Goal: Task Accomplishment & Management: Manage account settings

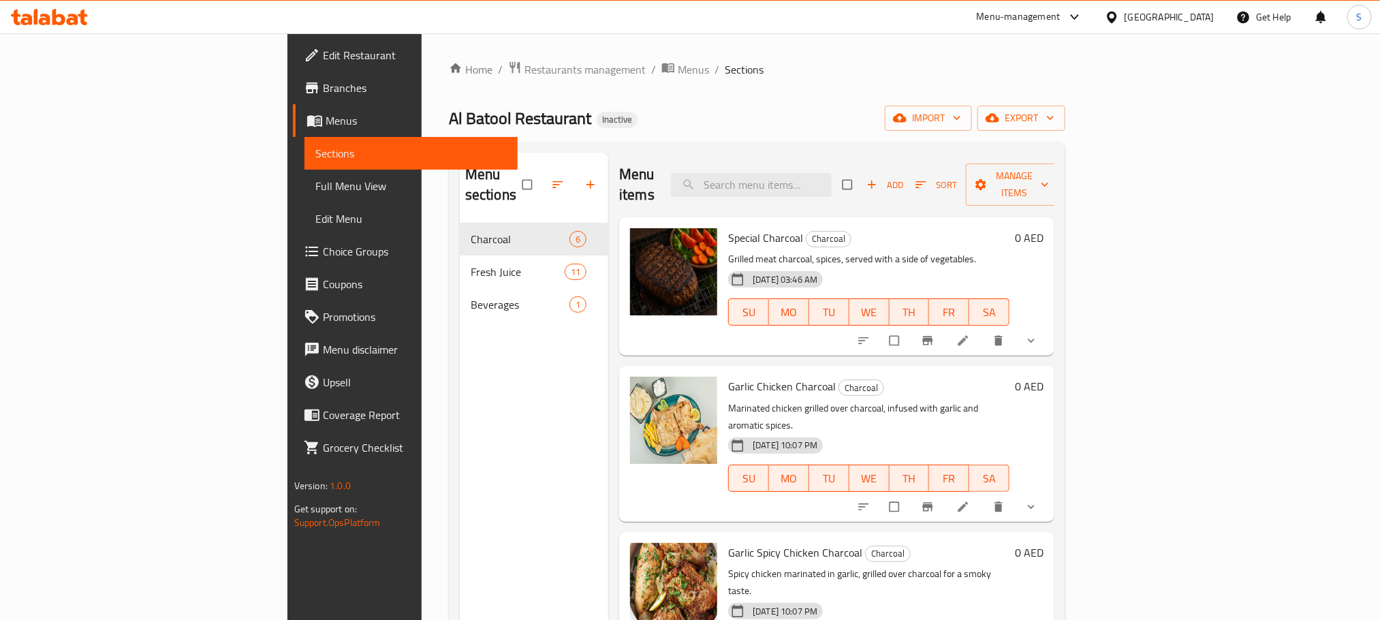
click at [1184, 12] on div "United Arab Emirates" at bounding box center [1169, 17] width 90 height 15
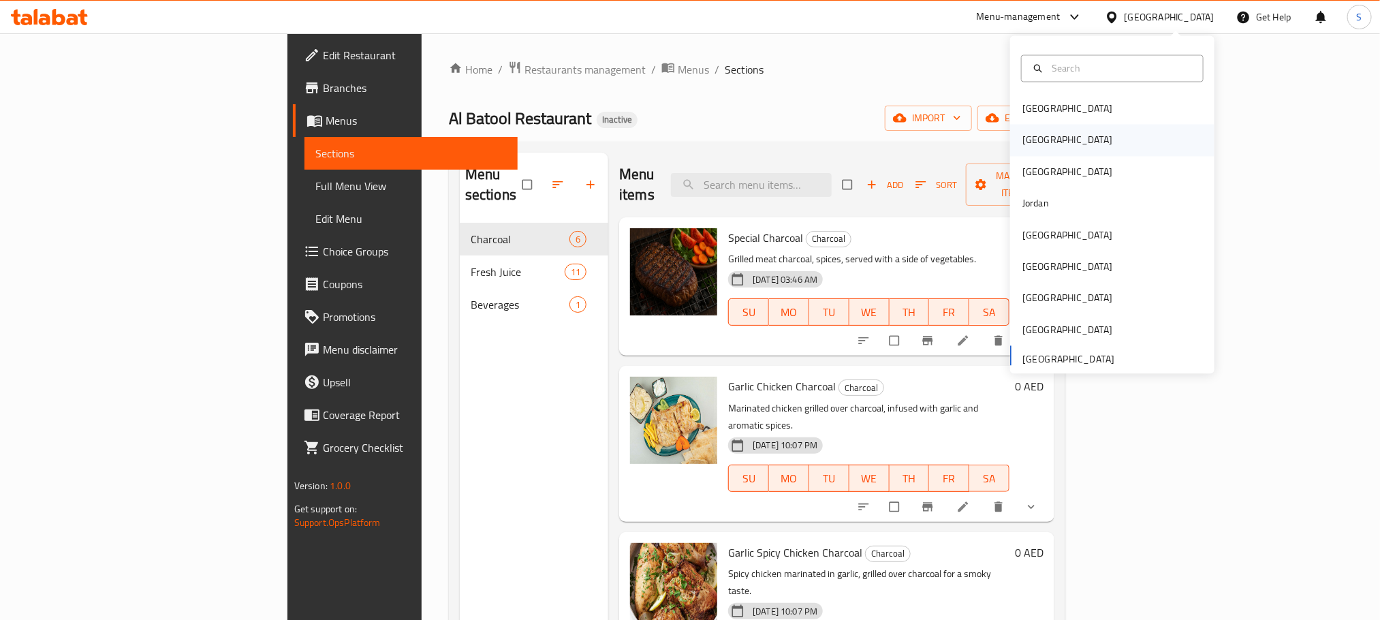
click at [1096, 140] on div "[GEOGRAPHIC_DATA]" at bounding box center [1112, 140] width 204 height 31
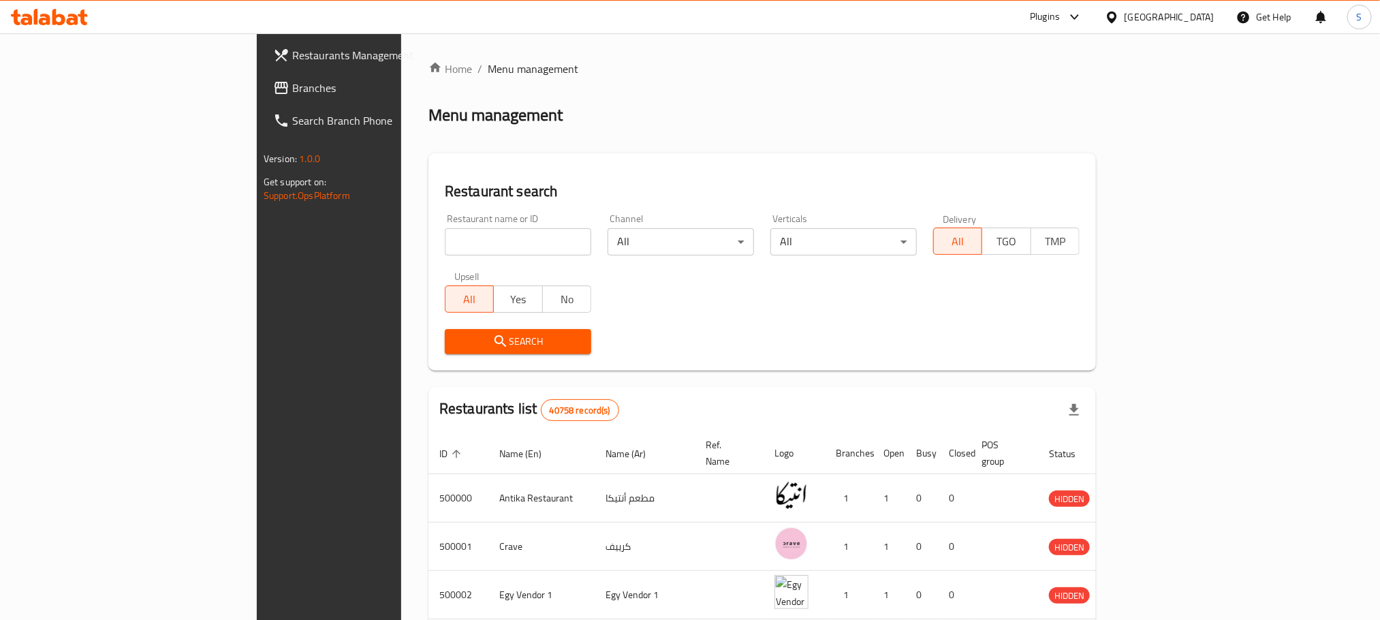
click at [262, 96] on link "Branches" at bounding box center [374, 88] width 225 height 33
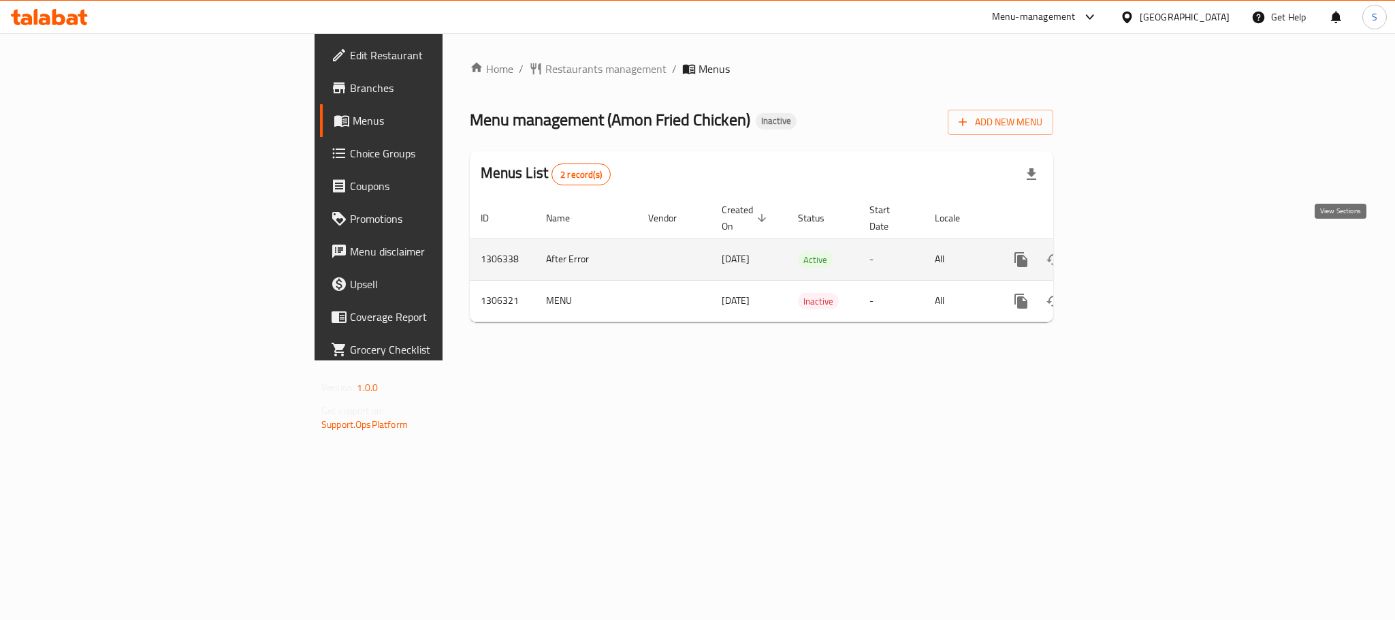
click at [1126, 253] on icon "enhanced table" at bounding box center [1119, 259] width 12 height 12
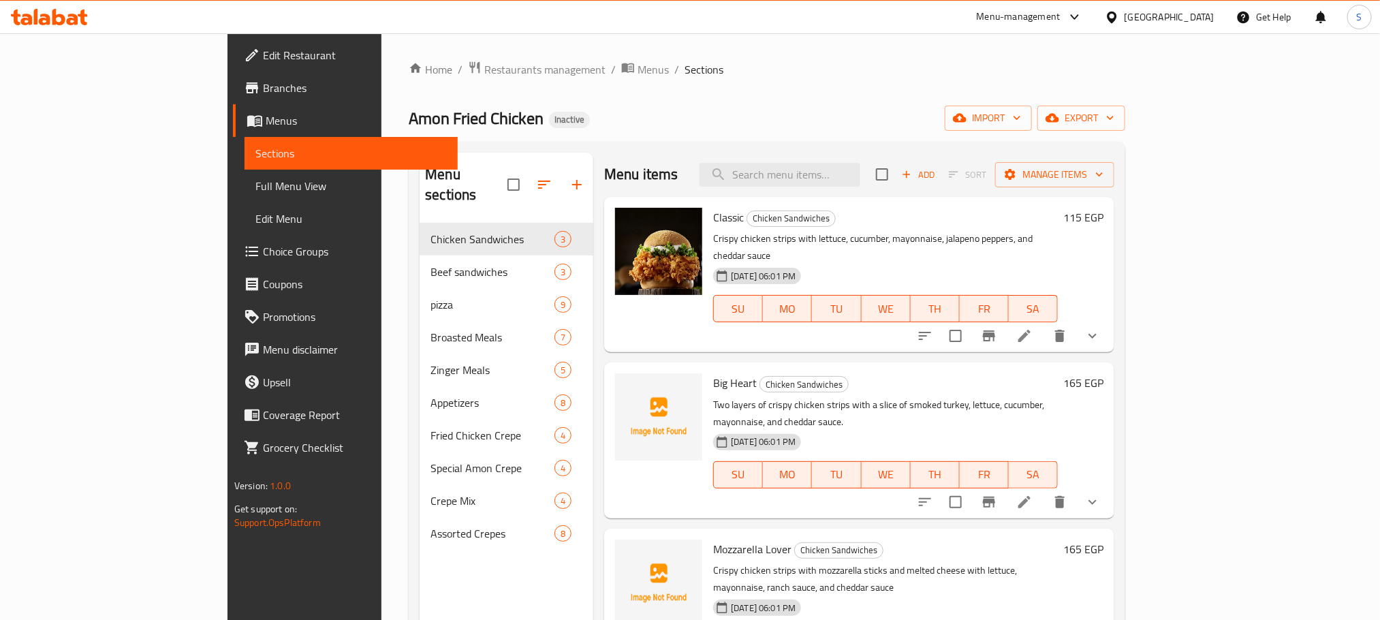
click at [881, 188] on div "Menu items Add Sort Manage items" at bounding box center [859, 175] width 510 height 44
click at [860, 172] on input "search" at bounding box center [779, 175] width 161 height 24
paste input "Hot Dog Pizza"
type input "Hot Dog Pizza"
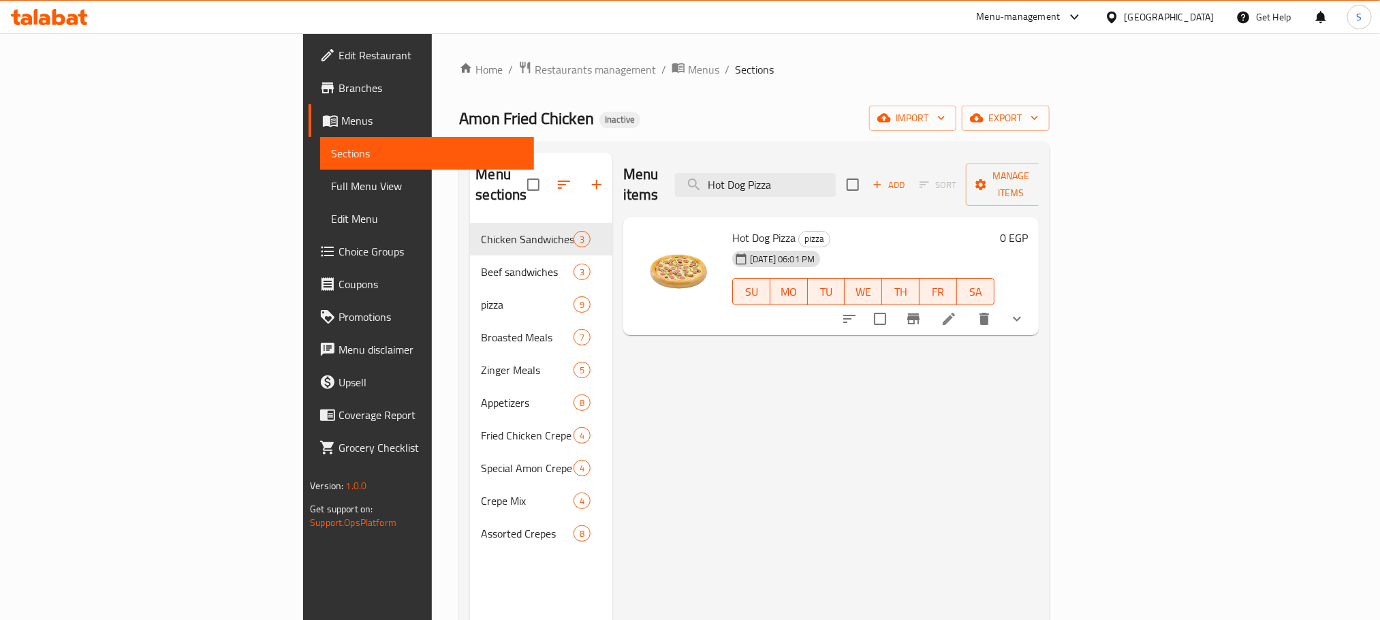
click at [957, 311] on icon at bounding box center [948, 319] width 16 height 16
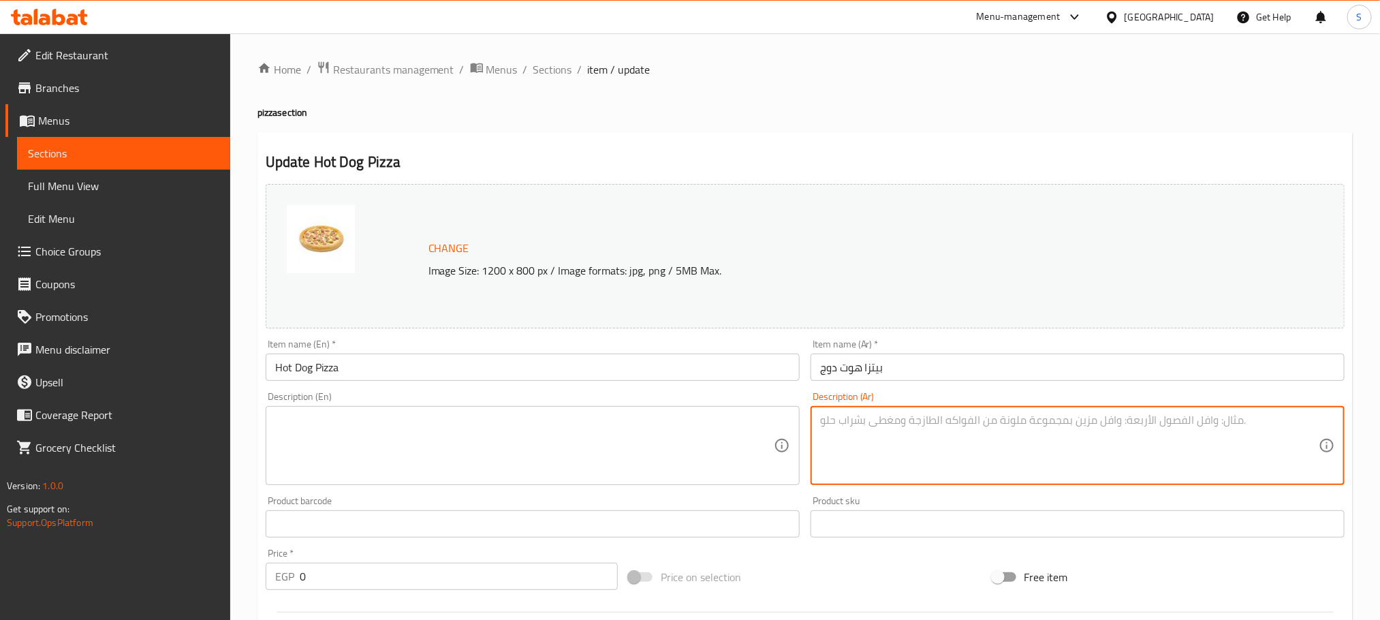
click at [907, 430] on textarea at bounding box center [1069, 445] width 499 height 65
paste textarea "بيتزا غنية بقطع الهوت دوج مع جبنة موتزاريلا."
type textarea "بيتزا غنية بقطع الهوت دوج مع جبنة موتزاريلا."
click at [635, 428] on textarea at bounding box center [524, 445] width 499 height 65
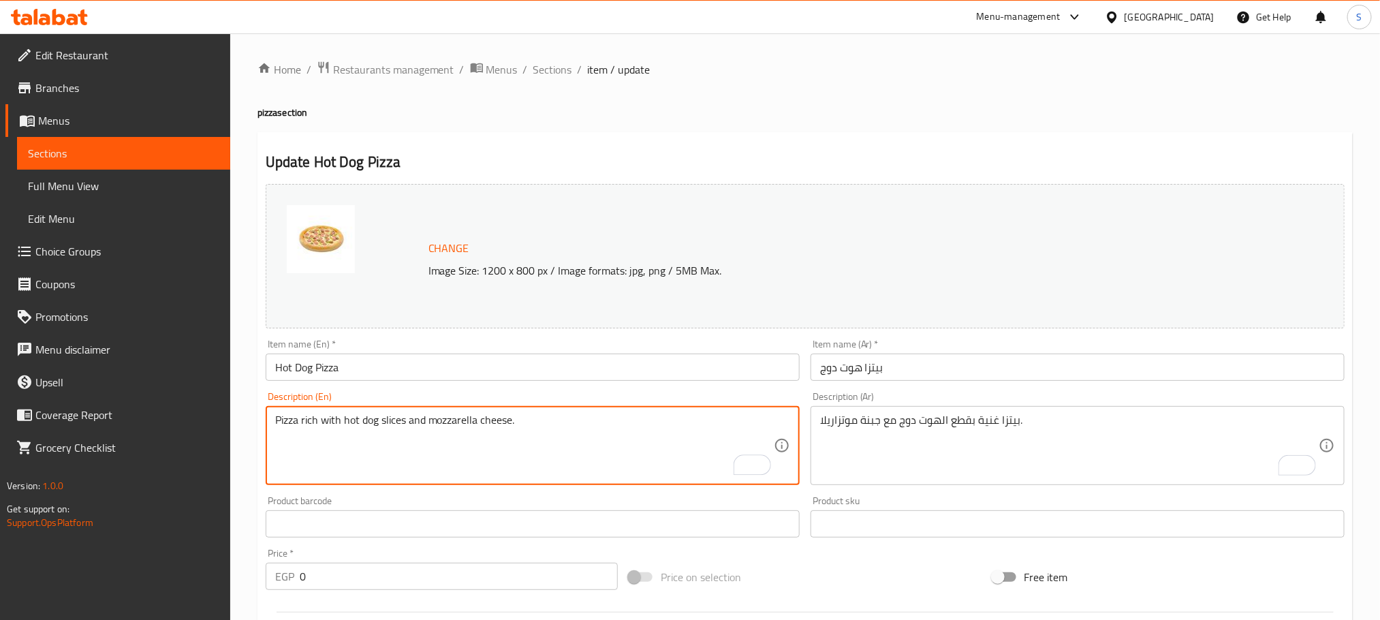
type textarea "Pizza rich with hot dog slices and mozzarella cheese."
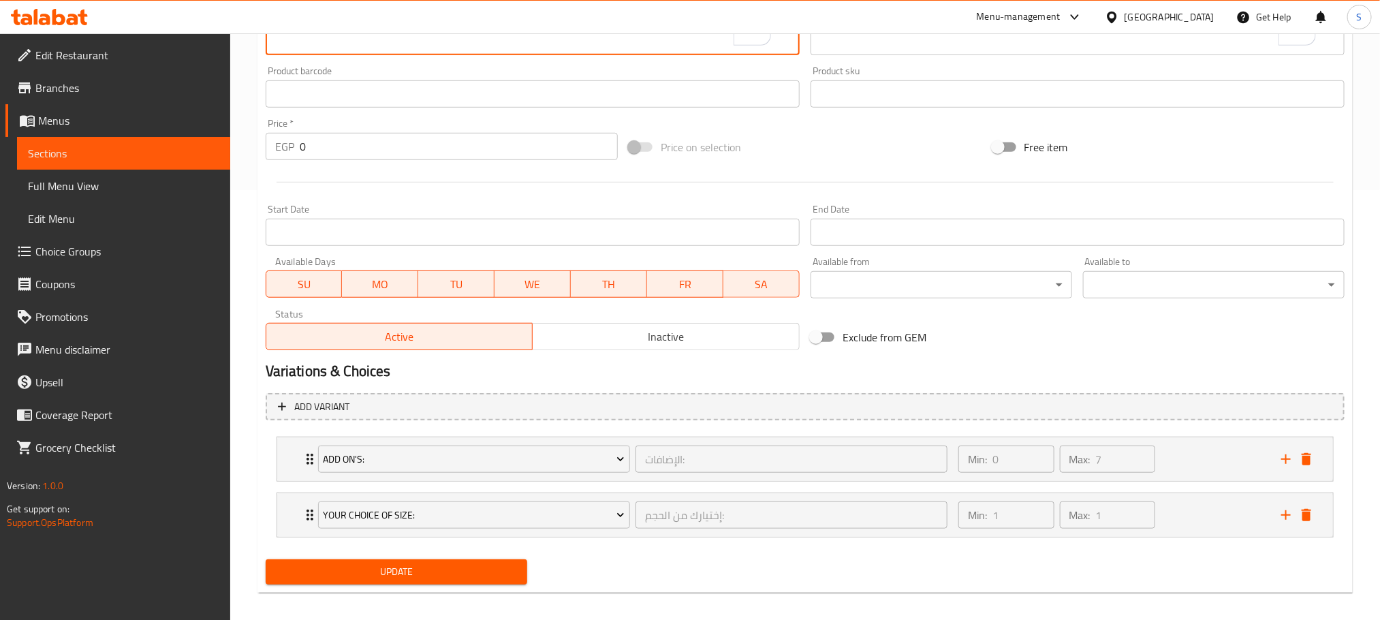
scroll to position [442, 0]
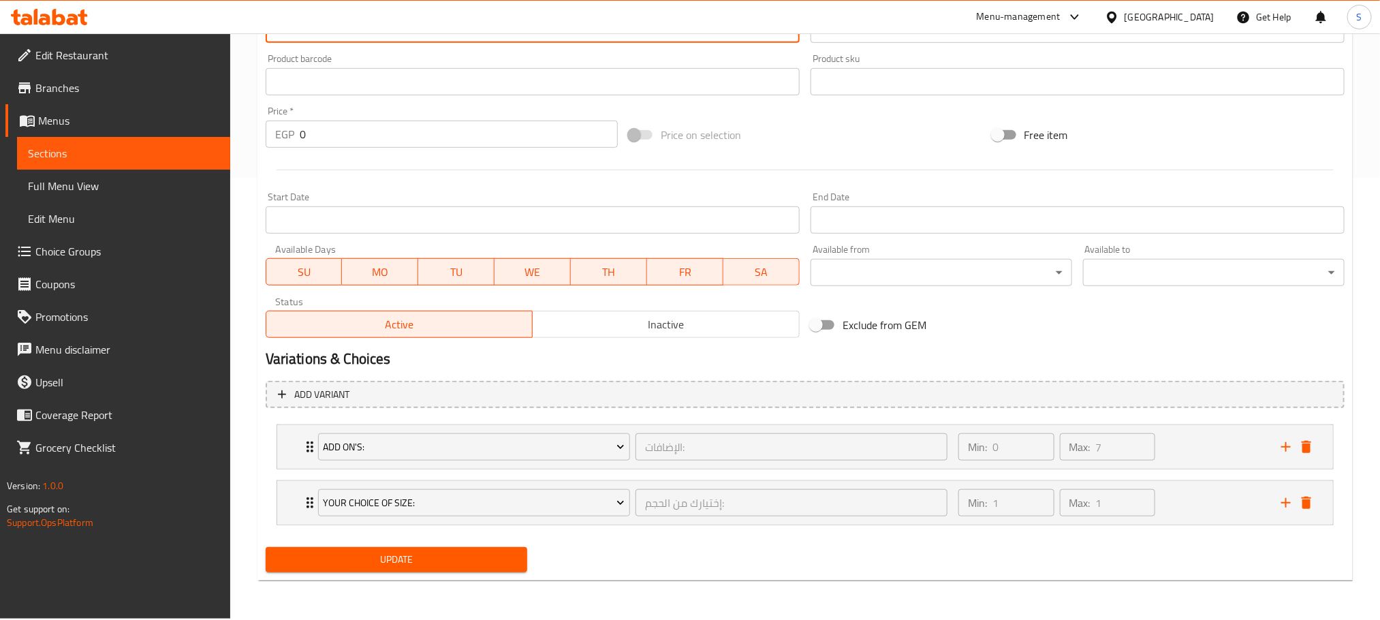
click at [444, 562] on span "Update" at bounding box center [396, 559] width 240 height 17
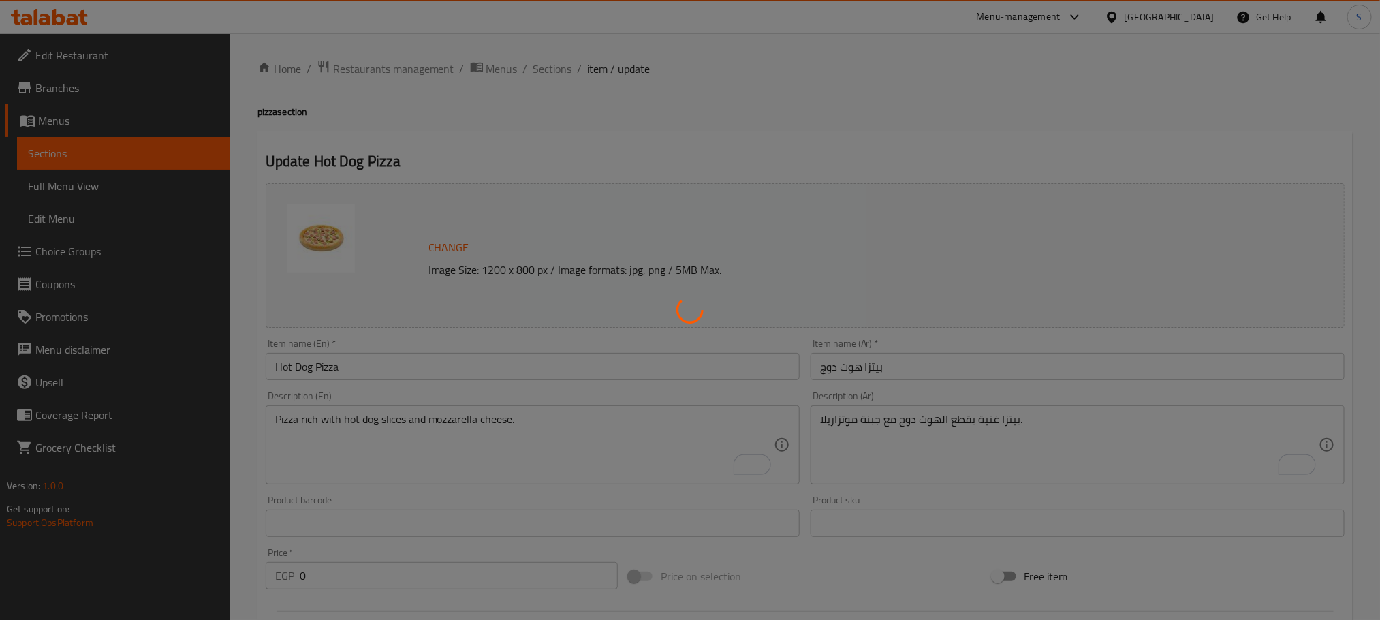
scroll to position [0, 0]
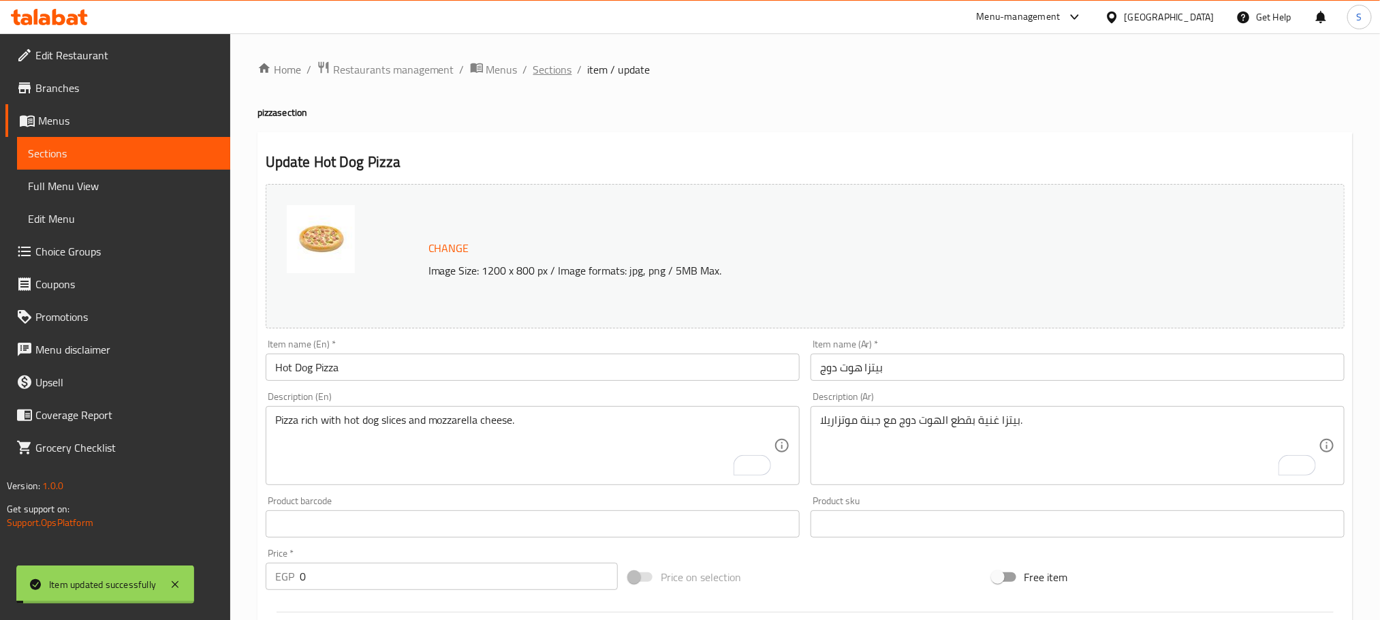
click at [540, 66] on span "Sections" at bounding box center [552, 69] width 39 height 16
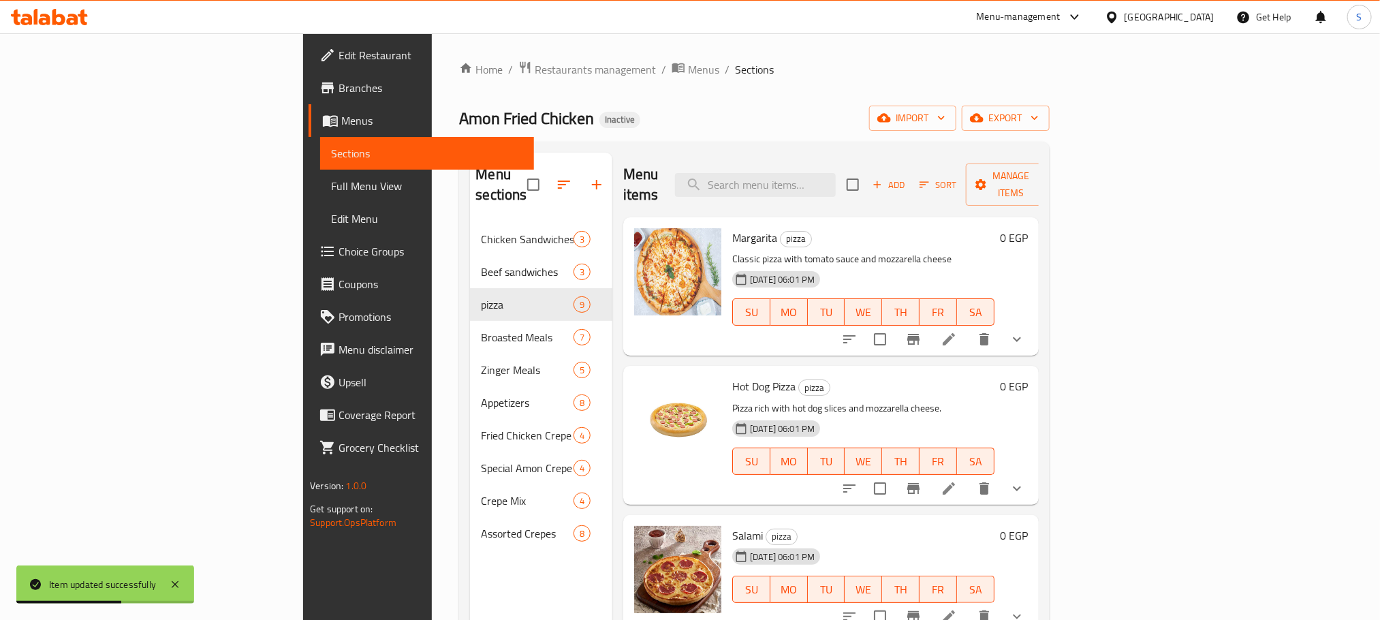
click at [656, 485] on div "Menu items Add Sort Manage items Margarita pizza Classic pizza with tomato sauc…" at bounding box center [825, 463] width 426 height 620
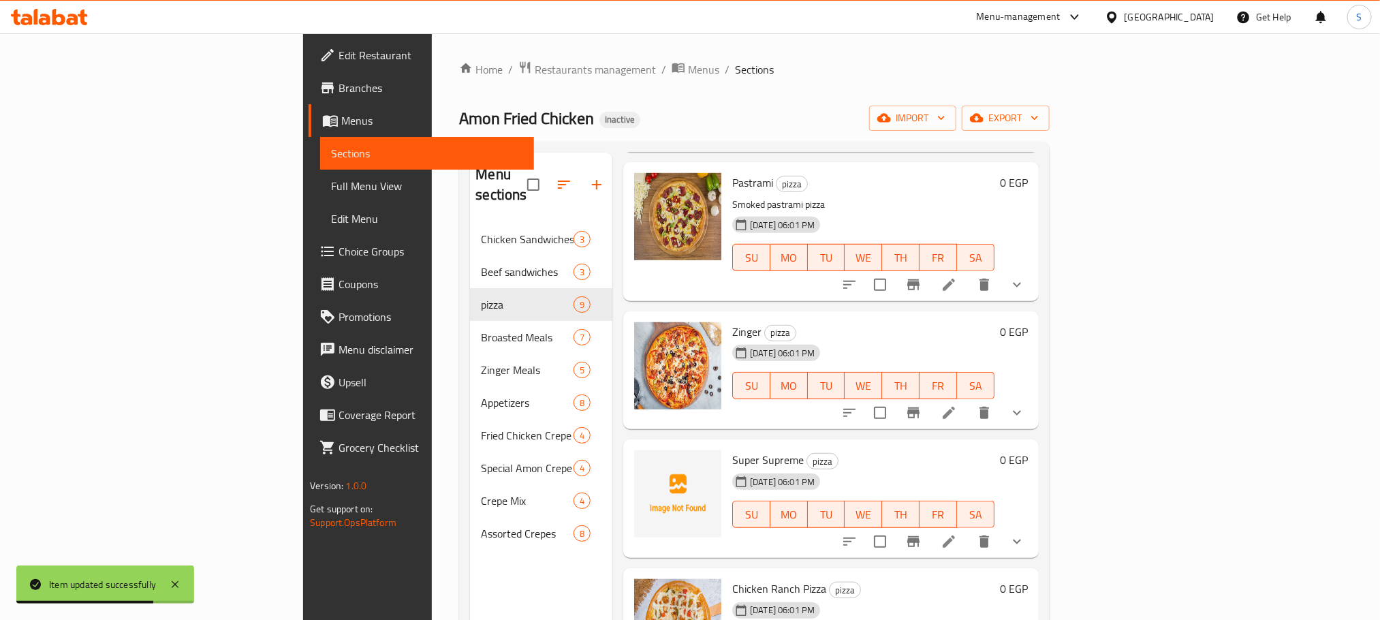
scroll to position [630, 0]
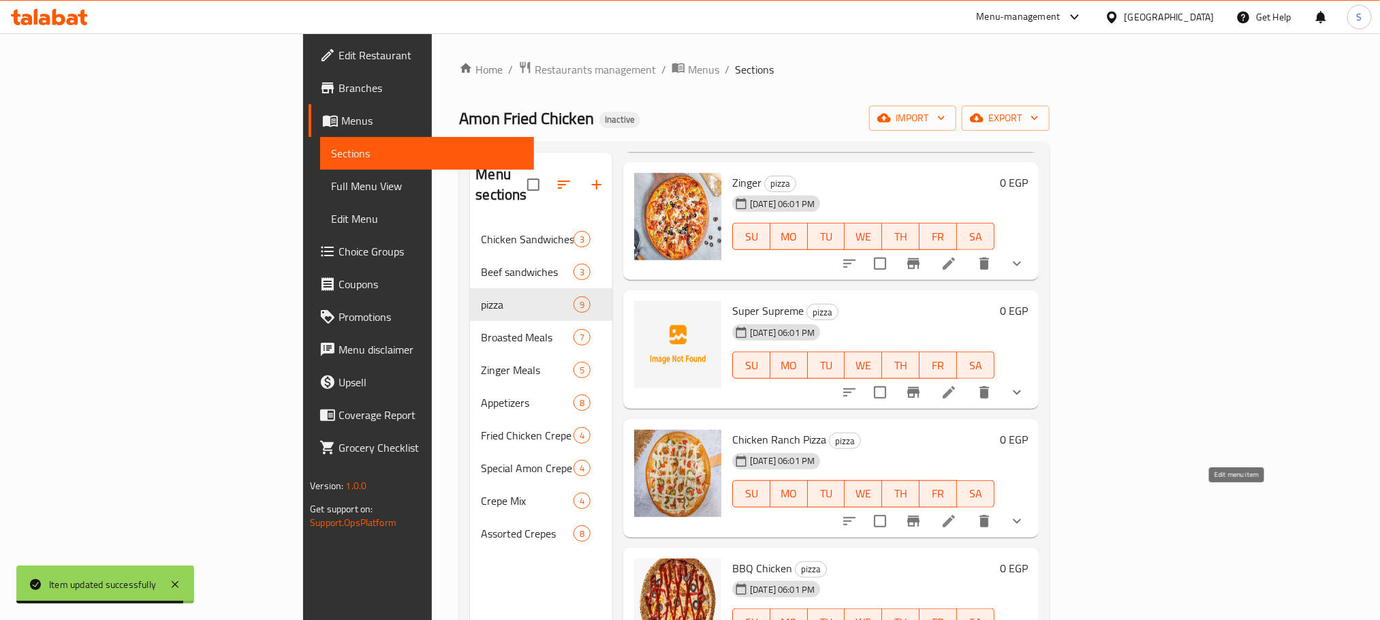
click at [957, 513] on icon at bounding box center [948, 521] width 16 height 16
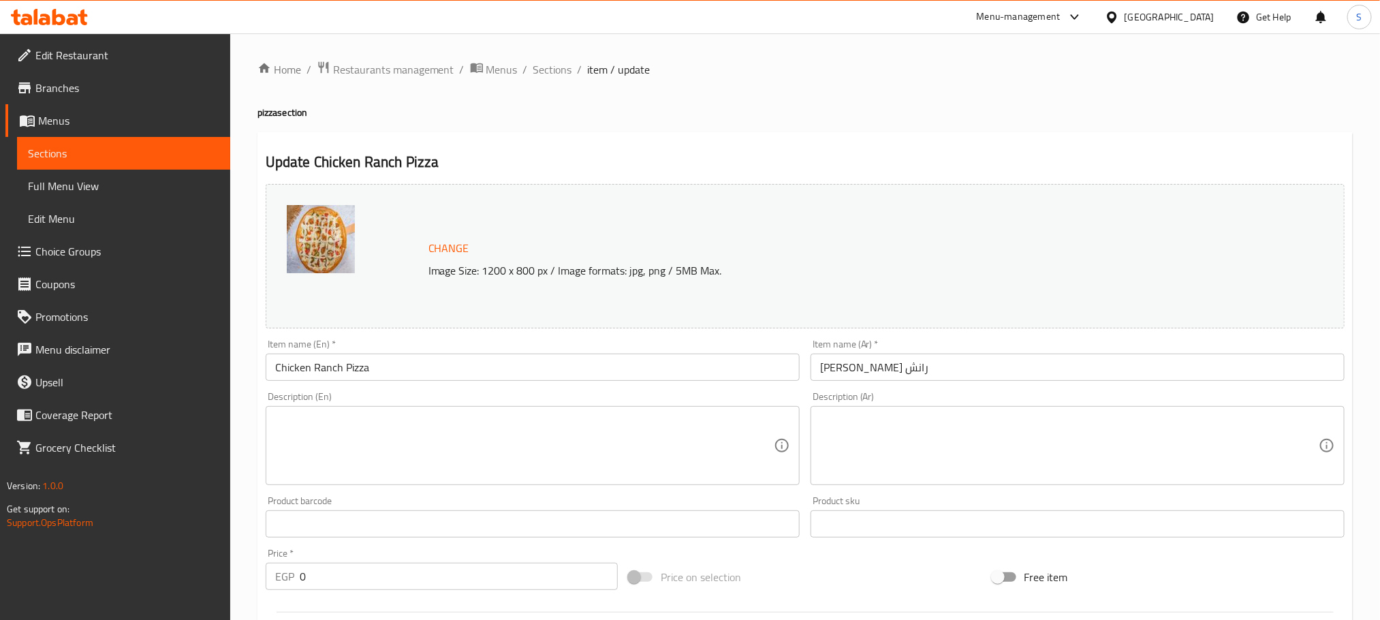
click at [858, 409] on div "Description (Ar)" at bounding box center [1077, 445] width 534 height 79
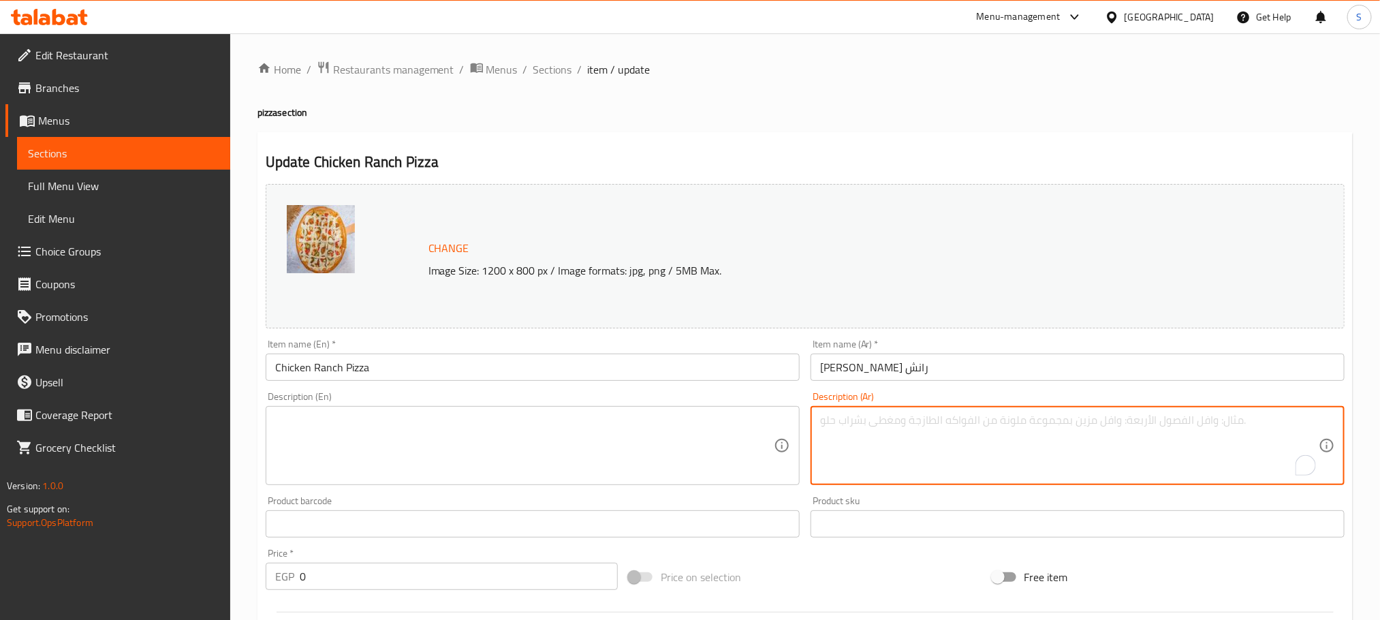
paste textarea "بيتزا بالدجاج الطري وصوص الرانش الكريمي."
type textarea "بيتزا بالدجاج الطري وصوص الرانش الكريمي."
click at [646, 449] on textarea at bounding box center [524, 445] width 499 height 65
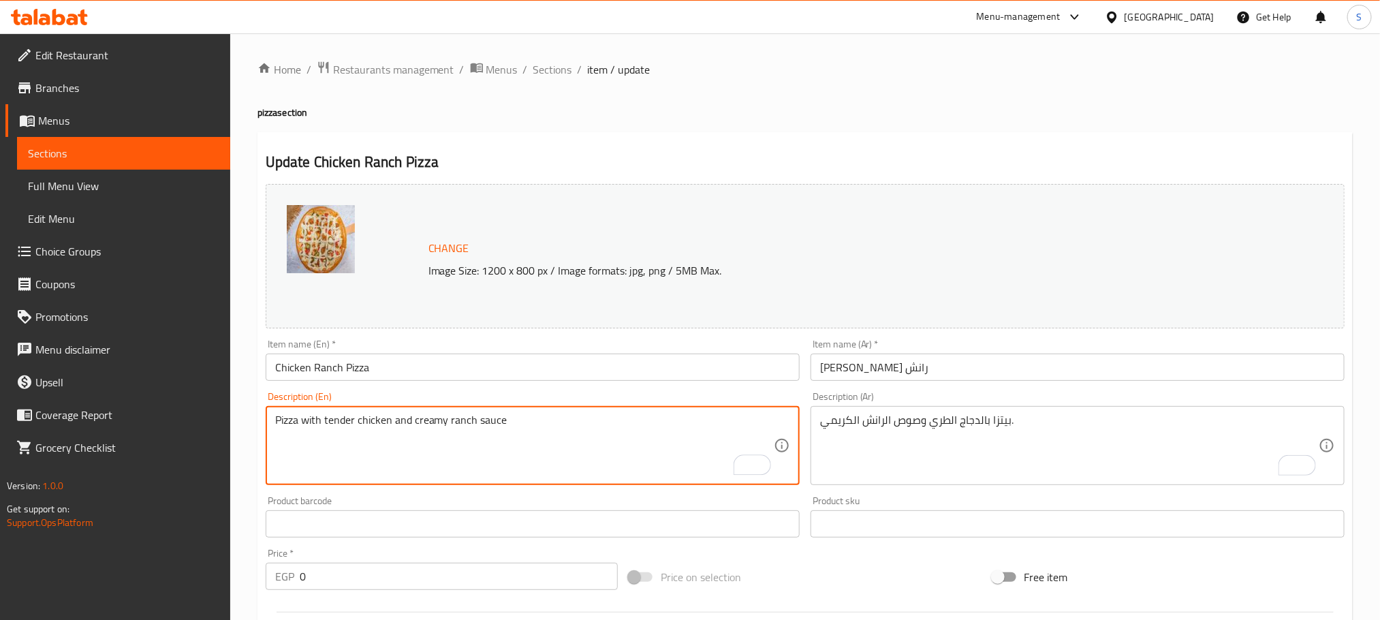
type textarea "Pizza with tender chicken and creamy ranch sauce"
click at [800, 470] on div "Description (En) Pizza with tender chicken and creamy ranch sauce Description (…" at bounding box center [532, 438] width 545 height 104
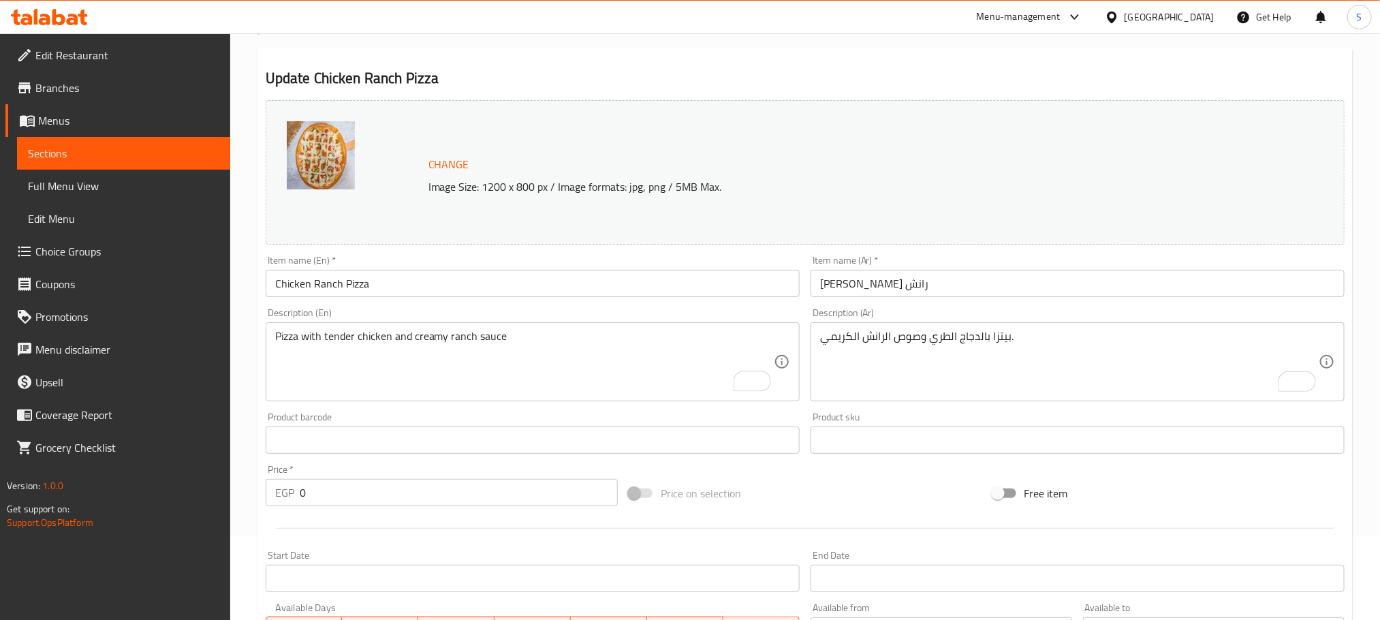
scroll to position [442, 0]
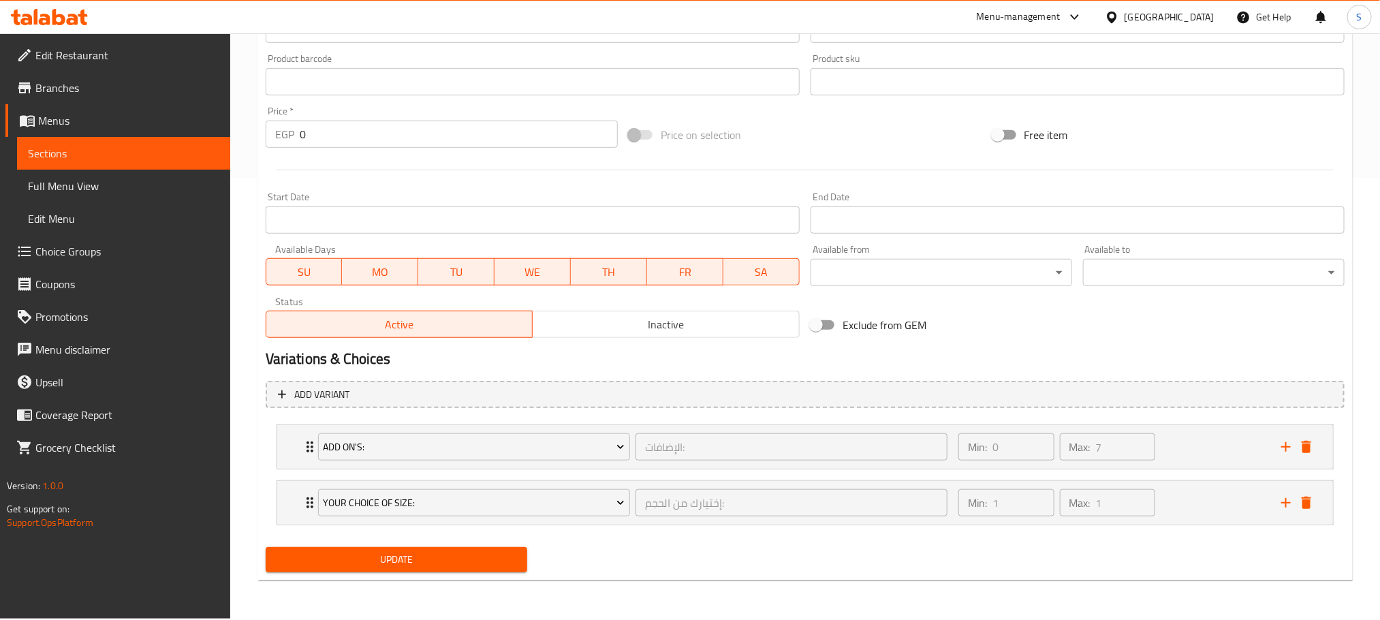
click at [442, 562] on span "Update" at bounding box center [396, 559] width 240 height 17
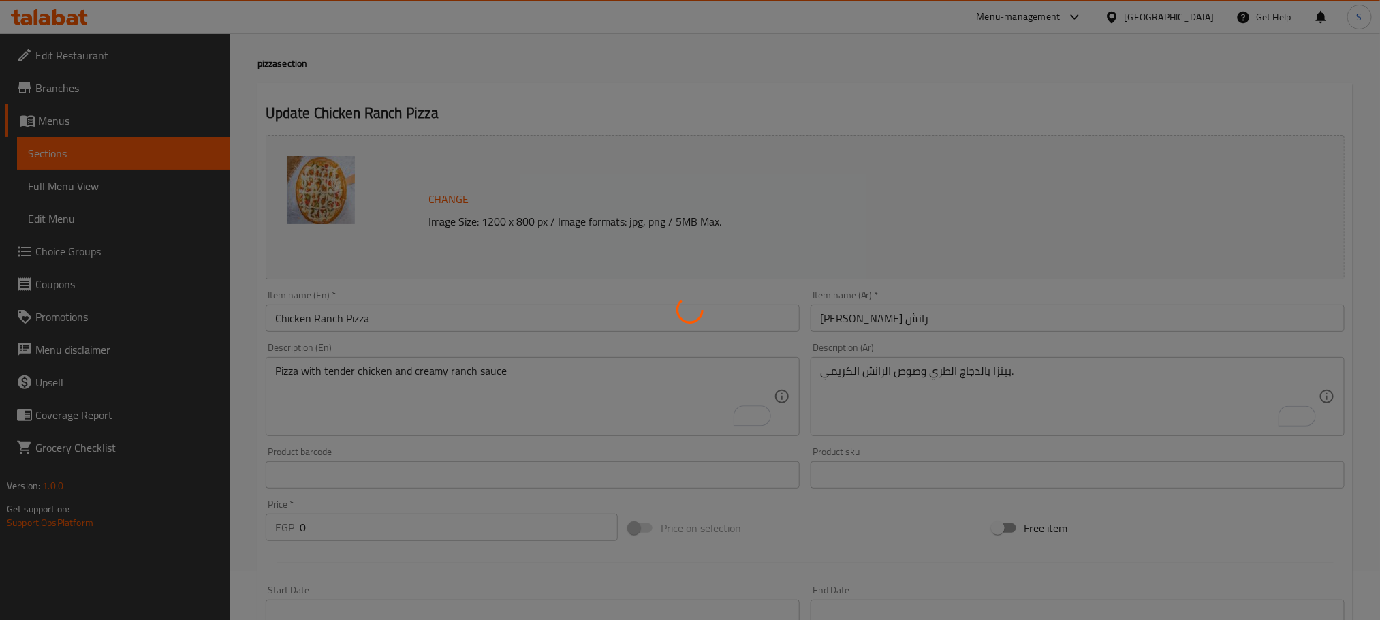
scroll to position [0, 0]
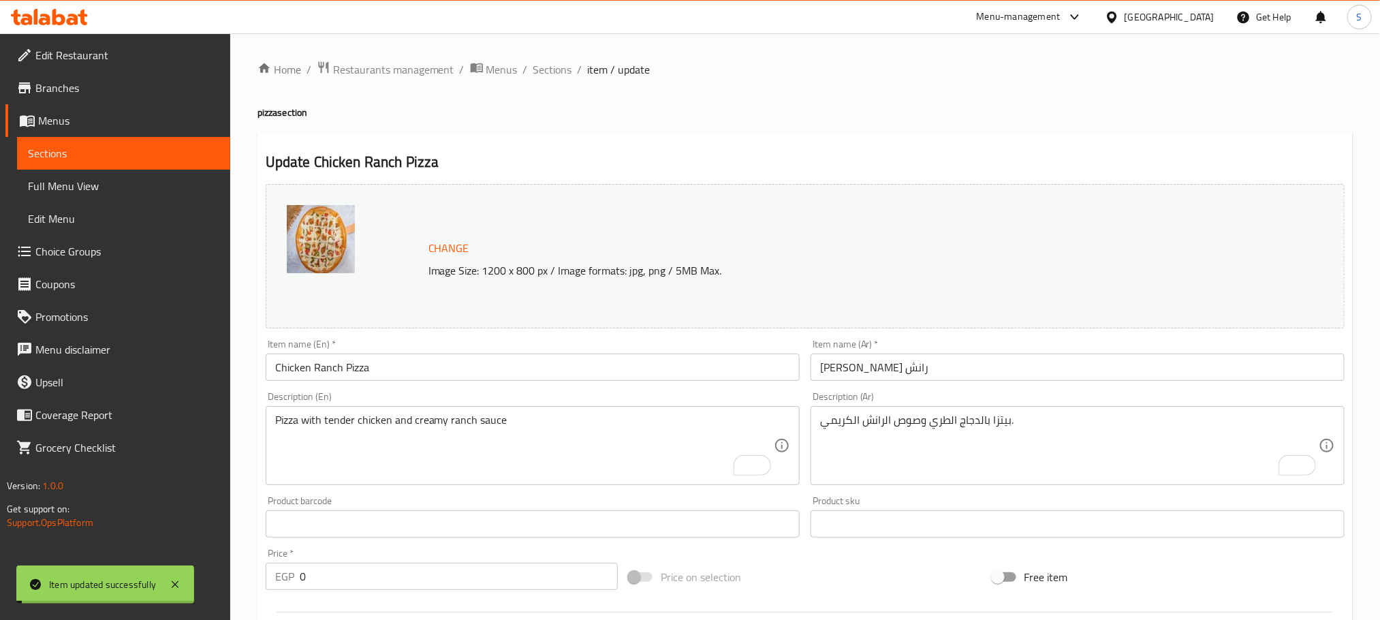
click at [539, 67] on span "Sections" at bounding box center [552, 69] width 39 height 16
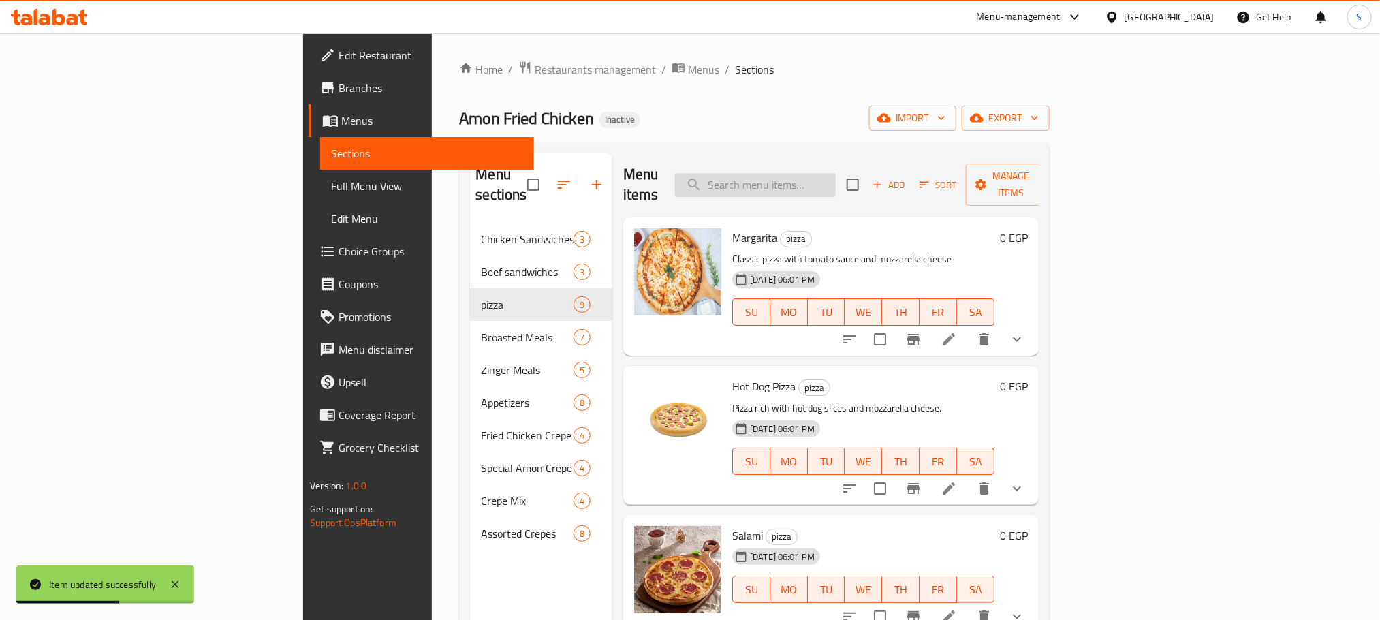
click at [830, 173] on input "search" at bounding box center [755, 185] width 161 height 24
paste input "Cheese Fries"
type input "Cheese Fries"
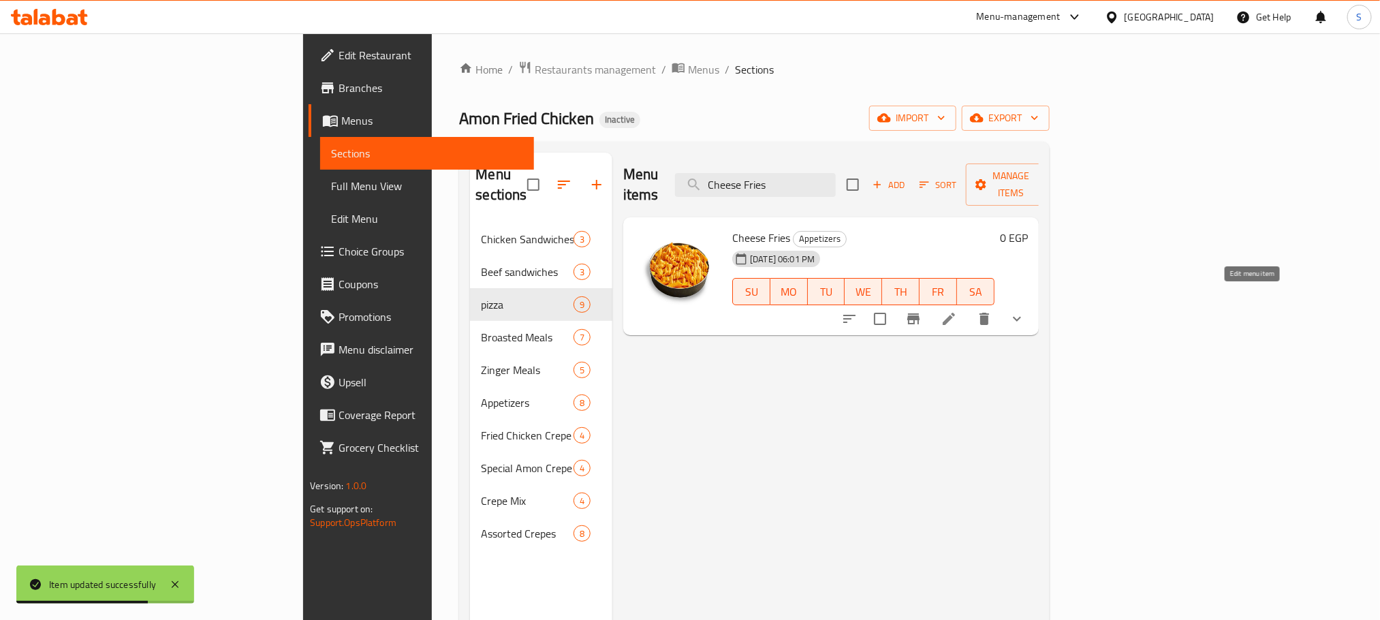
click at [968, 309] on li at bounding box center [949, 318] width 38 height 25
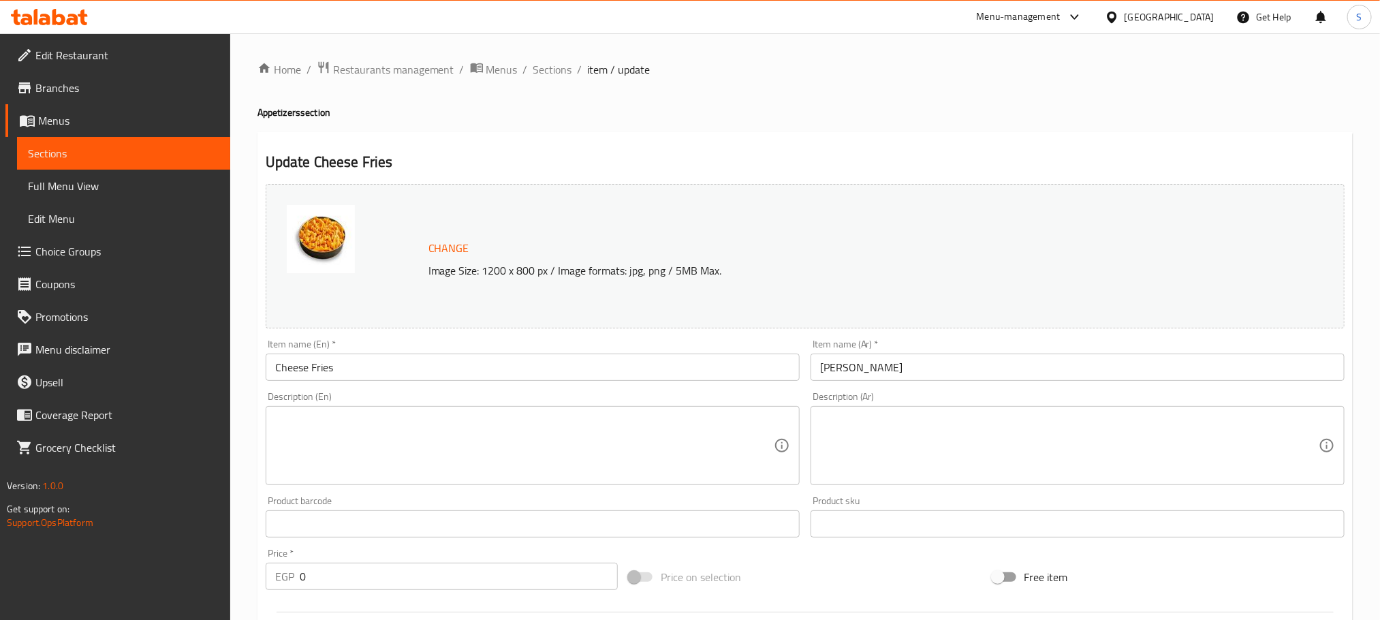
click at [1020, 446] on textarea at bounding box center [1069, 445] width 499 height 65
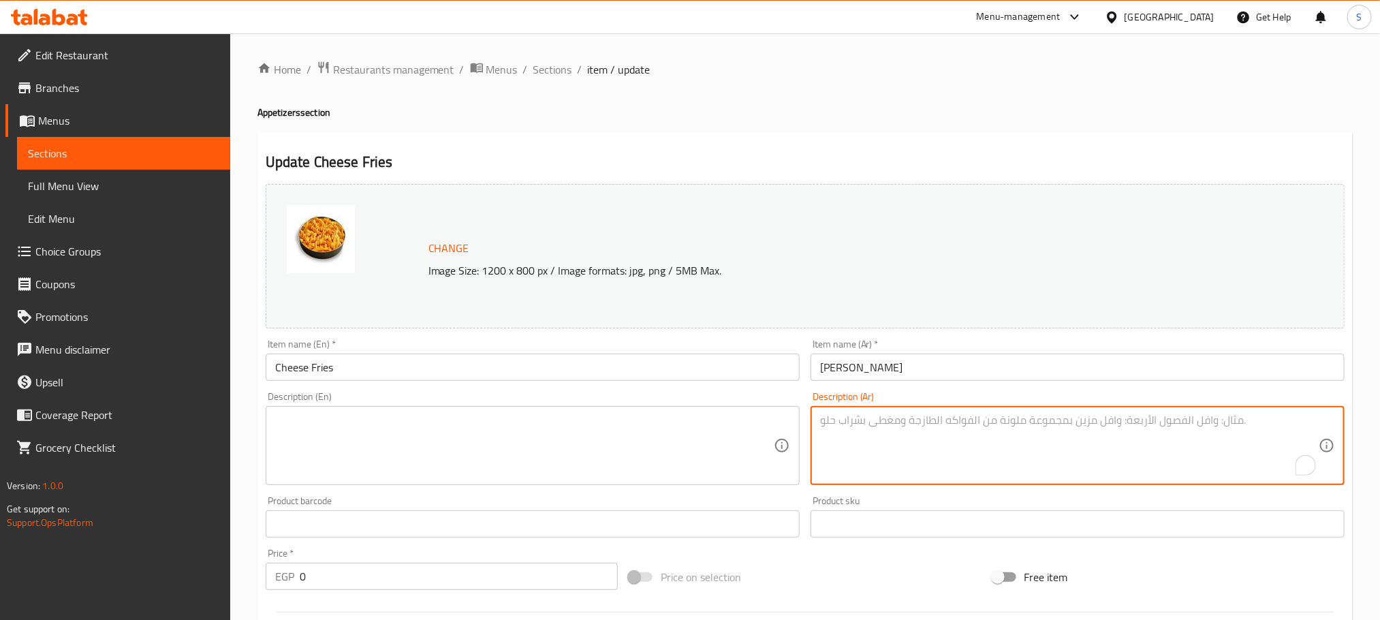
paste textarea "بطاطس مقلية مقرمشة مغطاة بالجبنة السايحة."
type textarea "بطاطس مقلية مقرمشة مغطاة بالجبنة السايحة."
click at [691, 446] on textarea at bounding box center [524, 445] width 499 height 65
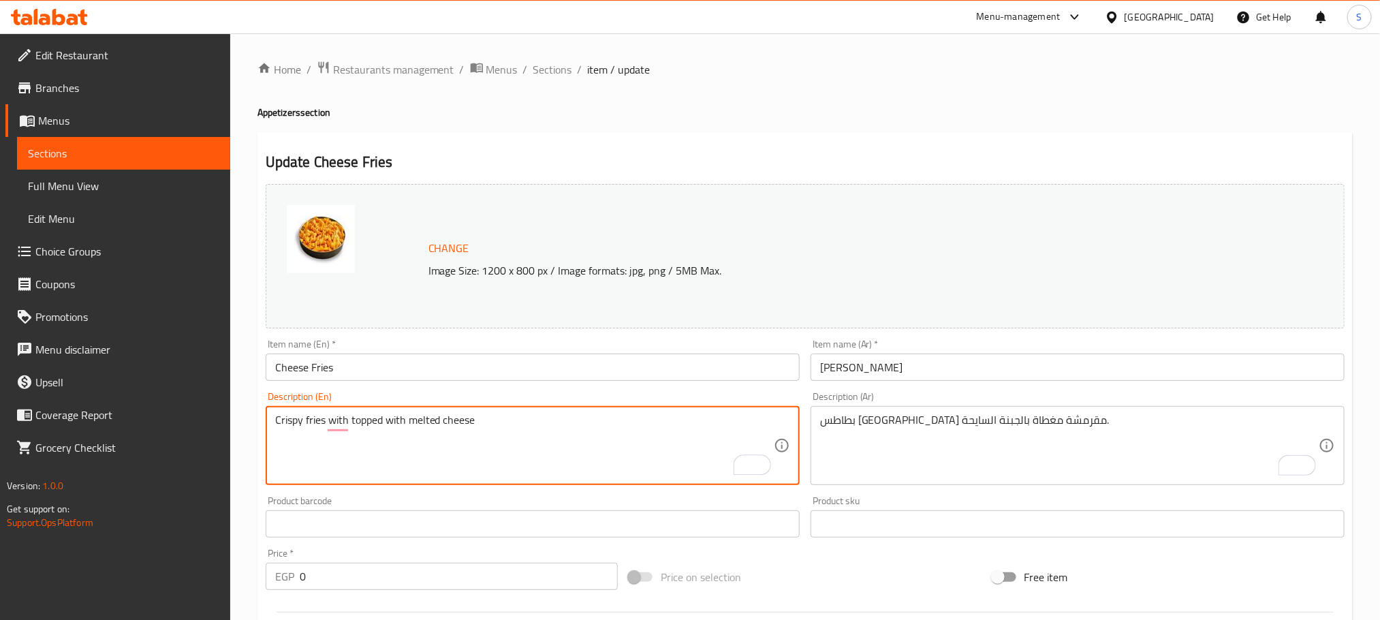
type textarea "Crispy fries with topped with melted cheese"
click at [801, 449] on div "Description (En) Crispy fries with topped with melted cheese Description (En)" at bounding box center [532, 438] width 545 height 104
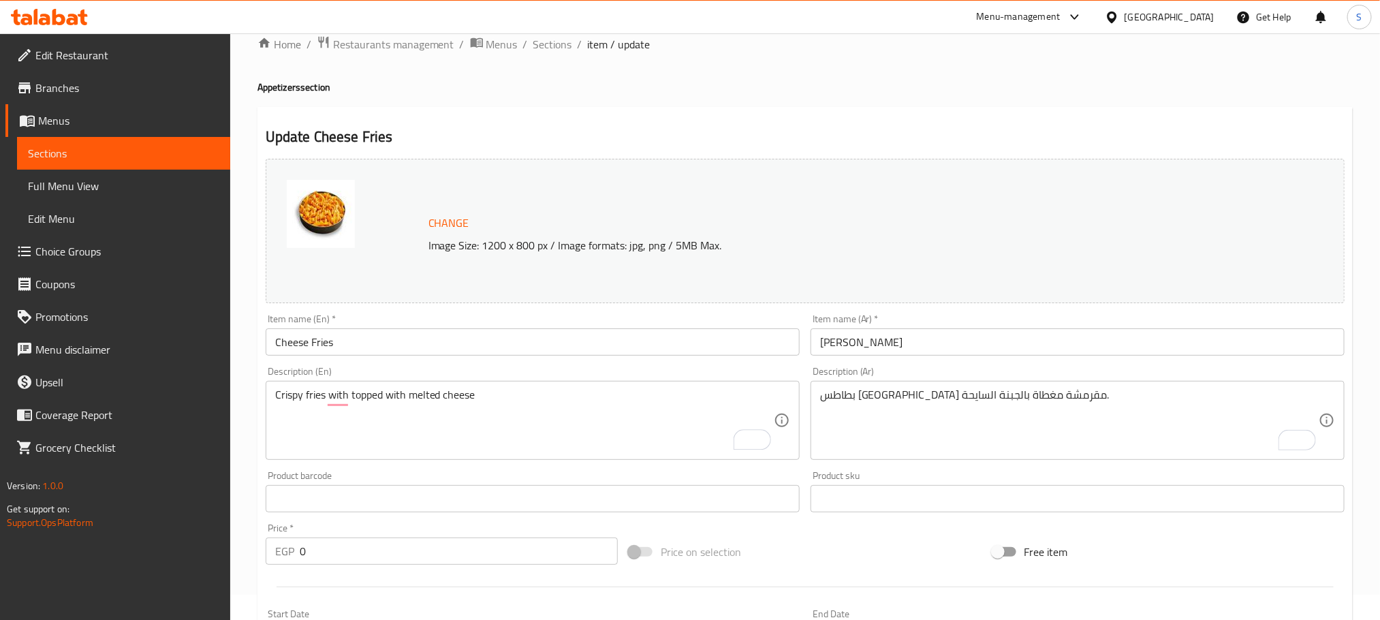
scroll to position [45, 0]
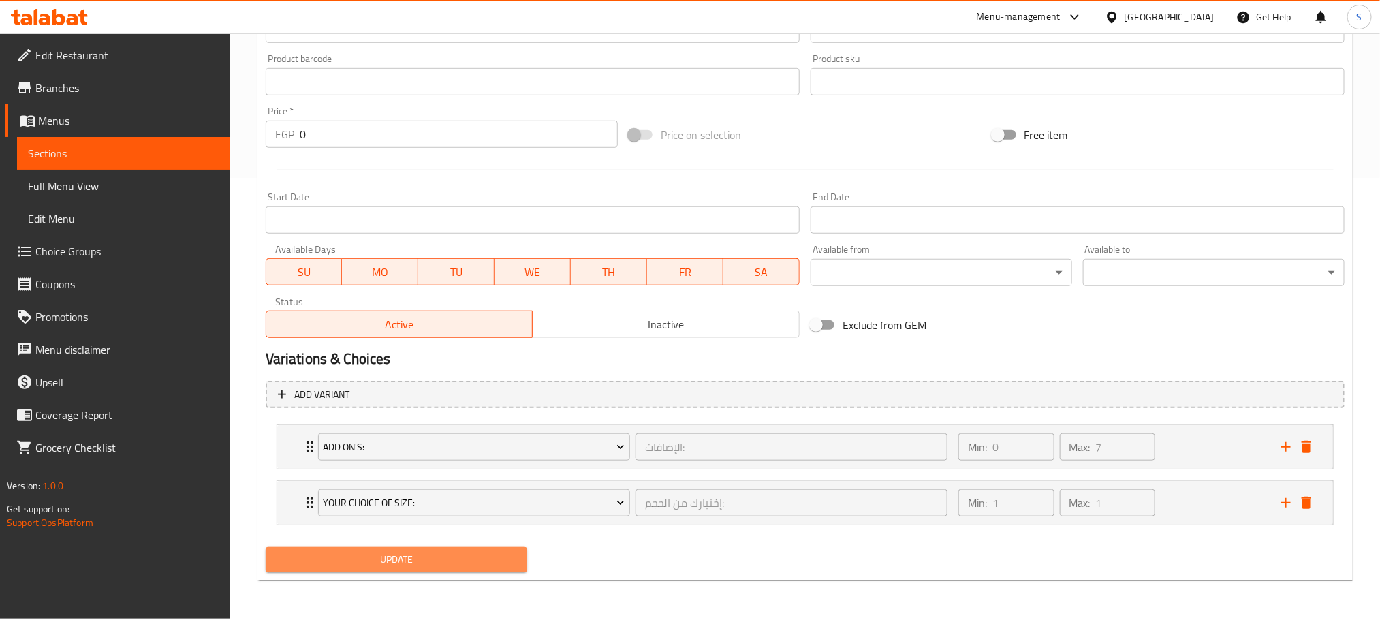
click at [446, 560] on span "Update" at bounding box center [396, 559] width 240 height 17
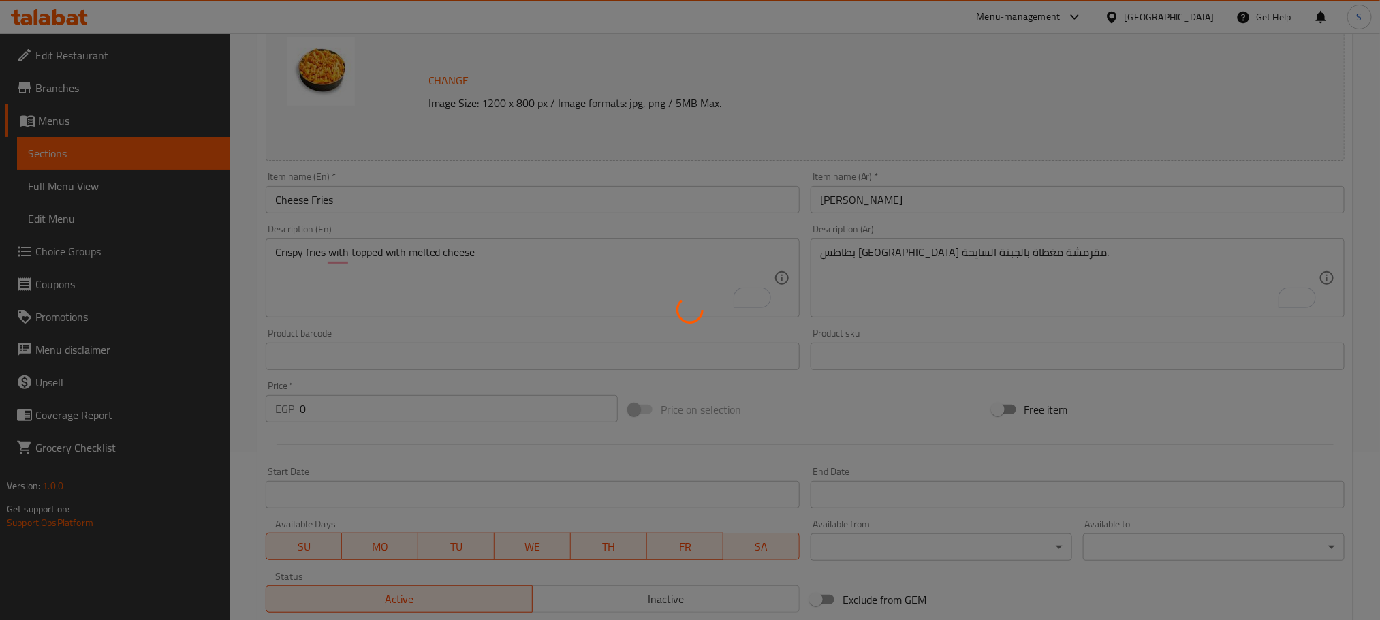
scroll to position [0, 0]
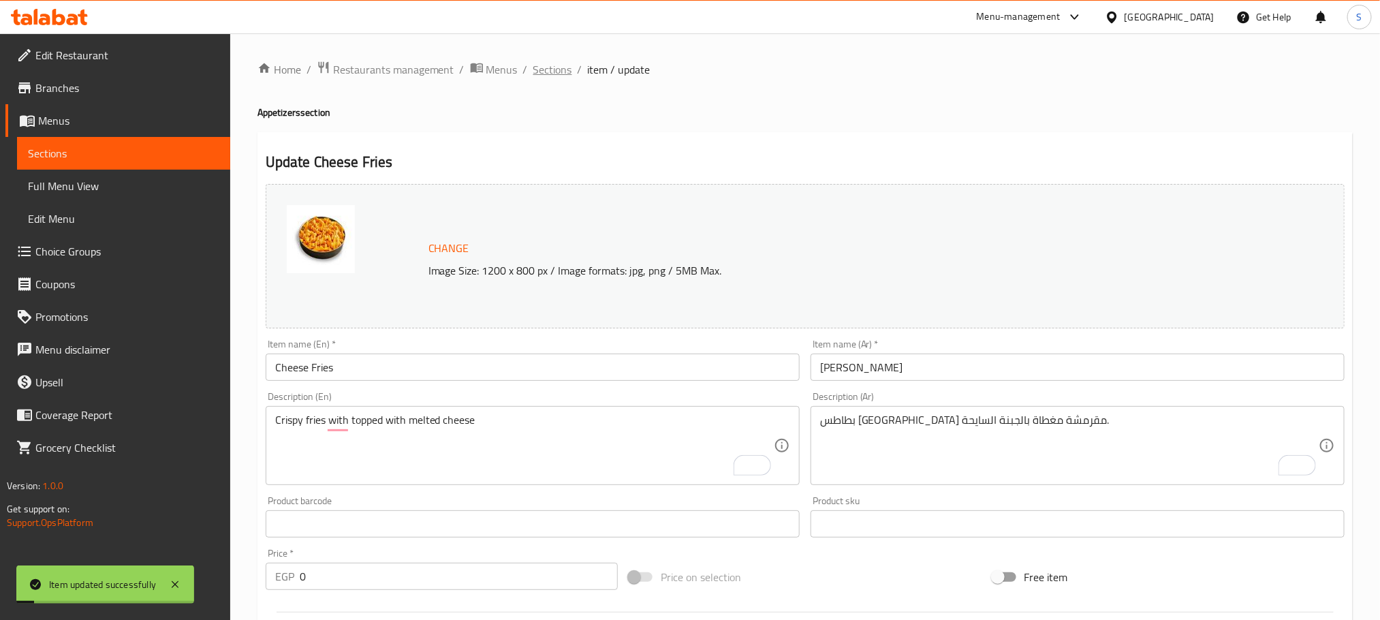
click at [556, 72] on span "Sections" at bounding box center [552, 69] width 39 height 16
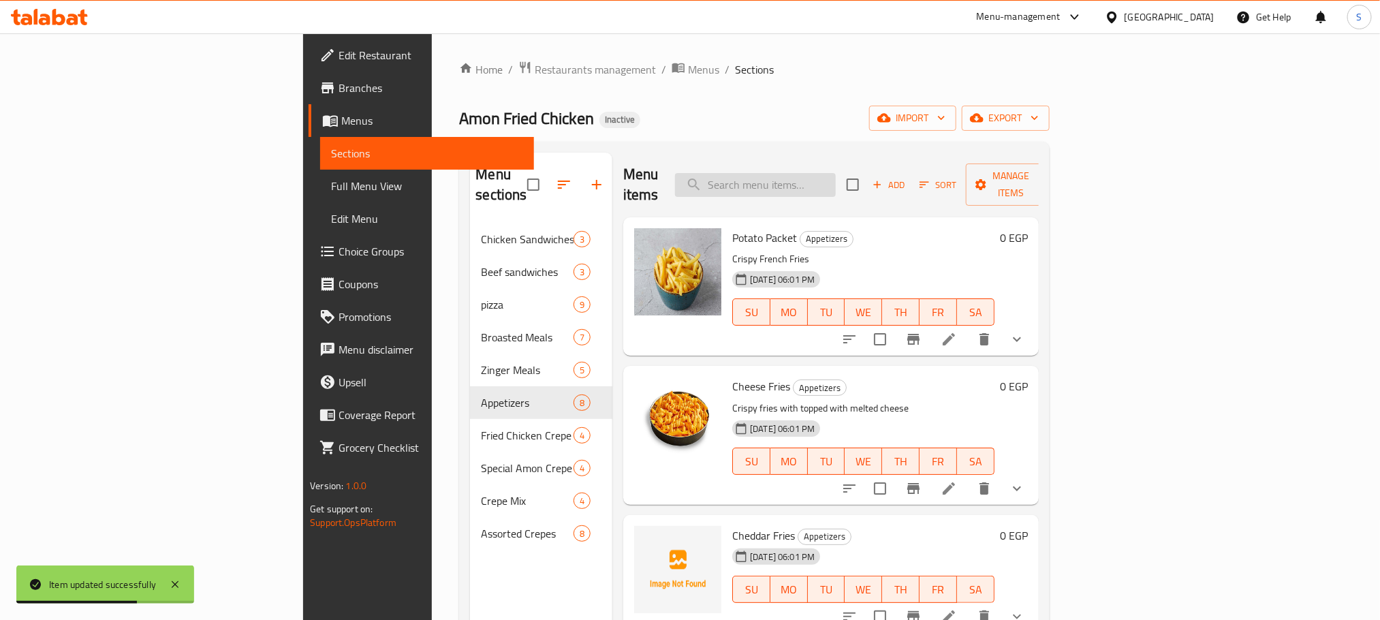
click at [836, 173] on input "search" at bounding box center [755, 185] width 161 height 24
paste input "Cheddar Fries"
type input "Cheddar Fries"
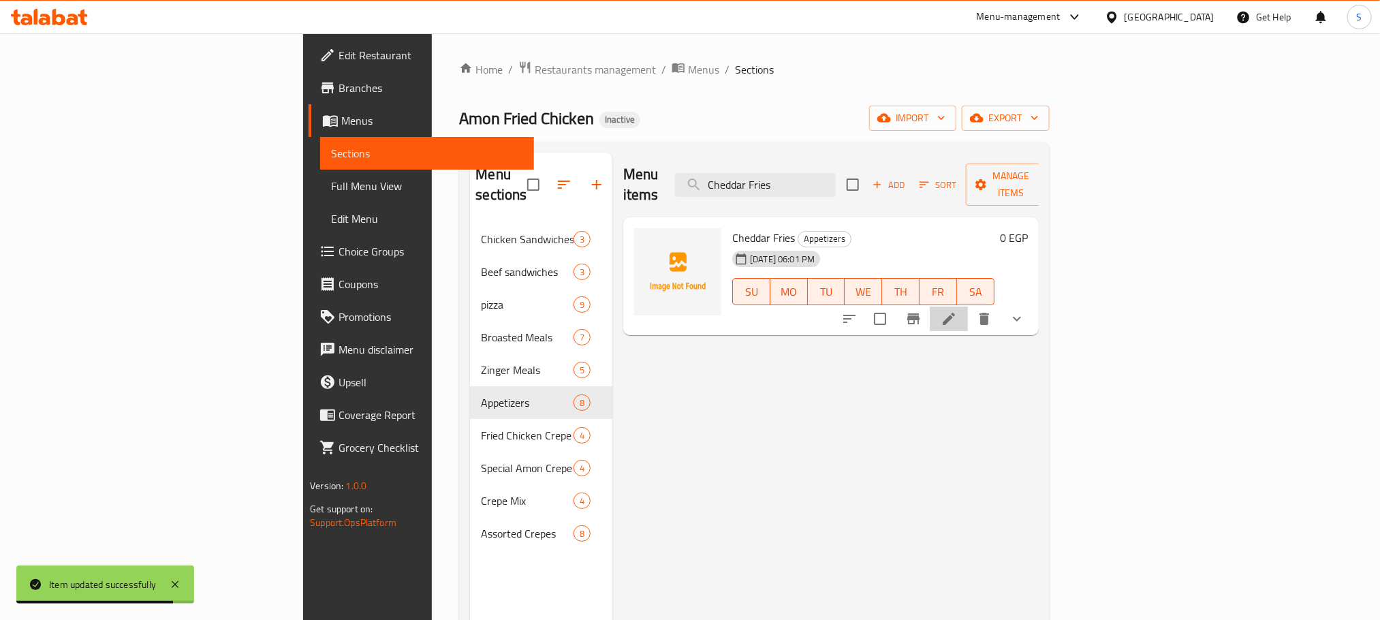
click at [955, 313] on icon at bounding box center [949, 319] width 12 height 12
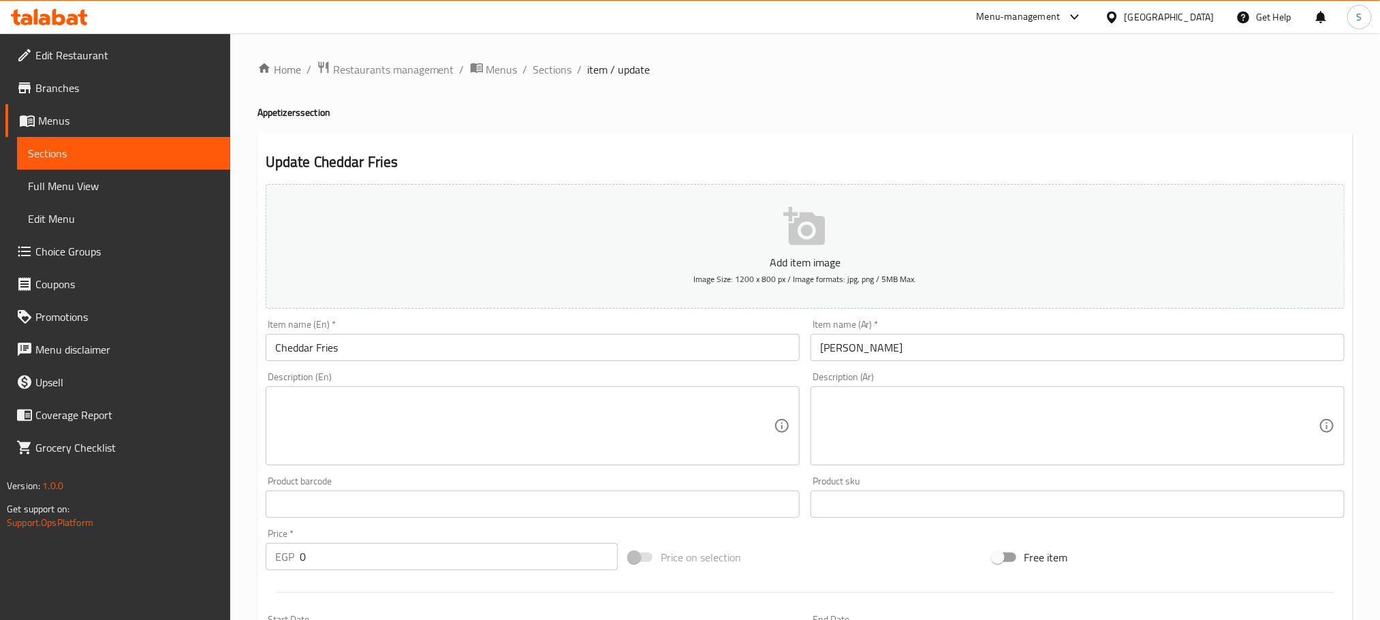
click at [985, 420] on textarea at bounding box center [1069, 426] width 499 height 65
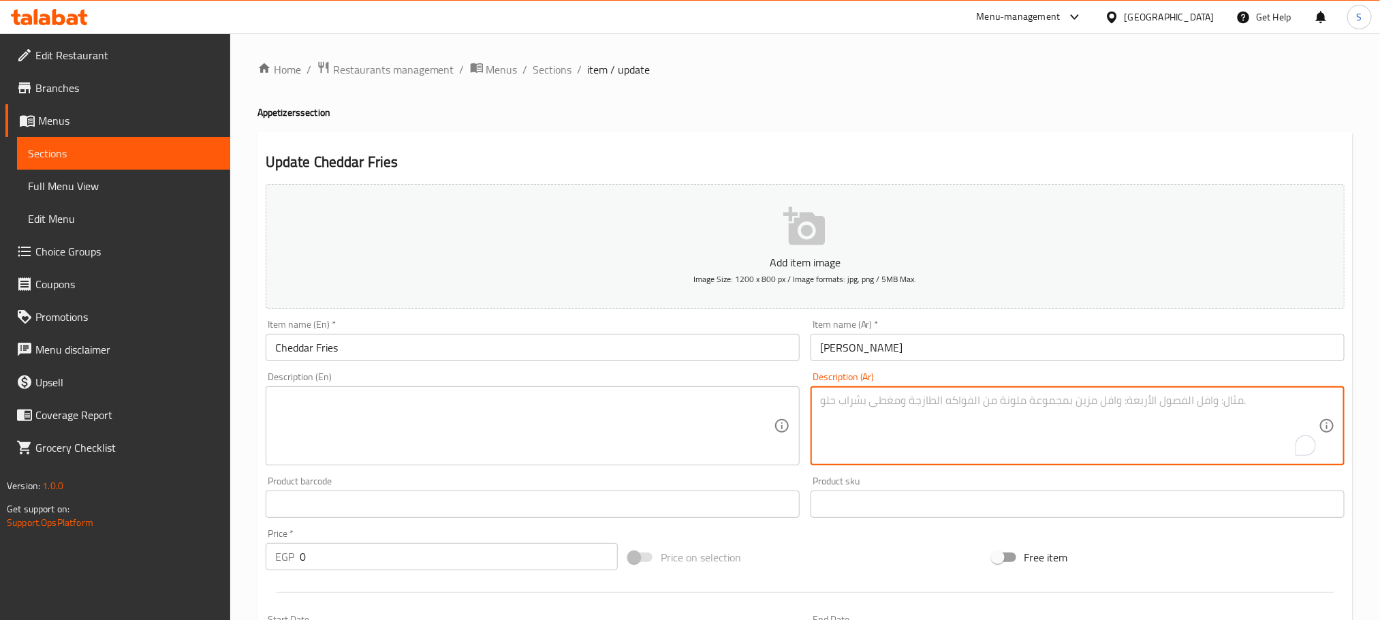
paste textarea "بطاطس كريسبي مع صوص جبنة شيدر غني."
type textarea "بطاطس كريسبي مع صوص جبنة شيدر غني."
click at [661, 413] on textarea at bounding box center [524, 426] width 499 height 65
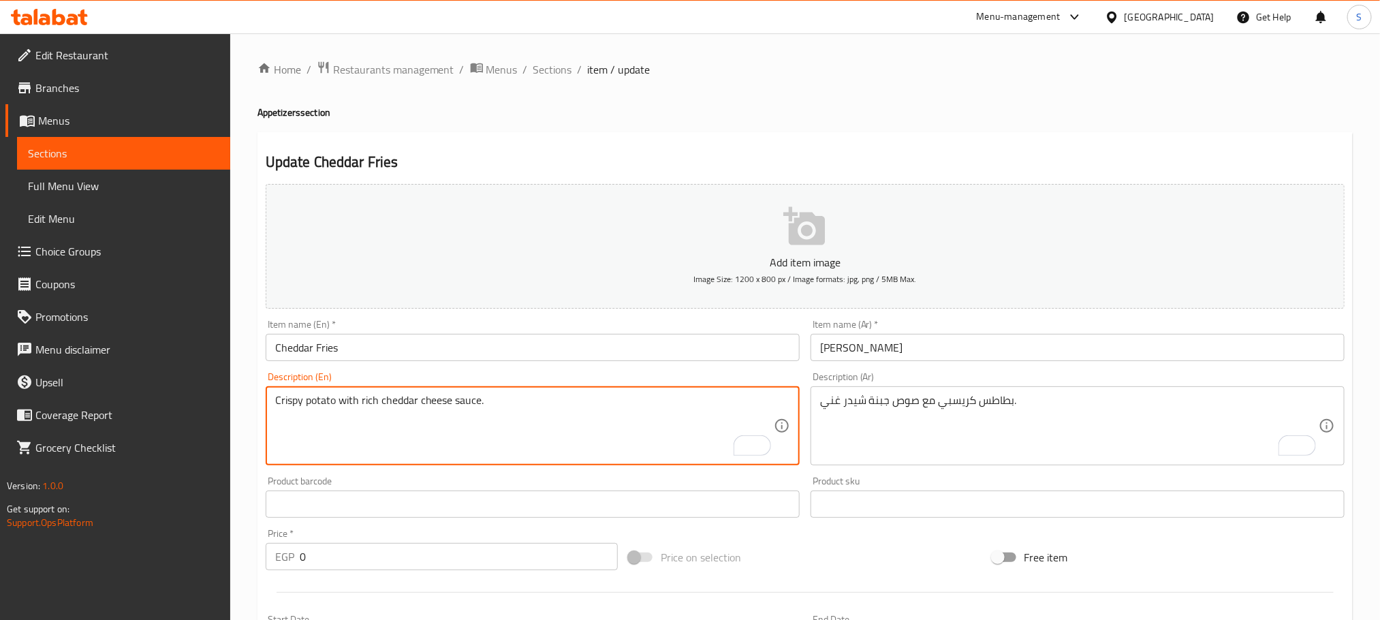
type textarea "Crispy potato with rich cheddar cheese sauce."
click at [803, 468] on div "Description (En) Crispy potato with rich cheddar cheese sauce. Description (En)" at bounding box center [532, 418] width 545 height 104
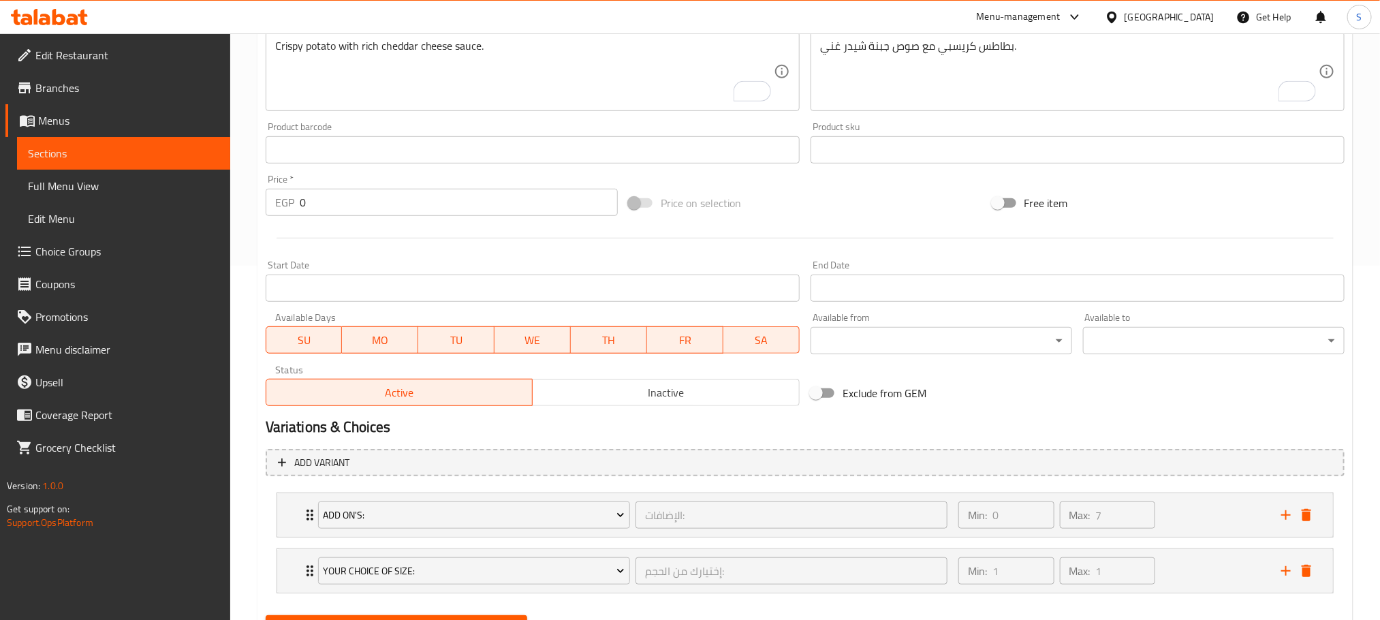
scroll to position [423, 0]
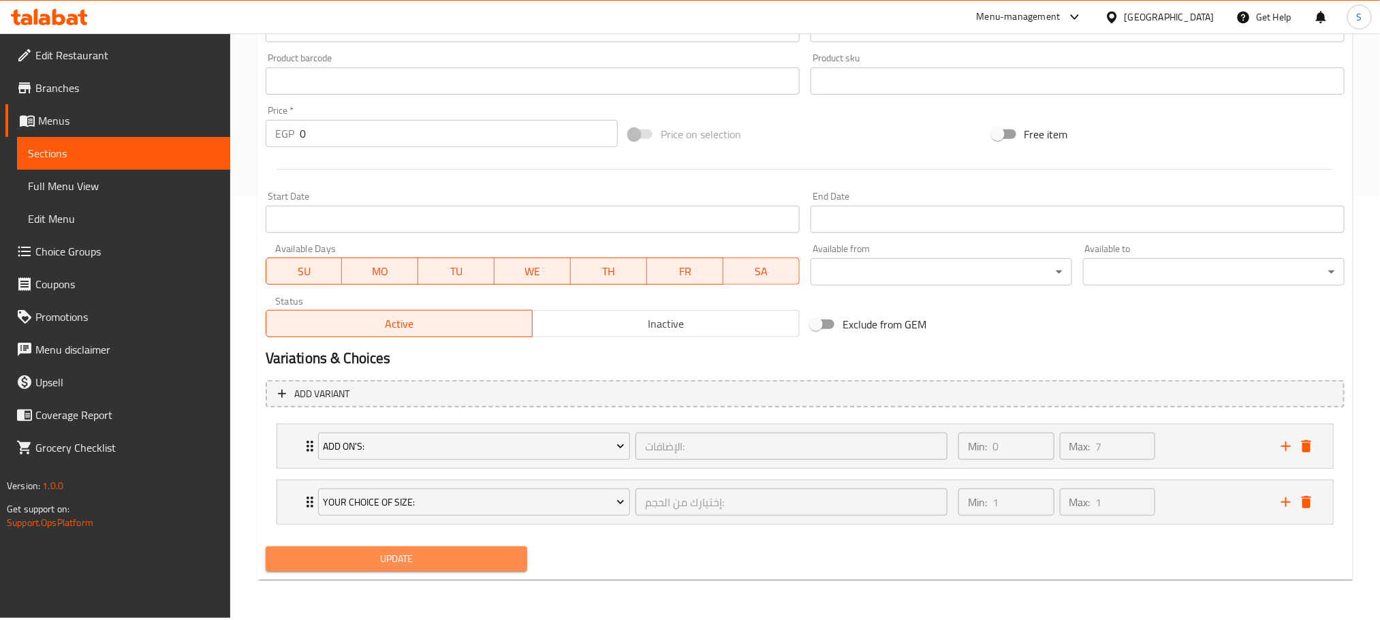
click at [402, 552] on span "Update" at bounding box center [396, 558] width 240 height 17
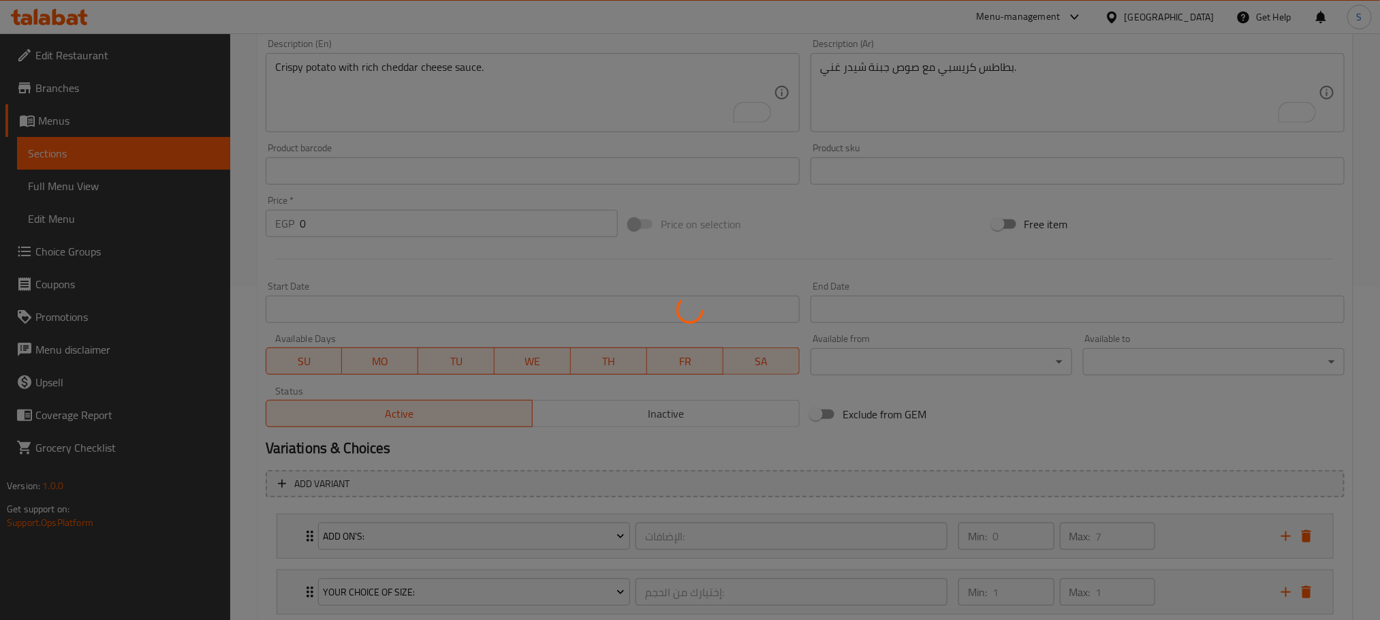
scroll to position [0, 0]
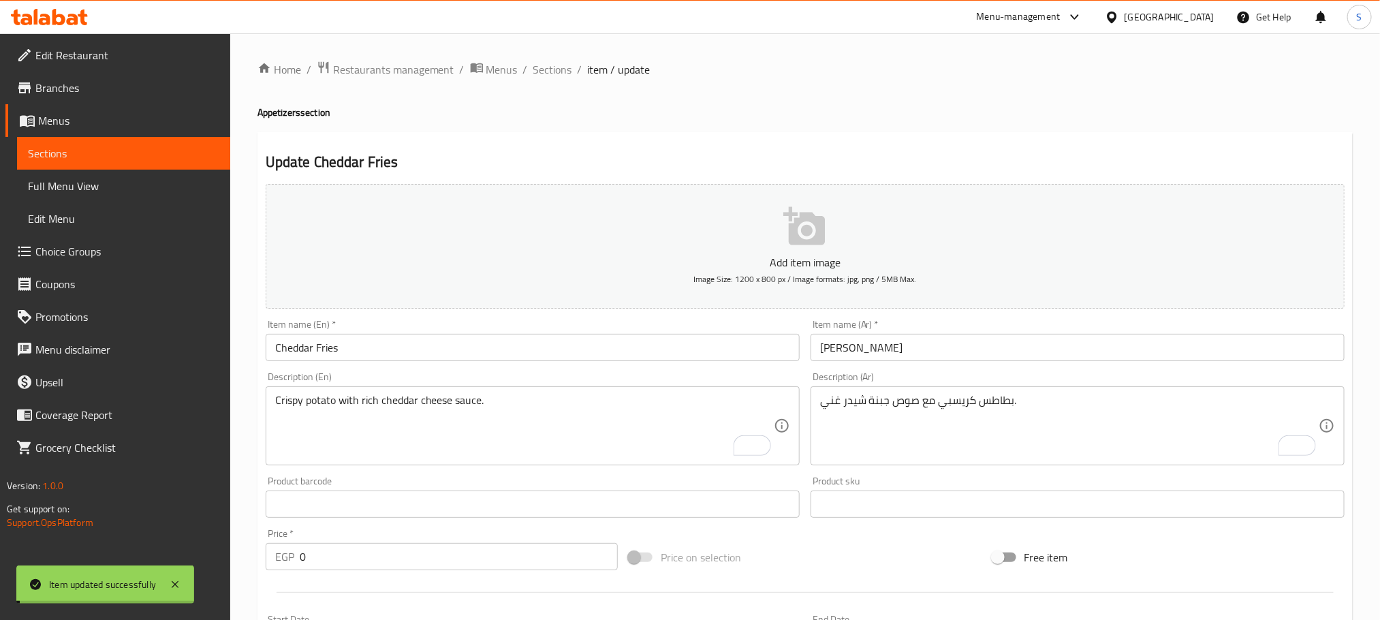
click at [550, 74] on span "Sections" at bounding box center [552, 69] width 39 height 16
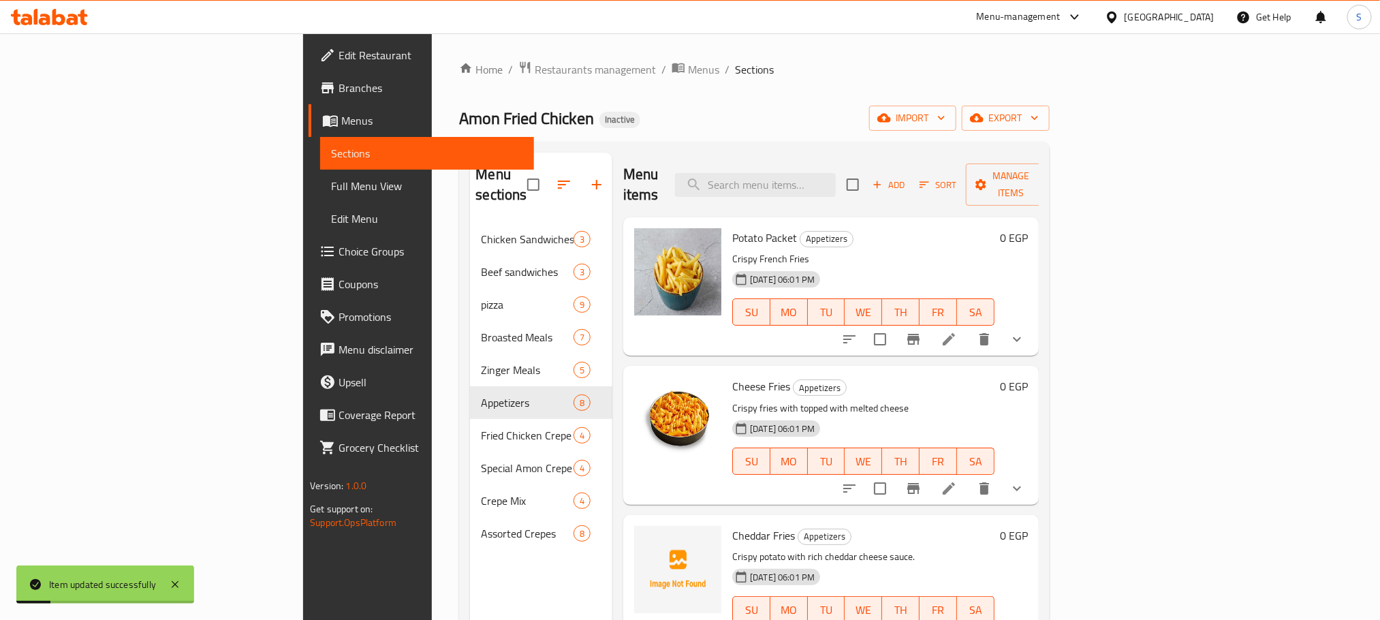
click at [644, 160] on div "Menu items Add Sort Manage items" at bounding box center [830, 185] width 415 height 65
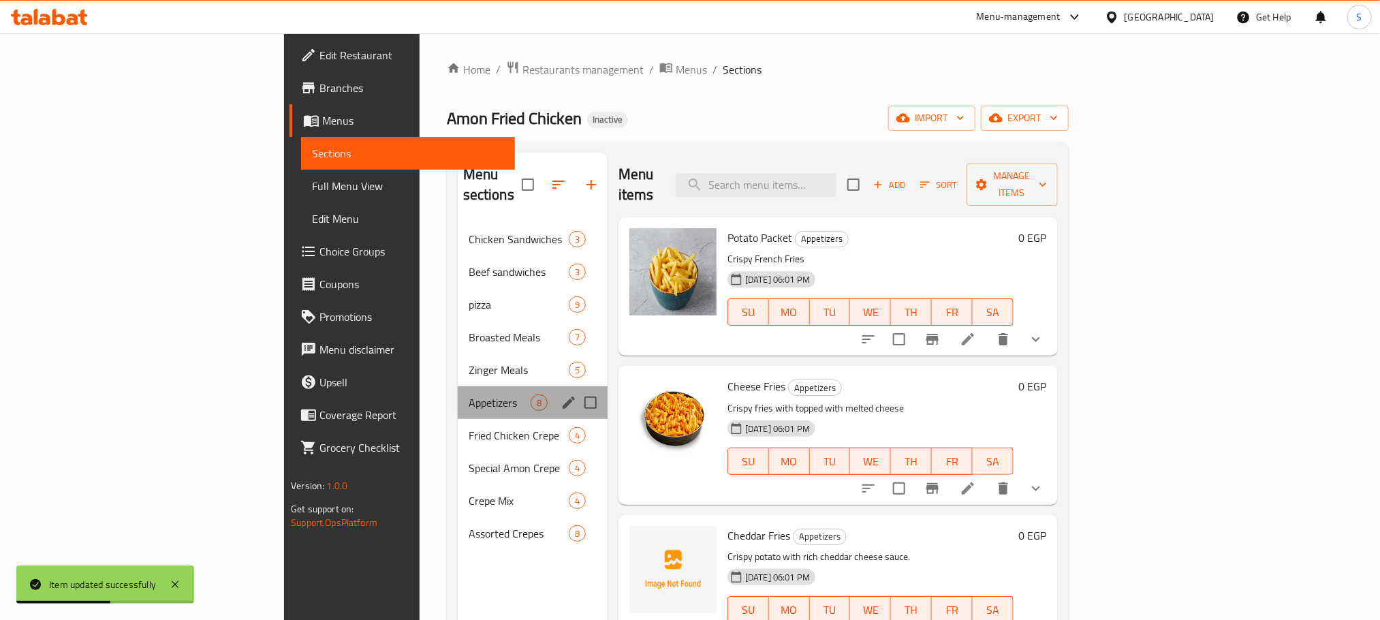
click at [458, 392] on div "Appetizers 8" at bounding box center [533, 402] width 150 height 33
click at [469, 427] on span "Fried Chicken Crepe" at bounding box center [500, 435] width 62 height 16
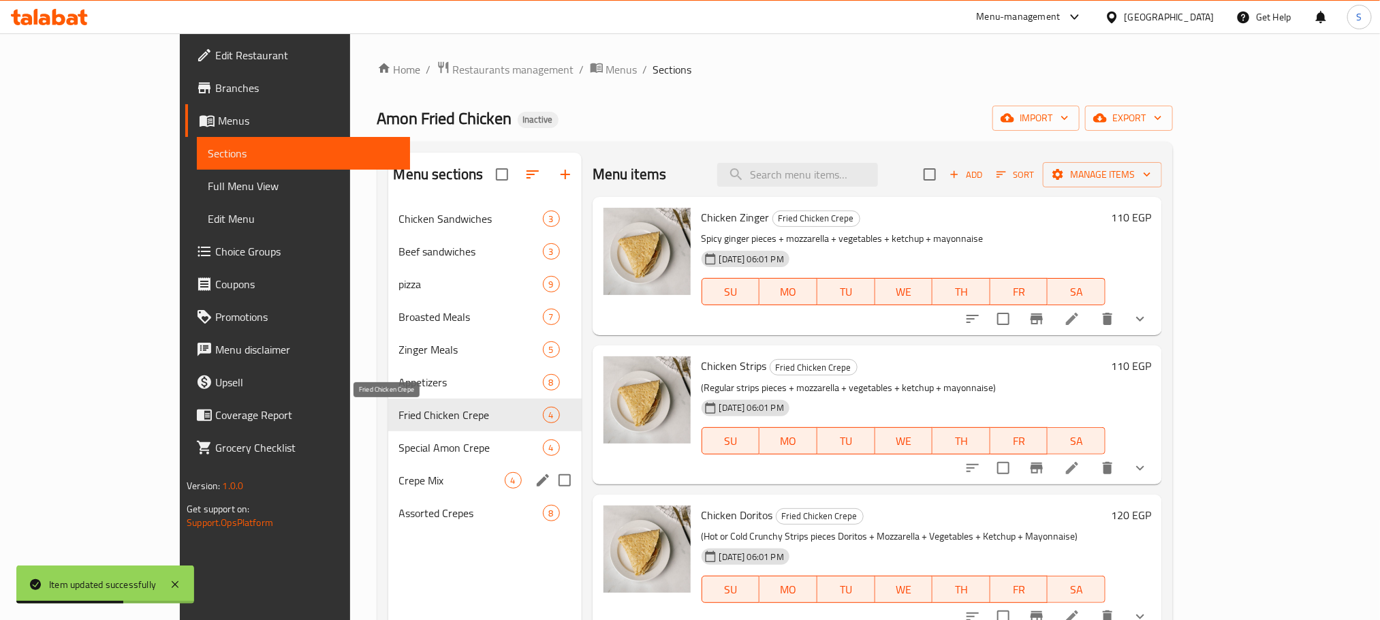
click at [399, 486] on span "Crepe Mix" at bounding box center [452, 480] width 106 height 16
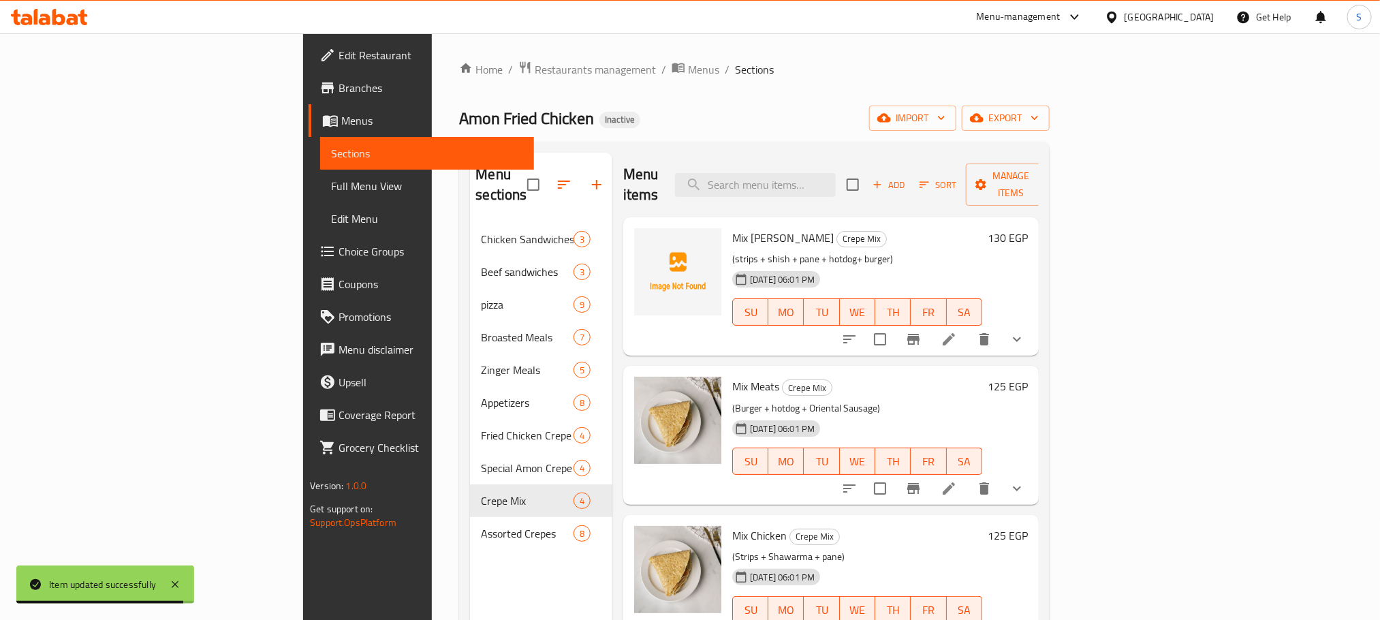
click at [856, 139] on div "Home / Restaurants management / Menus / Sections Amon Fried Chicken Inactive im…" at bounding box center [754, 422] width 590 height 723
click at [1039, 119] on span "export" at bounding box center [1006, 118] width 66 height 17
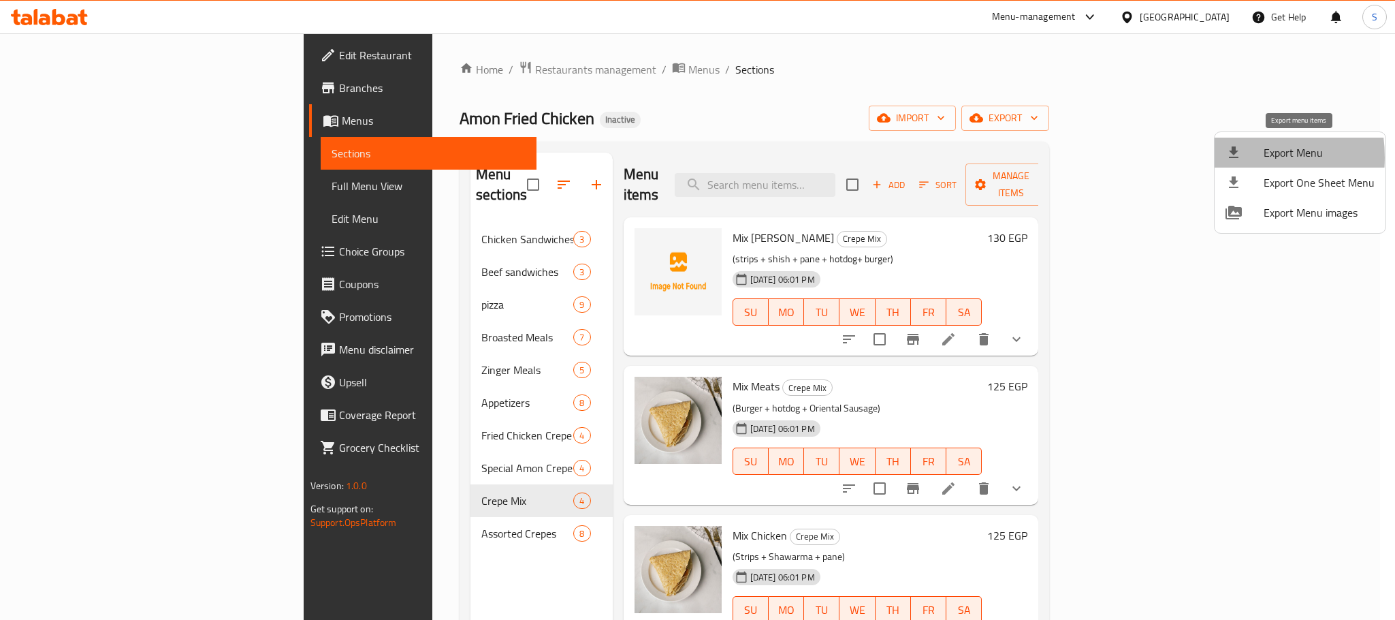
click at [1226, 157] on icon at bounding box center [1234, 152] width 16 height 16
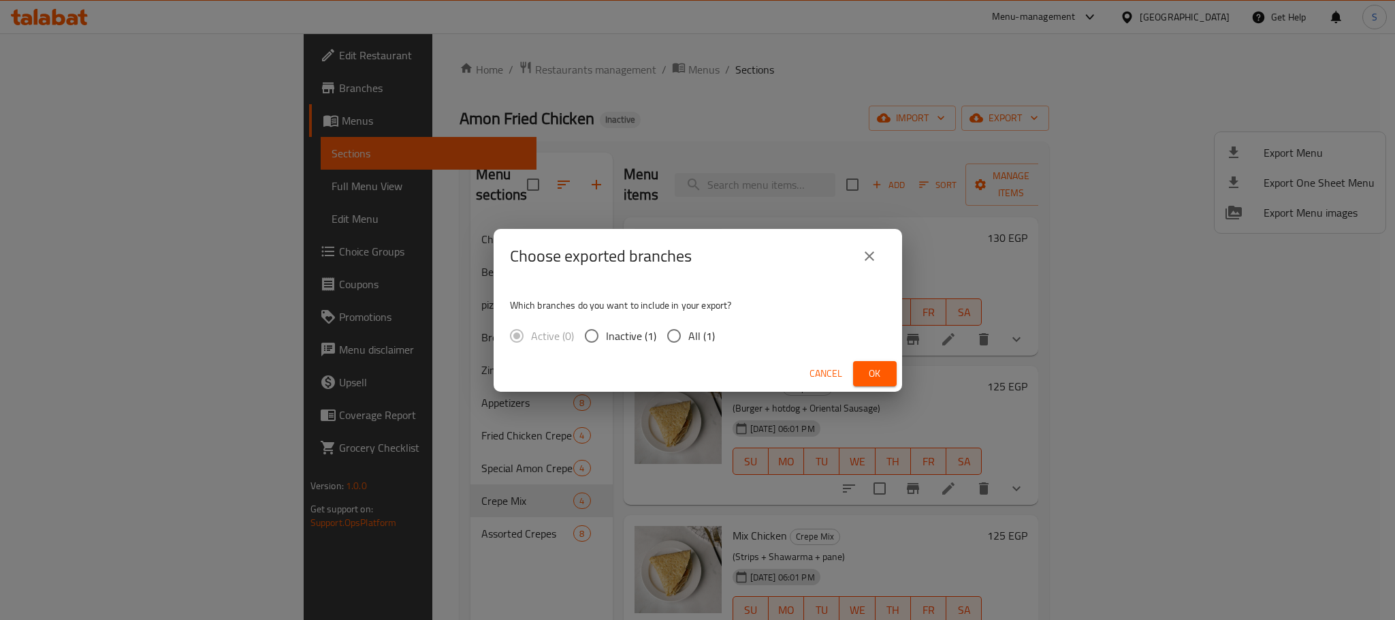
click at [673, 335] on input "All (1)" at bounding box center [674, 335] width 29 height 29
radio input "true"
click at [881, 373] on span "Ok" at bounding box center [875, 373] width 22 height 17
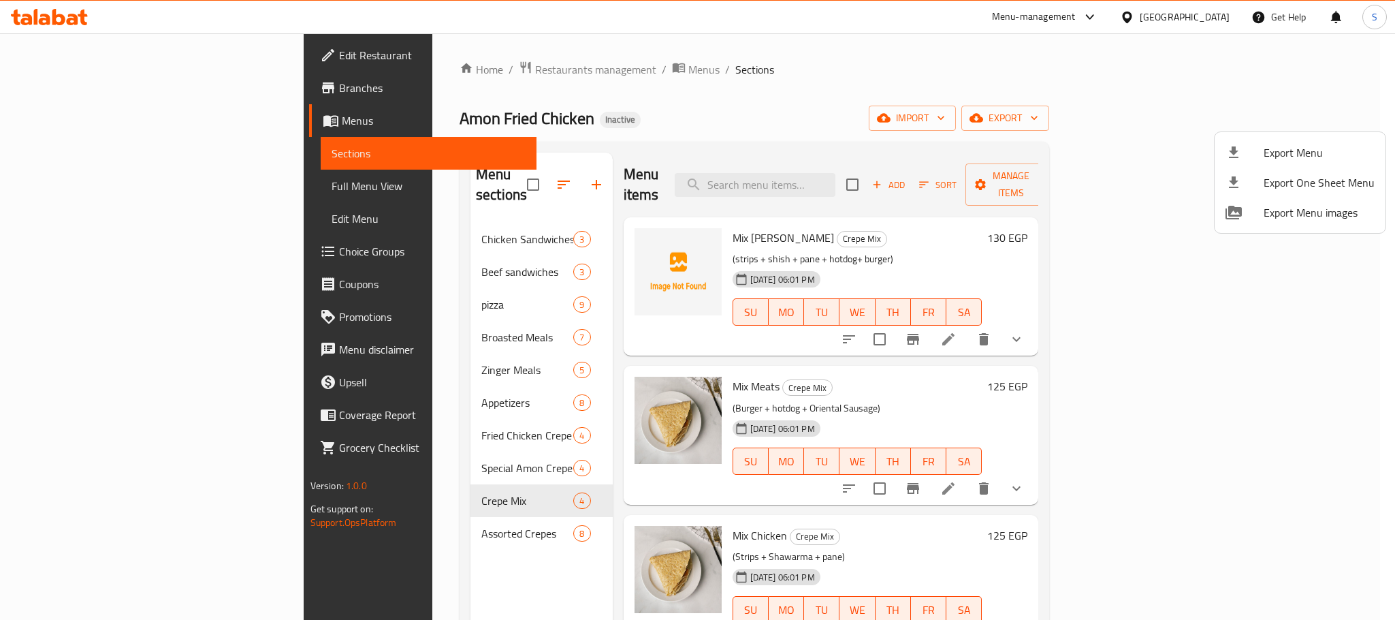
click at [711, 100] on div at bounding box center [697, 310] width 1395 height 620
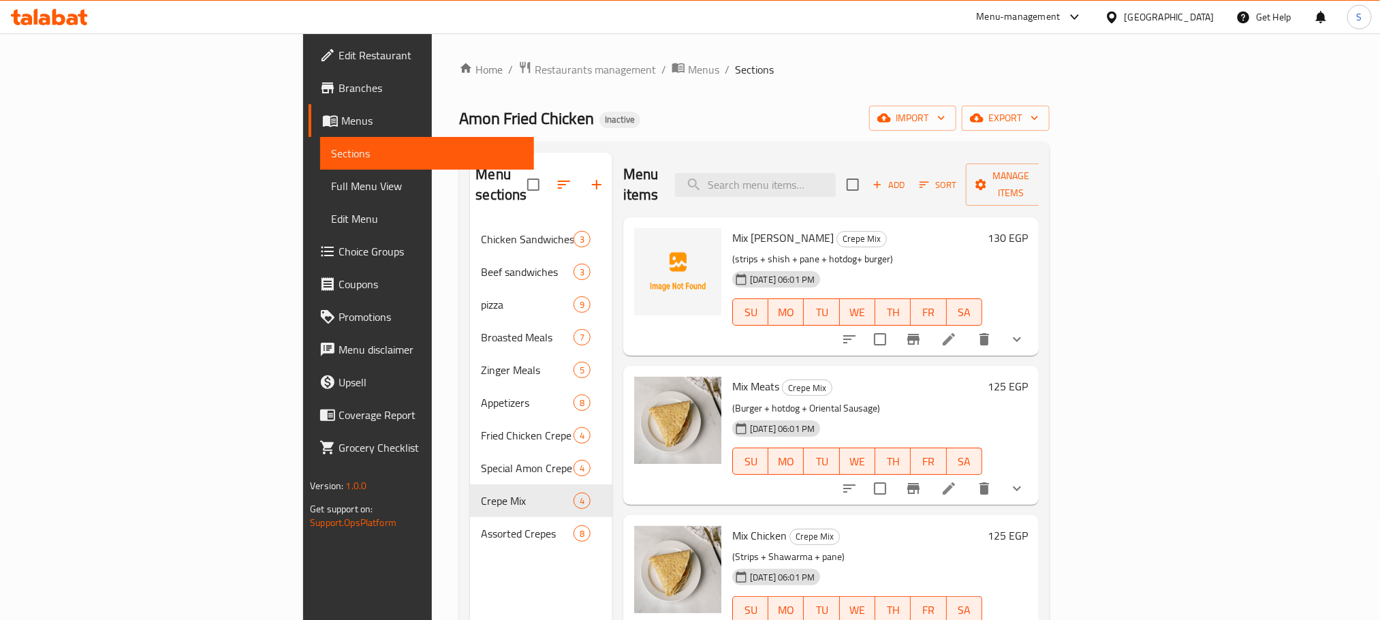
click at [789, 103] on div "Home / Restaurants management / Menus / Sections Amon Fried Chicken Inactive im…" at bounding box center [754, 422] width 590 height 723
click at [331, 184] on span "Full Menu View" at bounding box center [426, 186] width 191 height 16
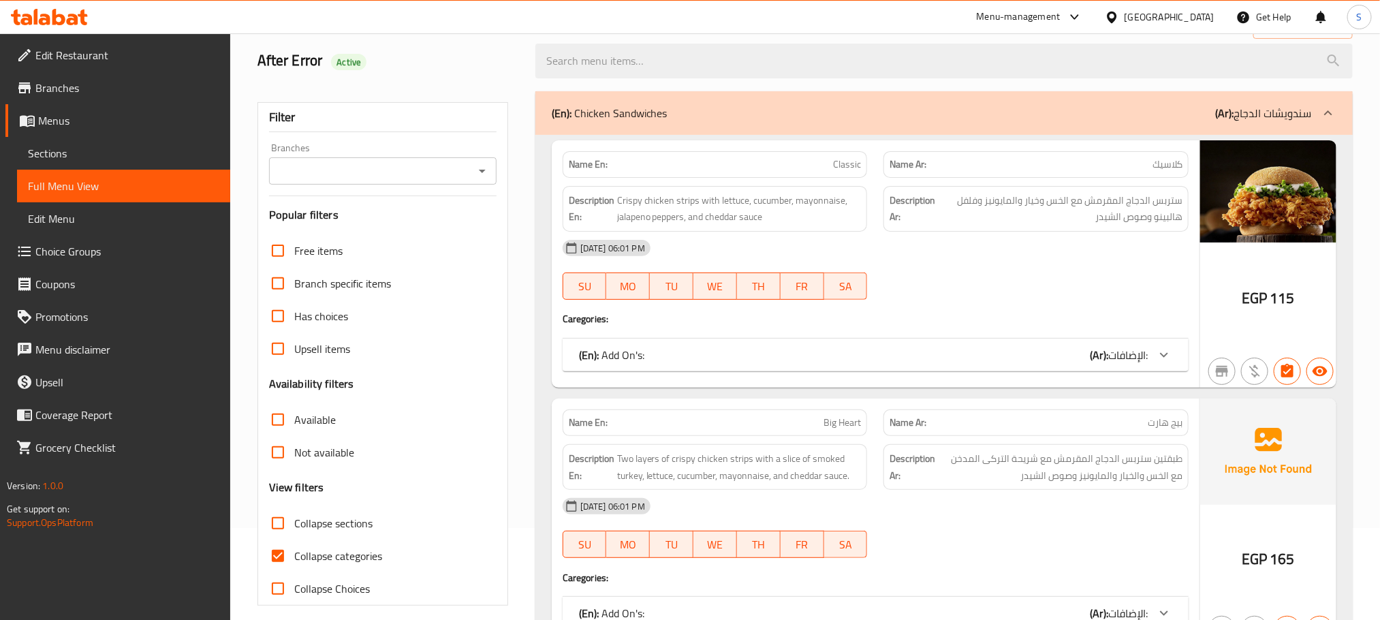
scroll to position [106, 0]
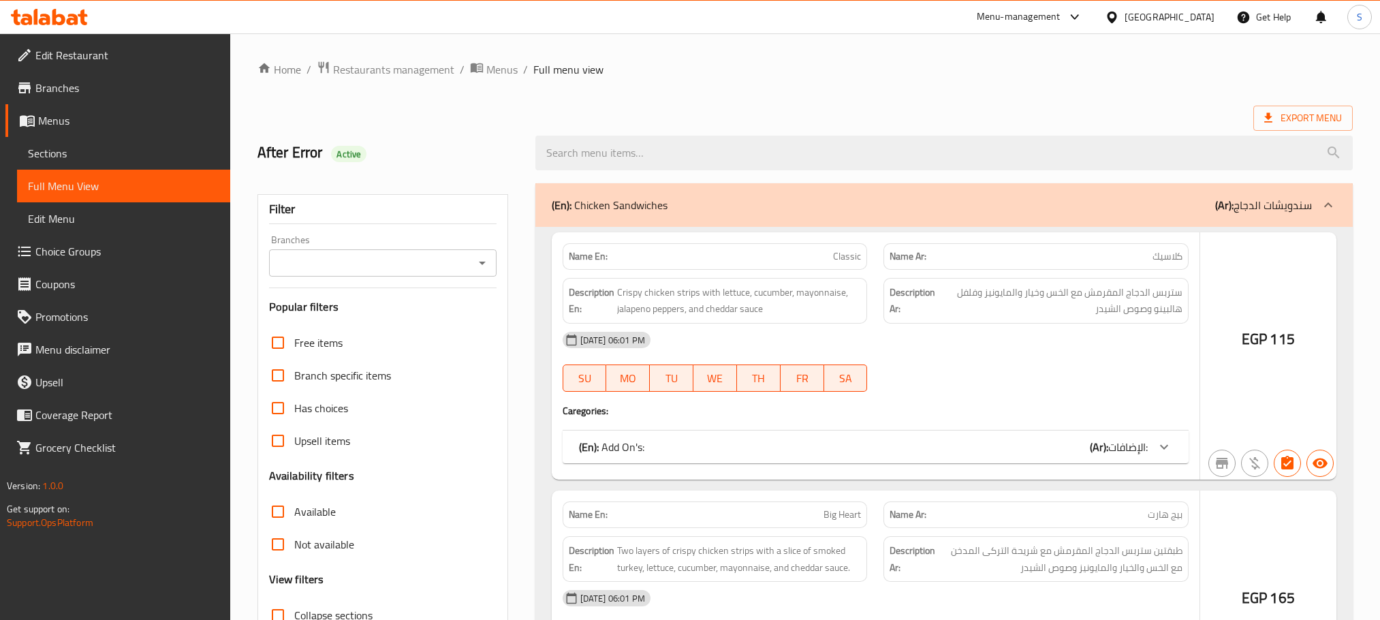
click at [281, 541] on div at bounding box center [690, 310] width 1380 height 620
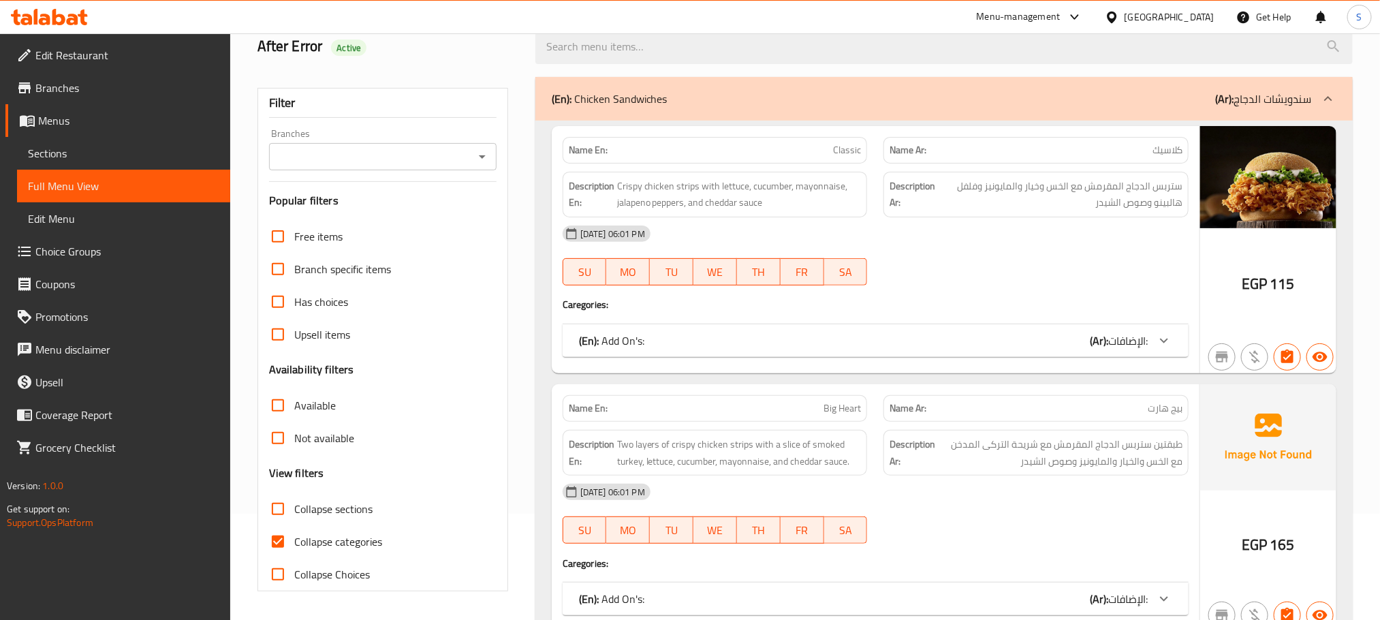
scroll to position [106, 0]
click at [276, 541] on input "Collapse categories" at bounding box center [278, 541] width 33 height 33
checkbox input "false"
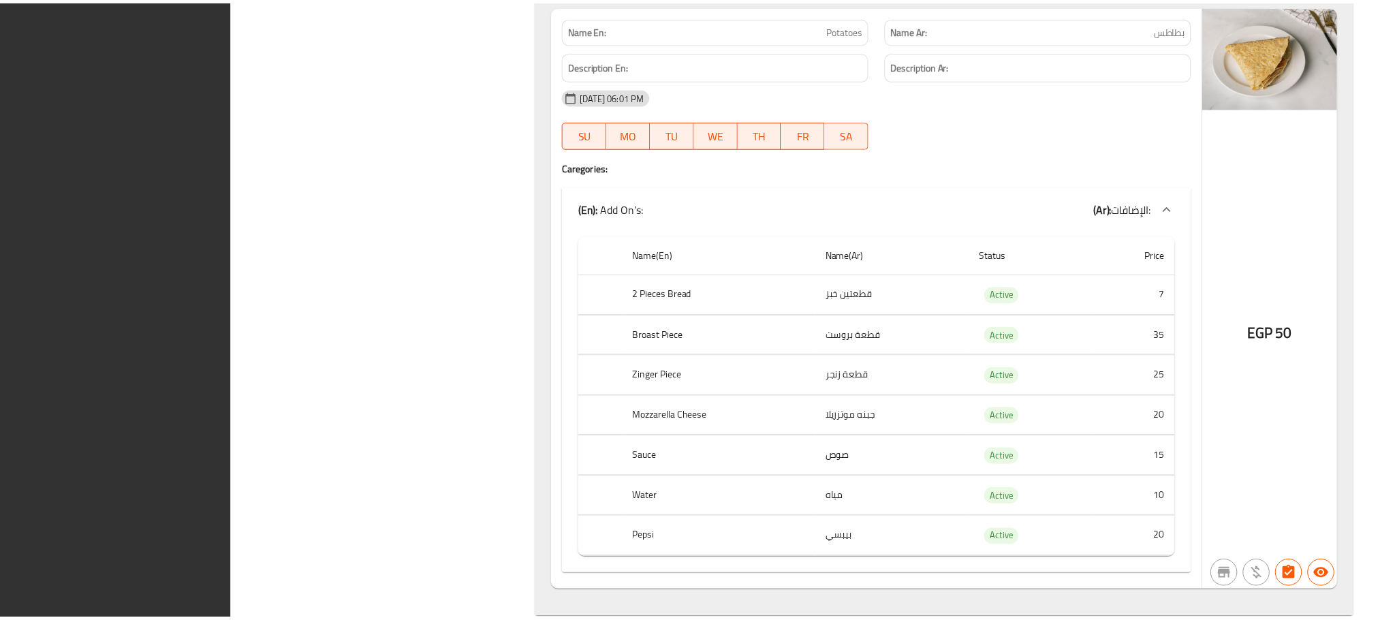
scroll to position [38332, 0]
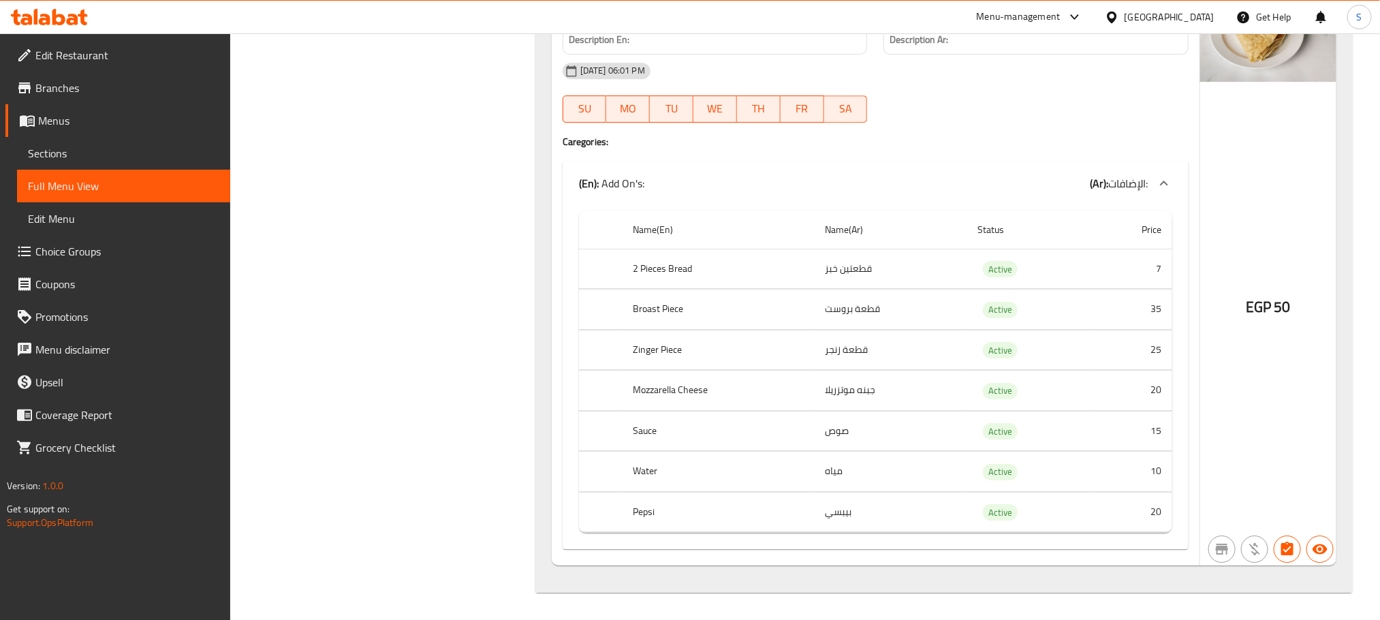
click at [1196, 13] on div "Egypt" at bounding box center [1169, 17] width 90 height 15
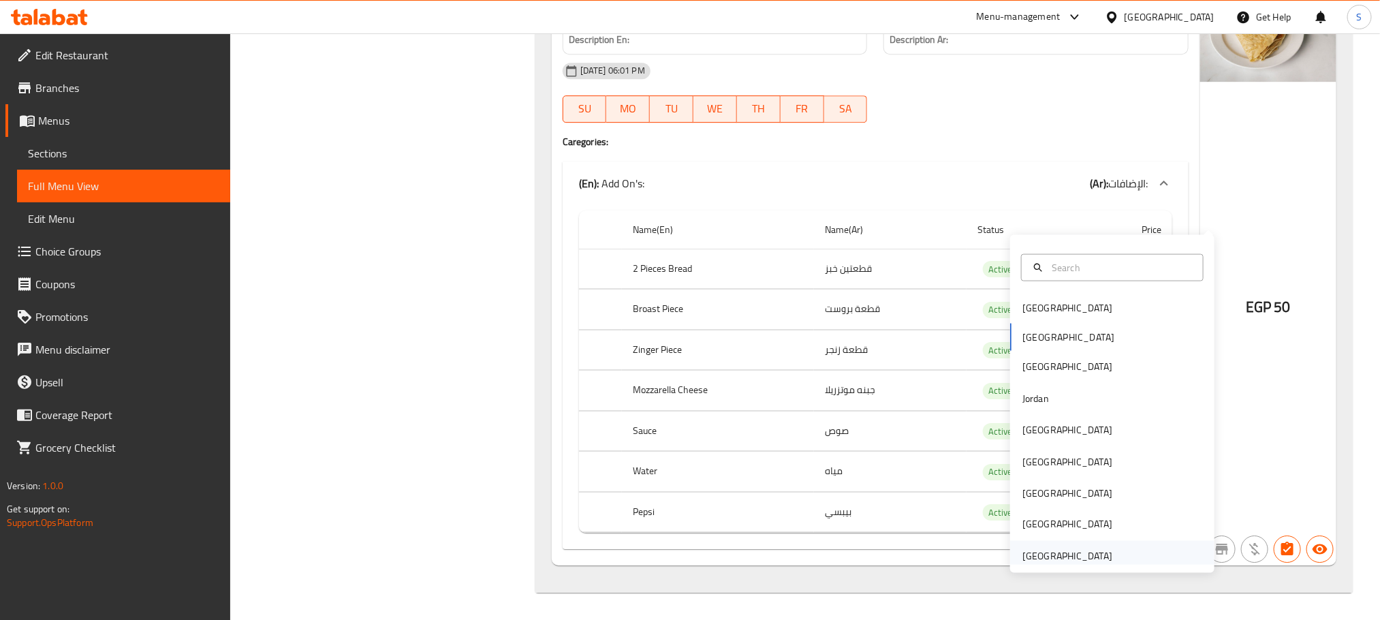
click at [1071, 548] on div "[GEOGRAPHIC_DATA]" at bounding box center [1067, 555] width 90 height 15
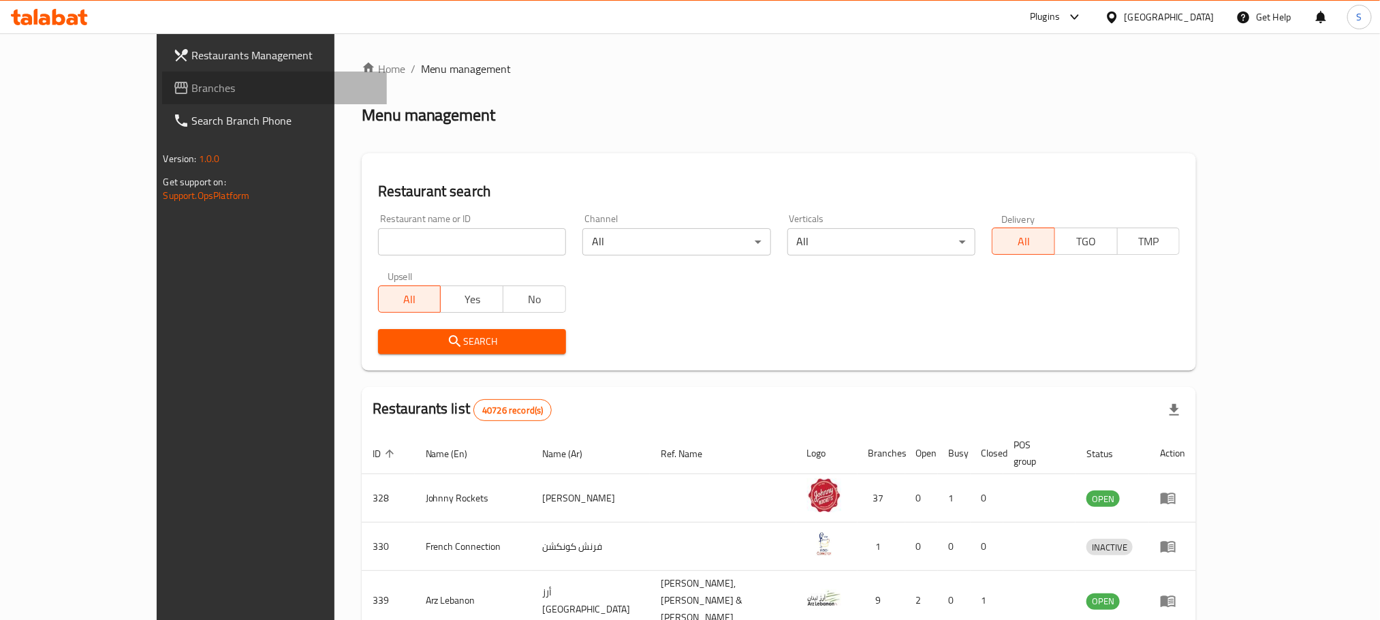
click at [192, 82] on span "Branches" at bounding box center [284, 88] width 184 height 16
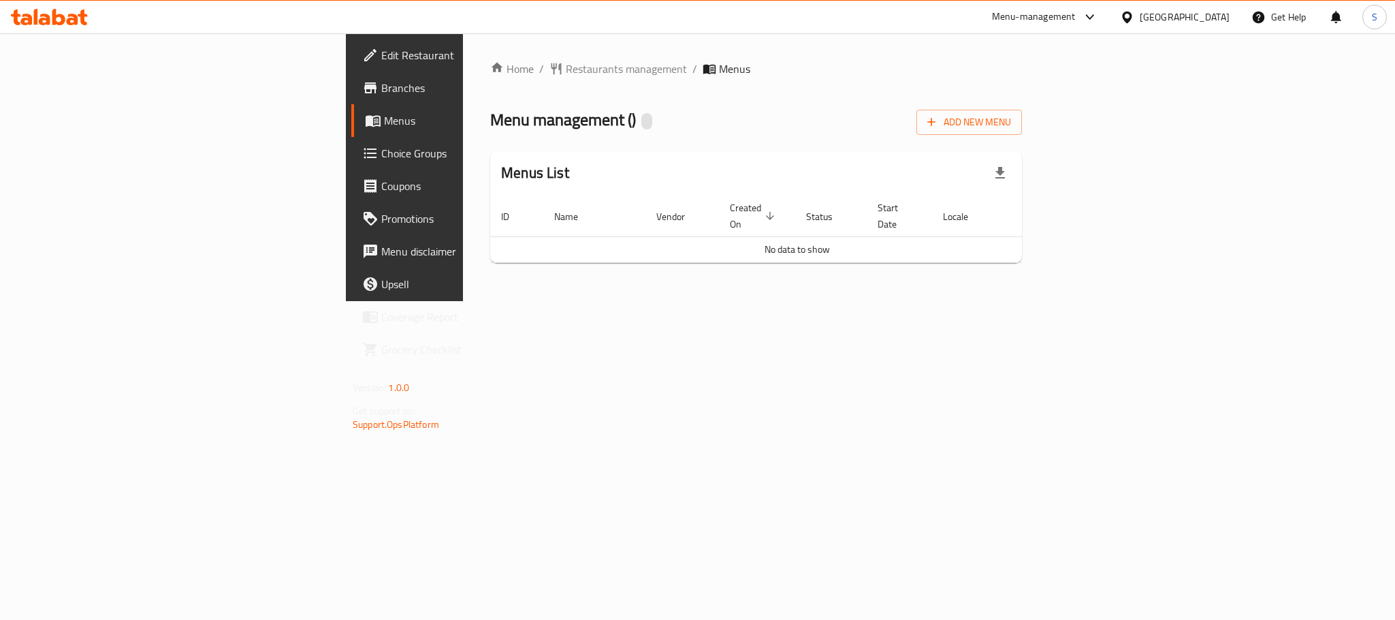
click at [1049, 281] on div "Home / Restaurants management / Menus Menu management ( ) Add New Menu Menus Li…" at bounding box center [756, 167] width 586 height 268
click at [825, 301] on div "Home / Restaurants management / Menus Menu management ( ) Add New Menu Menus Li…" at bounding box center [756, 167] width 586 height 268
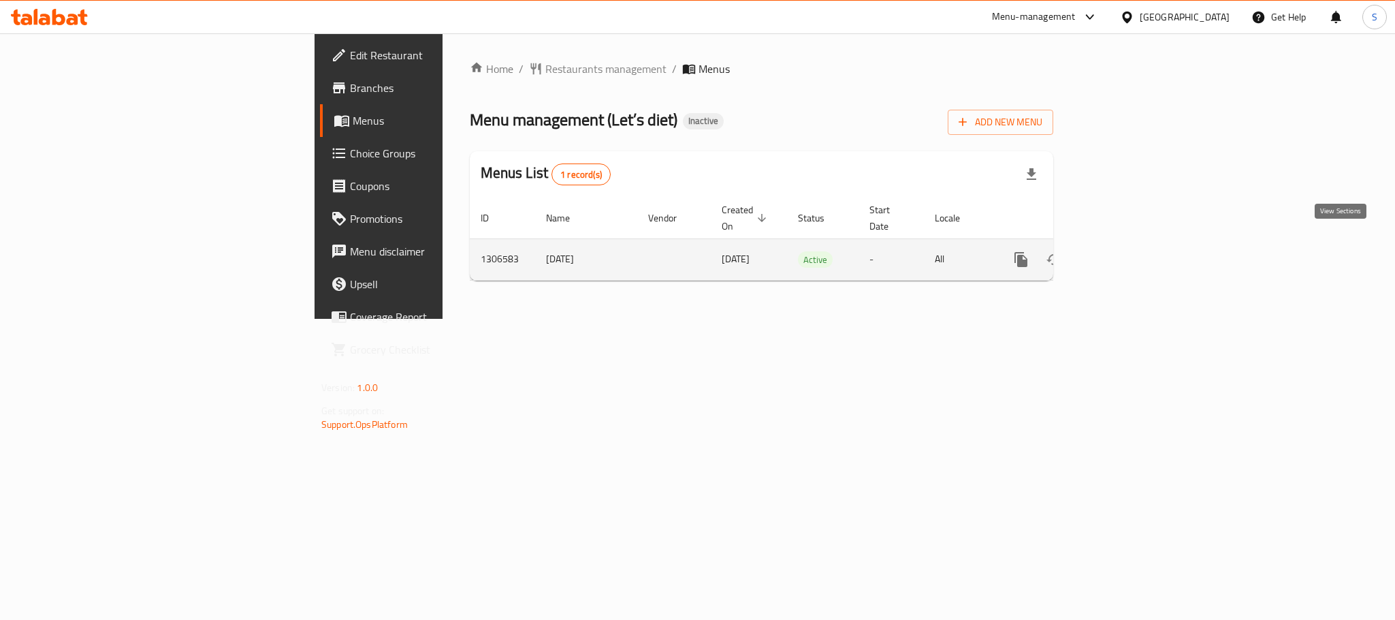
click at [1128, 251] on icon "enhanced table" at bounding box center [1119, 259] width 16 height 16
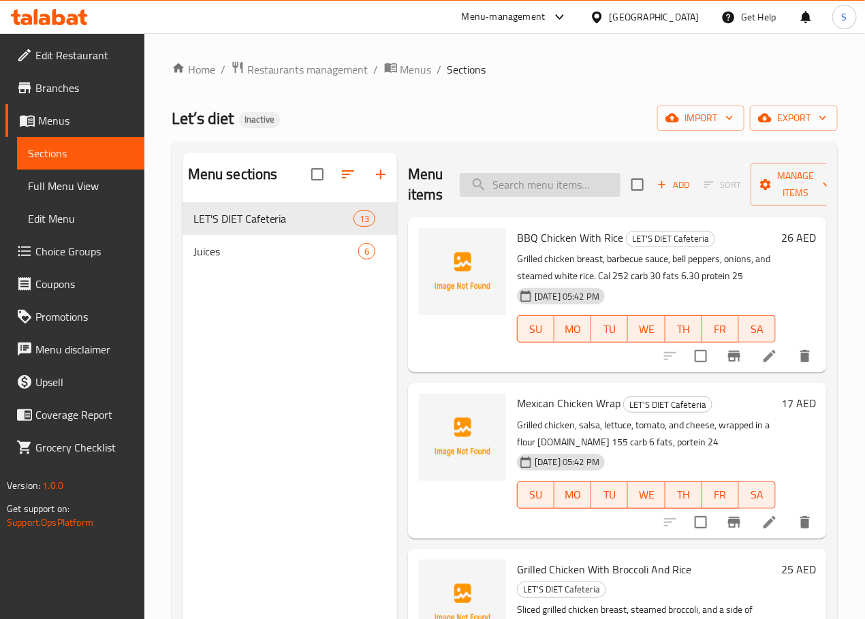
click at [486, 176] on input "search" at bounding box center [540, 185] width 161 height 24
paste input "Beef Steak With Mashed Potatoes"
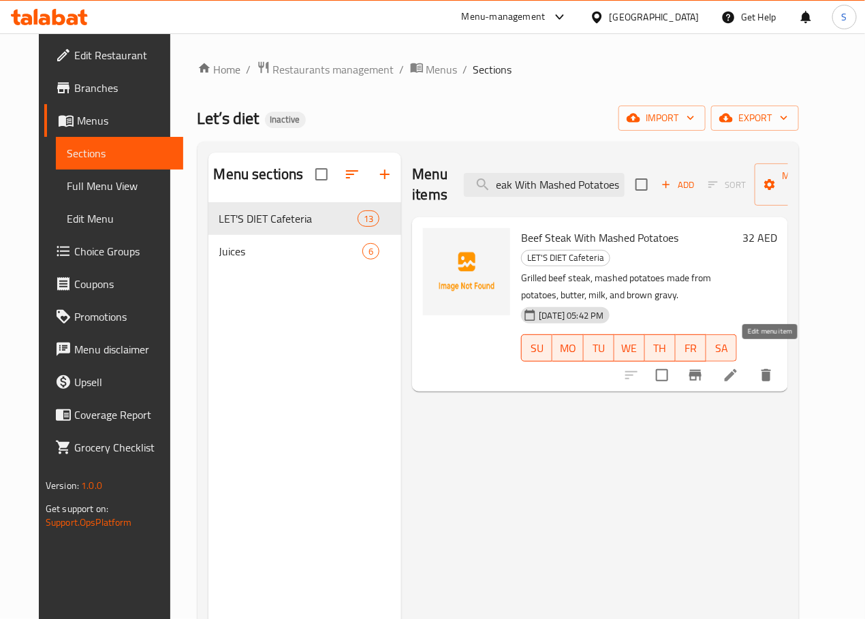
type input "Beef Steak With Mashed Potatoes"
click at [737, 369] on icon at bounding box center [731, 375] width 12 height 12
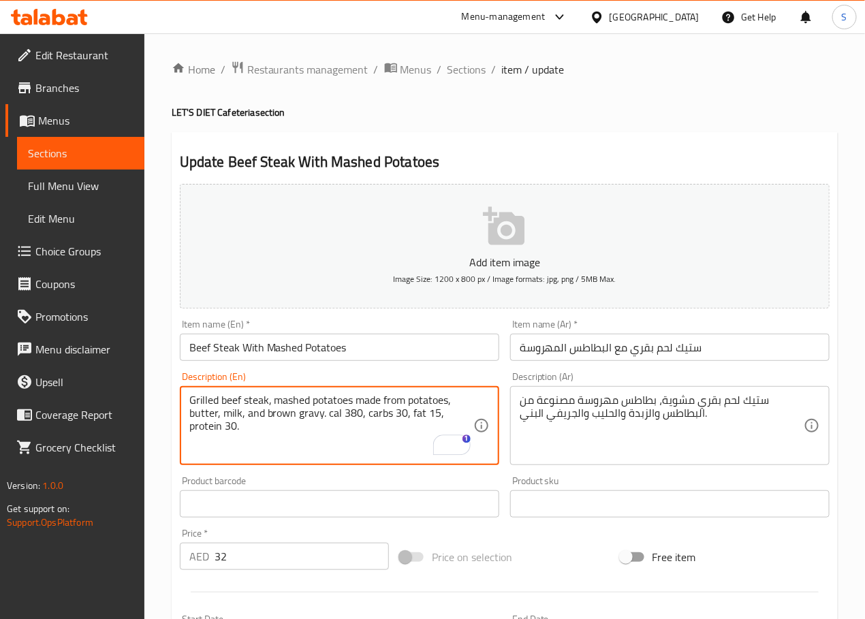
type textarea "Grilled beef steak, mashed potatoes made from potatoes, butter, milk, and brown…"
click at [636, 413] on textarea "ستيك لحم بقري مشوية، بطاطس مهروسة مصنوعة من البطاطس والزبدة والحليب والجريفي ال…" at bounding box center [662, 426] width 284 height 65
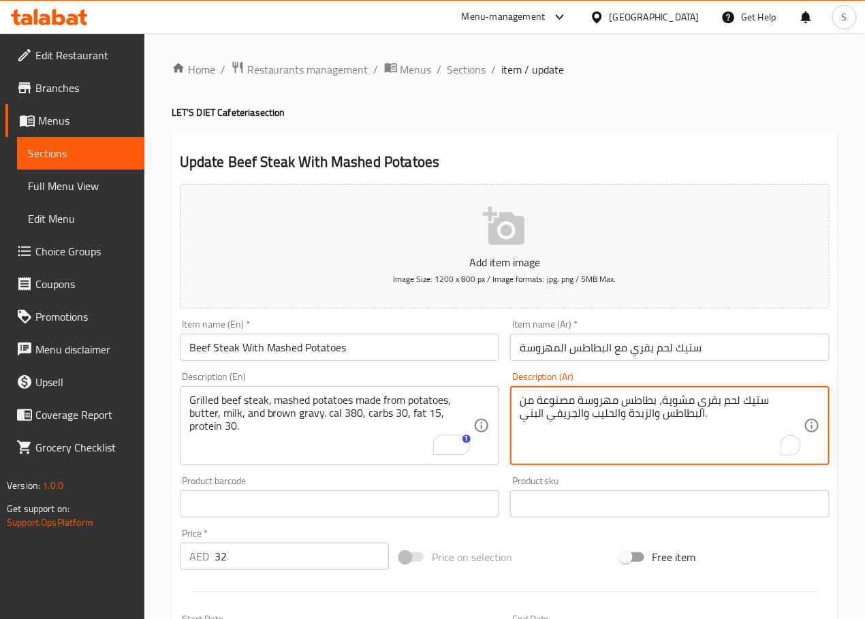
click at [636, 413] on textarea "ستيك لحم بقري مشوية، بطاطس مهروسة مصنوعة من البطاطس والزبدة والحليب والجريفي ال…" at bounding box center [662, 426] width 284 height 65
click at [701, 396] on textarea "ستيك لحم بقري مشوية، بطاطس مهروسة مصنوعة من البطاطس والزبدة والحليب والجريفي ال…" at bounding box center [662, 426] width 284 height 65
click at [603, 420] on textarea "ستيك لحم بقري مشوي، بطاطس مهروسة مصنوعة من البطاطس والزبدة والحليب والجريفي الب…" at bounding box center [662, 426] width 284 height 65
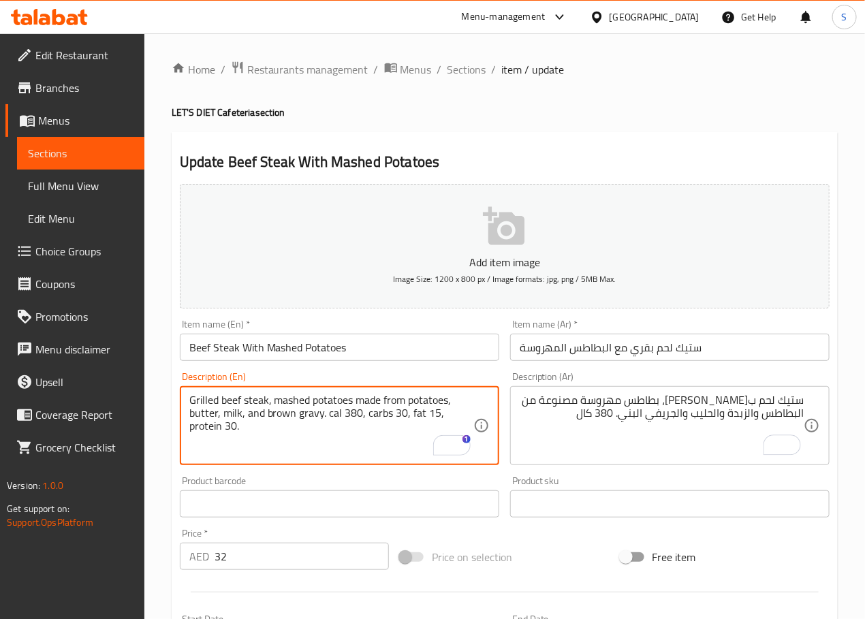
click at [330, 417] on textarea "Grilled beef steak, mashed potatoes made from potatoes, butter, milk, and brown…" at bounding box center [331, 426] width 284 height 65
click at [381, 423] on textarea "Grilled beef steak, mashed potatoes made from potatoes, butter, milk, and brown…" at bounding box center [331, 426] width 284 height 65
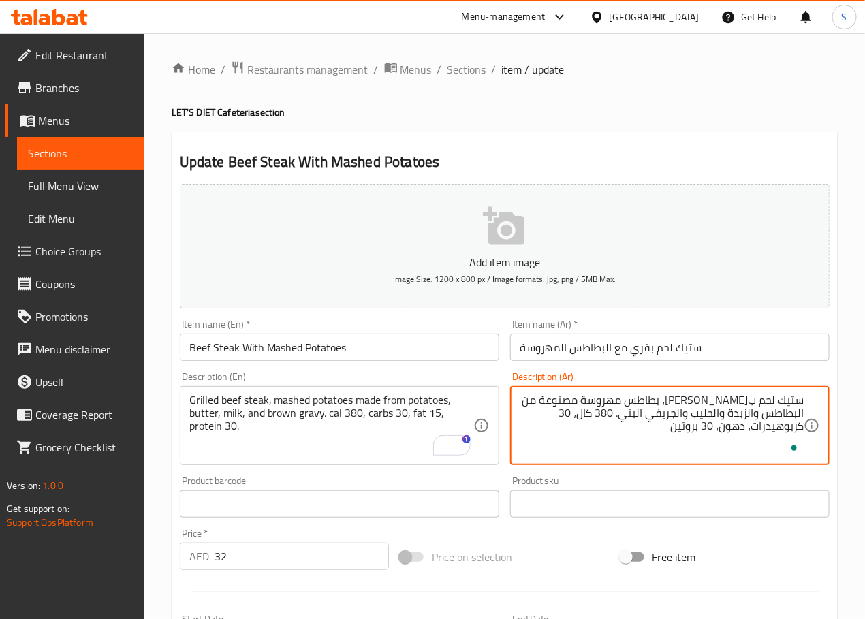
paste textarea "15"
type textarea "ستيك لحم بقري مشوي، بطاطس مهروسة مصنوعة من البطاطس والزبدة والحليب والجريفي الب…"
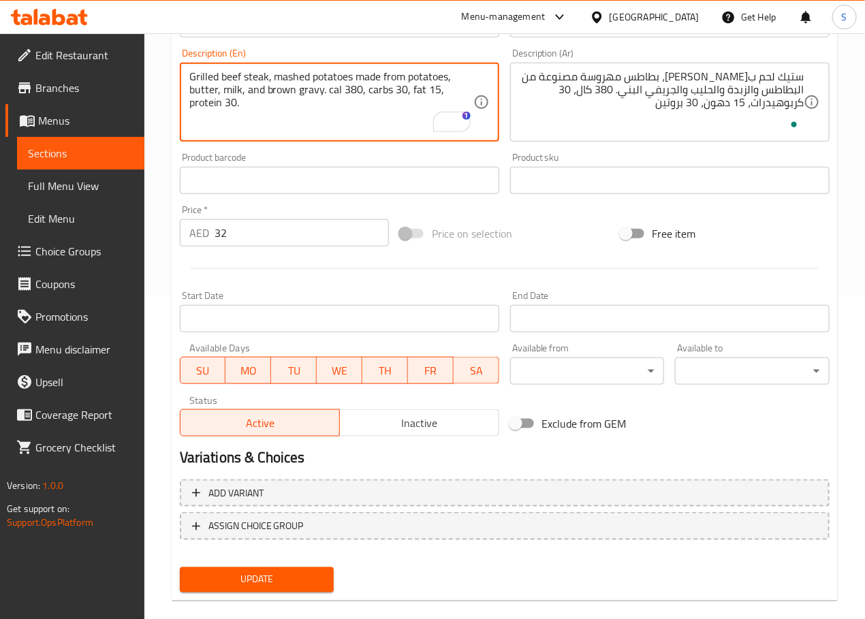
scroll to position [342, 0]
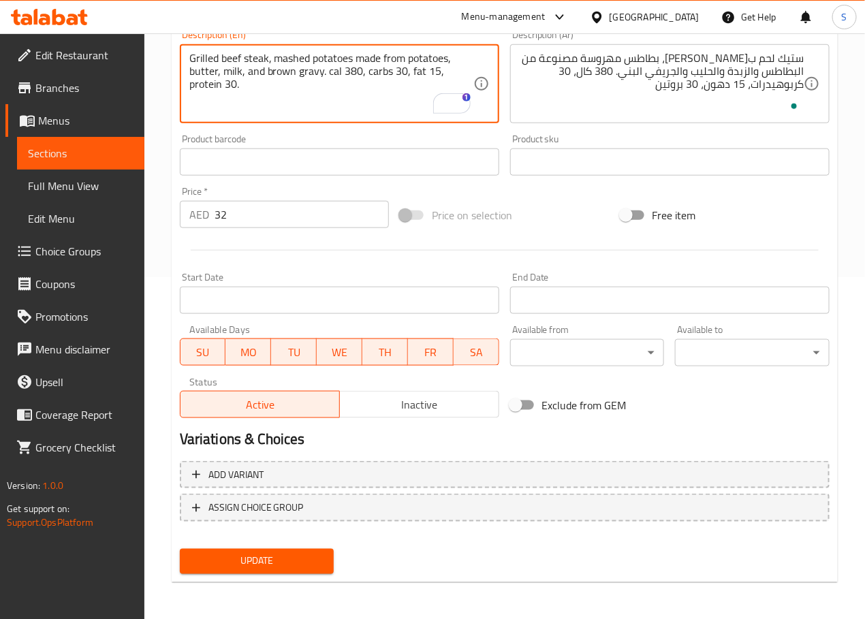
click at [262, 553] on span "Update" at bounding box center [257, 561] width 133 height 17
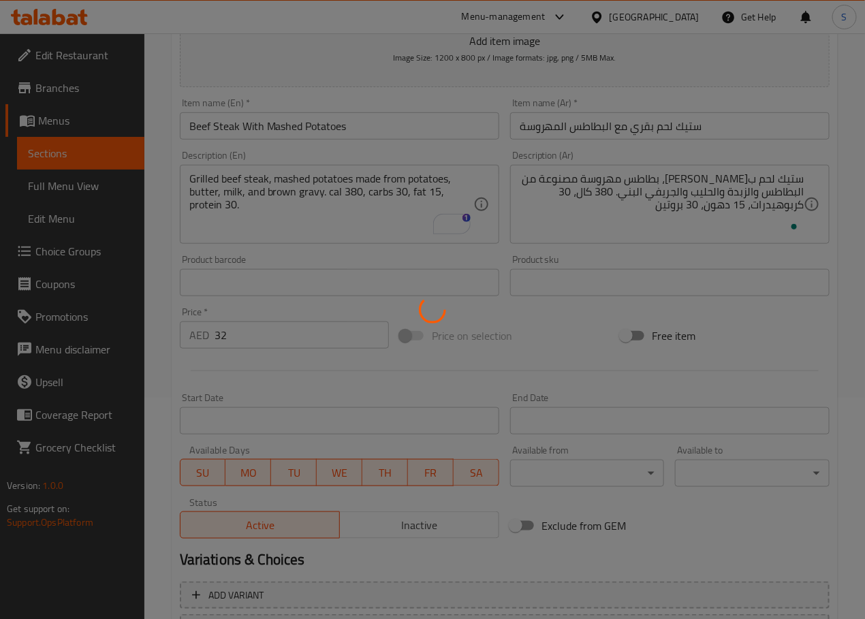
scroll to position [0, 0]
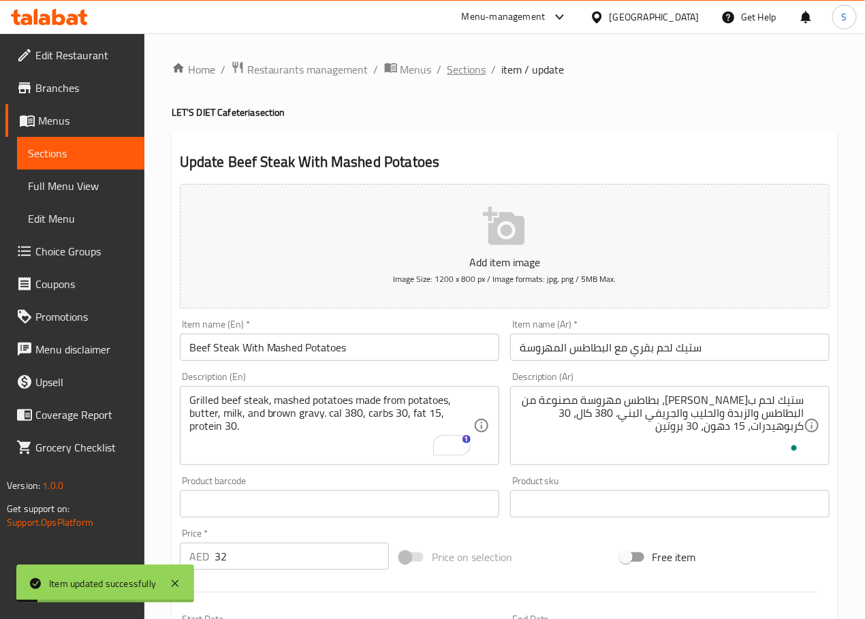
click at [460, 69] on span "Sections" at bounding box center [466, 69] width 39 height 16
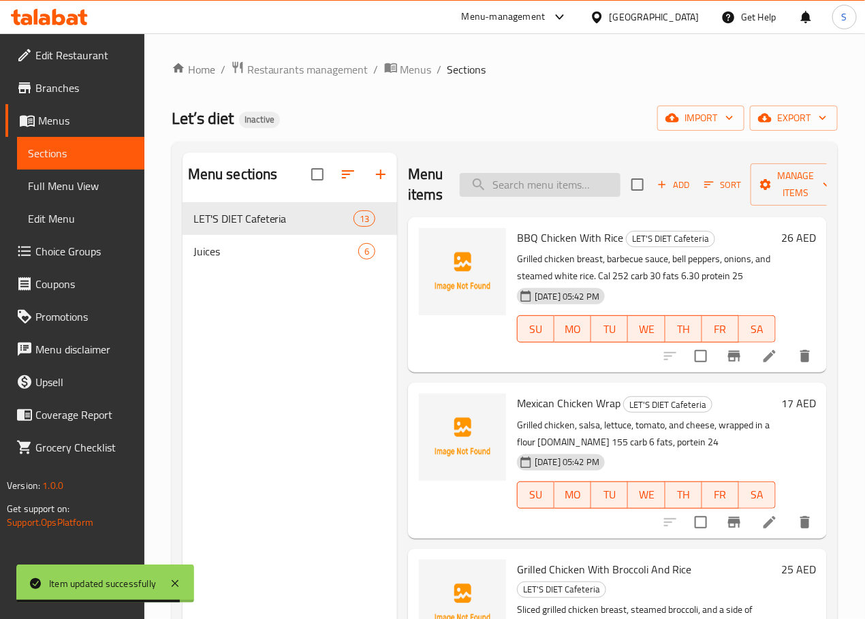
click at [571, 176] on input "search" at bounding box center [540, 185] width 161 height 24
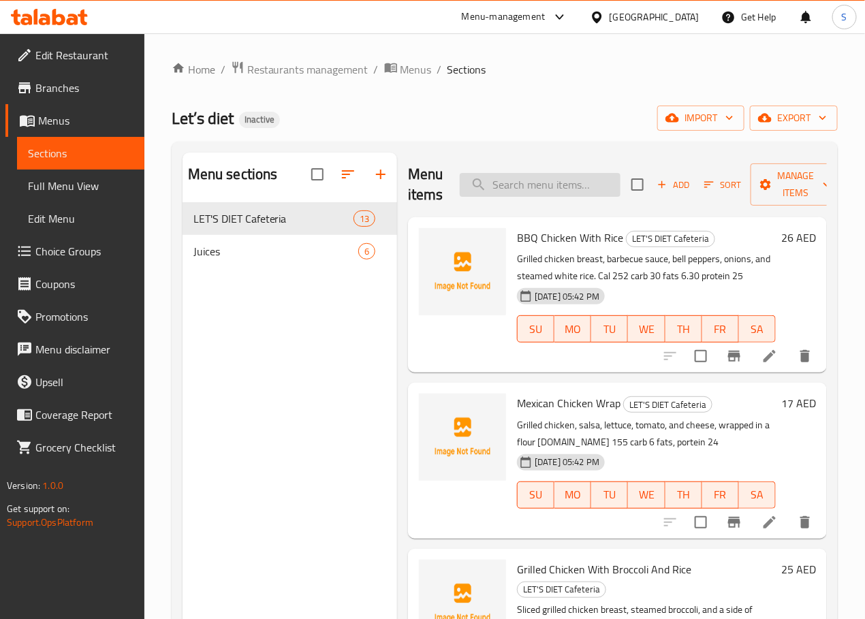
paste input "Chicken Pasta With Red Sauce"
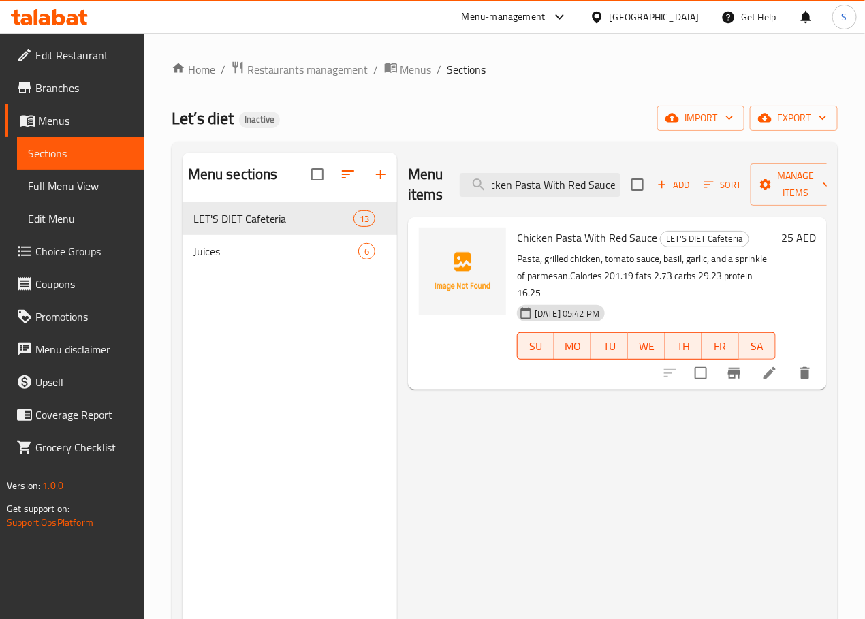
type input "Chicken Pasta With Red Sauce"
click at [762, 365] on icon at bounding box center [769, 373] width 16 height 16
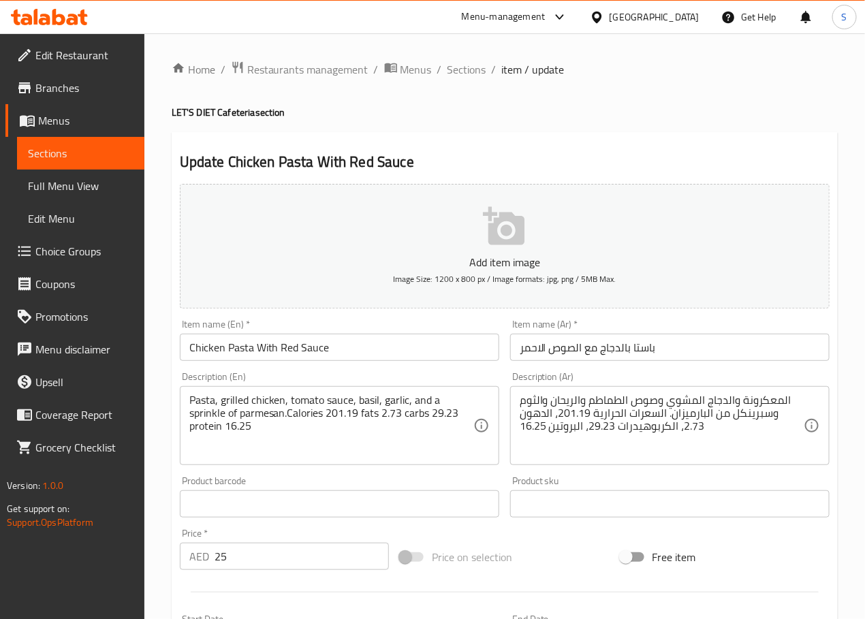
click at [266, 350] on input "Chicken Pasta With Red Sauce" at bounding box center [339, 347] width 319 height 27
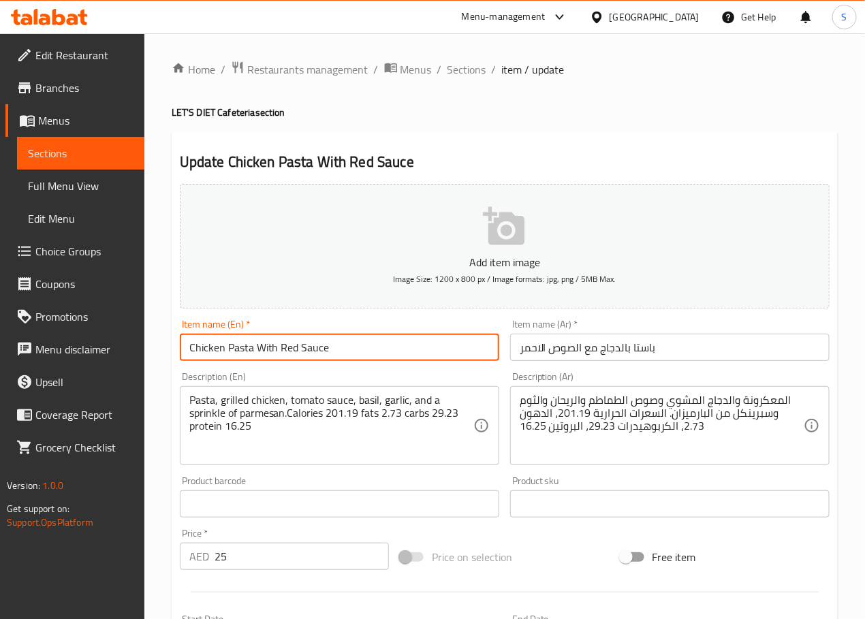
click at [266, 350] on input "Chicken Pasta With Red Sauce" at bounding box center [339, 347] width 319 height 27
type input "Chicken Pasta Red Sauce"
click at [619, 350] on input "باستا بالدجاج مع الصوص الاحمر" at bounding box center [669, 347] width 319 height 27
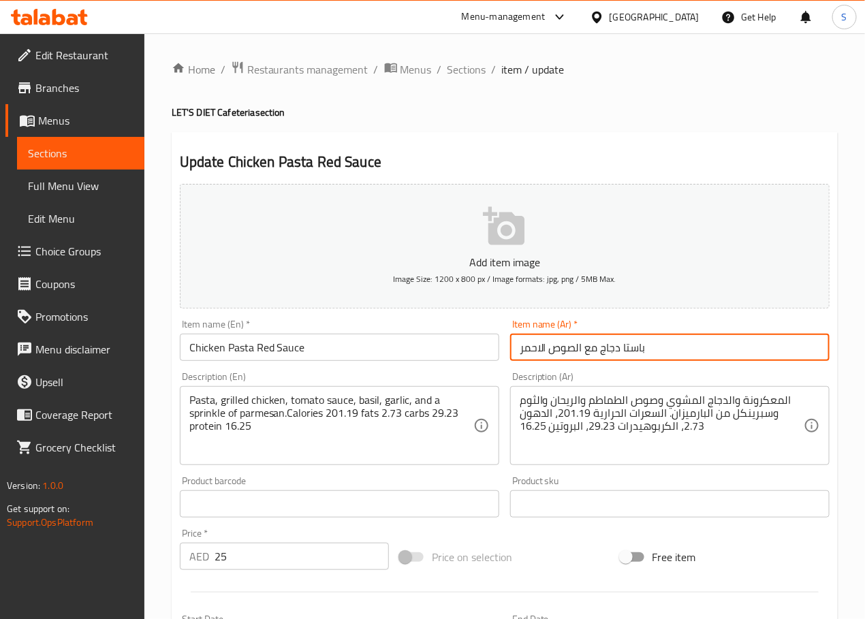
click at [589, 350] on input "باستا دجاج مع الصوص الاحمر" at bounding box center [669, 347] width 319 height 27
type input "باستا دجاج صوص احمر"
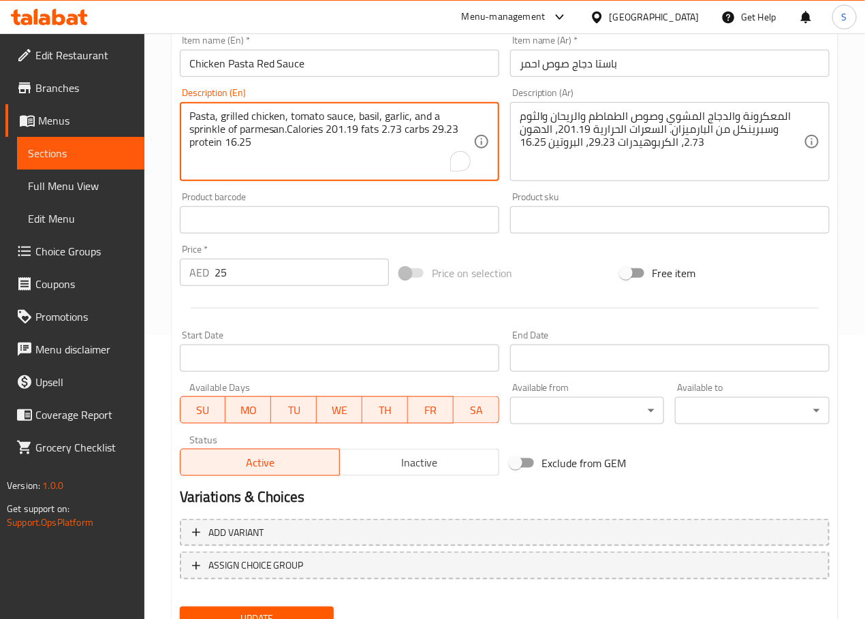
scroll to position [342, 0]
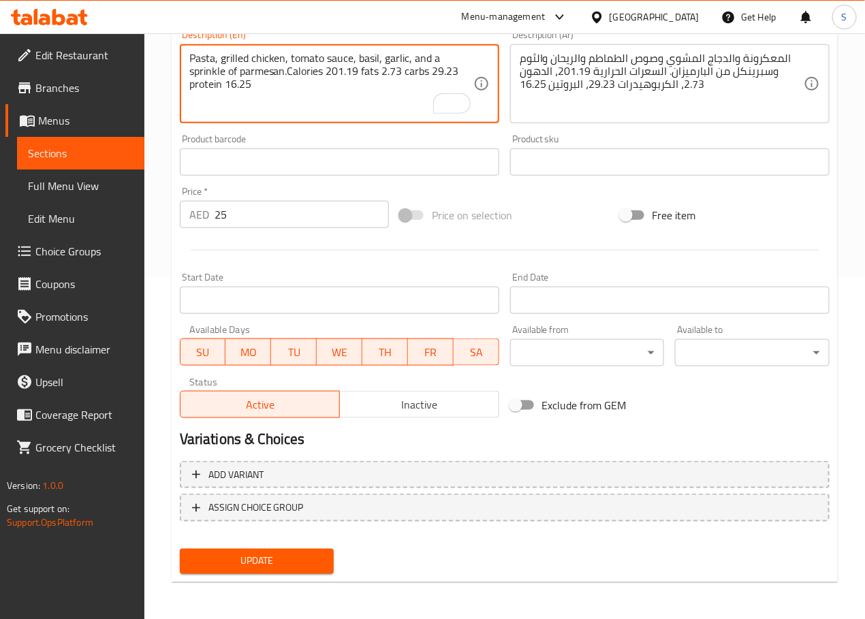
click at [317, 553] on span "Update" at bounding box center [257, 561] width 133 height 17
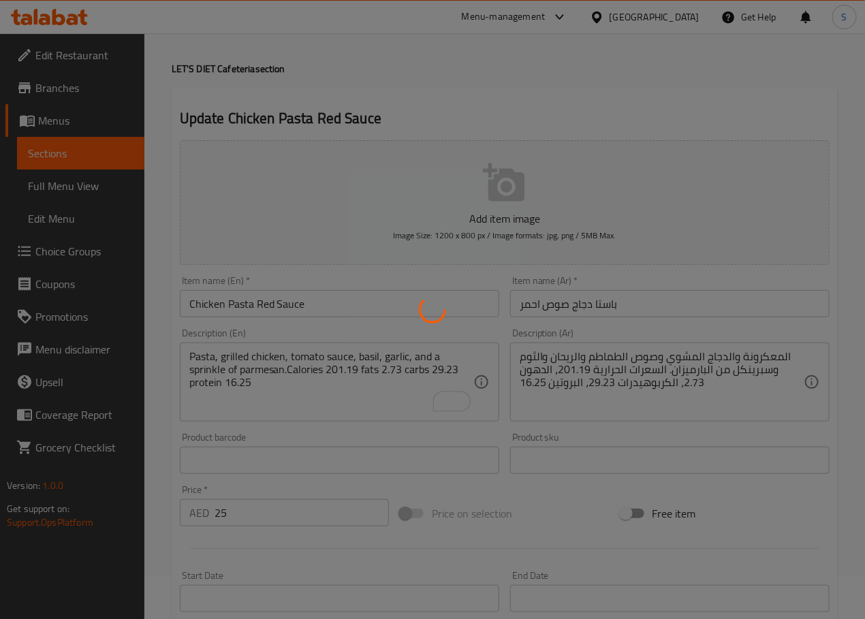
scroll to position [0, 0]
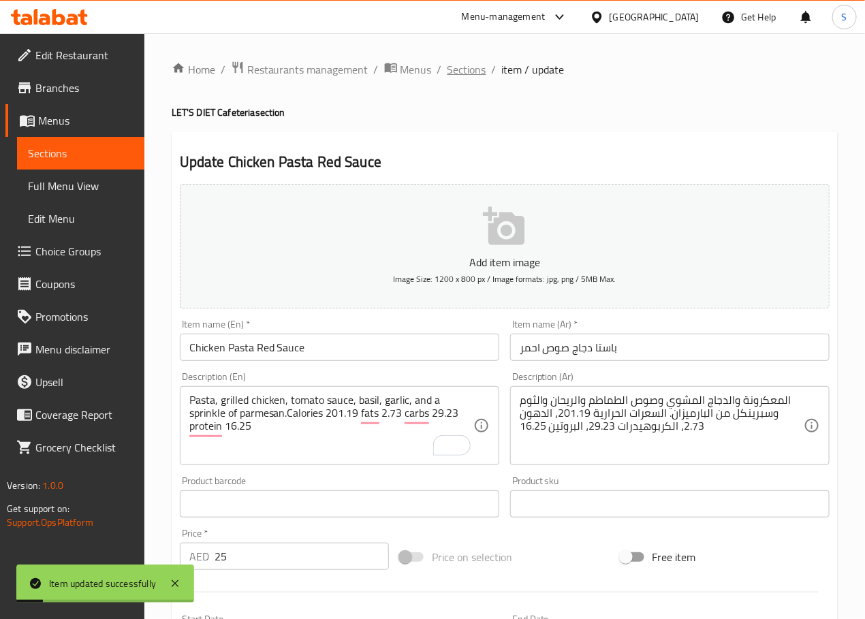
click at [469, 70] on span "Sections" at bounding box center [466, 69] width 39 height 16
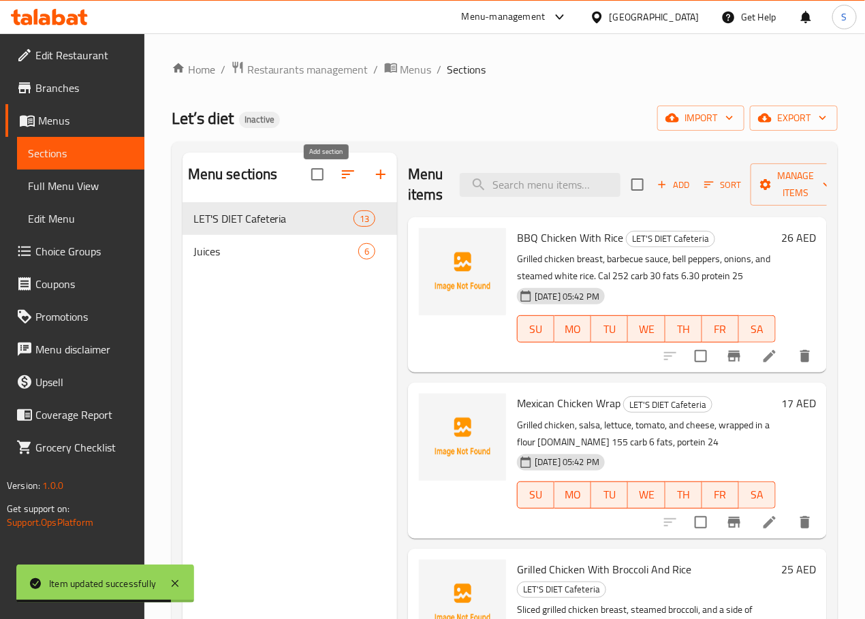
click at [364, 191] on button "button" at bounding box center [380, 174] width 33 height 33
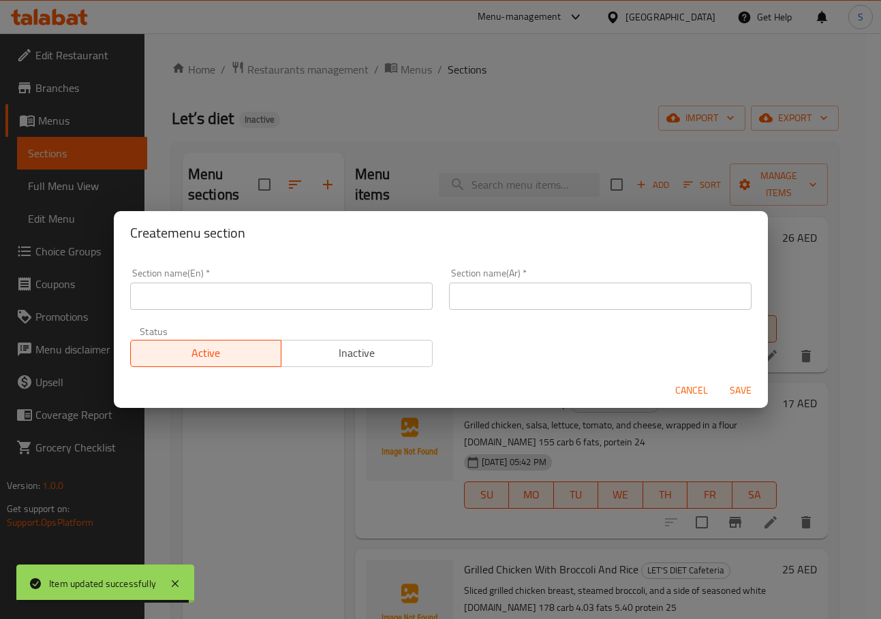
click at [346, 288] on input "text" at bounding box center [281, 296] width 302 height 27
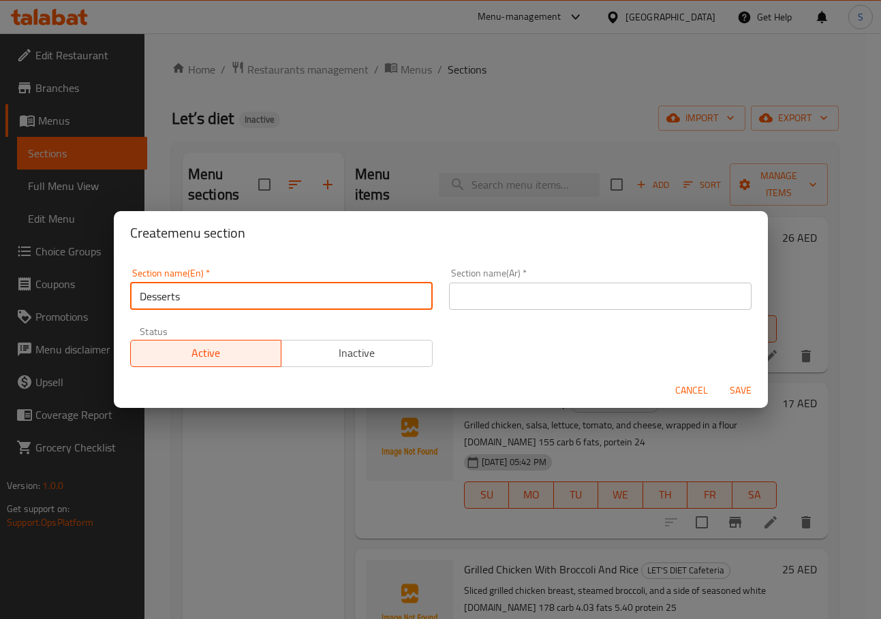
type input "Desserts"
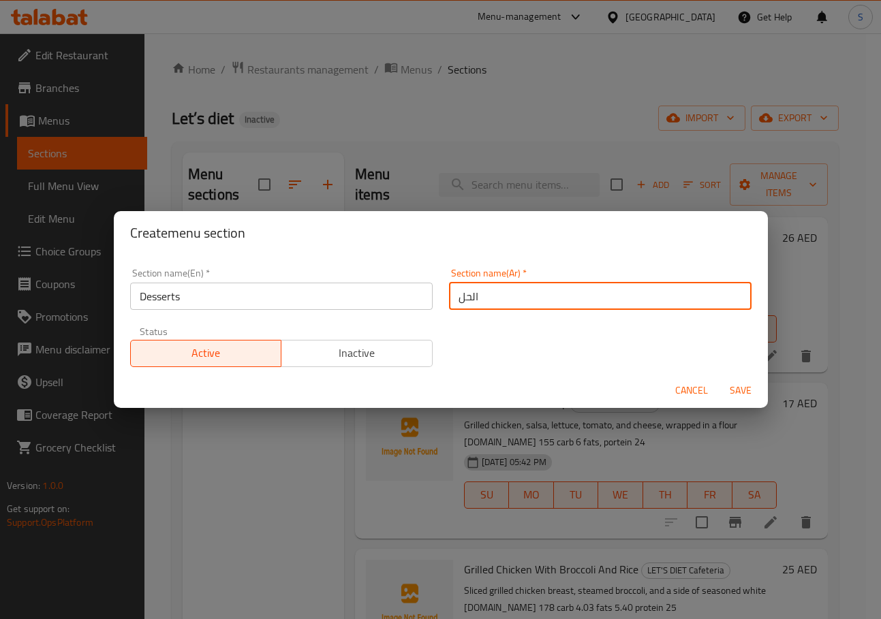
type input "الحلويات"
click at [718, 378] on button "Save" at bounding box center [740, 390] width 44 height 25
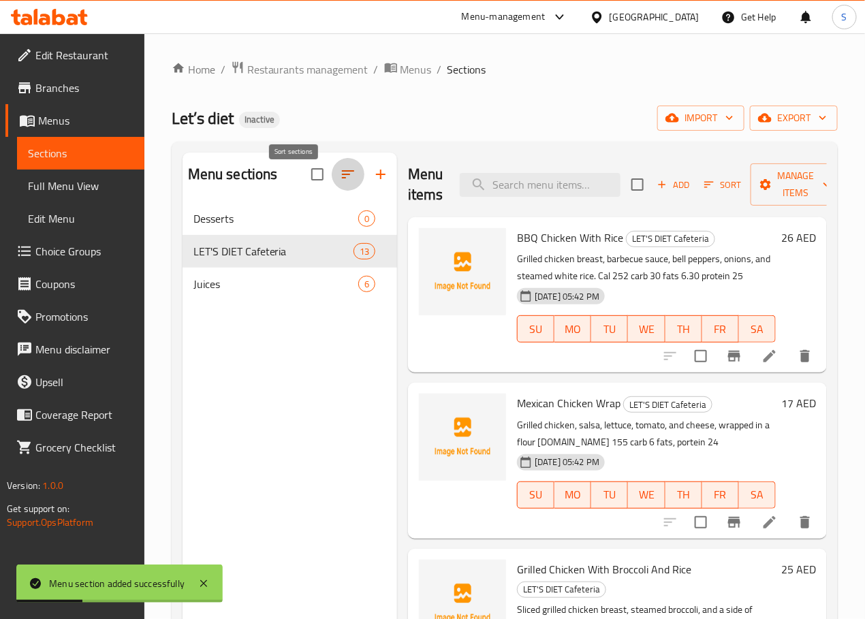
click at [342, 178] on icon "button" at bounding box center [348, 174] width 12 height 8
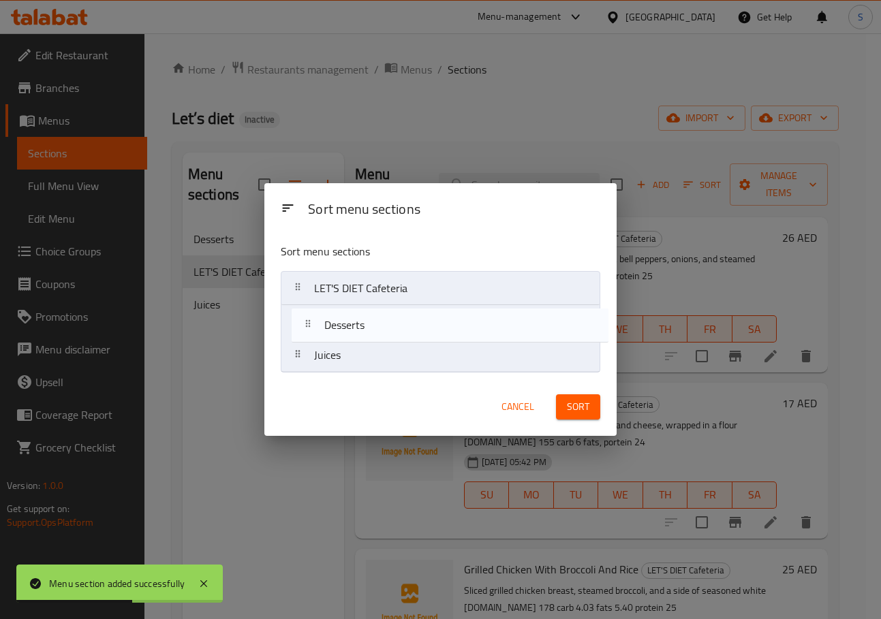
drag, startPoint x: 293, startPoint y: 291, endPoint x: 302, endPoint y: 336, distance: 45.9
click at [302, 336] on nav "Desserts LET'S DIET Cafeteria Juices" at bounding box center [440, 321] width 319 height 101
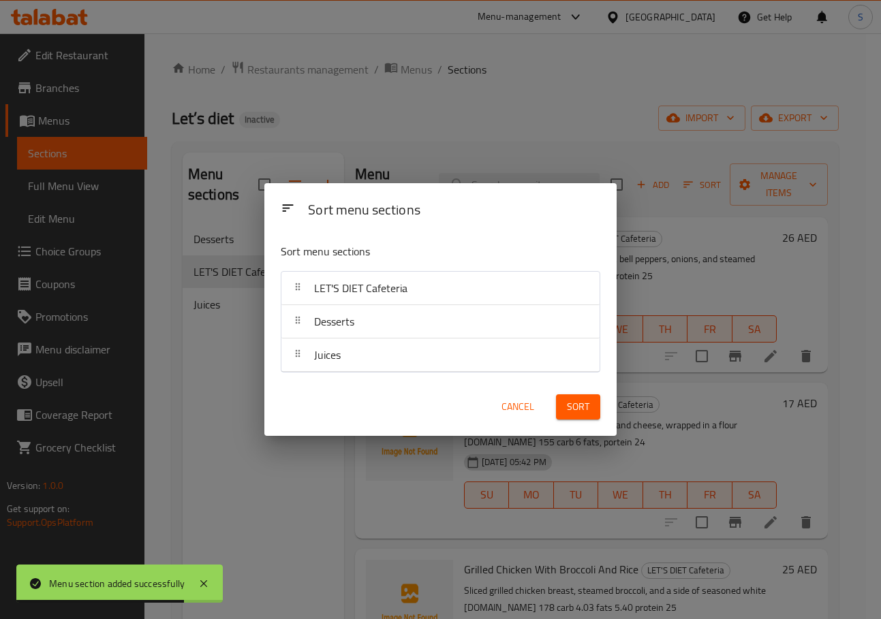
click at [581, 400] on span "Sort" at bounding box center [578, 406] width 22 height 17
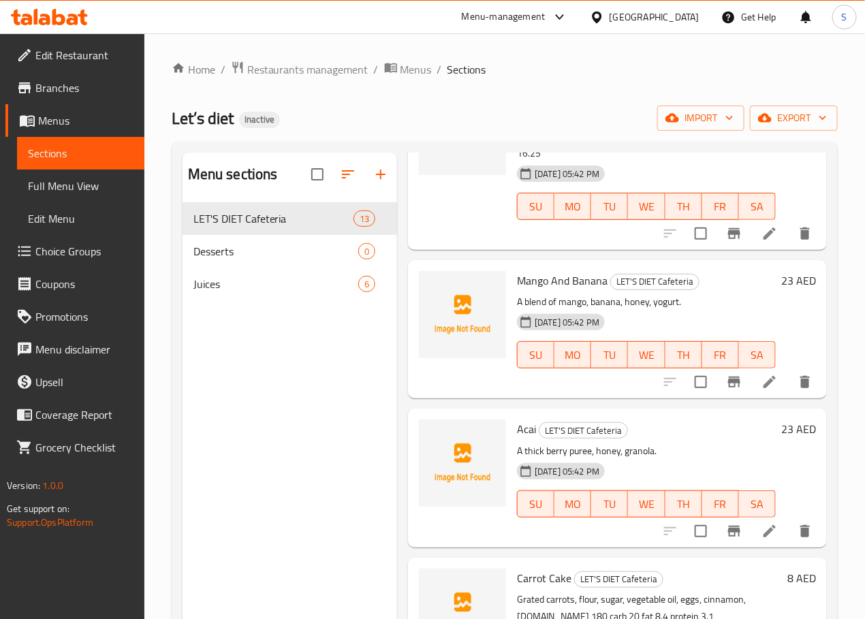
scroll to position [1555, 0]
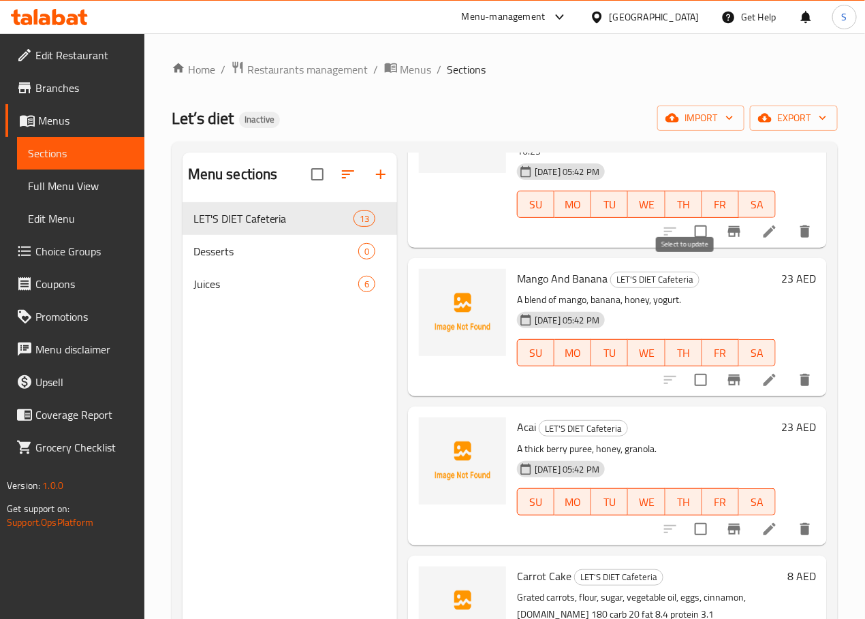
click at [697, 366] on input "checkbox" at bounding box center [700, 380] width 29 height 29
checkbox input "true"
click at [689, 515] on input "checkbox" at bounding box center [700, 529] width 29 height 29
checkbox input "true"
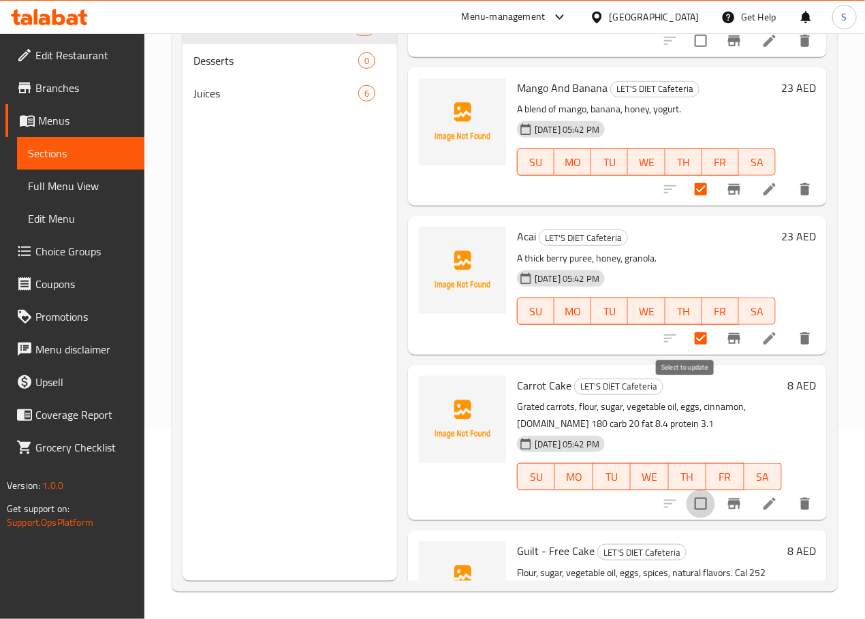
click at [689, 490] on input "checkbox" at bounding box center [700, 504] width 29 height 29
checkbox input "true"
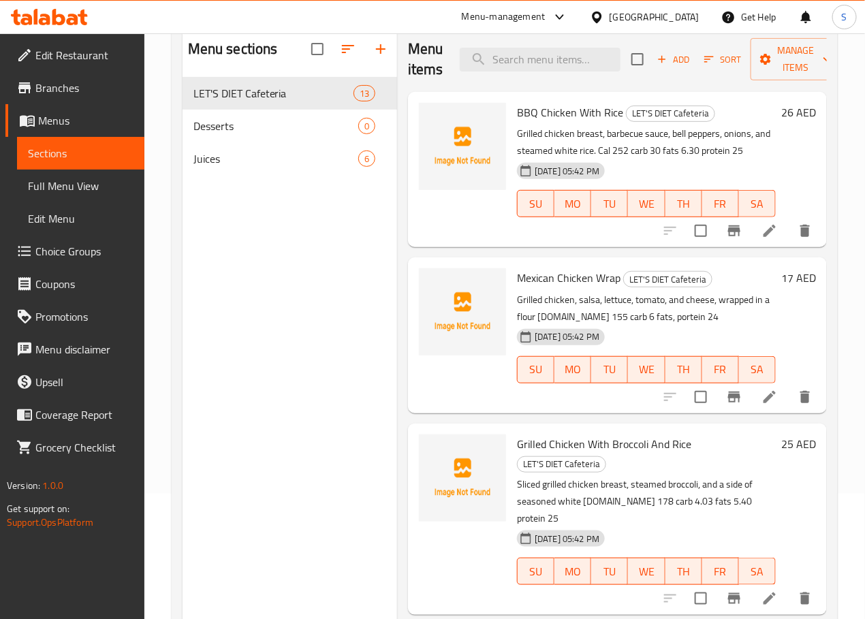
scroll to position [0, 0]
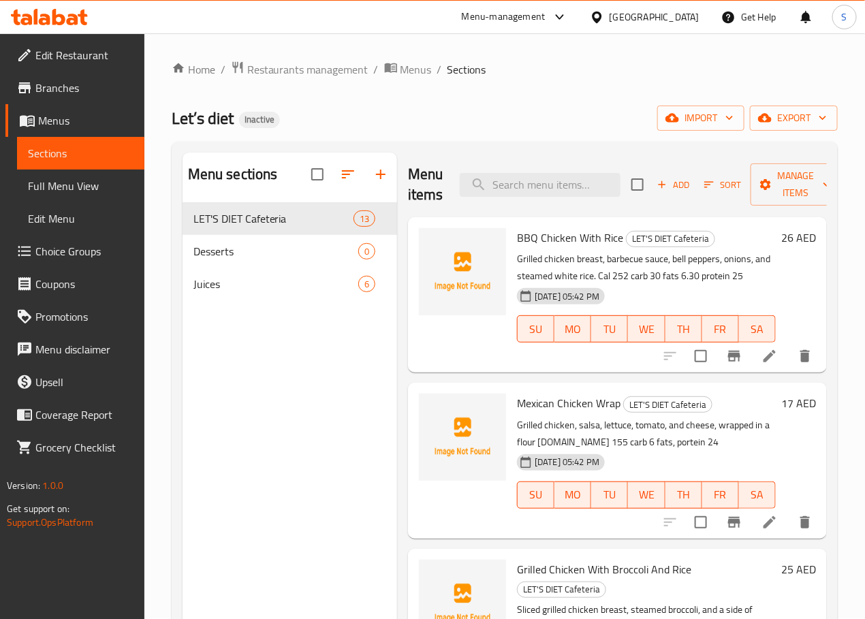
click at [673, 252] on p "Grilled chicken breast, barbecue sauce, bell peppers, onions, and steamed white…" at bounding box center [646, 268] width 259 height 34
click at [765, 184] on span "Manage items" at bounding box center [795, 185] width 69 height 34
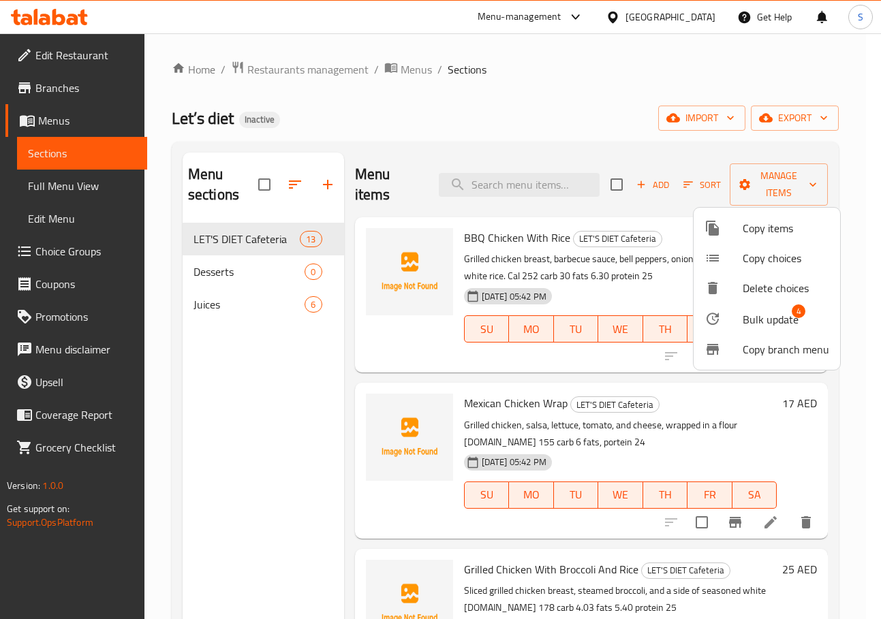
click at [742, 315] on span "Bulk update" at bounding box center [770, 319] width 56 height 16
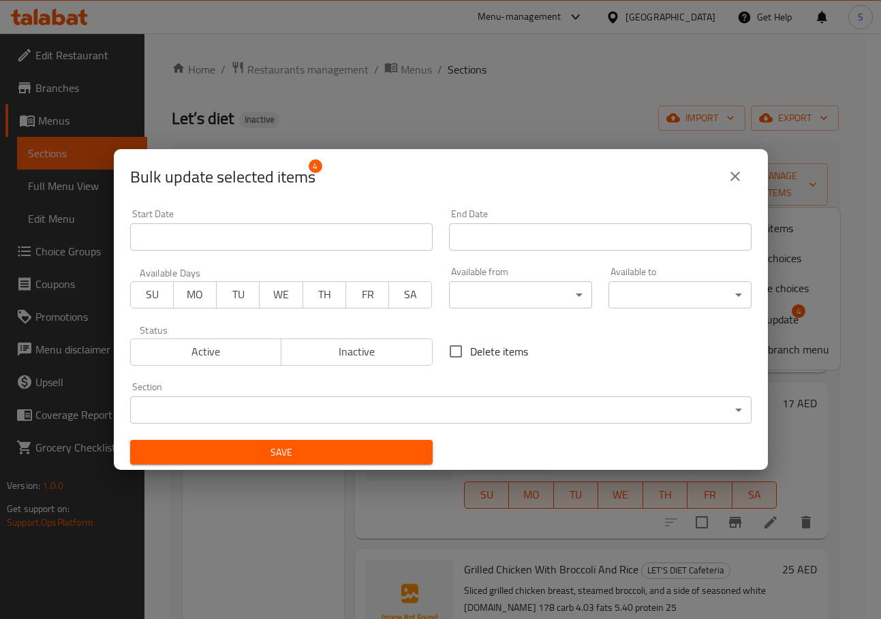
click at [337, 415] on body "​ Menu-management United Arab Emirates Get Help S Edit Restaurant Branches Menu…" at bounding box center [440, 326] width 881 height 586
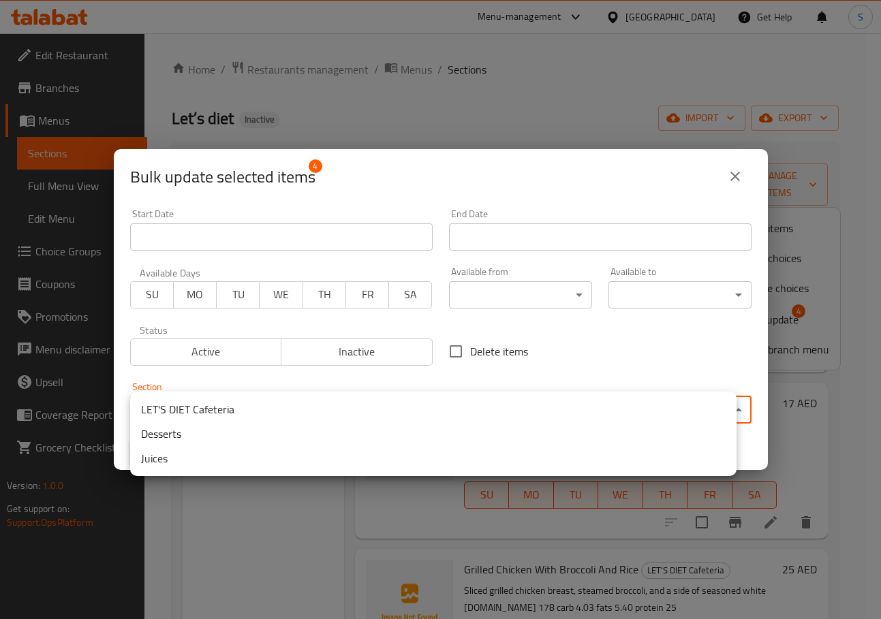
click at [291, 441] on li "Desserts" at bounding box center [433, 434] width 606 height 25
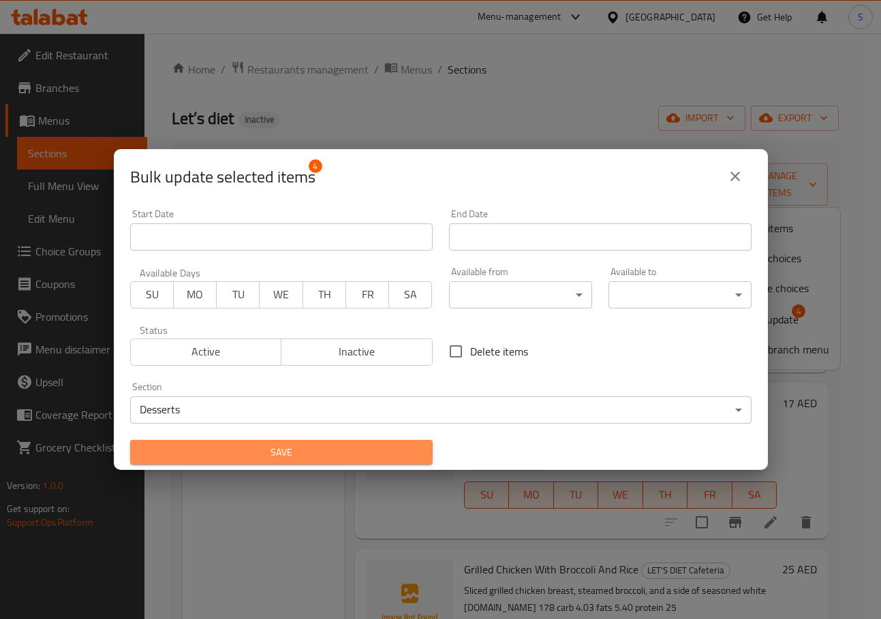
click at [283, 441] on button "Save" at bounding box center [281, 452] width 302 height 25
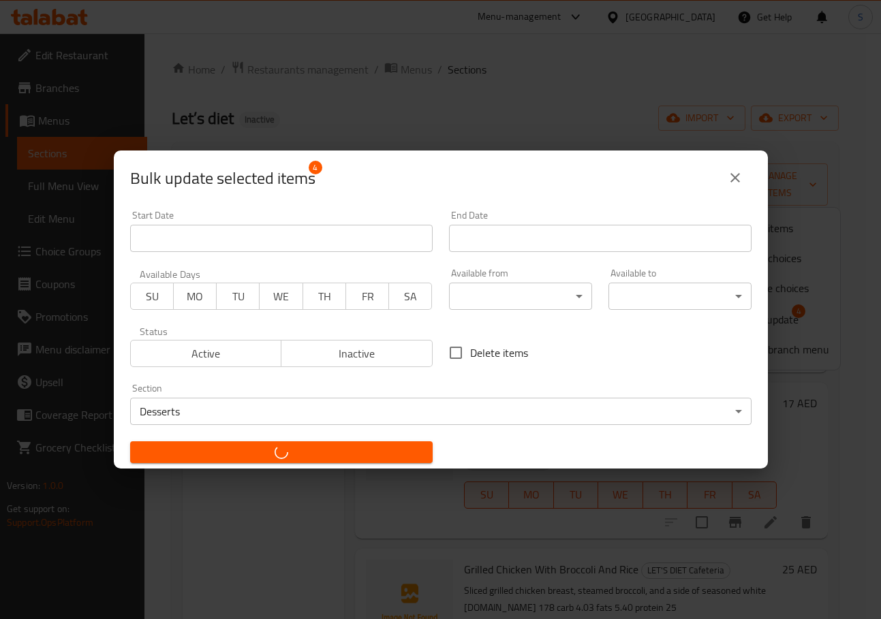
checkbox input "false"
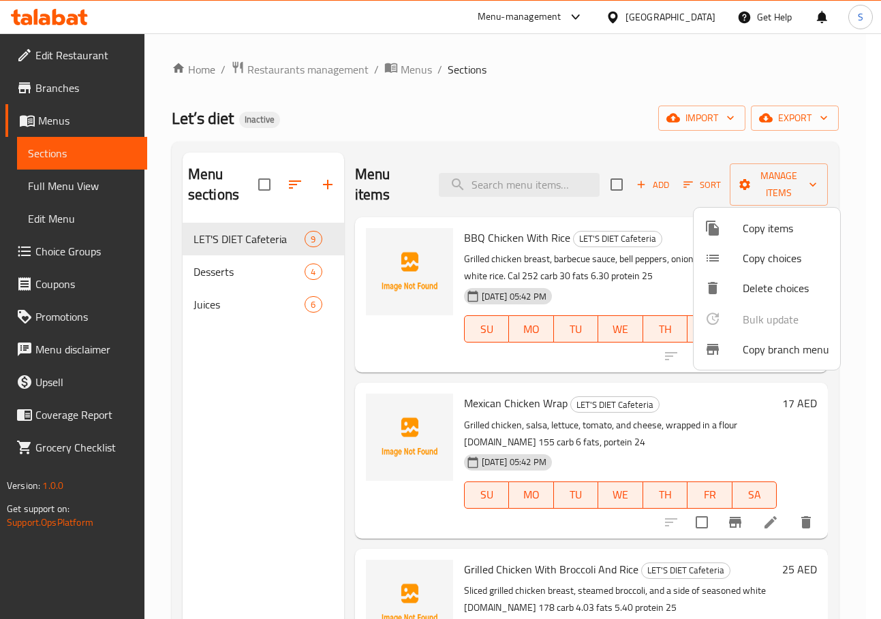
click at [591, 370] on div at bounding box center [440, 309] width 881 height 619
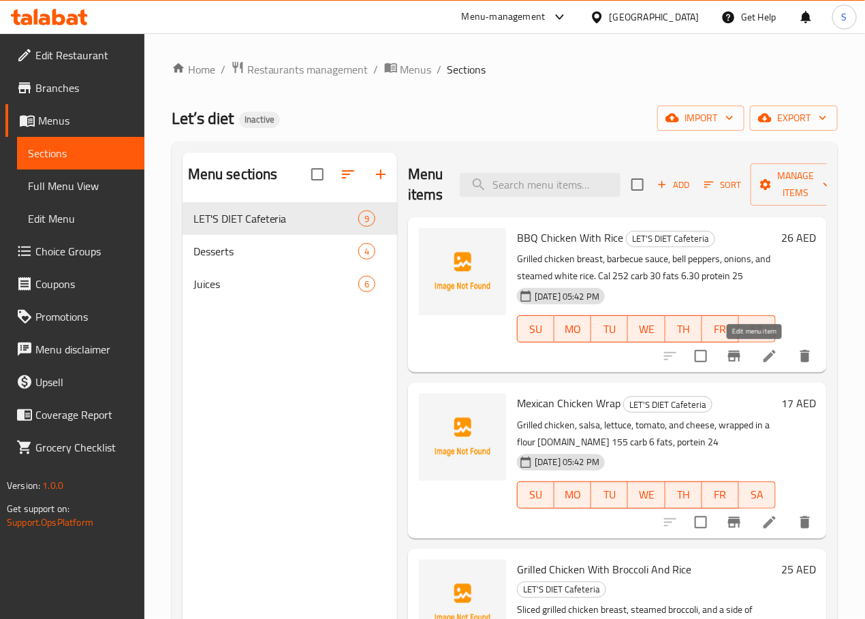
click at [761, 360] on icon at bounding box center [769, 356] width 16 height 16
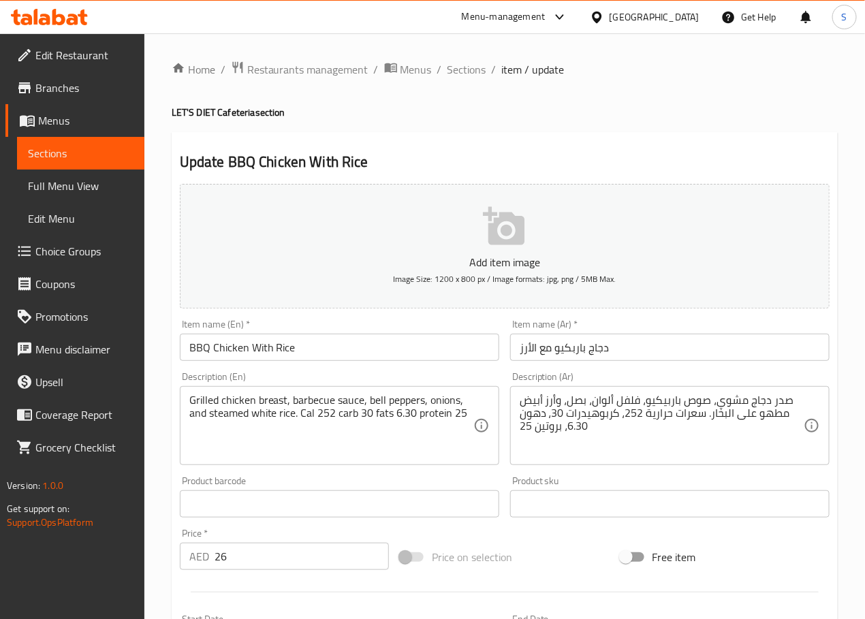
click at [603, 401] on textarea "صدر دجاج مشوي، صوص باربيكيو، فلفل ألوان، بصل، وأرز أبيض مطهو على البخار. سعرات …" at bounding box center [662, 426] width 284 height 65
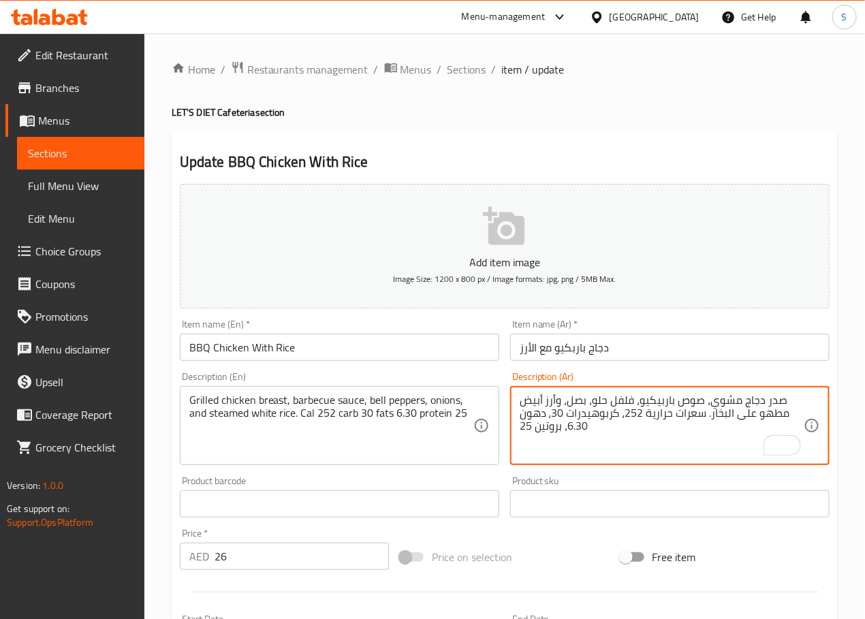
click at [768, 419] on textarea "صدر دجاج مشوي، صوص باربيكيو، فلفل حلو، بصل، وأرز أبيض مطهو على البخار. سعرات حر…" at bounding box center [662, 426] width 284 height 65
click at [681, 432] on textarea "صدر دجاج مشوي، صوص باربيكيو، فلفل حلو، بصل، وأرز أبيض على البخار. سعرات حرارية …" at bounding box center [662, 426] width 284 height 65
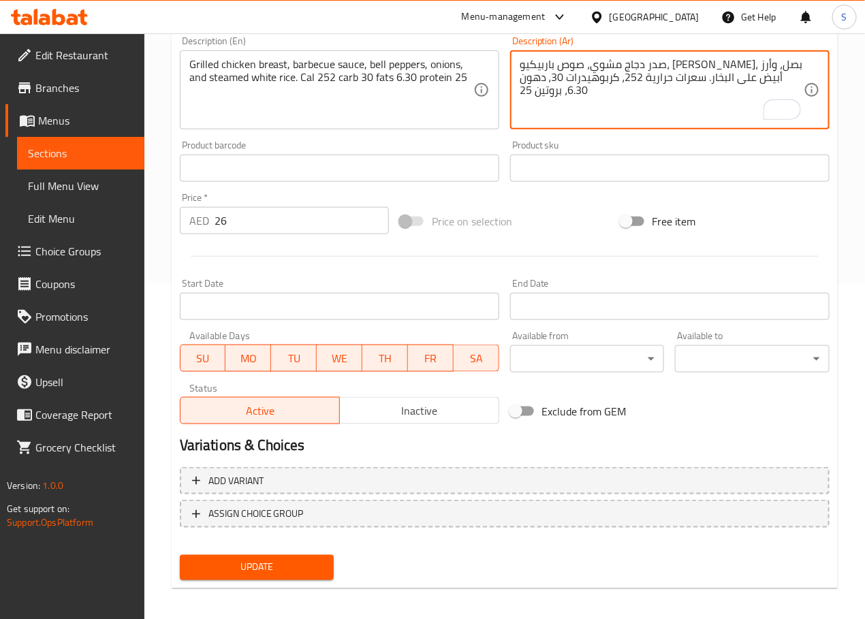
scroll to position [342, 0]
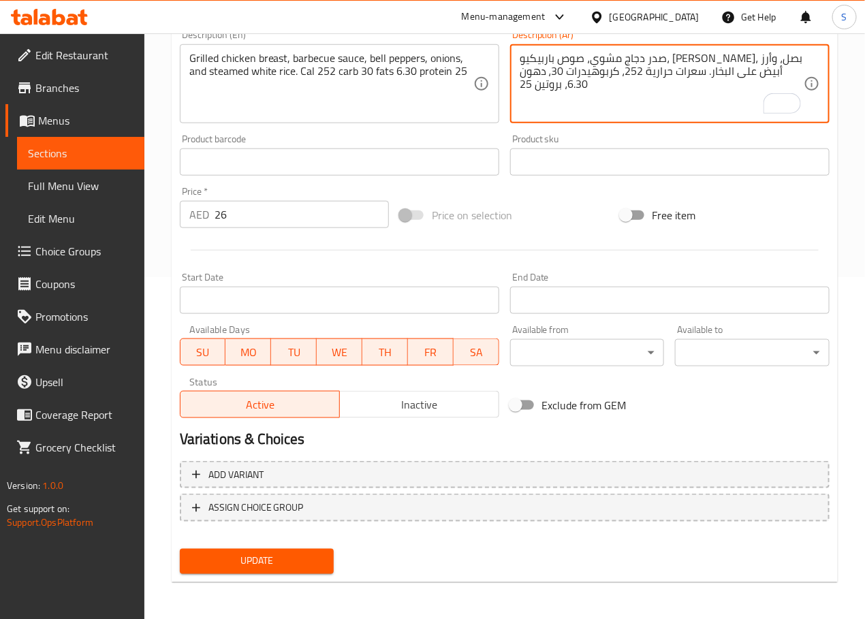
type textarea "صدر دجاج مشوي، صوص باربيكيو، فلفل حلو، بصل، وأرز أبيض على البخار. سعرات حرارية …"
click at [309, 566] on span "Update" at bounding box center [257, 561] width 133 height 17
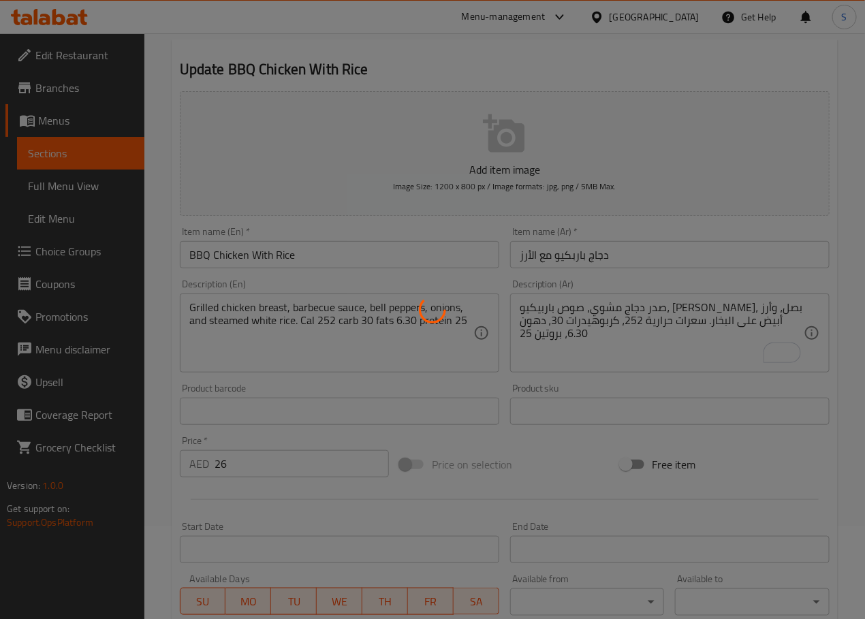
scroll to position [0, 0]
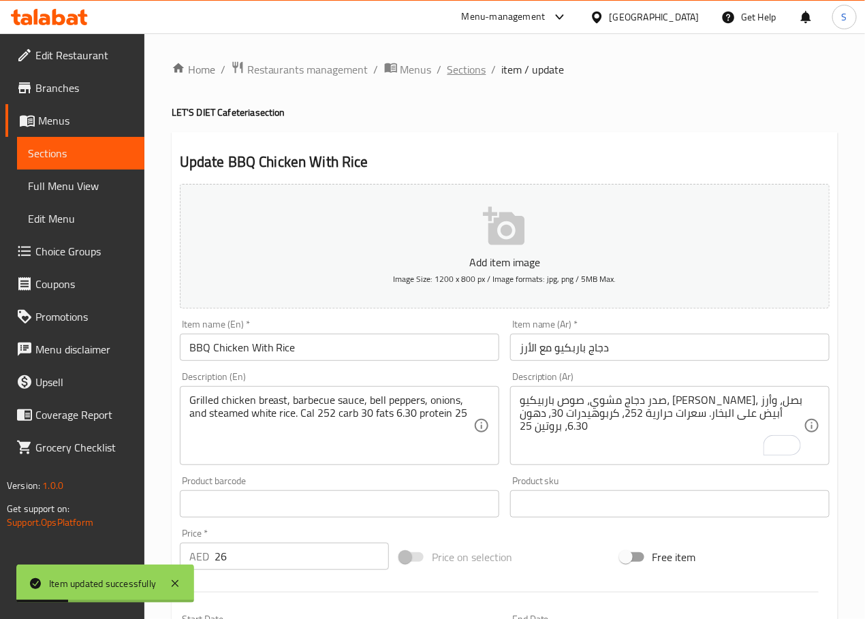
click at [472, 74] on span "Sections" at bounding box center [466, 69] width 39 height 16
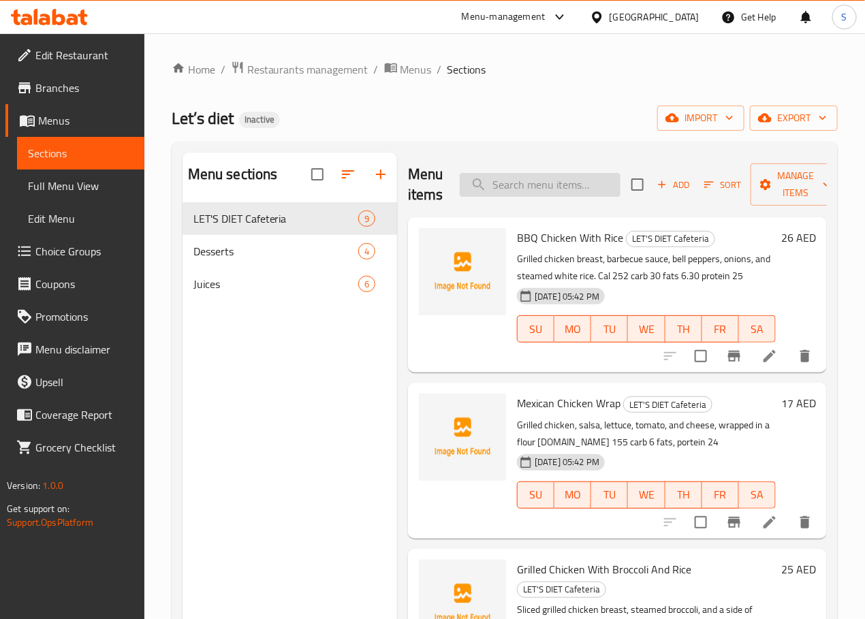
click at [528, 185] on input "search" at bounding box center [540, 185] width 161 height 24
paste input "Mexican Chicken Wrap"
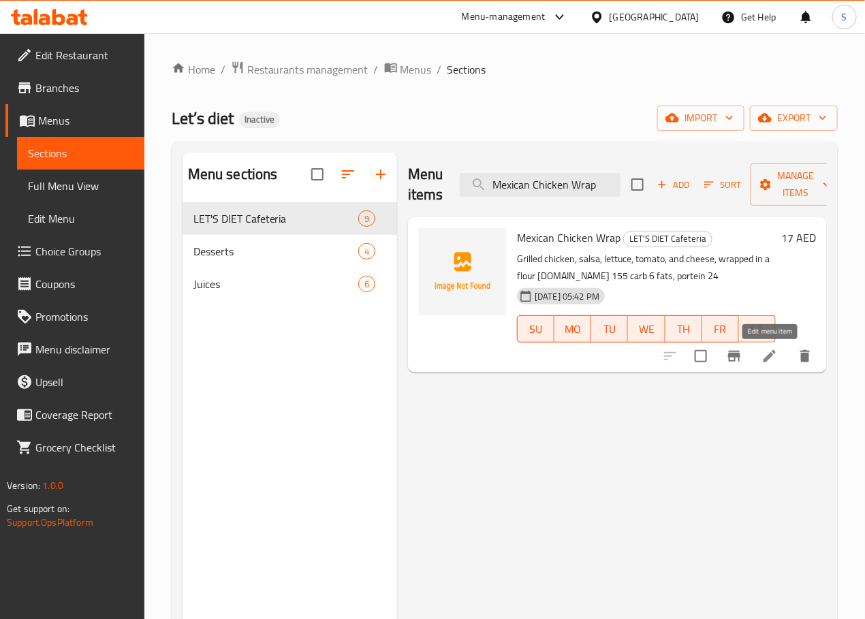
type input "Mexican Chicken Wrap"
click at [761, 358] on icon at bounding box center [769, 356] width 16 height 16
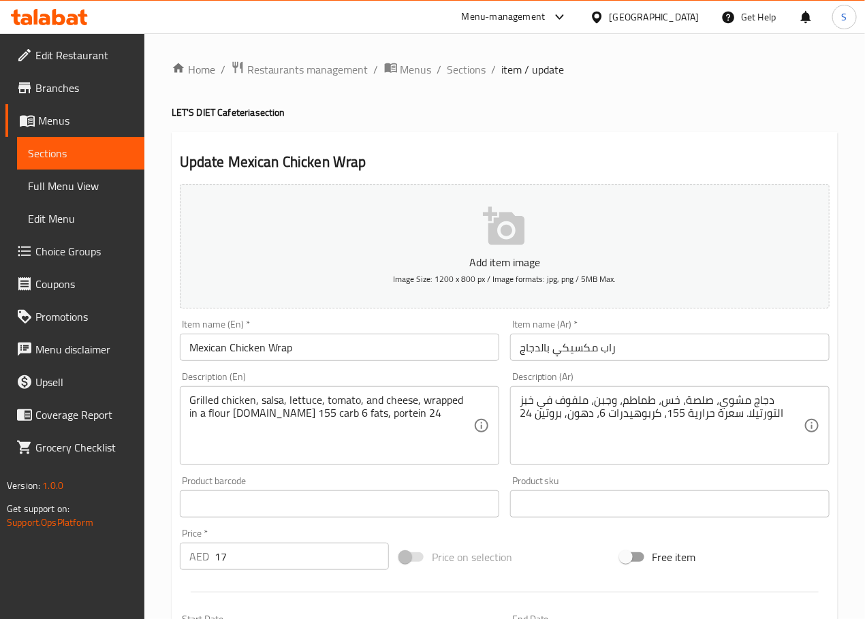
click at [528, 405] on textarea "دجاج مشوي، صلصة، خس، طماطم، وجبن، ملفوف في خبز التورتيلا. سعرة حرارية 155، كربو…" at bounding box center [662, 426] width 284 height 65
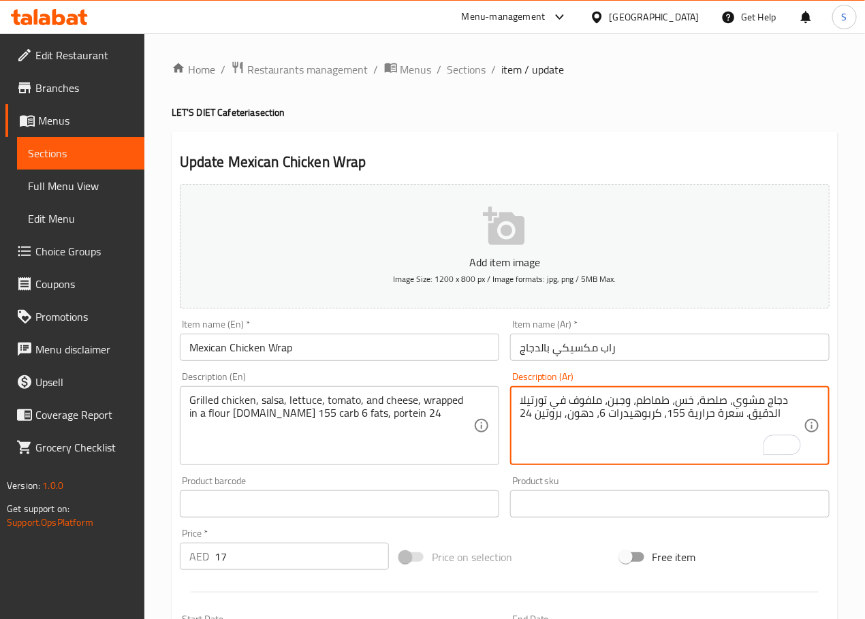
type textarea "دجاج مشوي، صلصة، خس، طماطم، وجبن، ملفوف في تورتيلا الدقيق. سعرة حرارية 155، كرب…"
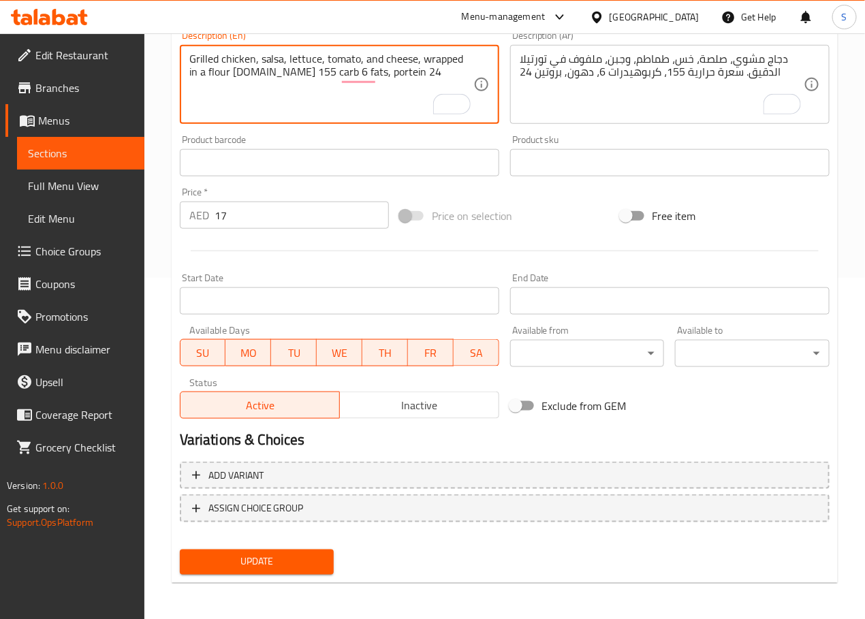
scroll to position [342, 0]
click at [285, 558] on span "Update" at bounding box center [257, 561] width 133 height 17
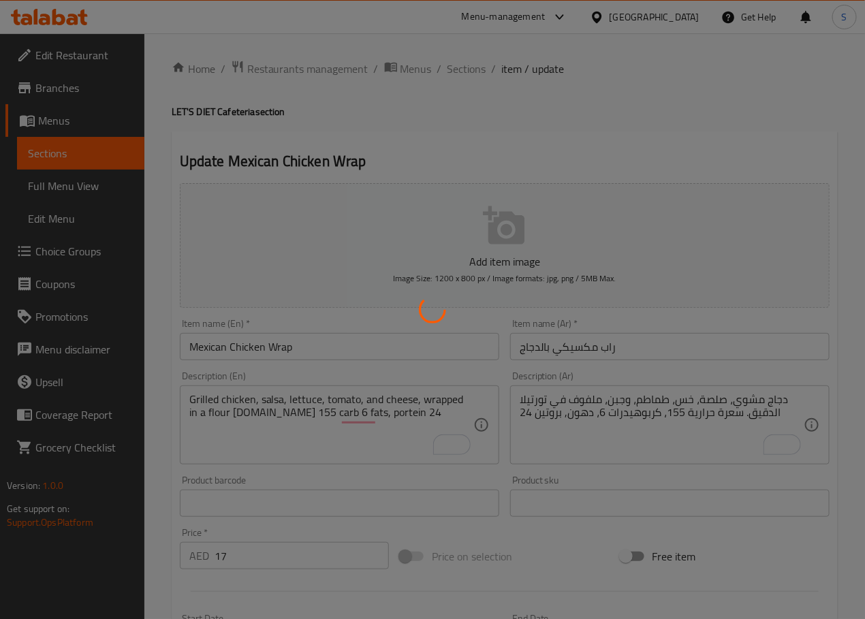
scroll to position [0, 0]
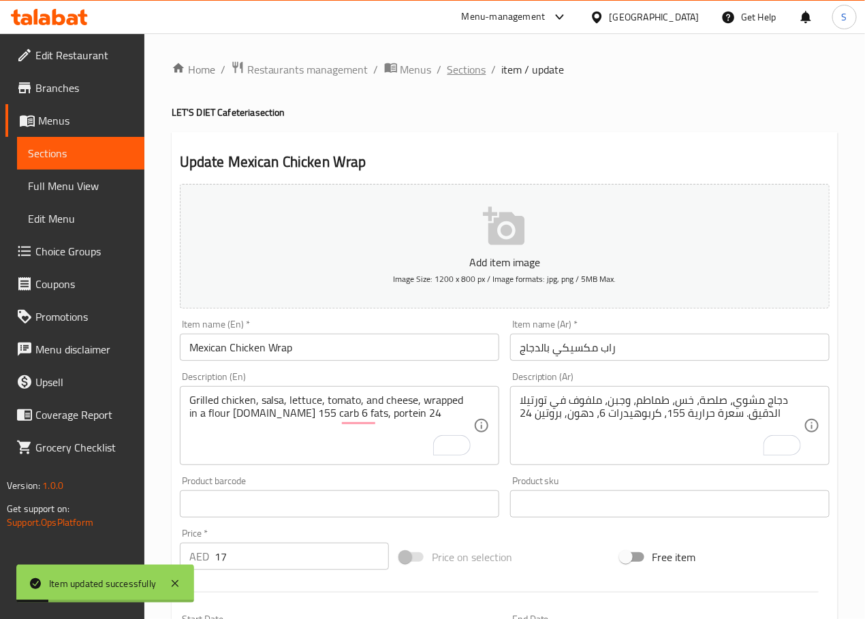
click at [470, 74] on span "Sections" at bounding box center [466, 69] width 39 height 16
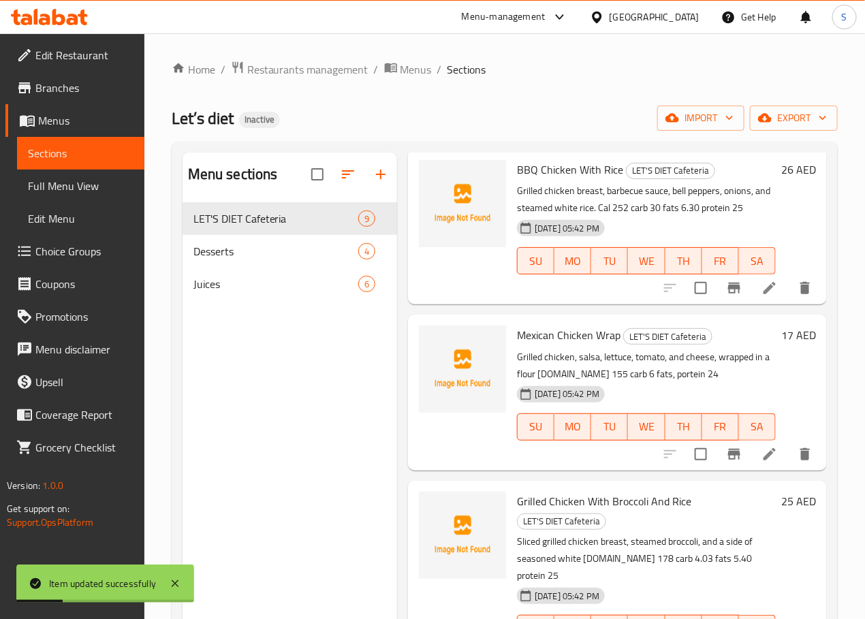
scroll to position [80, 0]
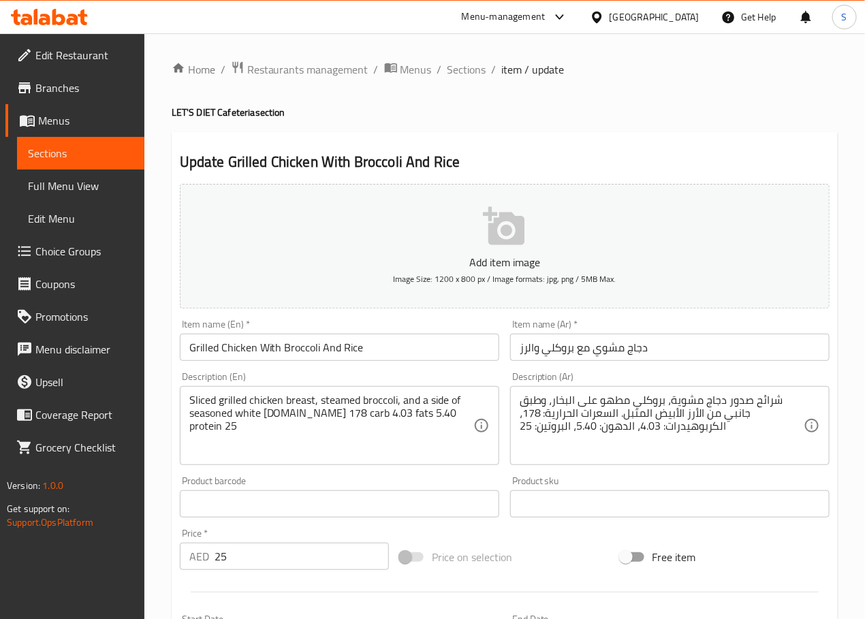
click at [760, 402] on textarea "شرائح صدور دجاج مشوية، بروكلي مطهو على البخار، وطبق جانبي من الأرز الأبيض المتب…" at bounding box center [662, 426] width 284 height 65
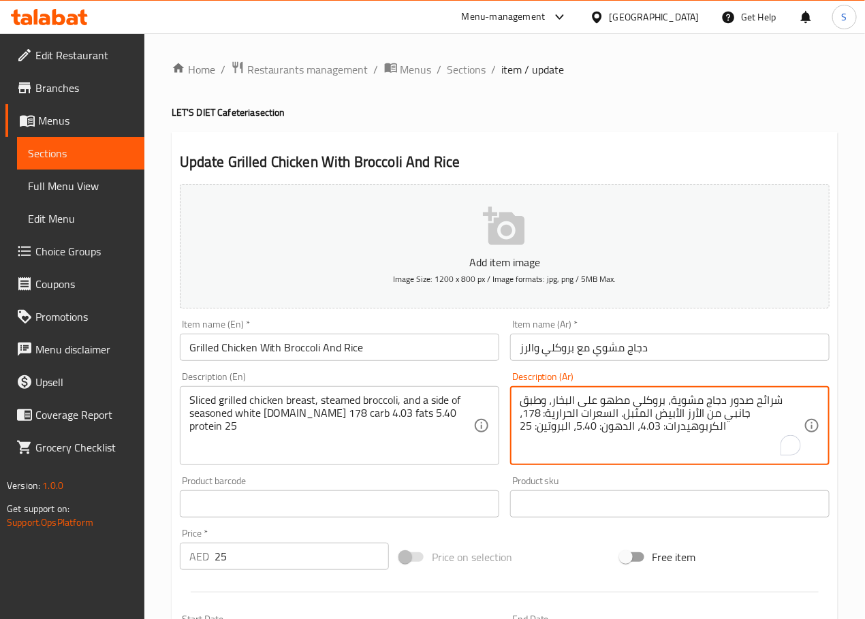
type textarea "صدور دجاج مشوية، بروكلي مطهو على البخار، وطبق جانبي من الأرز الأبيض المتبل. الس…"
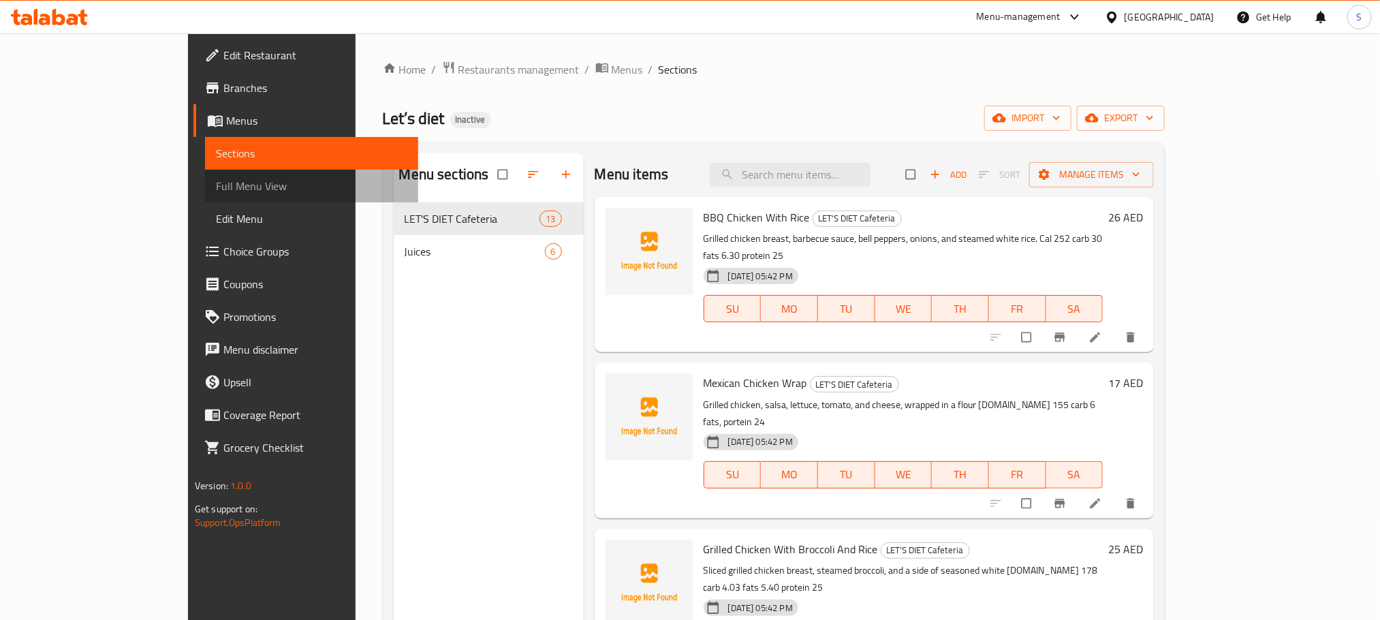
click at [216, 178] on span "Full Menu View" at bounding box center [311, 186] width 191 height 16
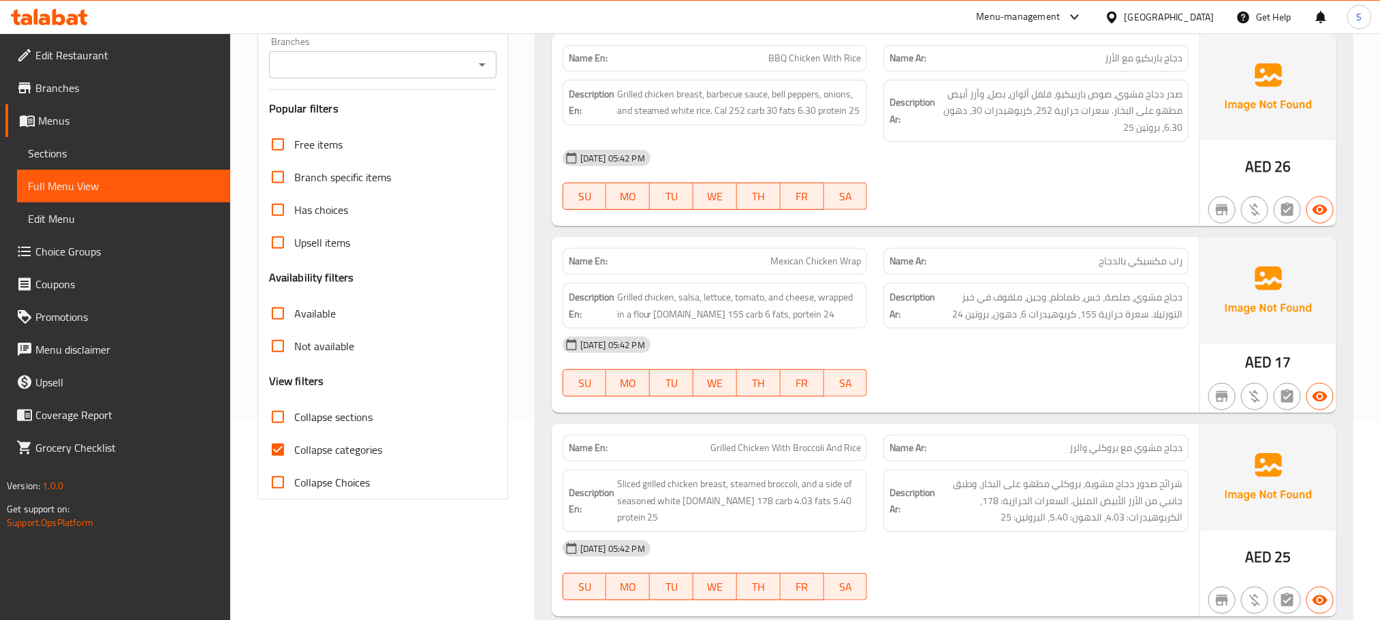
scroll to position [202, 0]
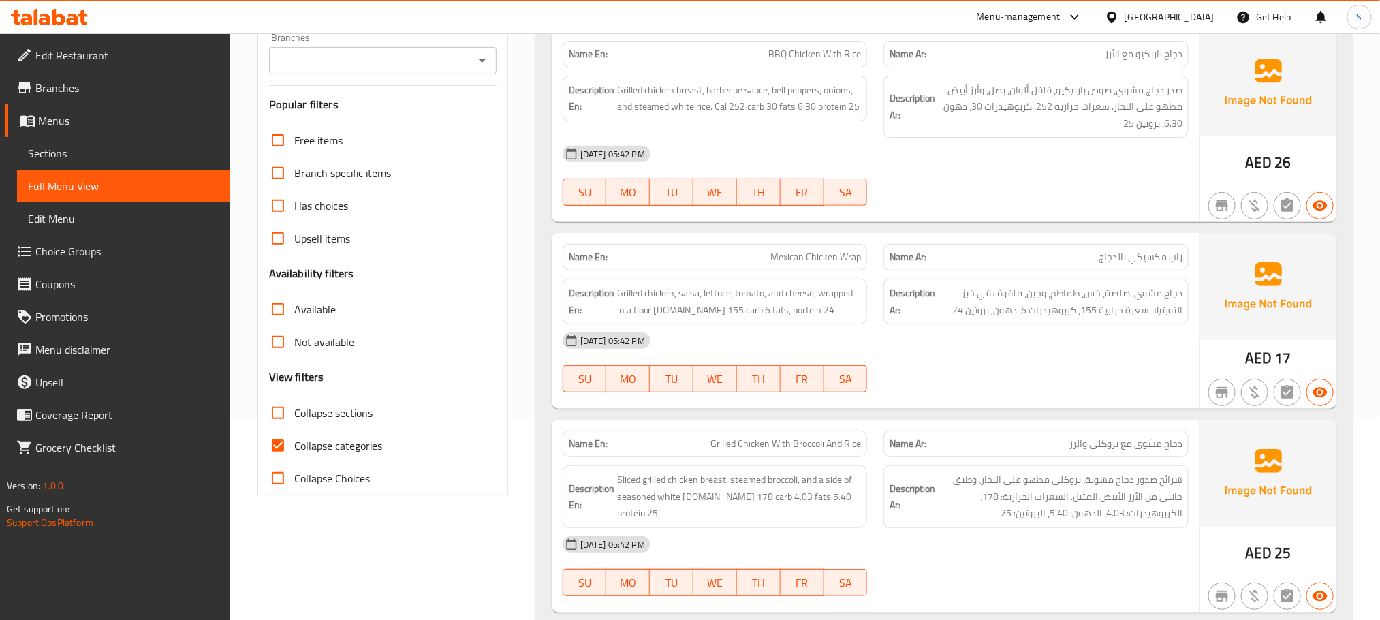
click at [288, 447] on input "Collapse categories" at bounding box center [278, 445] width 33 height 33
checkbox input "false"
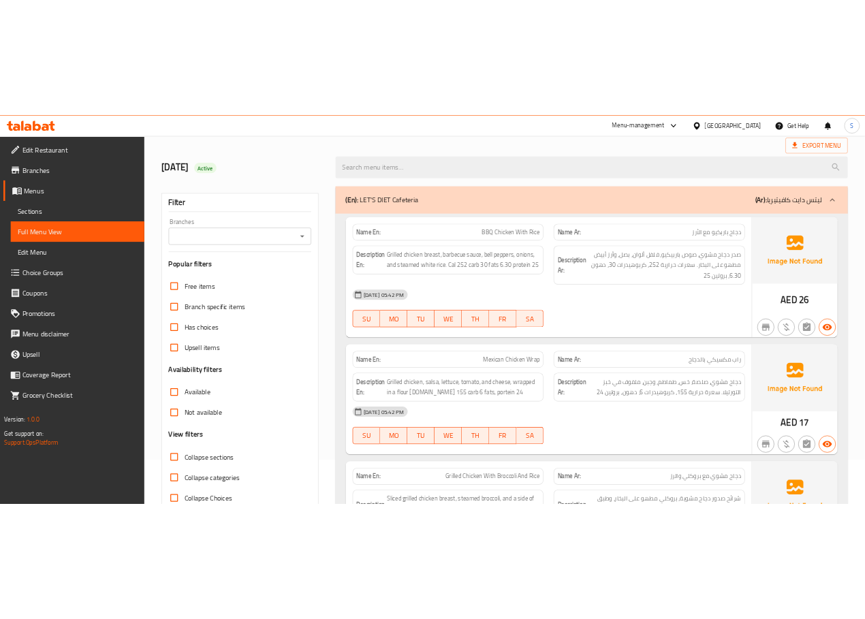
scroll to position [0, 0]
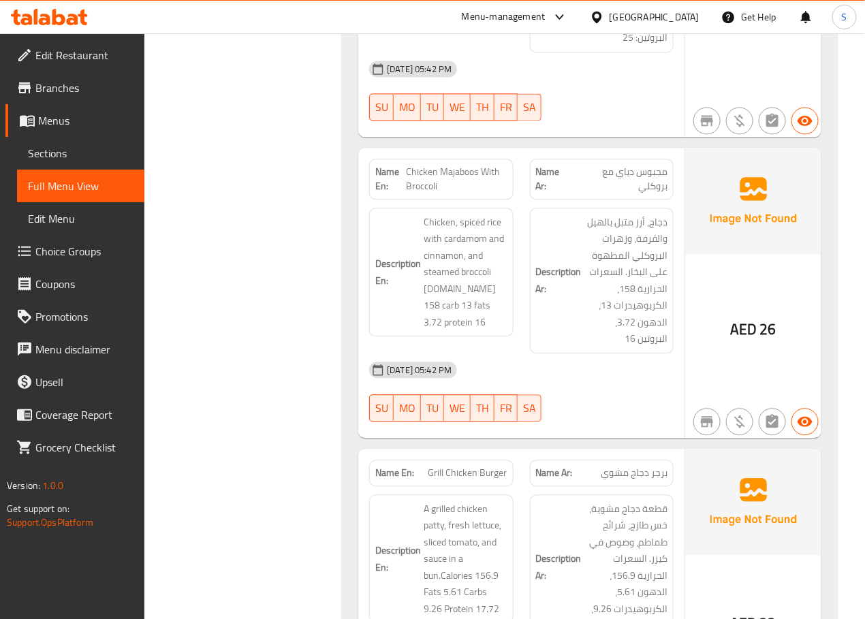
scroll to position [961, 0]
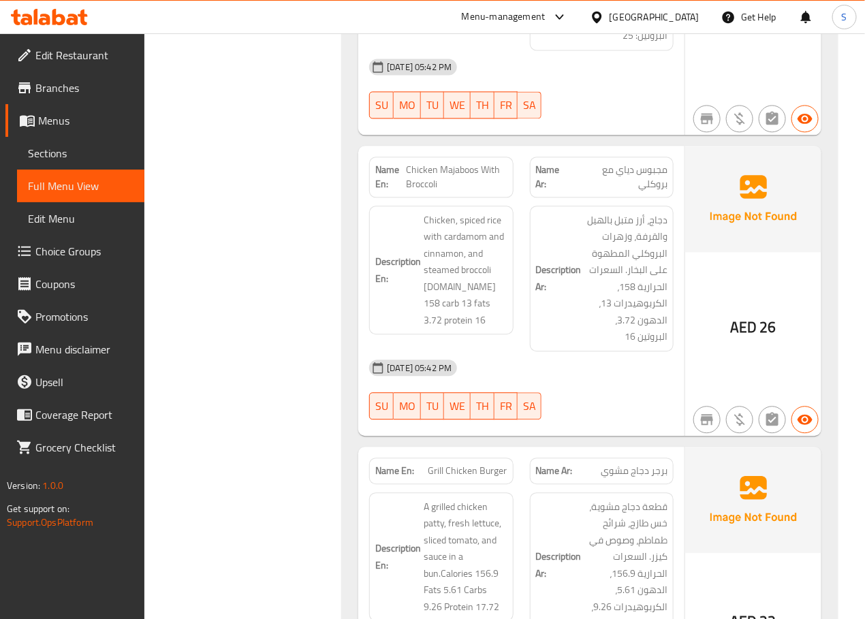
click at [426, 163] on span "Chicken Majaboos With Broccoli" at bounding box center [456, 177] width 101 height 29
copy span "Chicken"
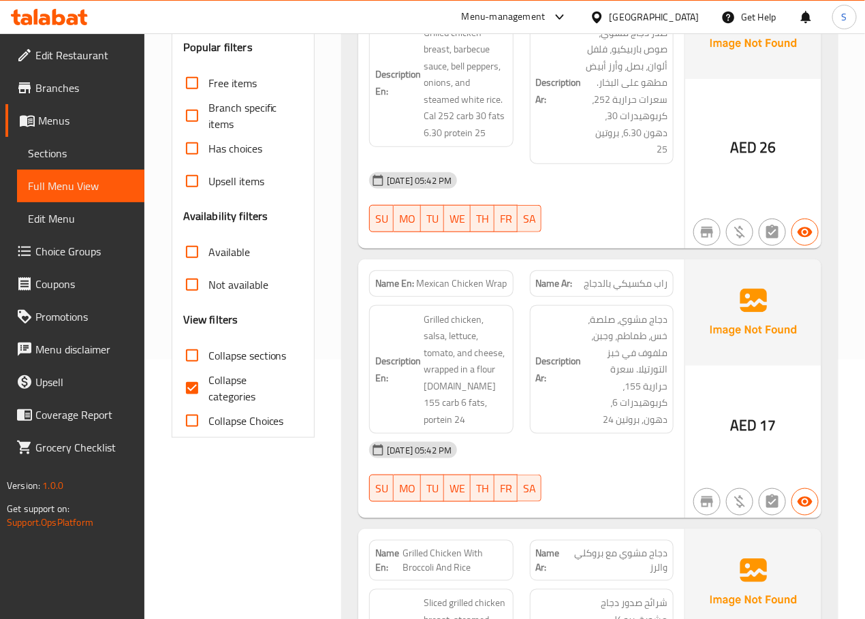
scroll to position [272, 0]
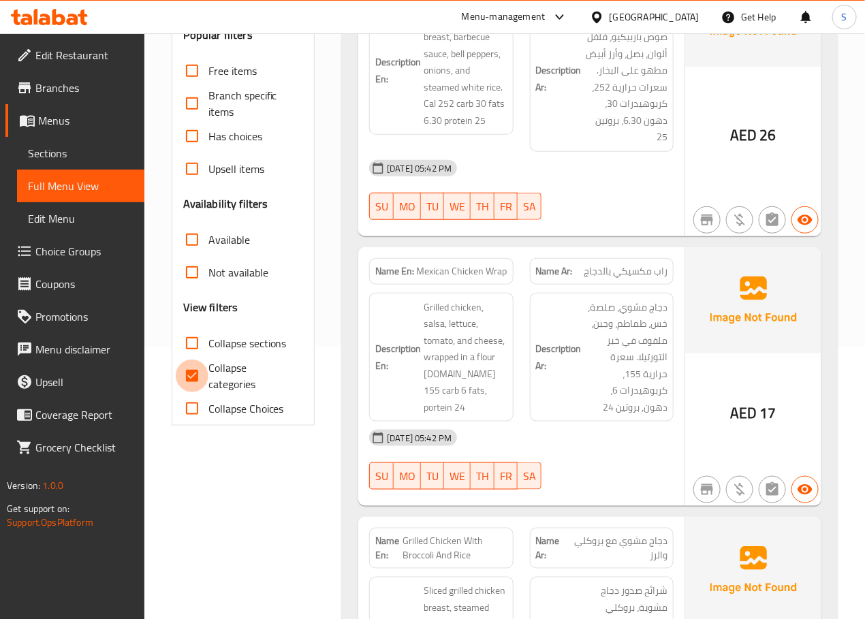
click at [196, 381] on input "Collapse categories" at bounding box center [192, 376] width 33 height 33
checkbox input "false"
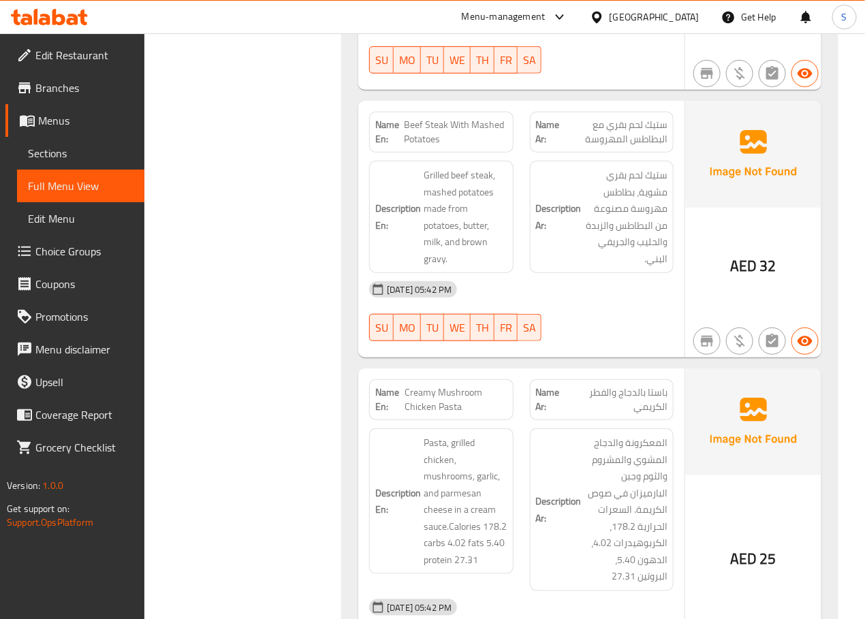
scroll to position [1912, 0]
click at [464, 118] on span "Beef Steak With Mashed Potatoes" at bounding box center [456, 130] width 103 height 29
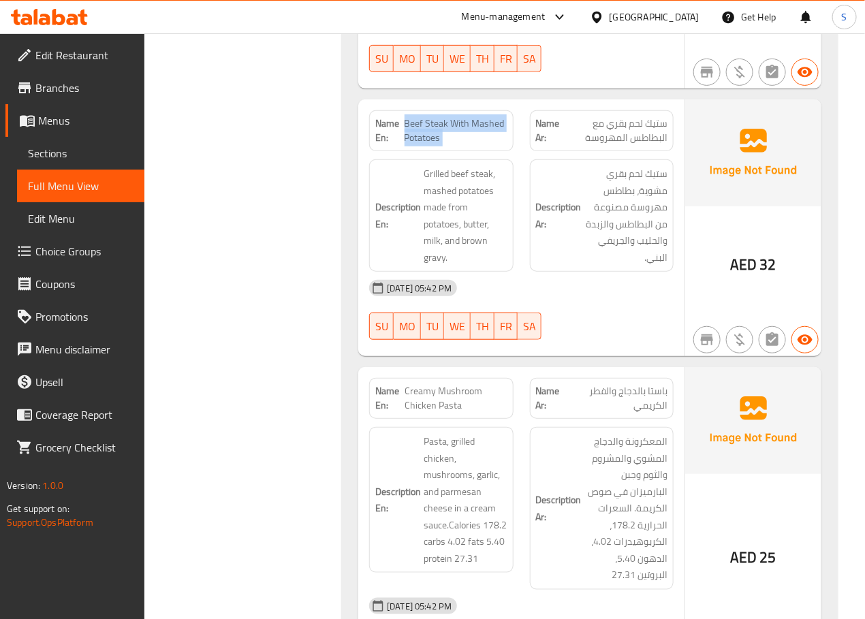
copy span "Beef Steak With Mashed Potatoes"
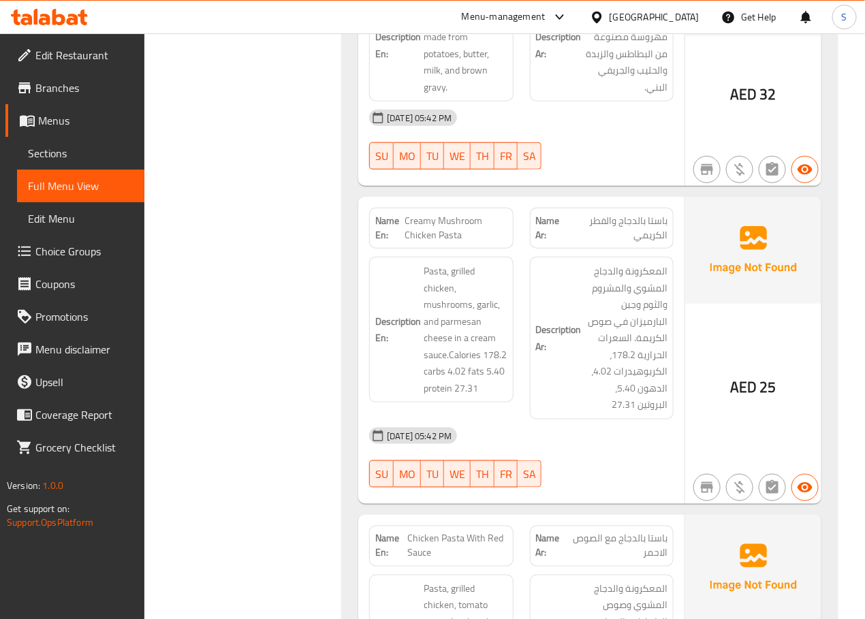
scroll to position [2123, 0]
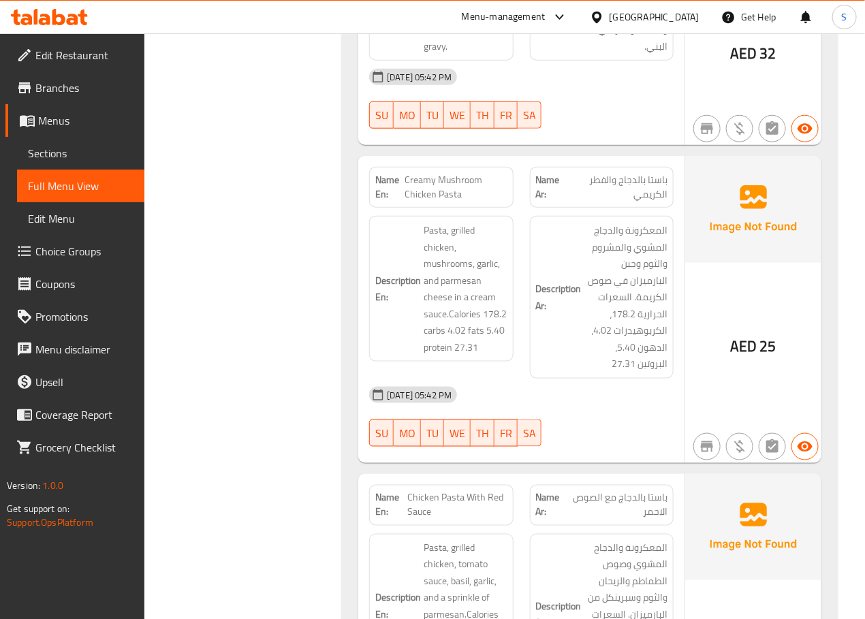
click at [309, 405] on div "Filter Branches Branches Popular filters Free items Branch specific items Has c…" at bounding box center [248, 622] width 171 height 5141
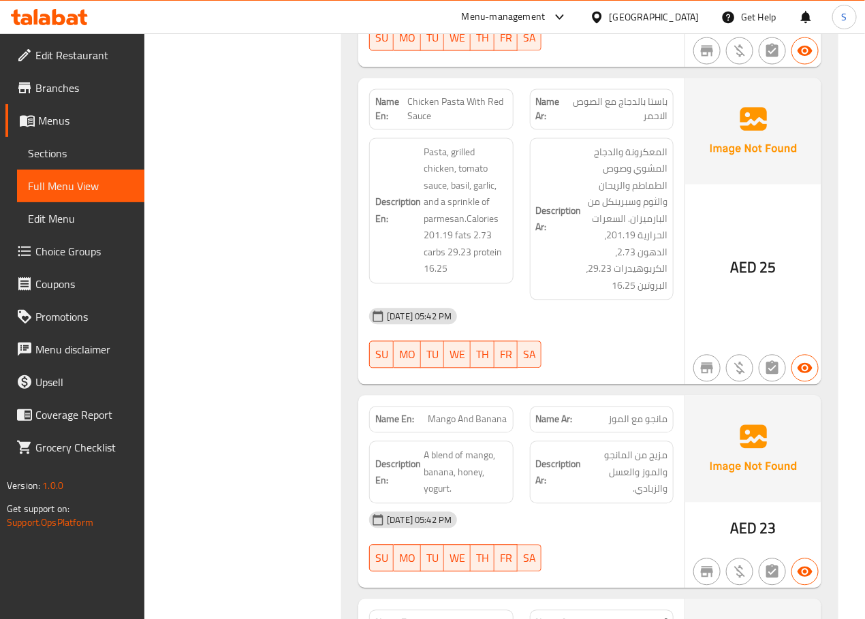
scroll to position [2526, 0]
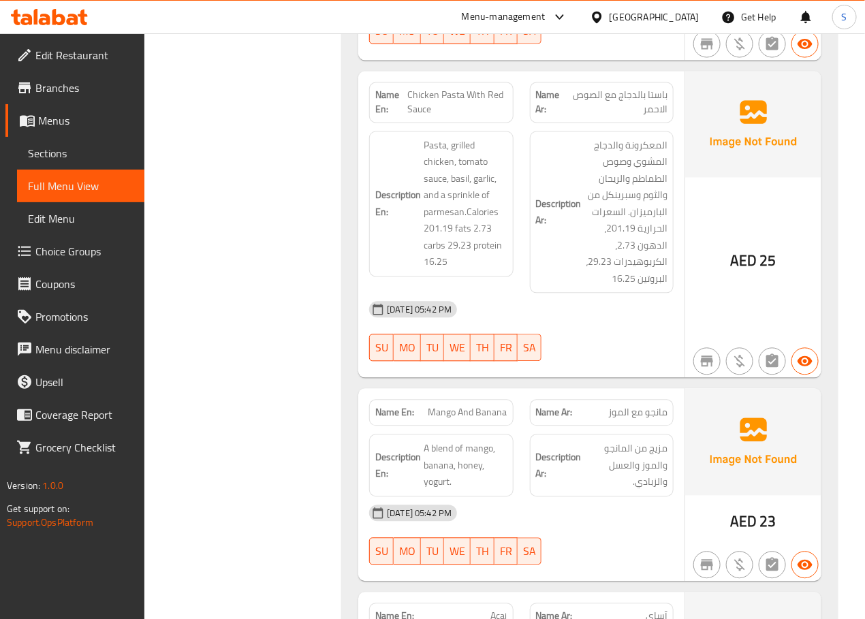
click at [448, 91] on span "Chicken Pasta With Red Sauce" at bounding box center [457, 103] width 100 height 29
copy span "Chicken Pasta With Red Sauce"
click at [287, 281] on div "Filter Branches Branches Popular filters Free items Branch specific items Has c…" at bounding box center [248, 219] width 171 height 5141
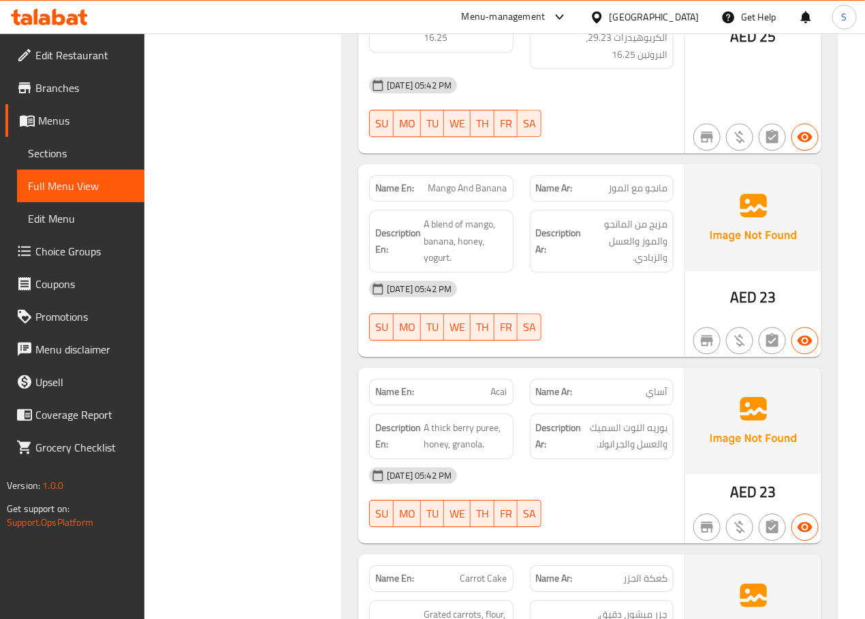
scroll to position [2762, 0]
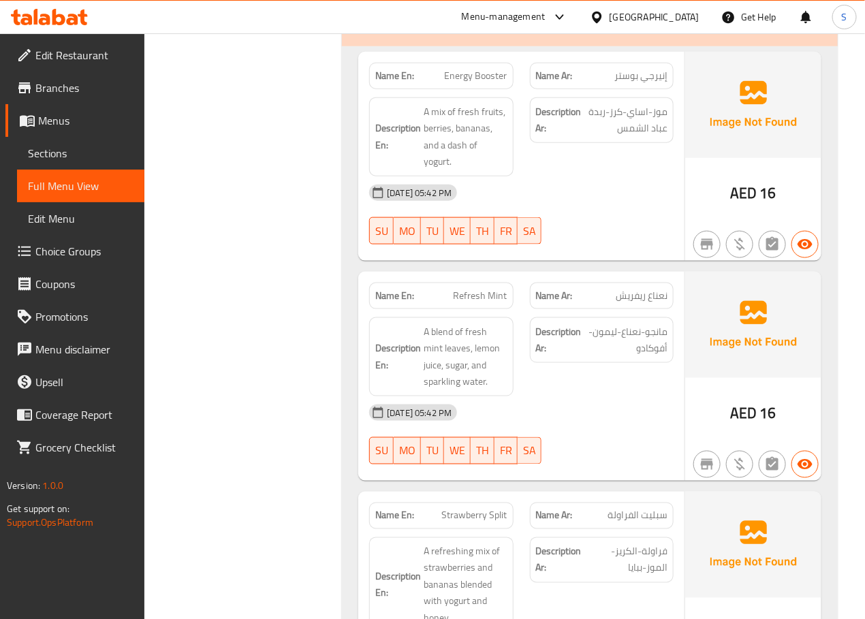
scroll to position [3904, 0]
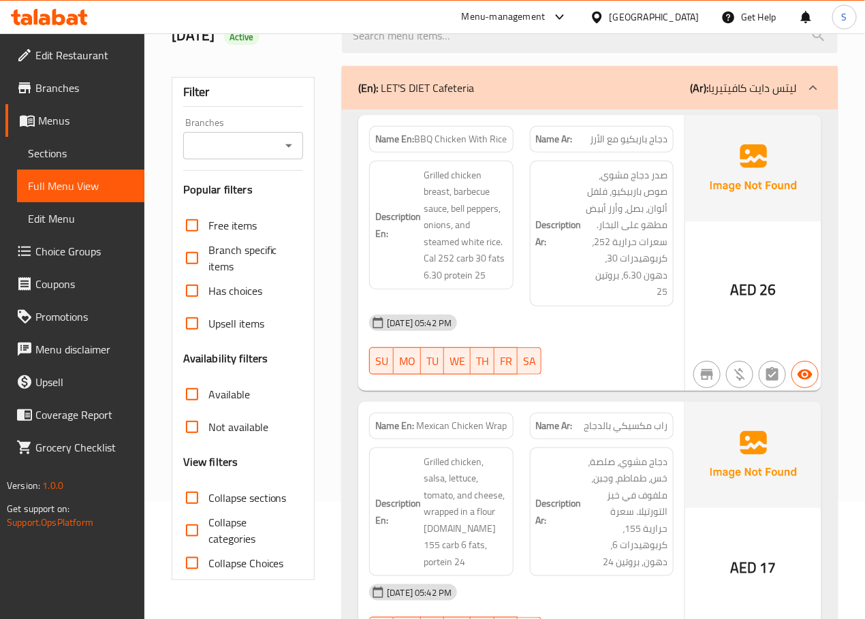
scroll to position [0, 0]
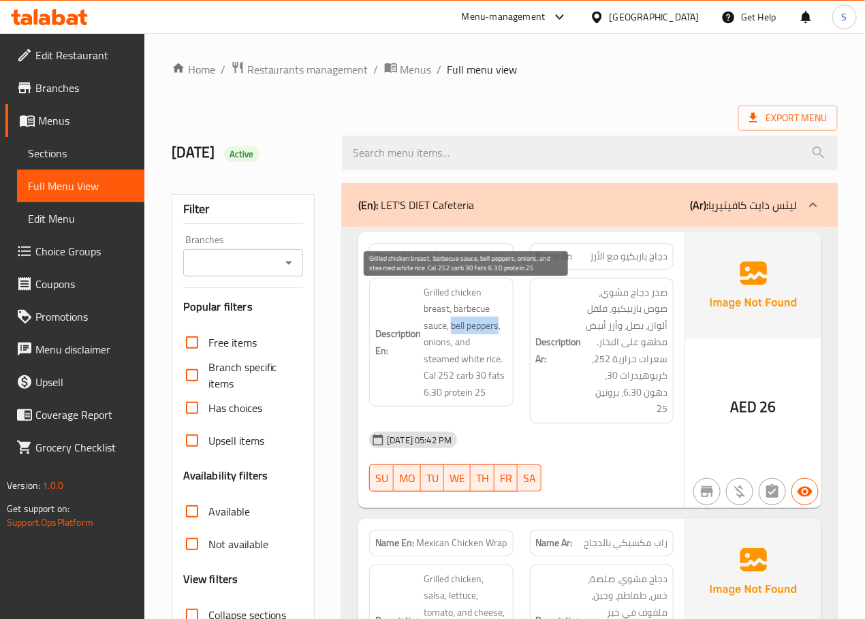
drag, startPoint x: 452, startPoint y: 329, endPoint x: 499, endPoint y: 327, distance: 47.7
click at [499, 327] on span "Grilled chicken breast, barbecue sauce, bell peppers, onions, and steamed white…" at bounding box center [465, 342] width 83 height 117
copy span "bell peppers"
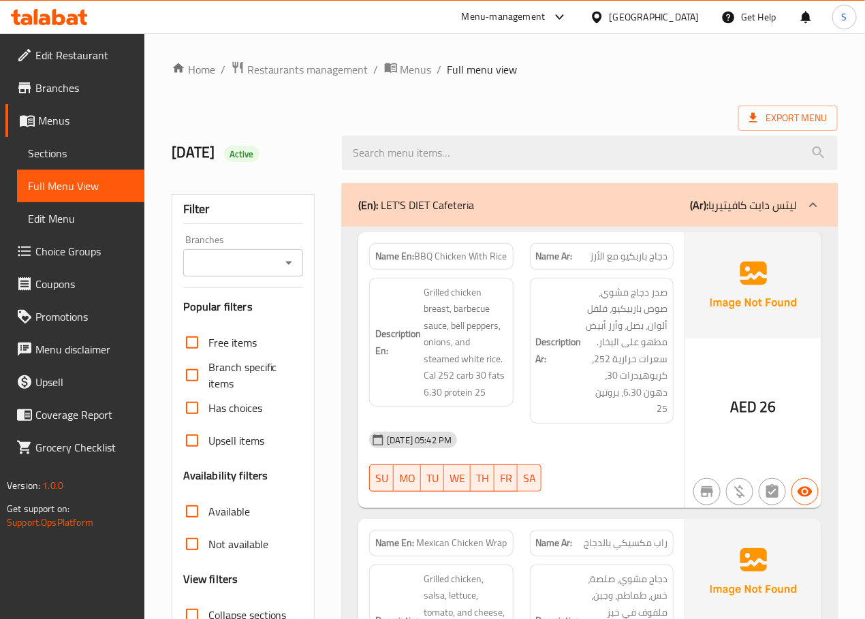
click at [392, 264] on strong "Name En:" at bounding box center [394, 256] width 39 height 14
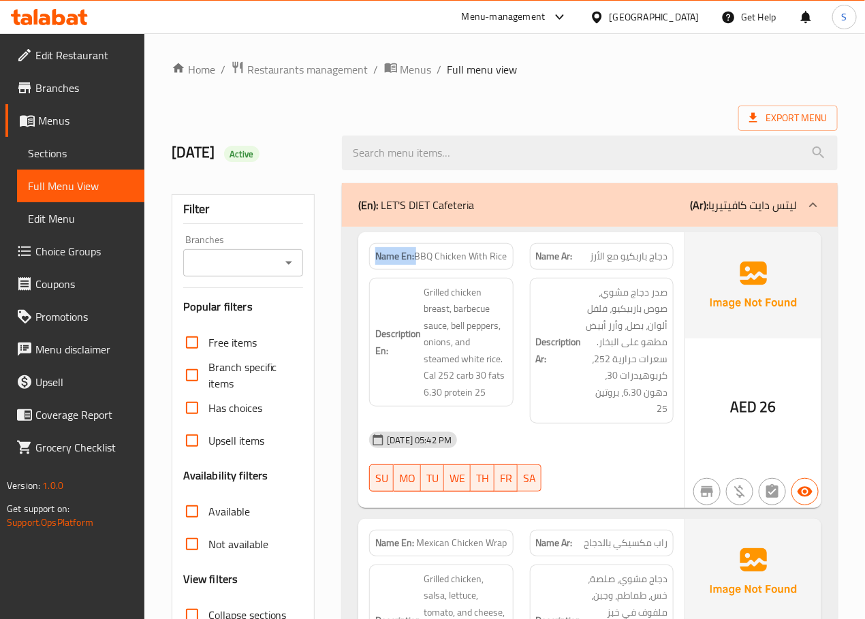
copy strong "Name En:"
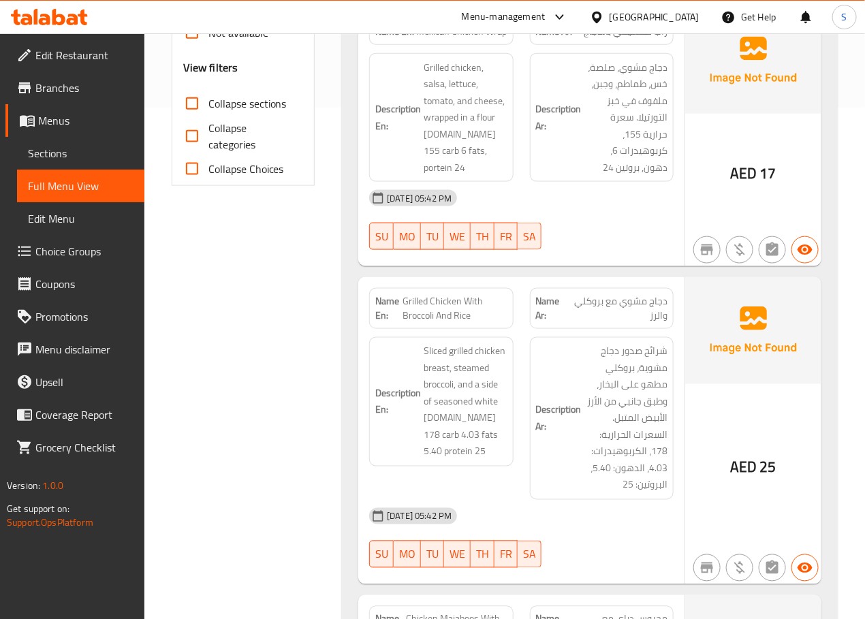
scroll to position [489, 0]
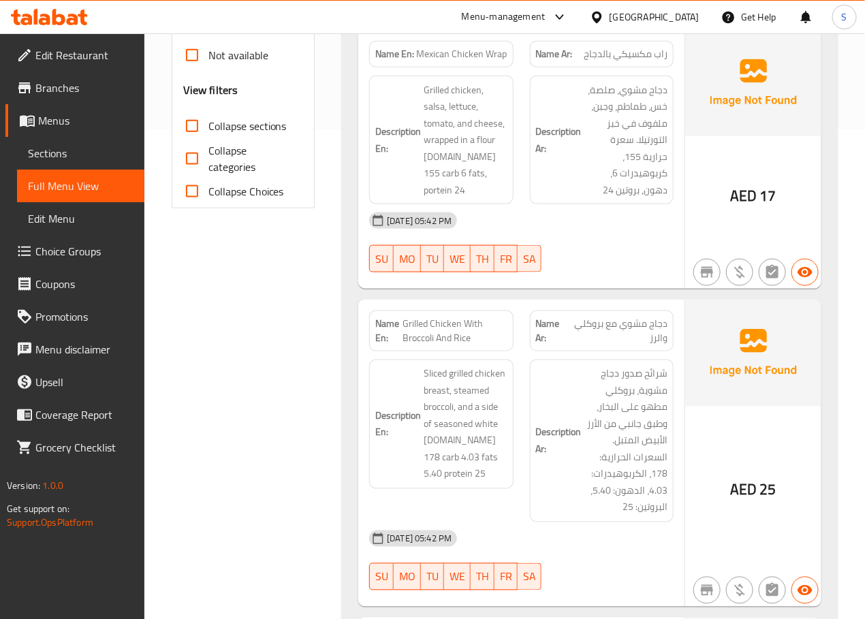
click at [475, 50] on span "Mexican Chicken Wrap" at bounding box center [462, 54] width 91 height 14
copy span "Mexican Chicken Wrap"
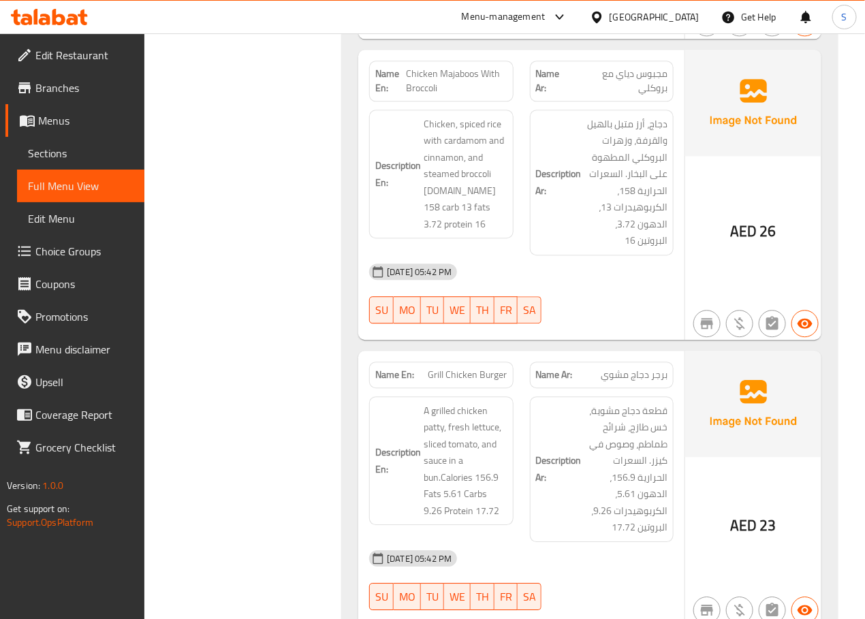
scroll to position [1058, 0]
click at [464, 65] on span "Chicken Majaboos With Broccoli" at bounding box center [456, 79] width 101 height 29
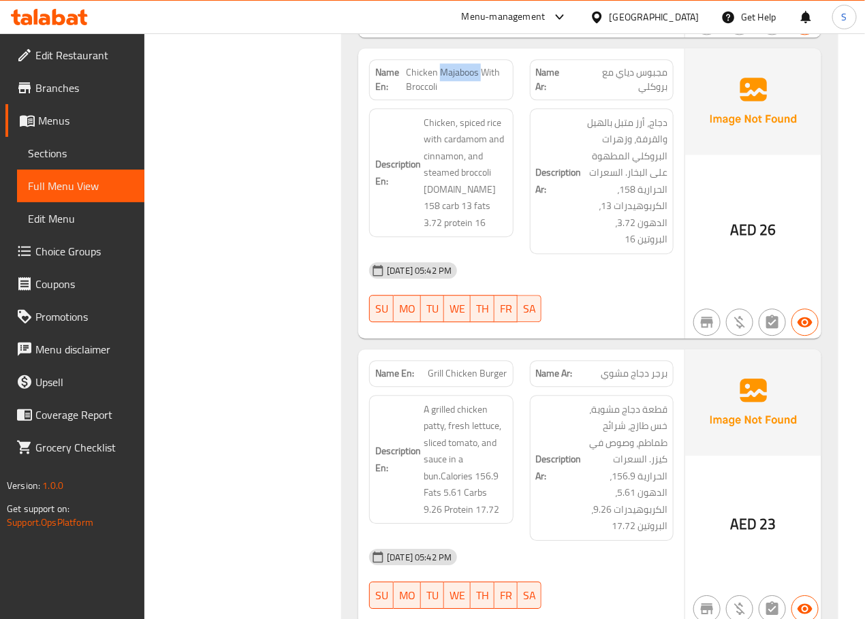
click at [464, 65] on span "Chicken Majaboos With Broccoli" at bounding box center [456, 79] width 101 height 29
copy span "Chicken Majaboos With Broccoli"
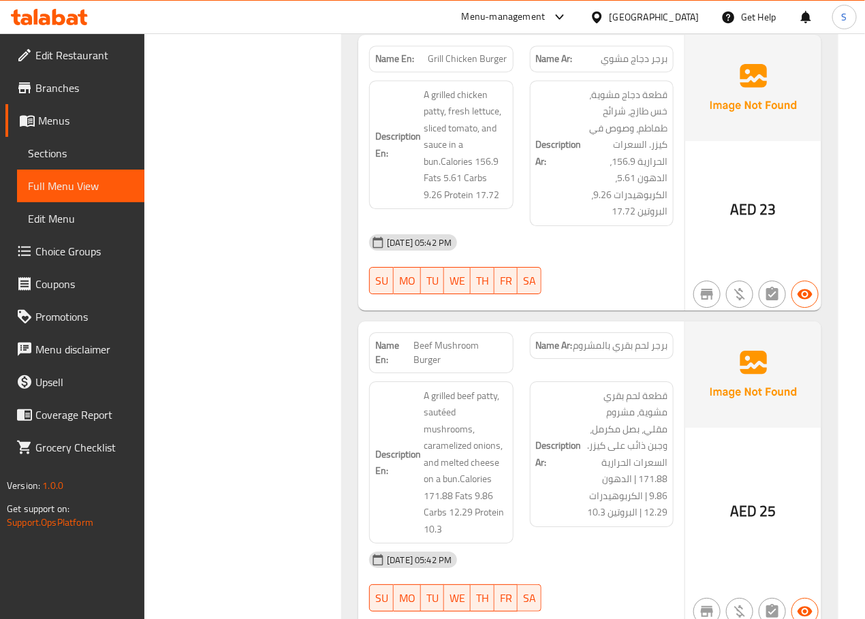
scroll to position [1372, 0]
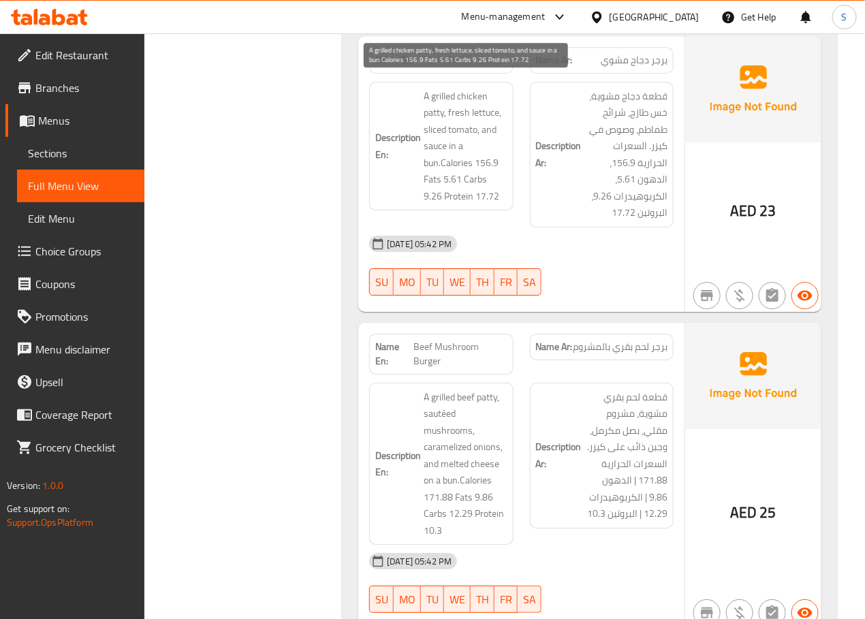
click at [444, 121] on span "A grilled chicken patty, fresh lettuce, sliced tomato, and sauce in a bun.Calor…" at bounding box center [465, 146] width 83 height 117
click at [442, 121] on span "A grilled chicken patty, fresh lettuce, sliced tomato, and sauce in a bun.Calor…" at bounding box center [465, 146] width 83 height 117
click at [443, 121] on span "A grilled chicken patty, fresh lettuce, sliced tomato, and sauce in a bun.Calor…" at bounding box center [465, 146] width 83 height 117
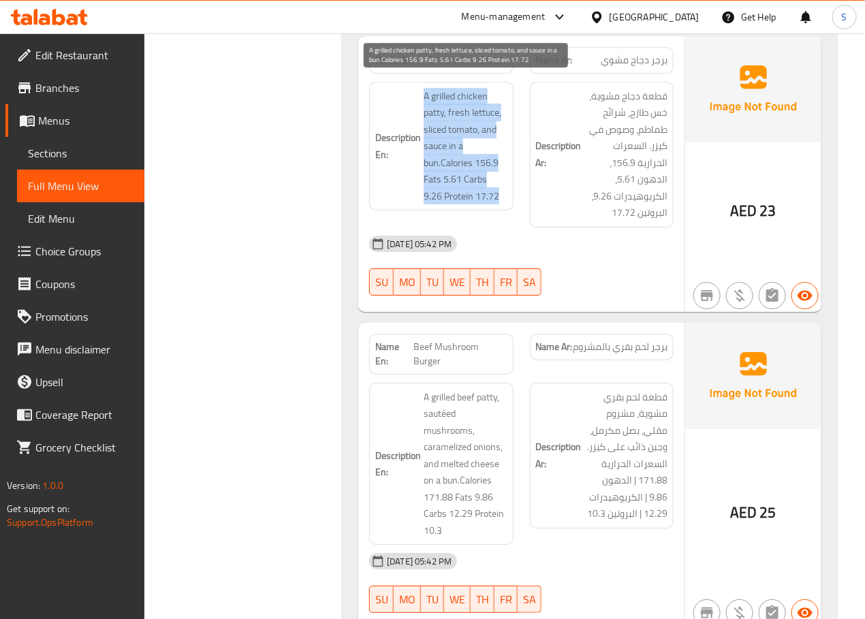
click at [443, 121] on span "A grilled chicken patty, fresh lettuce, sliced tomato, and sauce in a bun.Calor…" at bounding box center [465, 146] width 83 height 117
click at [441, 123] on span "A grilled chicken patty, fresh lettuce, sliced tomato, and sauce in a bun.Calor…" at bounding box center [465, 146] width 83 height 117
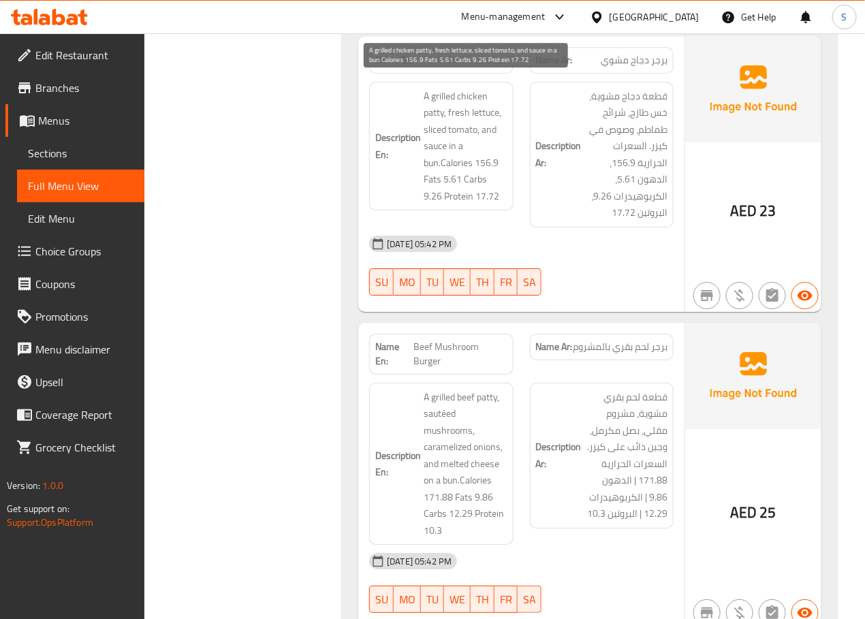
click at [439, 123] on span "A grilled chicken patty, fresh lettuce, sliced tomato, and sauce in a bun.Calor…" at bounding box center [465, 146] width 83 height 117
copy span "sliced"
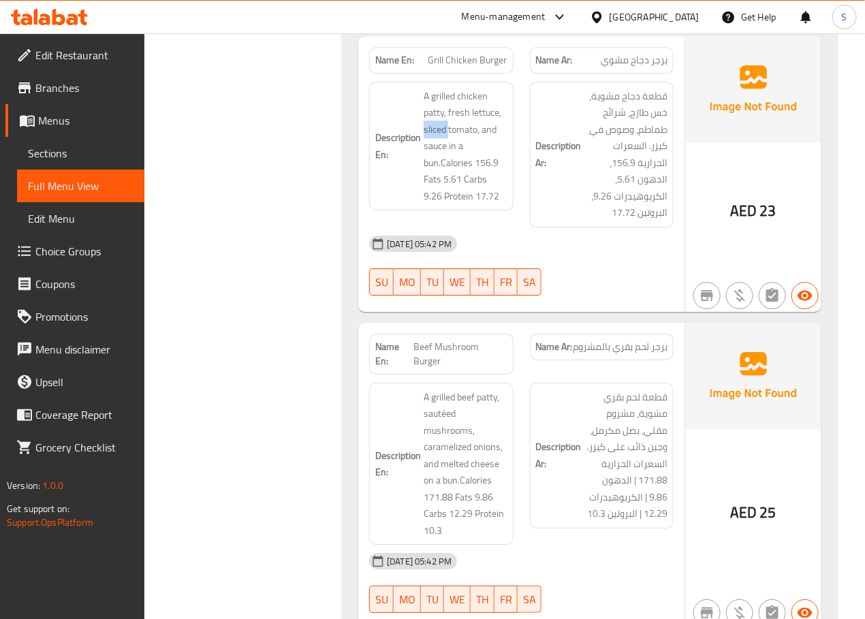
click at [447, 54] on span "Grill Chicken Burger" at bounding box center [467, 60] width 79 height 14
copy span "Grill Chicken Burger"
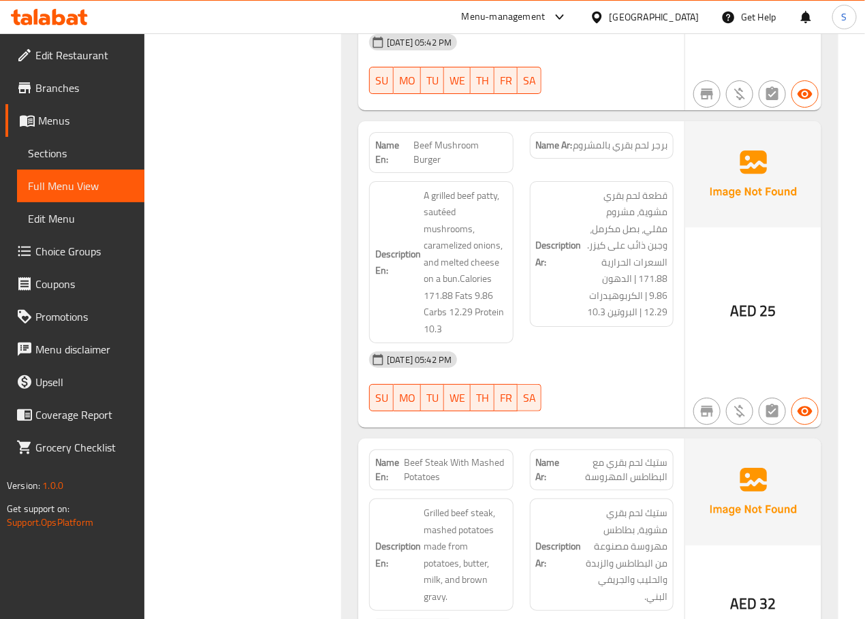
scroll to position [1645, 0]
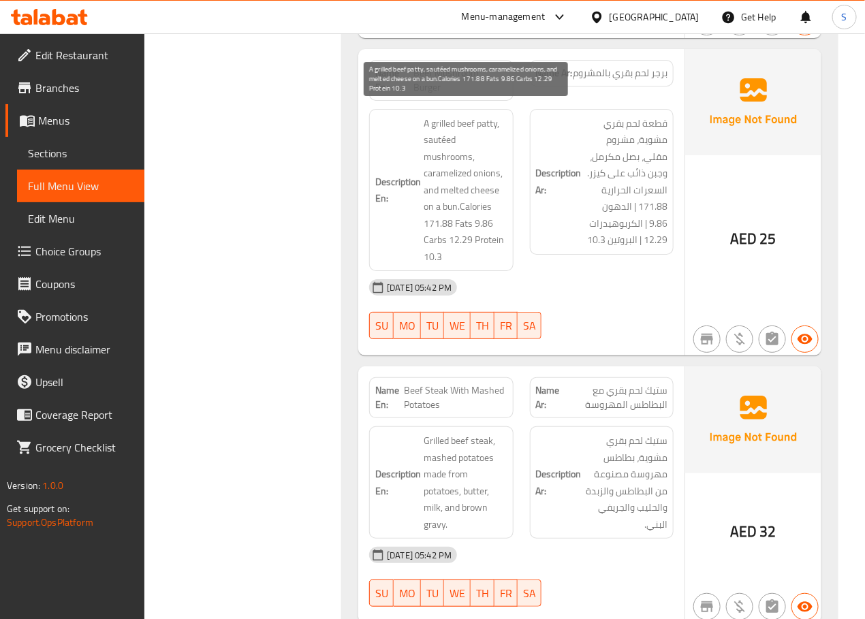
click at [440, 129] on span "A grilled beef patty, sautéed mushrooms, caramelized onions, and melted cheese …" at bounding box center [465, 190] width 83 height 151
copy span "sautéed"
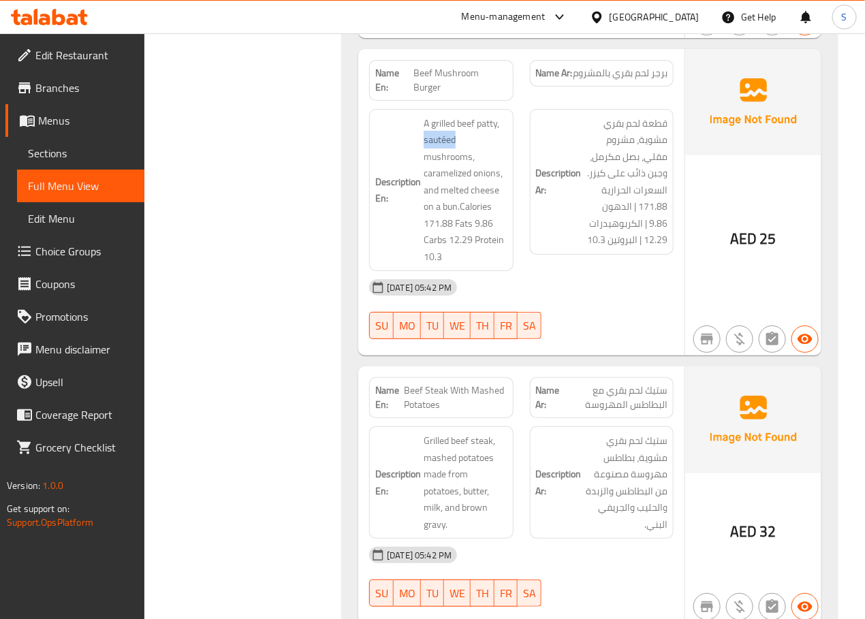
click at [441, 72] on span "Beef Mushroom Burger" at bounding box center [459, 80] width 93 height 29
click at [436, 68] on span "Beef Mushroom Burger" at bounding box center [459, 80] width 93 height 29
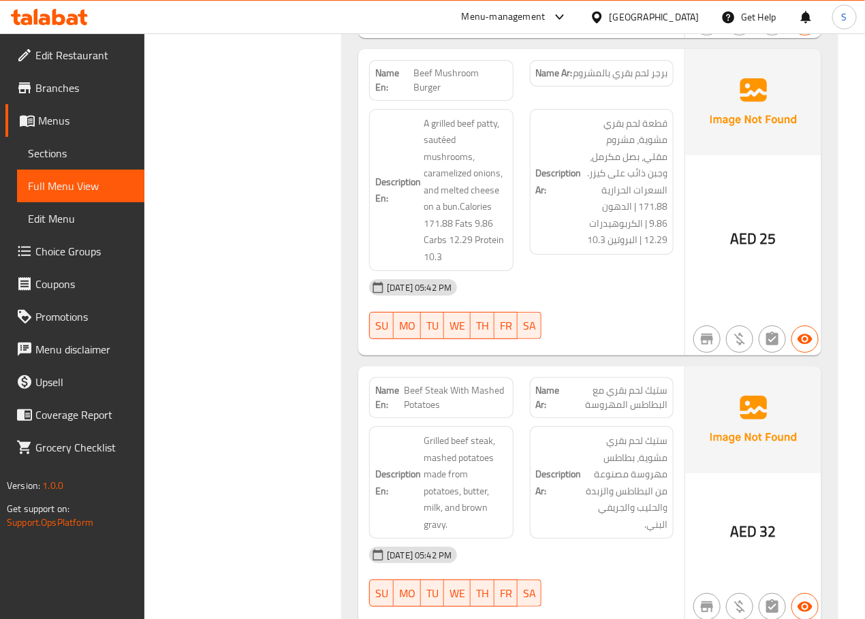
click at [436, 68] on span "Beef Mushroom Burger" at bounding box center [459, 80] width 93 height 29
click at [342, 394] on div "Name En: BBQ Chicken With Rice Name Ar: دجاج باربكيو مع الأرز Description En: G…" at bounding box center [590, 415] width 496 height 3668
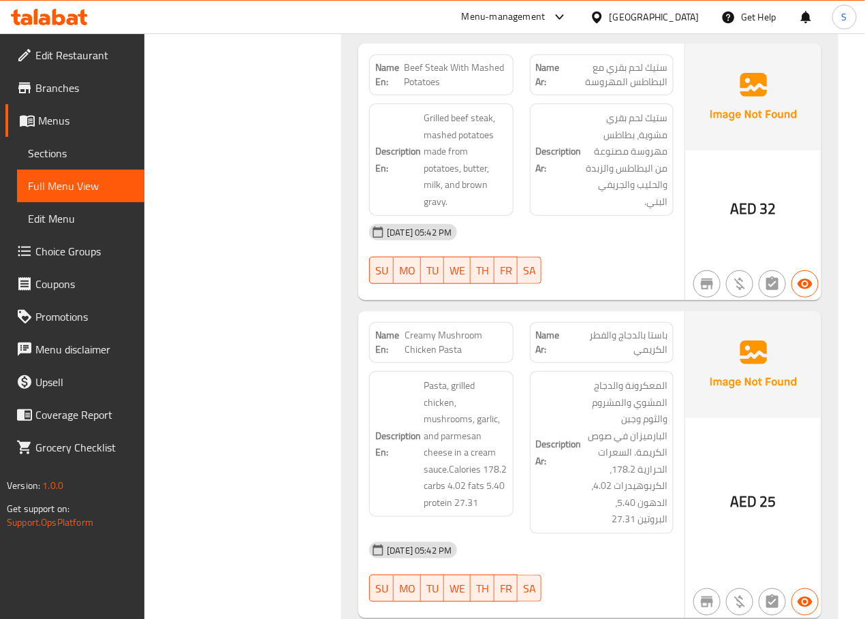
scroll to position [1970, 0]
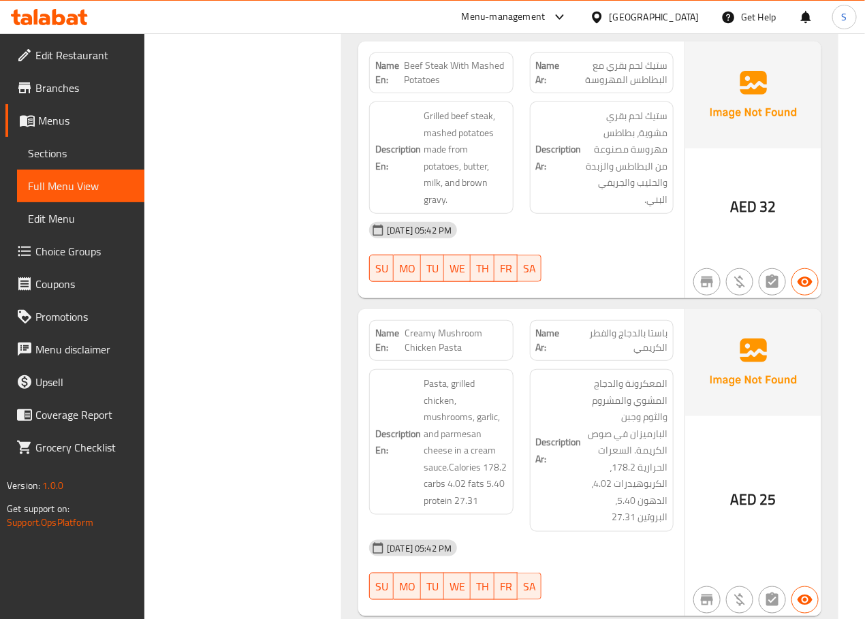
click at [433, 63] on span "Beef Steak With Mashed Potatoes" at bounding box center [456, 73] width 103 height 29
copy span "Beef Steak With Mashed Potatoes"
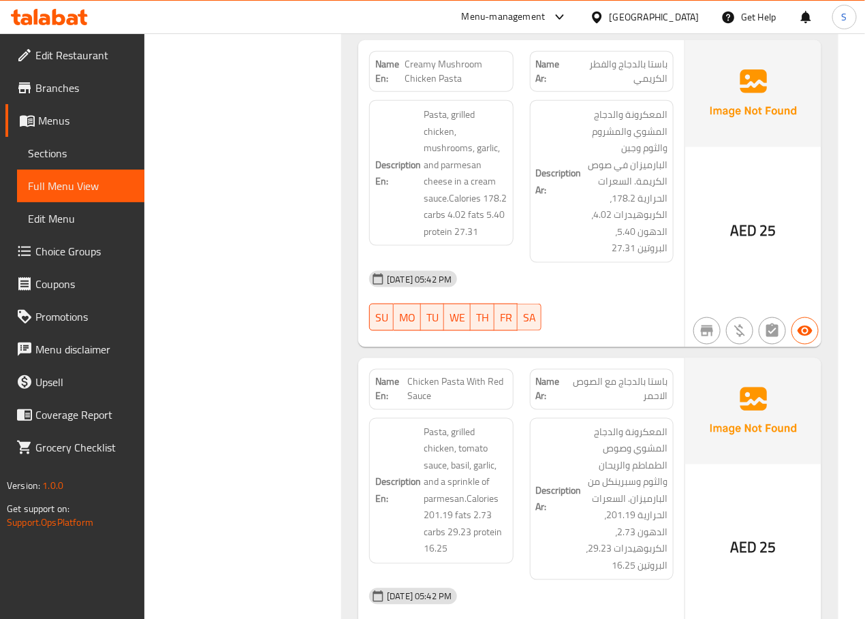
scroll to position [2244, 0]
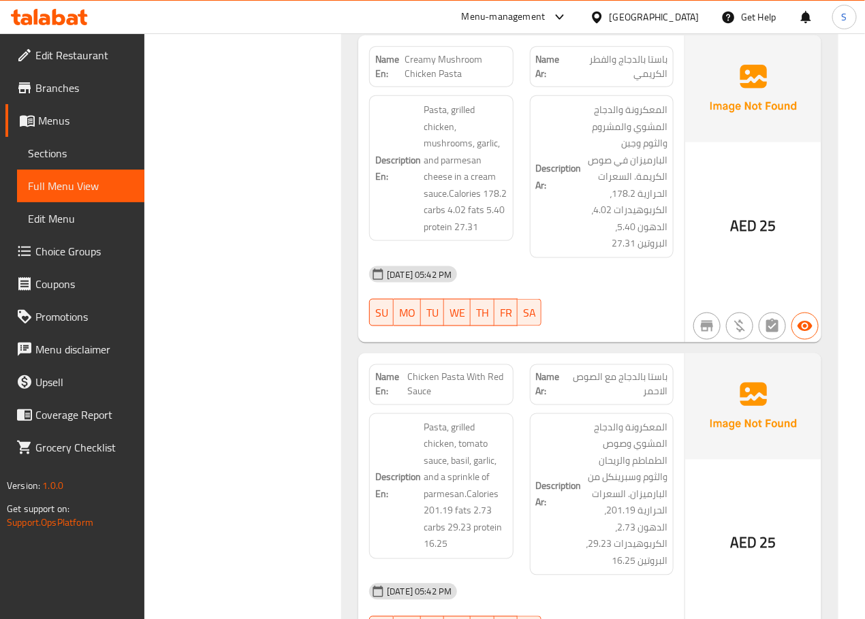
click at [449, 56] on span "Creamy Mushroom Chicken Pasta" at bounding box center [456, 66] width 103 height 29
click at [448, 56] on span "Creamy Mushroom Chicken Pasta" at bounding box center [456, 66] width 103 height 29
click at [329, 378] on div "Filter Branches Branches Popular filters Free items Branch specific items Has c…" at bounding box center [248, 501] width 171 height 5141
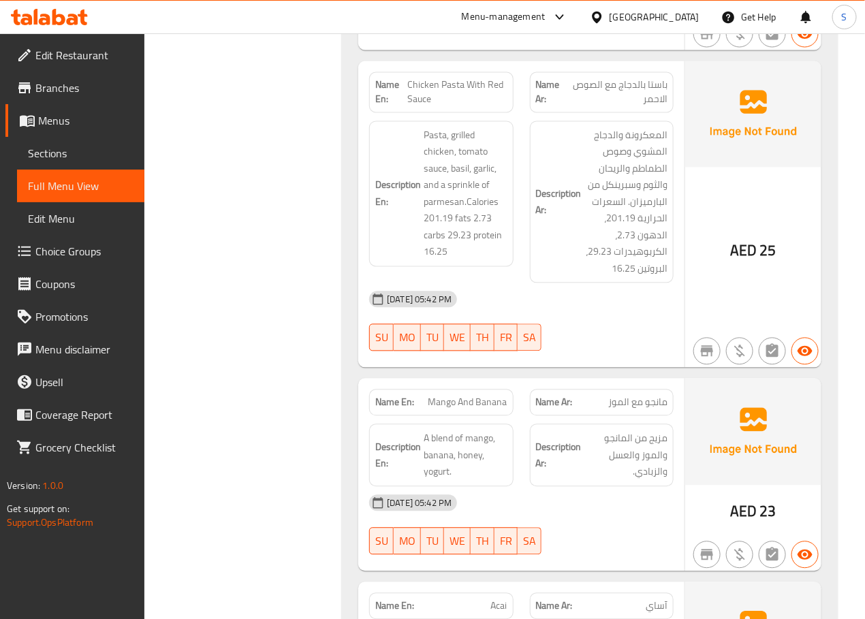
scroll to position [2562, 0]
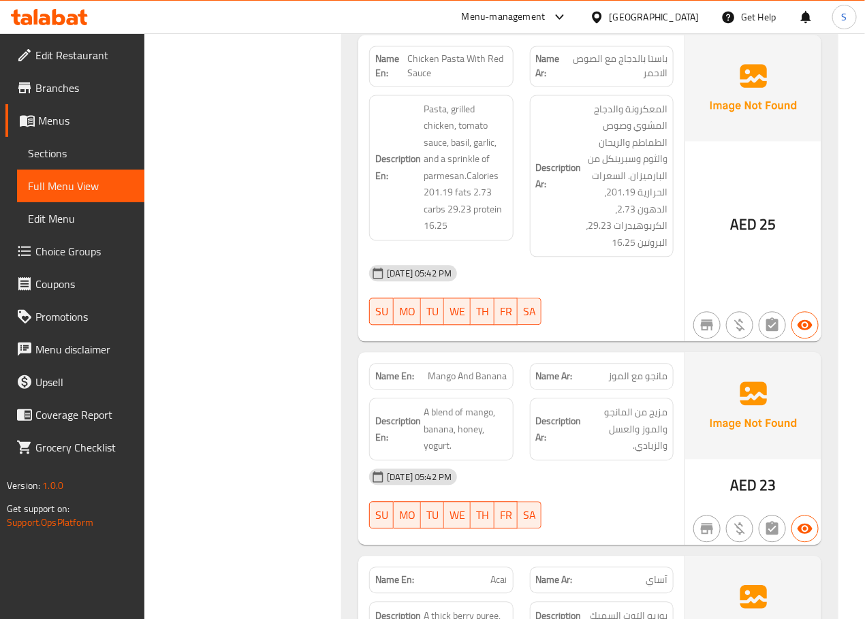
click at [450, 58] on span "Chicken Pasta With Red Sauce" at bounding box center [457, 66] width 100 height 29
click at [264, 356] on div "Filter Branches Branches Popular filters Free items Branch specific items Has c…" at bounding box center [248, 183] width 171 height 5141
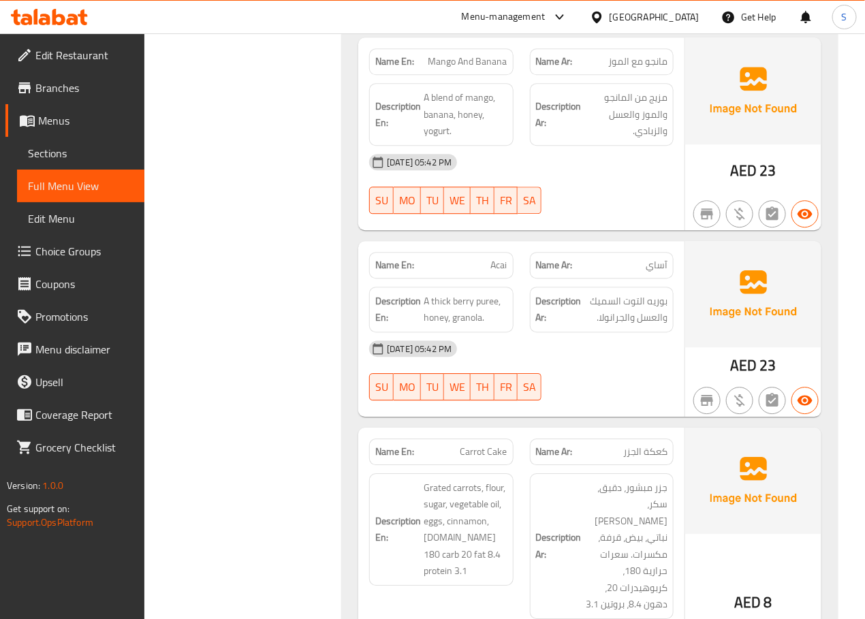
scroll to position [2879, 0]
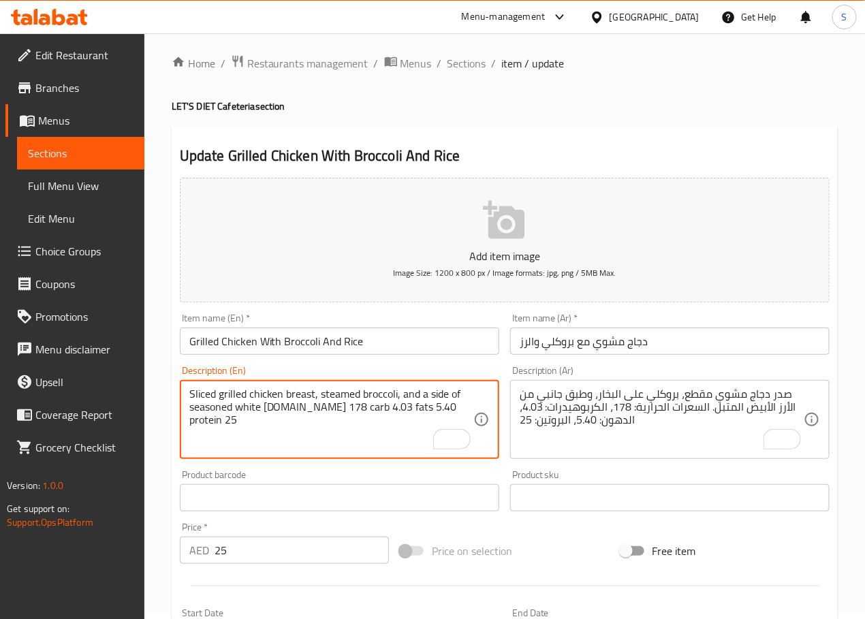
scroll to position [7, 0]
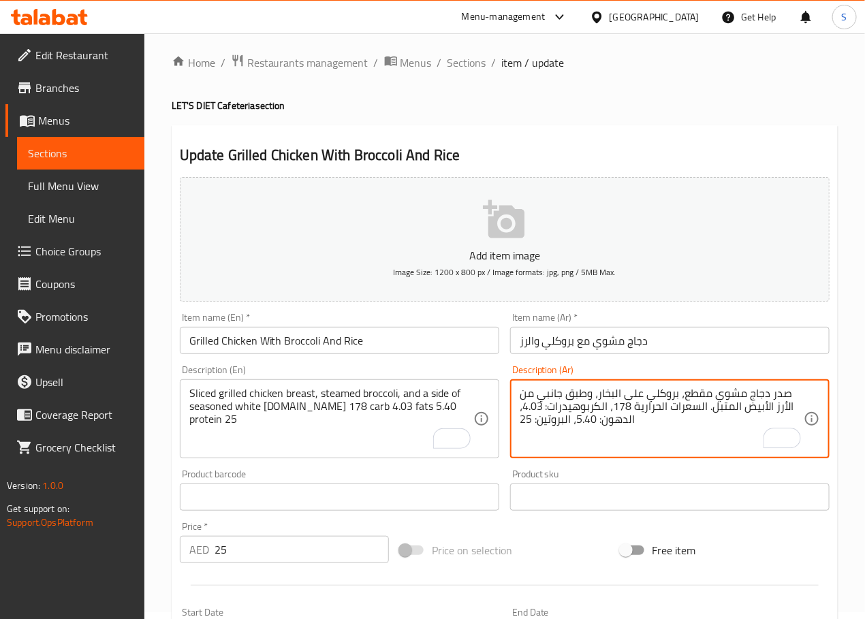
click at [543, 409] on textarea "صدر دجاج مشوي مقطع، بروكلي على البخار، وطبق جانبي من الأرز الأبيض المتبل. السعر…" at bounding box center [662, 419] width 284 height 65
click at [599, 424] on textarea "صدر دجاج مشوي مقطع، بروكلي على البخار، وطبق جانبي من الأرز الأبيض المتبل. السعر…" at bounding box center [662, 419] width 284 height 65
click at [534, 420] on textarea "صدر دجاج مشوي مقطع، بروكلي على البخار، وطبق جانبي من الأرز الأبيض المتبل. السعر…" at bounding box center [662, 419] width 284 height 65
type textarea "صدر دجاج مشوي مقطع، بروكلي على البخار، وطبق جانبي من الأرز الأبيض المتبل. السعر…"
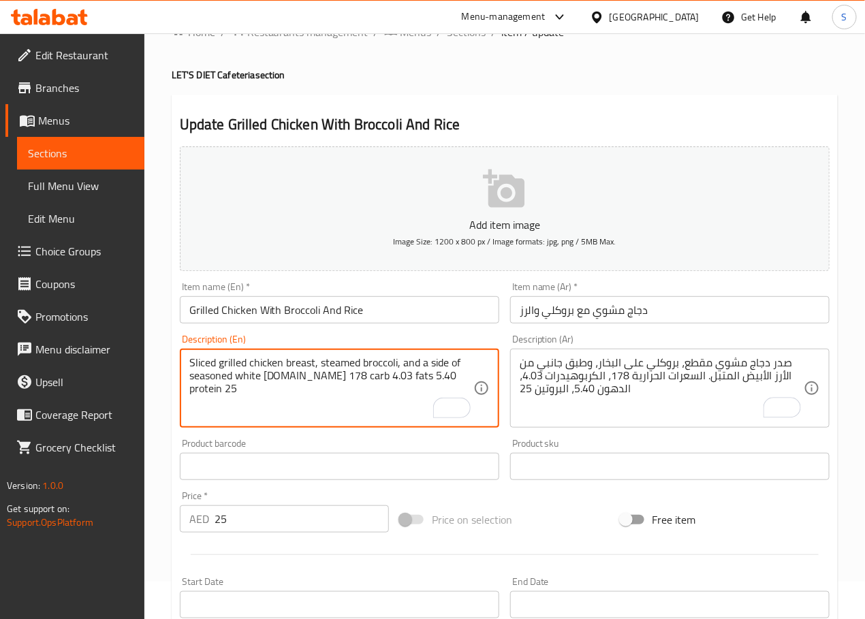
scroll to position [342, 0]
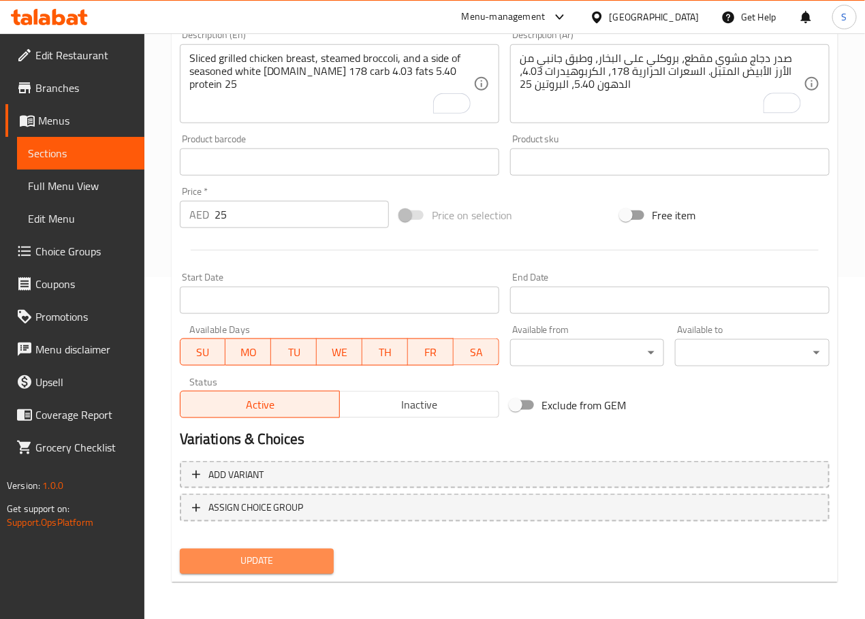
click at [307, 556] on span "Update" at bounding box center [257, 561] width 133 height 17
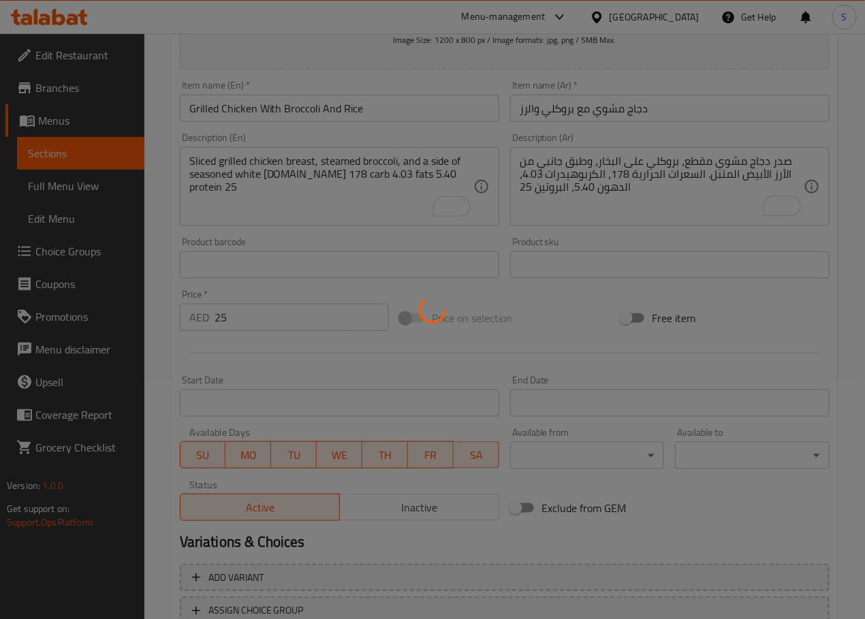
scroll to position [0, 0]
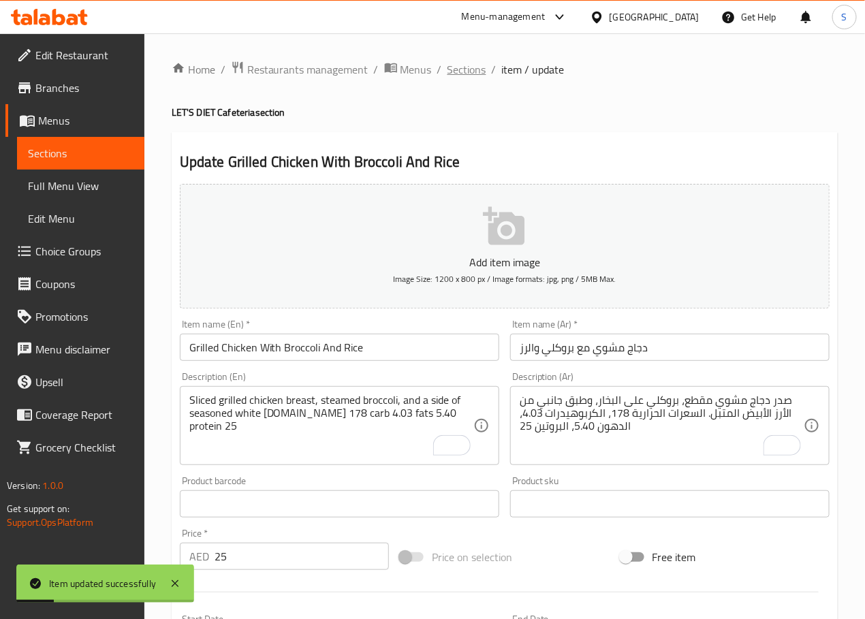
click at [472, 69] on span "Sections" at bounding box center [466, 69] width 39 height 16
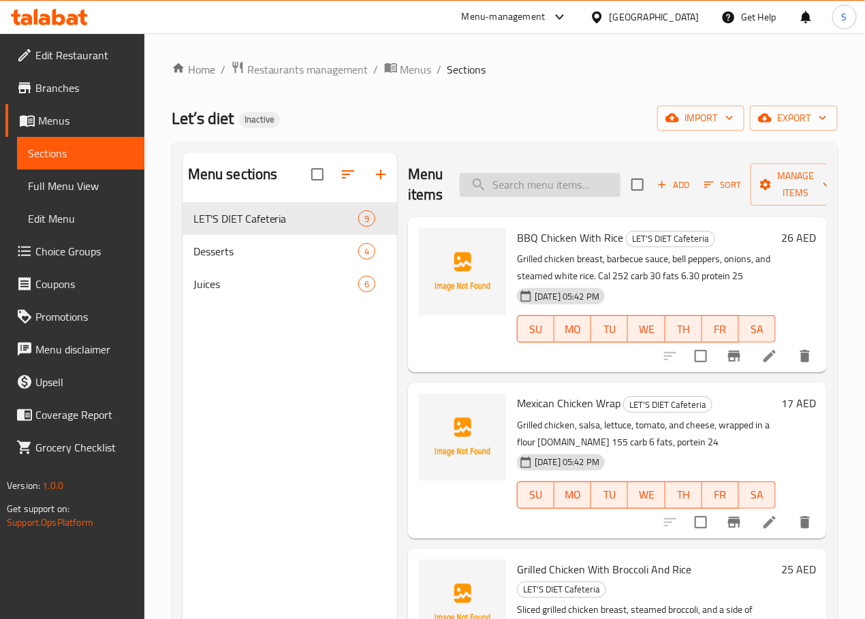
click at [558, 189] on input "search" at bounding box center [540, 185] width 161 height 24
paste input "Chicken Majaboos With Broccoli"
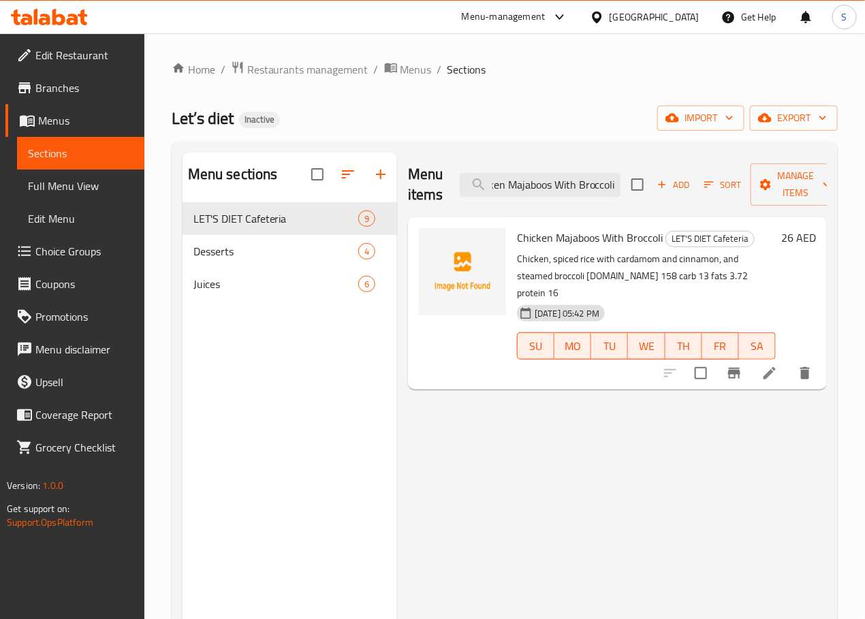
type input "Chicken Majaboos With Broccoli"
click at [767, 367] on icon at bounding box center [769, 373] width 12 height 12
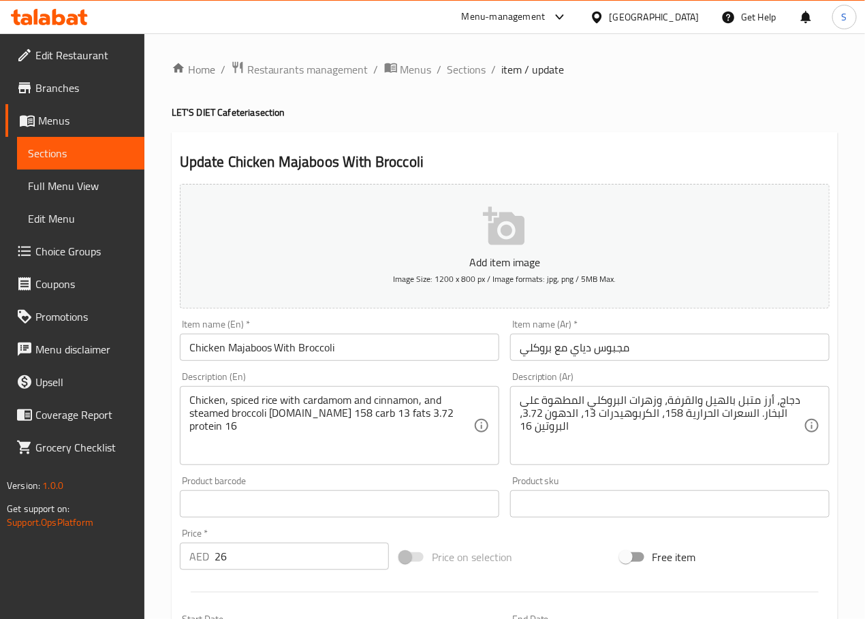
click at [558, 400] on textarea "دجاج، أرز متبل بالهيل والقرفة، وزهرات البروكلي المطهوة على البخار. السعرات الحر…" at bounding box center [662, 426] width 284 height 65
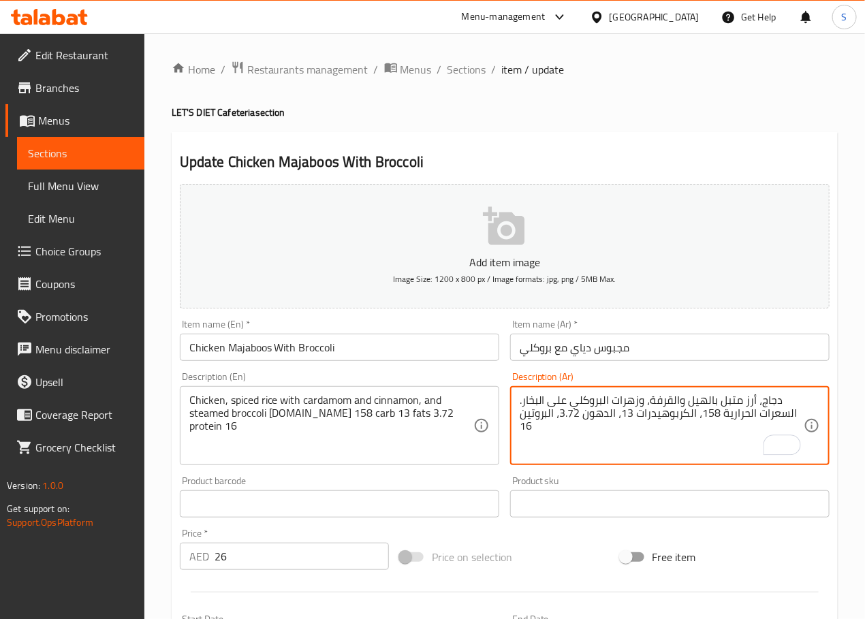
type textarea "دجاج، أرز متبل بالهيل والقرفة، وزهرات البروكلي على البخار. السعرات الحرارية 158…"
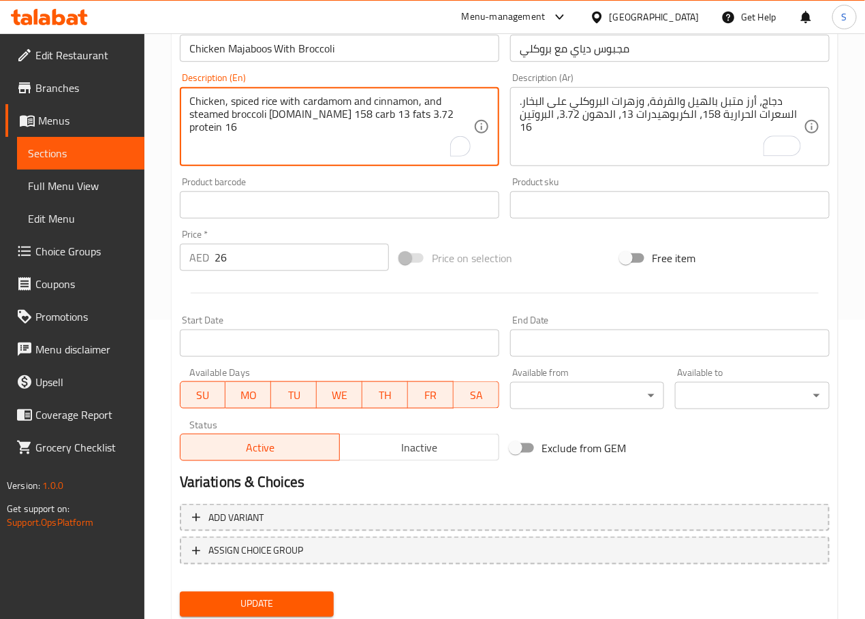
scroll to position [342, 0]
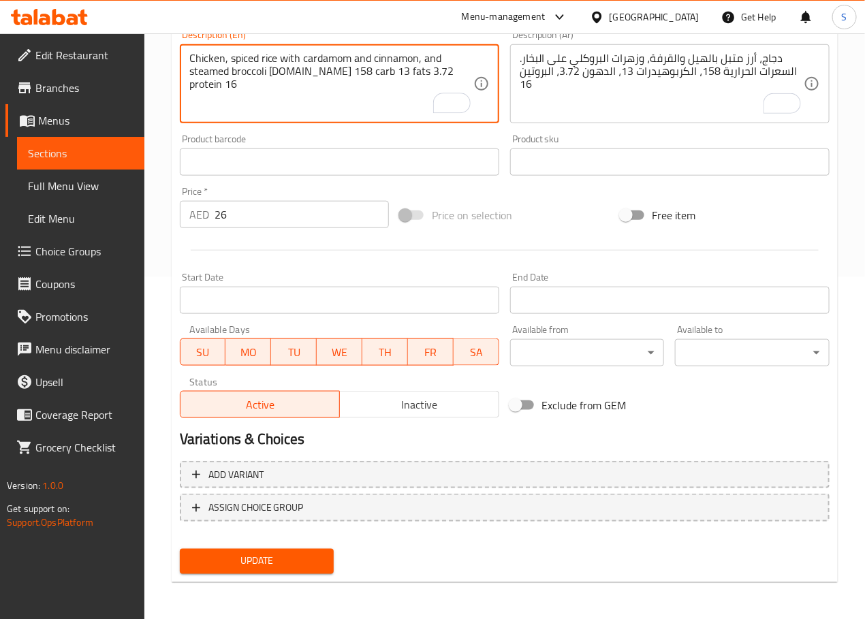
click at [268, 558] on span "Update" at bounding box center [257, 561] width 133 height 17
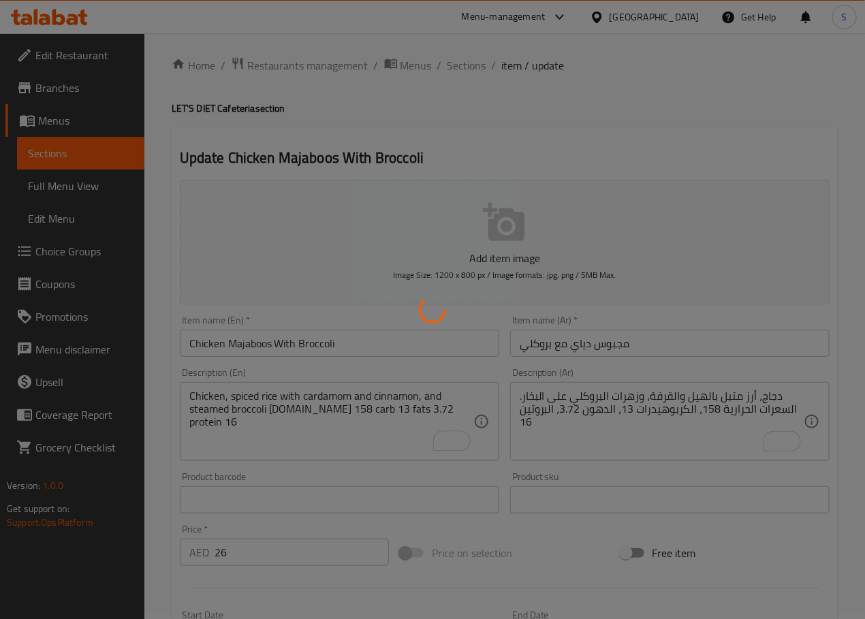
scroll to position [0, 0]
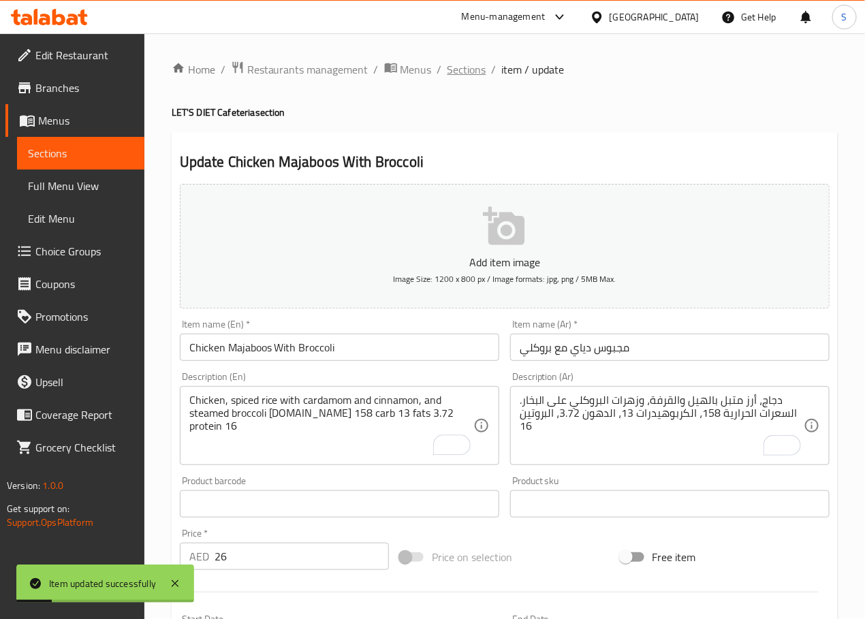
click at [462, 66] on span "Sections" at bounding box center [466, 69] width 39 height 16
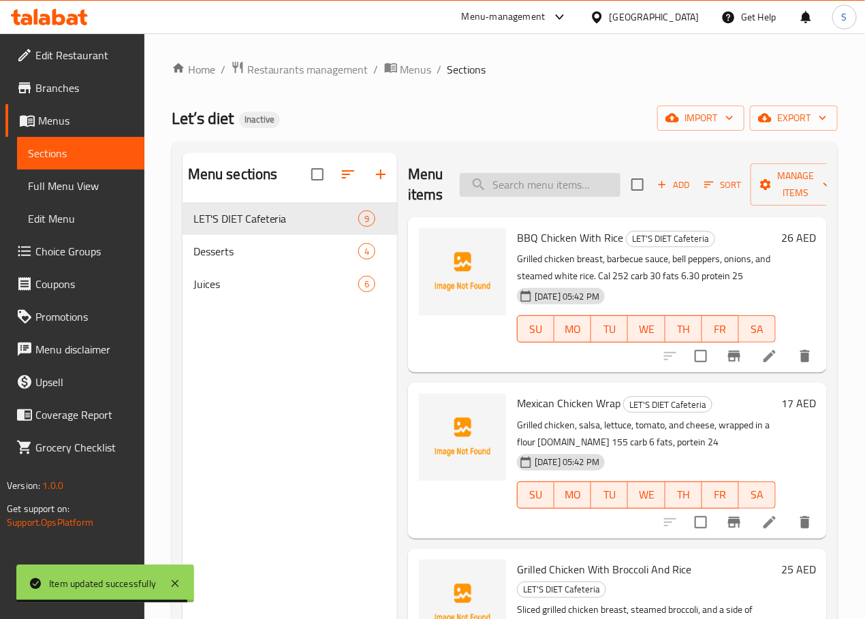
click at [505, 180] on input "search" at bounding box center [540, 185] width 161 height 24
paste input "Grill Chicken Burger"
type input "Grill Chicken Burger"
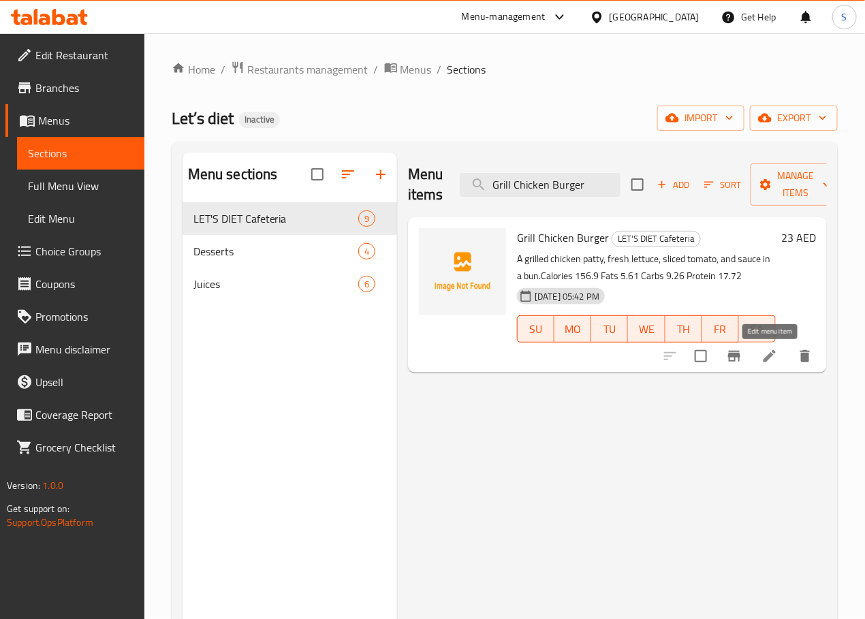
click at [764, 358] on icon at bounding box center [769, 356] width 16 height 16
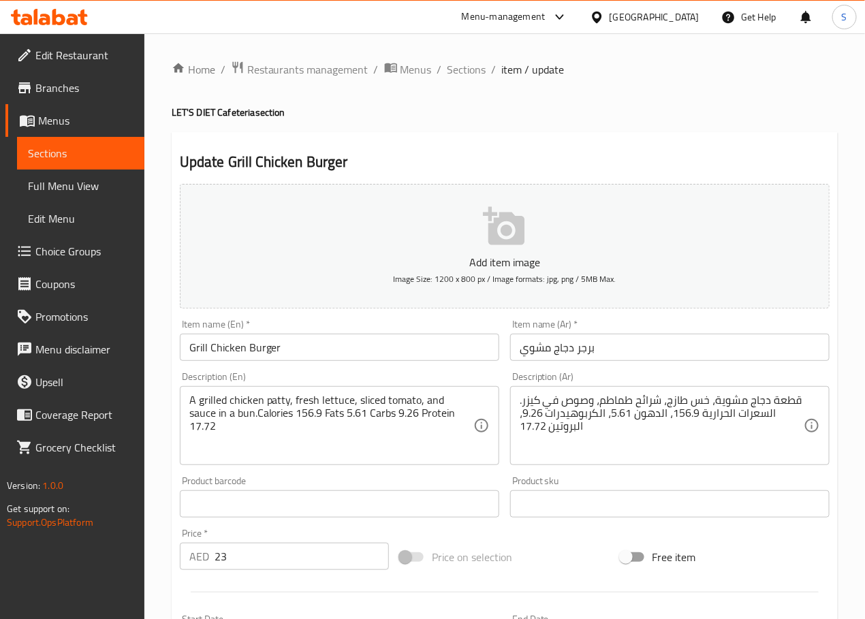
click at [654, 405] on textarea "قطعة دجاج مشوية، خس طازج، شرائح طماطم، وصوص في كيزر. السعرات الحرارية 156.9، ال…" at bounding box center [662, 426] width 284 height 65
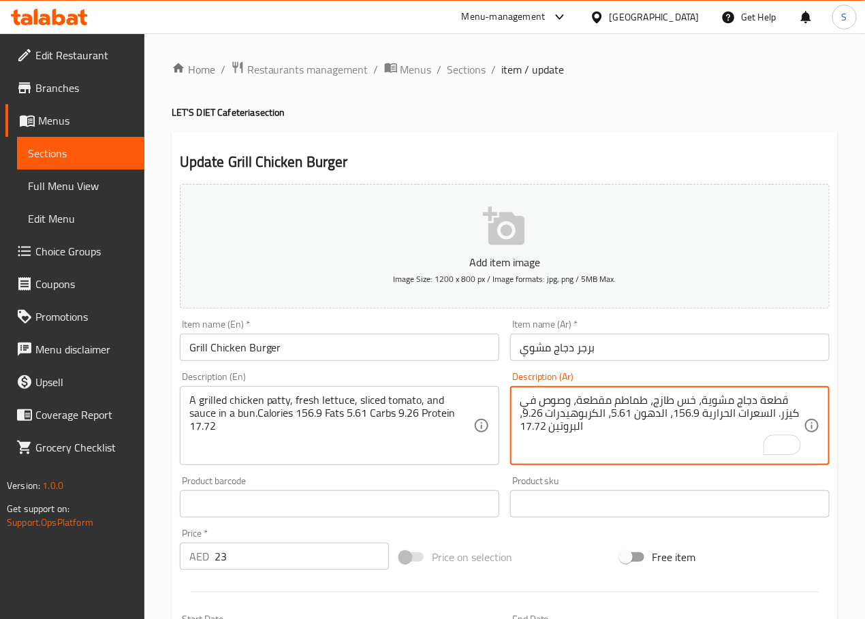
type textarea "قطعة دجاج مشوية، خس طازج، طماطم مقطعة، وصوص في كيزر. السعرات الحرارية 156.9، ال…"
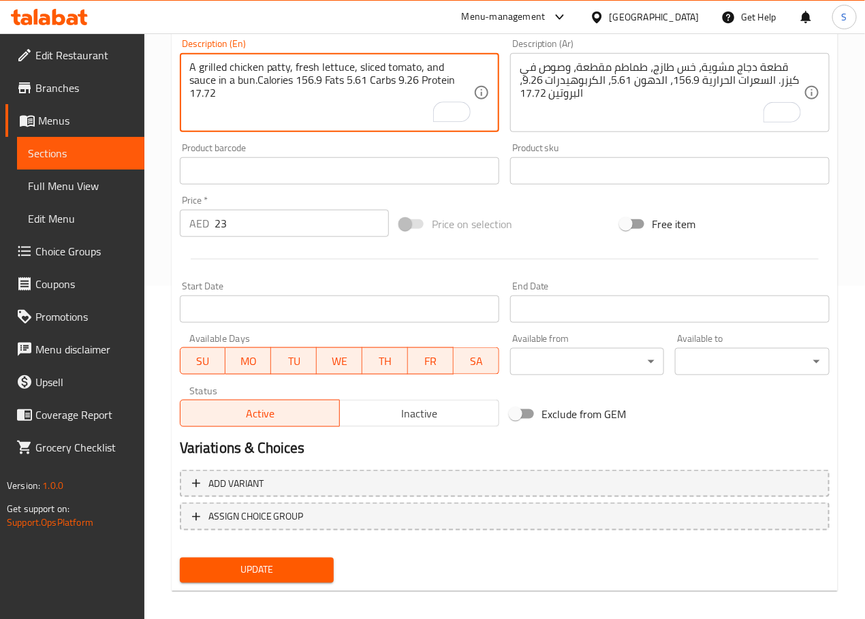
scroll to position [342, 0]
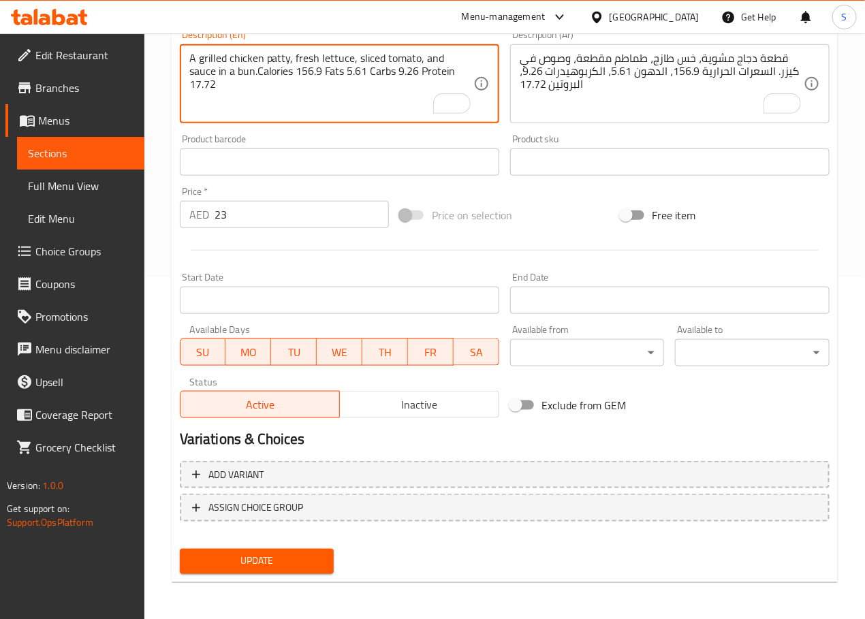
click at [280, 553] on span "Update" at bounding box center [257, 561] width 133 height 17
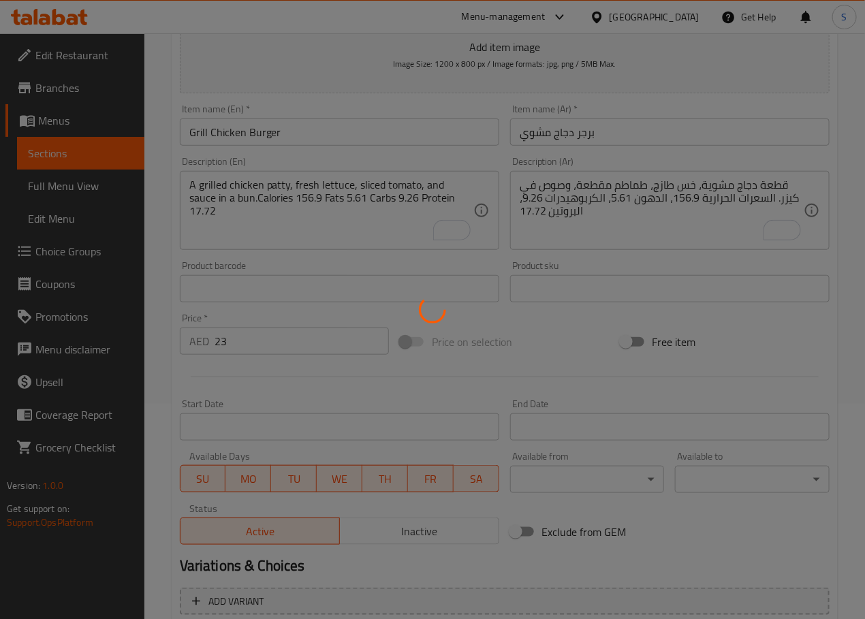
scroll to position [0, 0]
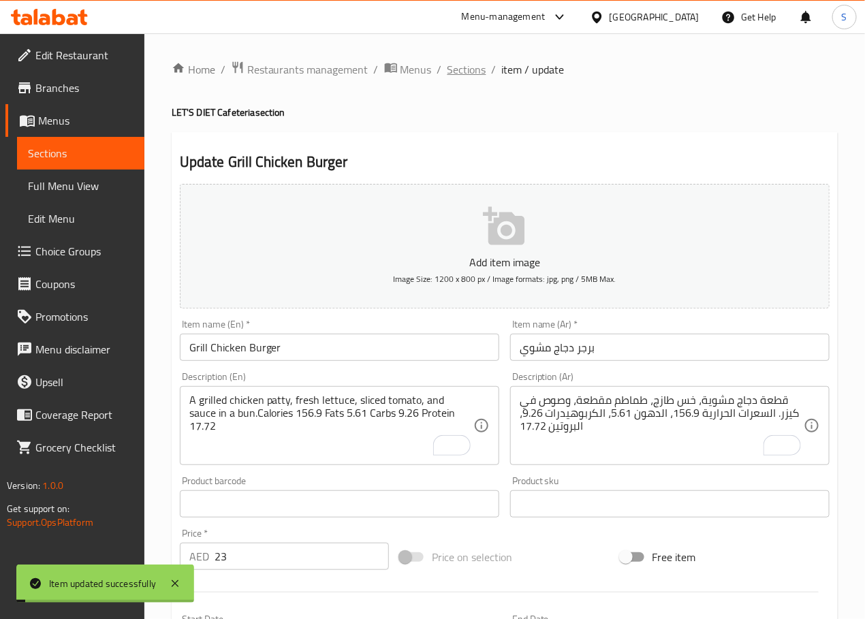
click at [460, 67] on span "Sections" at bounding box center [466, 69] width 39 height 16
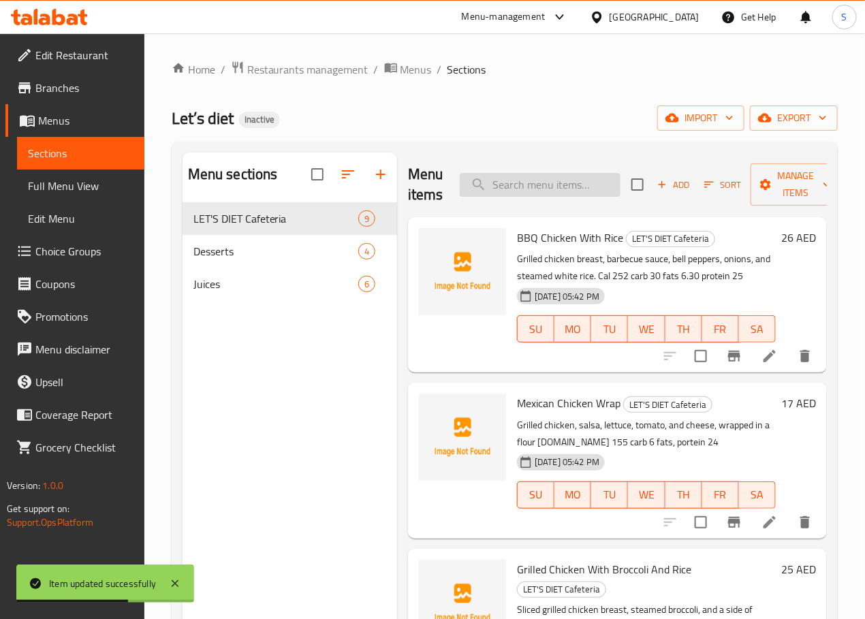
click at [542, 174] on input "search" at bounding box center [540, 185] width 161 height 24
paste input "Beef Mushroom Burger"
type input "Beef Mushroom Burger"
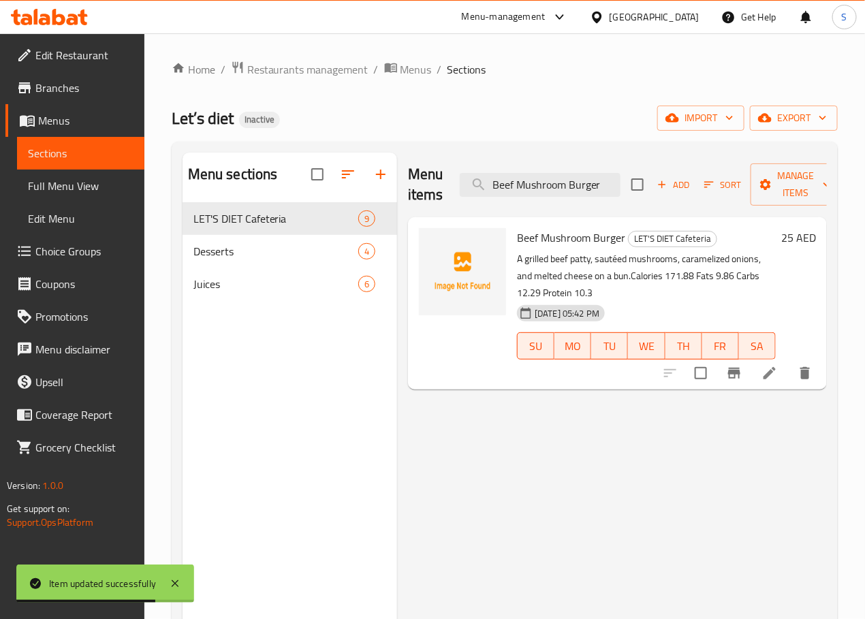
click at [758, 361] on li at bounding box center [769, 373] width 38 height 25
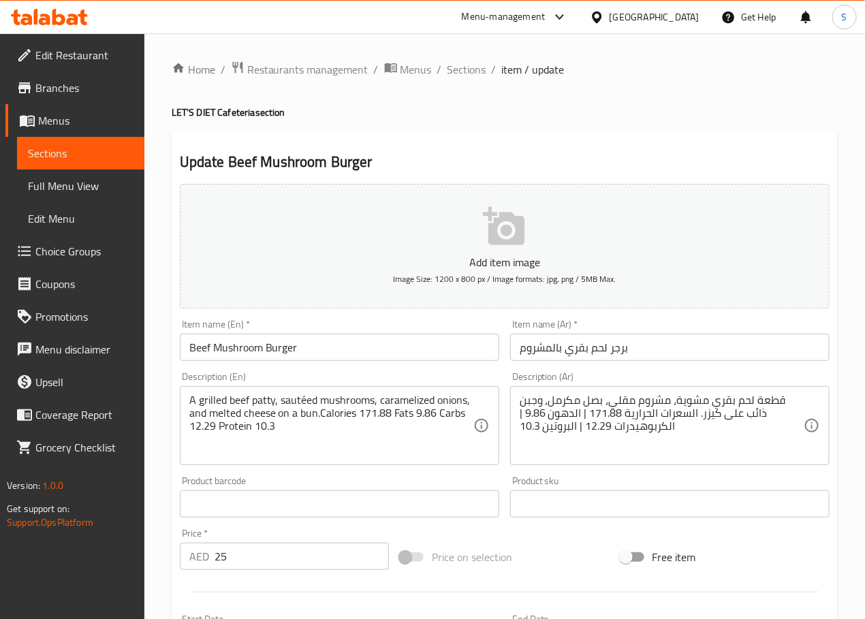
click at [623, 407] on textarea "قطعة لحم بقري مشوية، مشروم مقلي، بصل مكرمل، وجبن ذائب على كيزر. السعرات الحراري…" at bounding box center [662, 426] width 284 height 65
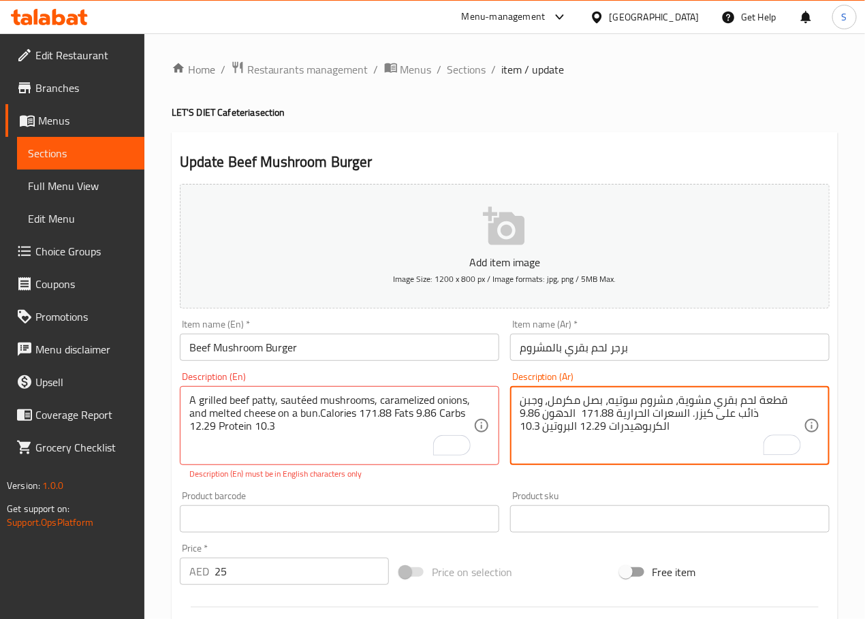
type textarea "قطعة لحم بقري مشوية، مشروم سوتيه، بصل مكرمل، وجبن ذائب على كيزر. السعرات الحرار…"
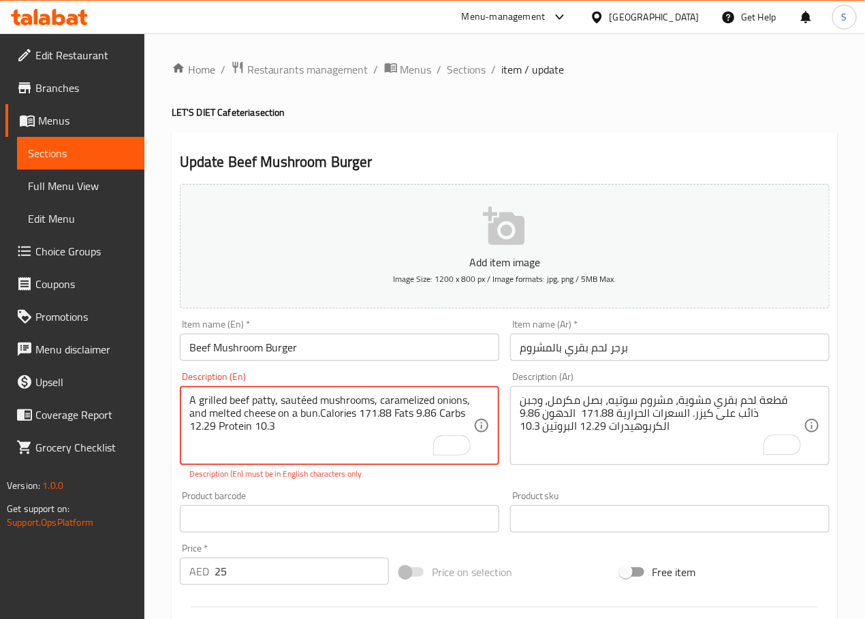
click at [307, 397] on textarea "A grilled beef patty, sautéed mushrooms, caramelized onions, and melted cheese …" at bounding box center [331, 426] width 284 height 65
type textarea "A grilled beef patty, sauteed mushrooms, caramelized onions, and melted cheese …"
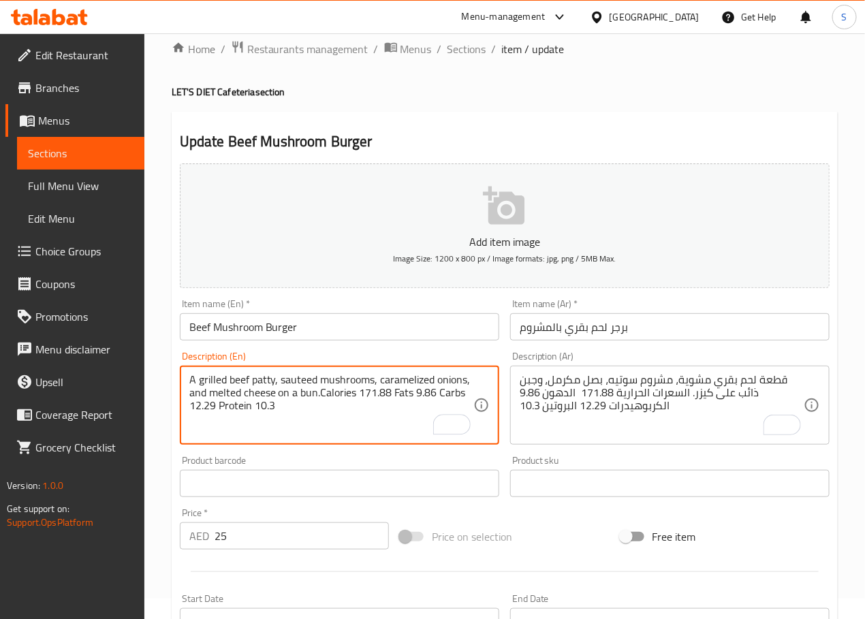
scroll to position [33, 0]
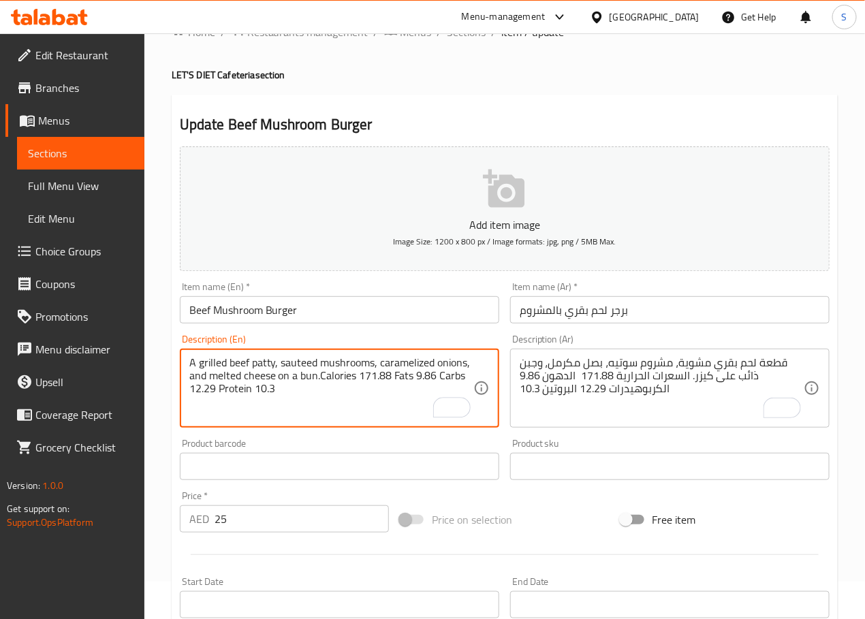
drag, startPoint x: 360, startPoint y: 456, endPoint x: 380, endPoint y: 43, distance: 413.9
click at [380, 43] on div "Home / Restaurants management / Menus / Sections / item / update LET'S DIET Caf…" at bounding box center [505, 460] width 666 height 874
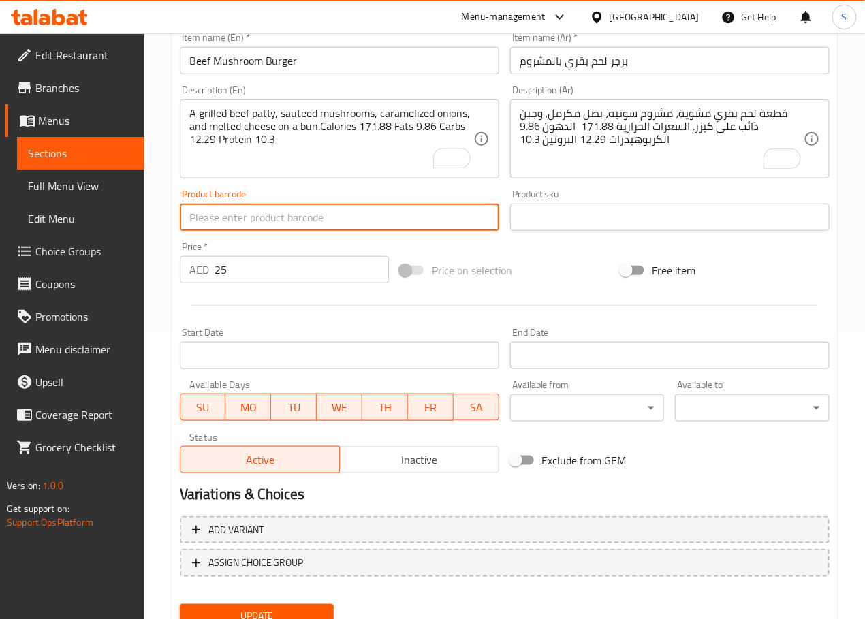
scroll to position [342, 0]
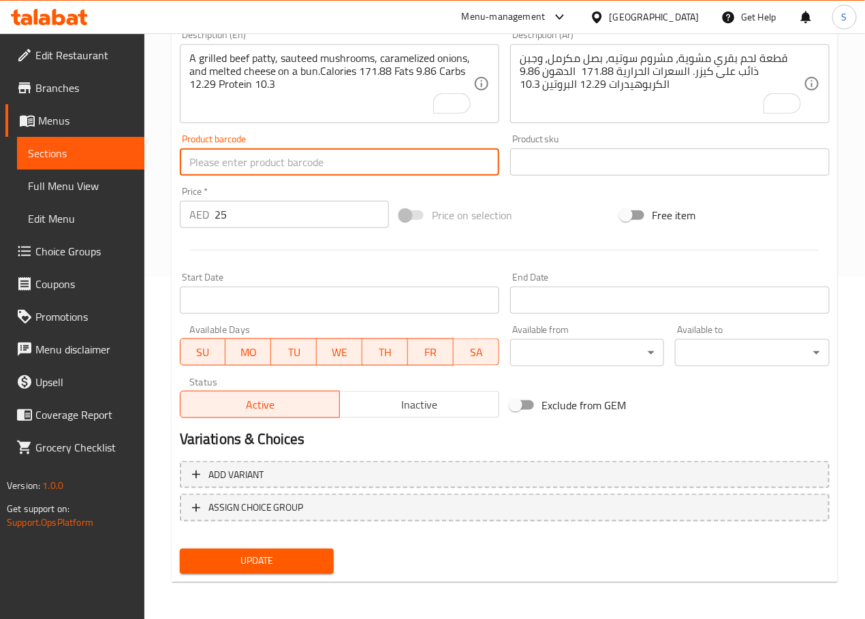
click at [313, 560] on span "Update" at bounding box center [257, 561] width 133 height 17
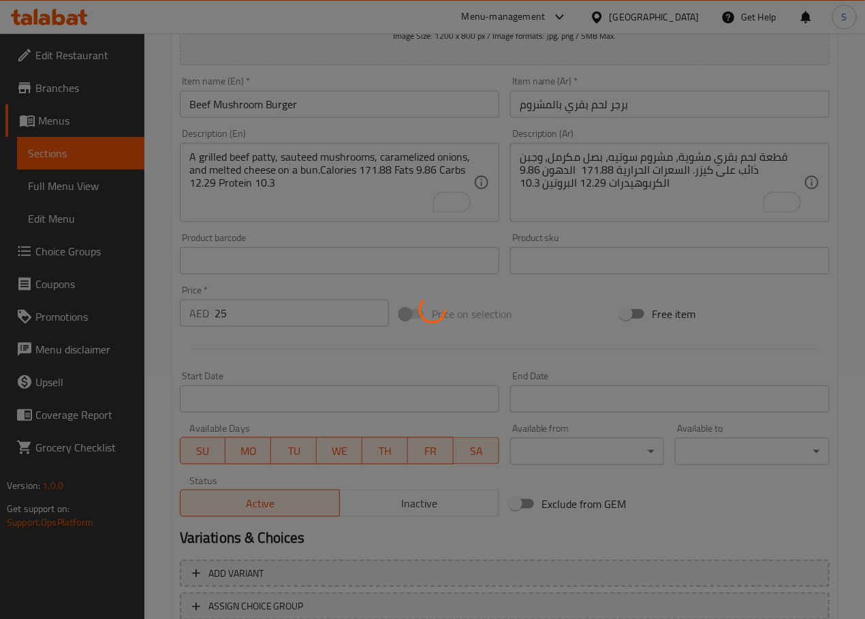
scroll to position [0, 0]
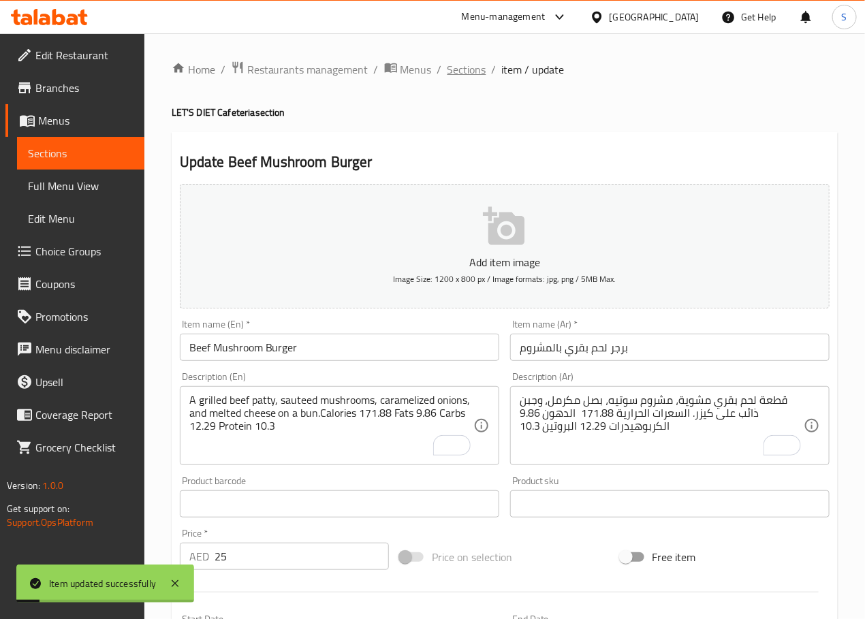
click at [460, 74] on span "Sections" at bounding box center [466, 69] width 39 height 16
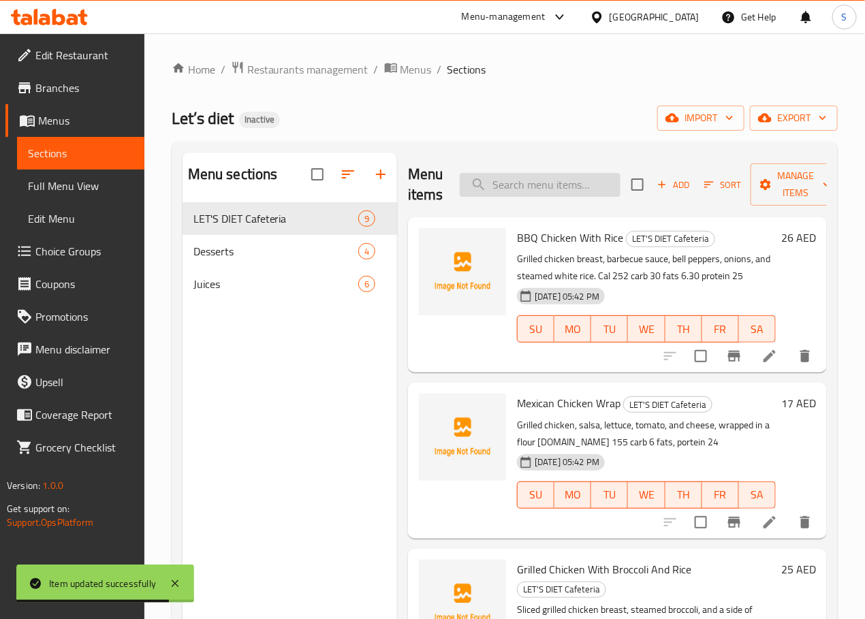
click at [519, 191] on input "search" at bounding box center [540, 185] width 161 height 24
paste input "Beef Steak With Mashed Potatoes"
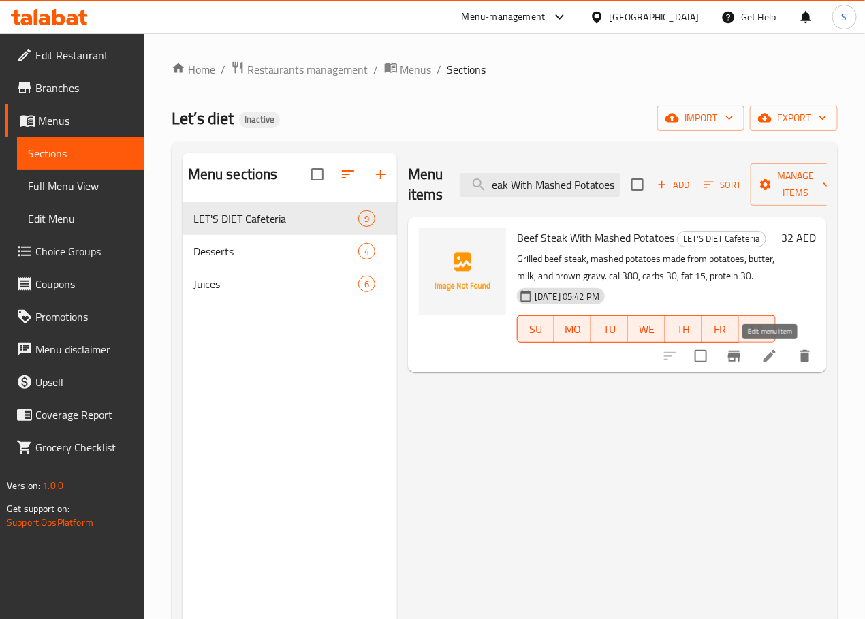
type input "Beef Steak With Mashed Potatoes"
click at [772, 360] on icon at bounding box center [769, 356] width 16 height 16
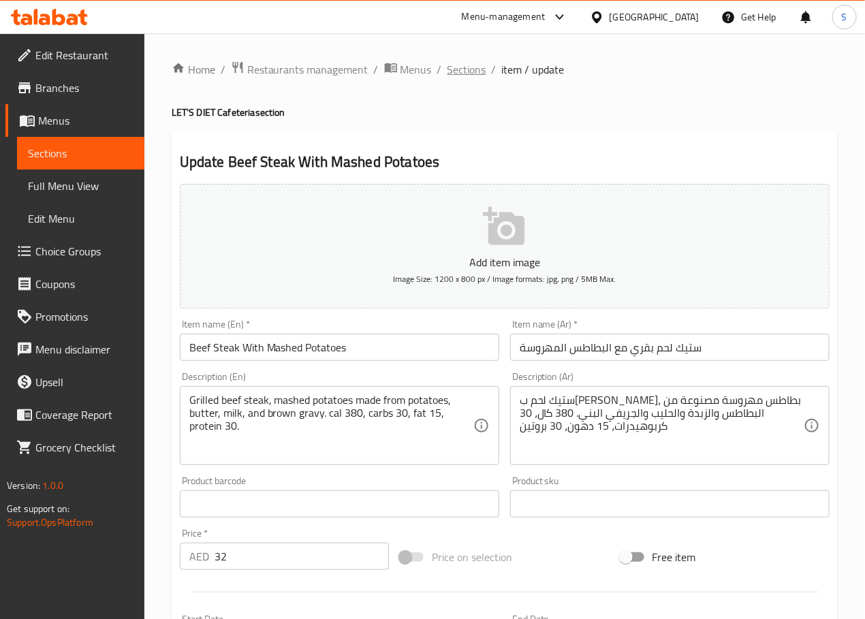
click at [470, 67] on span "Sections" at bounding box center [466, 69] width 39 height 16
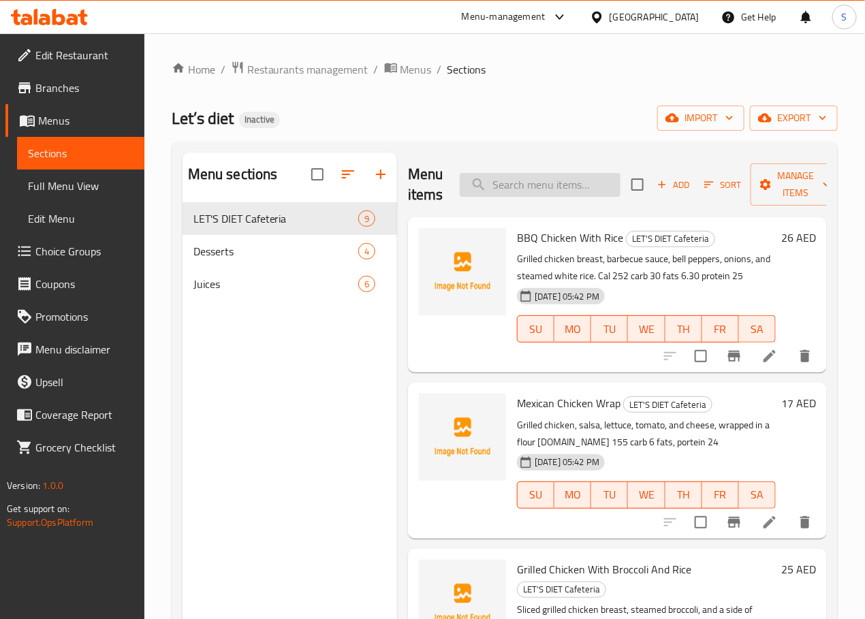
click at [527, 194] on input "search" at bounding box center [540, 185] width 161 height 24
paste input "Creamy Mushroom Chicken Pasta"
type input "Creamy Mushroom Chicken Pasta"
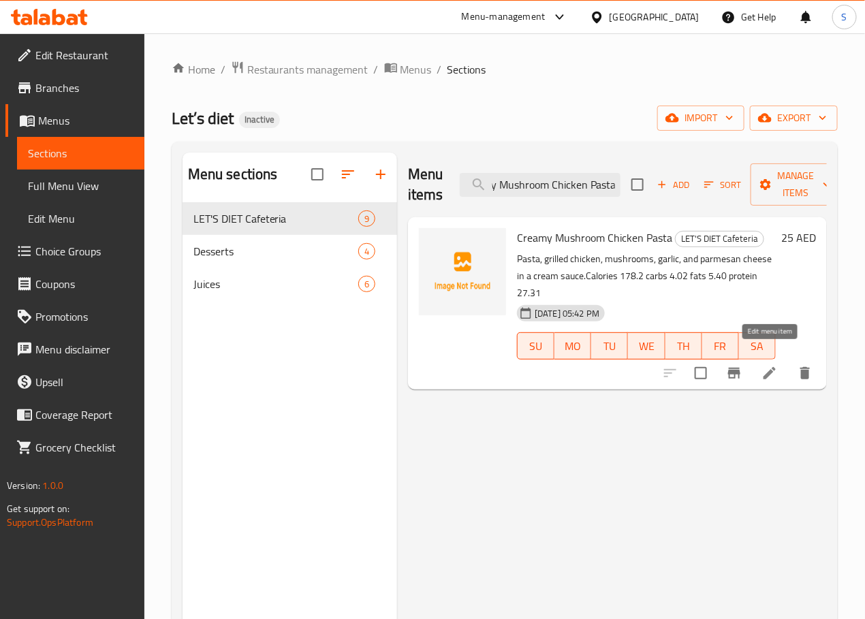
click at [767, 365] on icon at bounding box center [769, 373] width 16 height 16
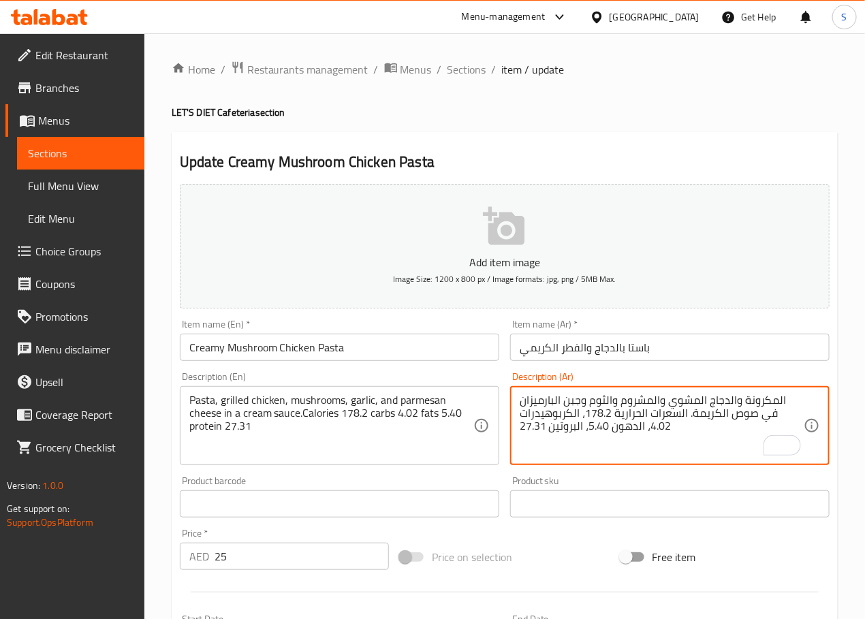
type textarea "المكرونة والدجاج المشوي والمشروم والثوم وجبن البارميزان في صوص الكريمة. السعرات…"
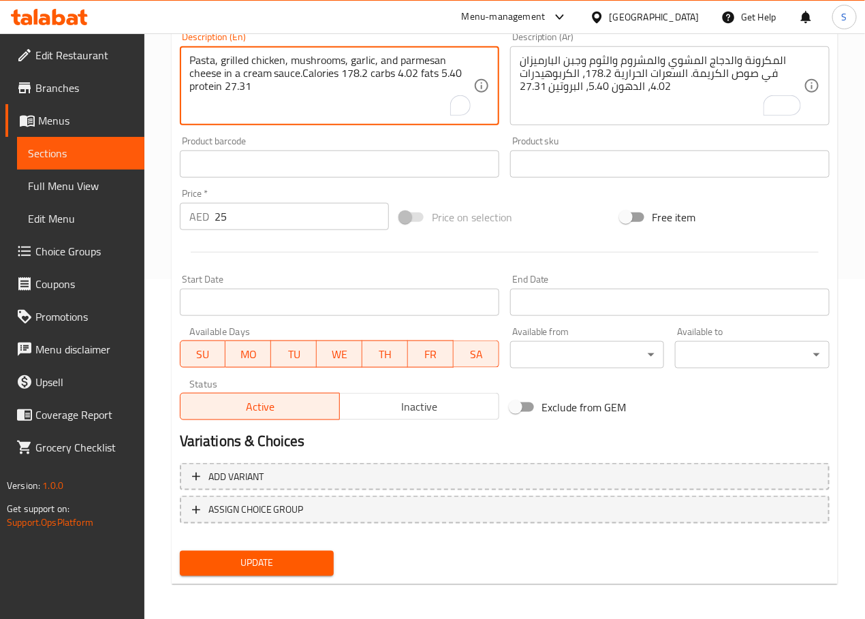
scroll to position [342, 0]
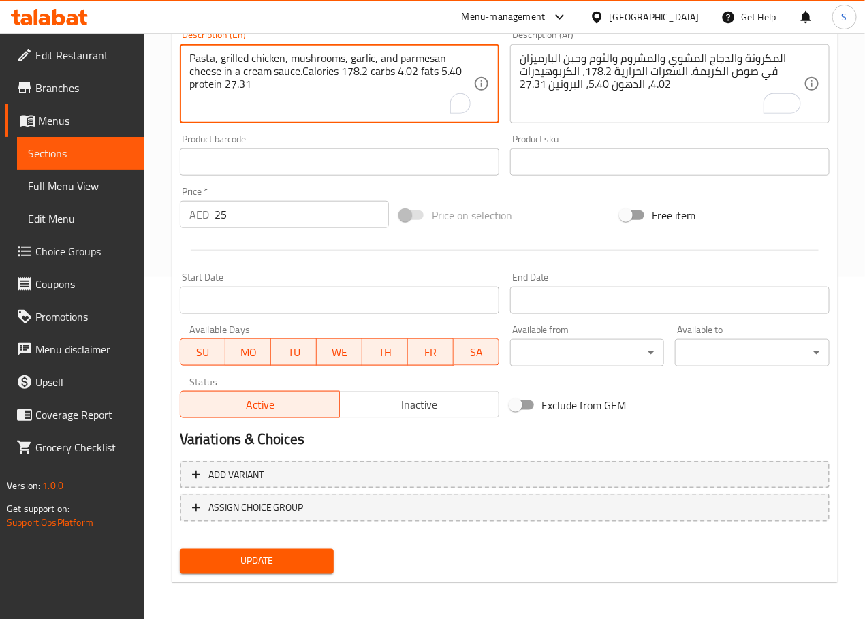
click at [295, 553] on span "Update" at bounding box center [257, 561] width 133 height 17
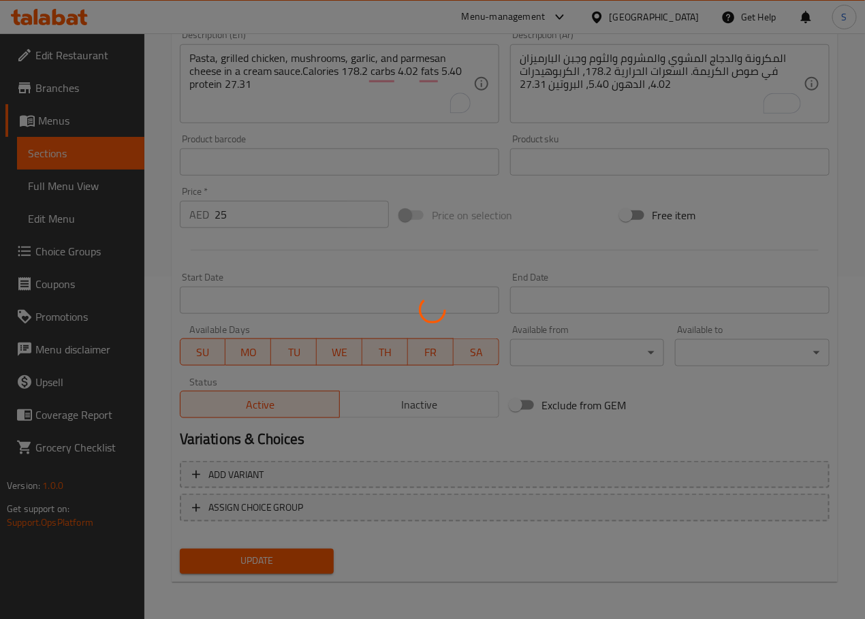
scroll to position [0, 0]
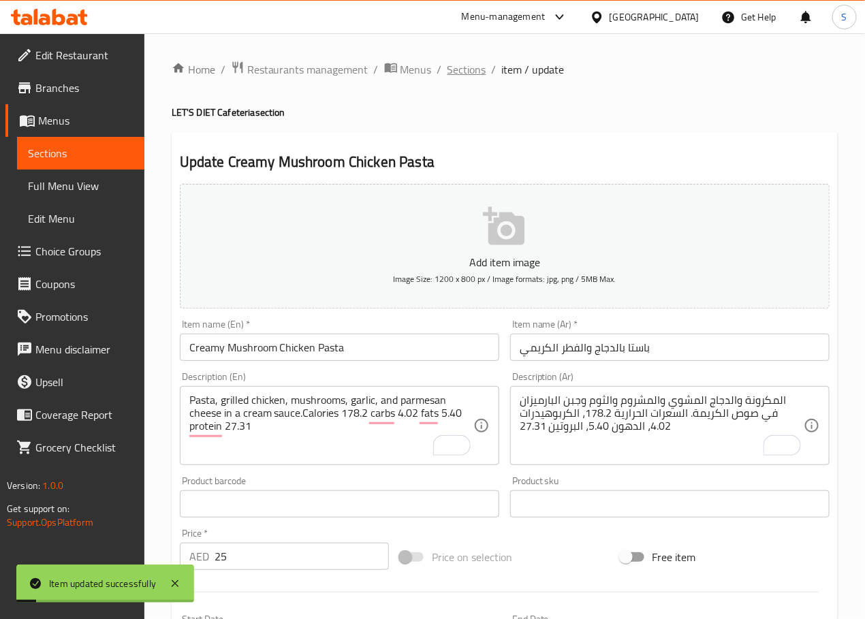
click at [467, 72] on span "Sections" at bounding box center [466, 69] width 39 height 16
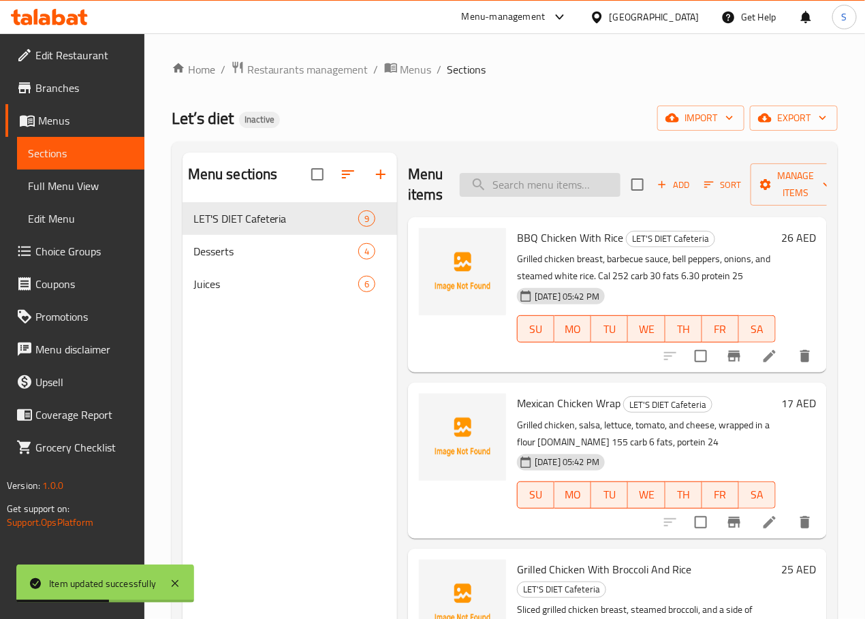
click at [509, 187] on input "search" at bounding box center [540, 185] width 161 height 24
paste input "Chicken Pasta With Red Sauce"
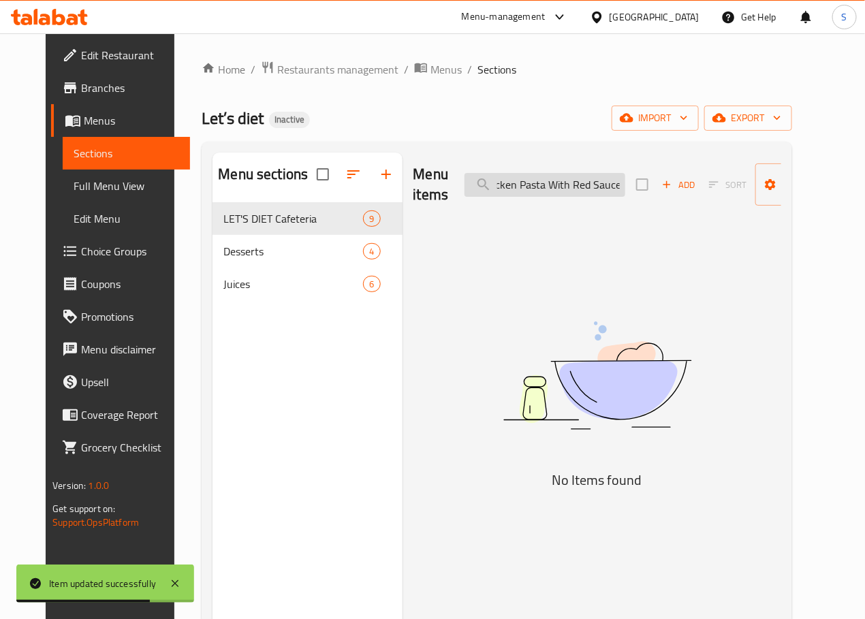
click at [527, 185] on input "Chicken Pasta With Red Sauce" at bounding box center [544, 185] width 161 height 24
type input "Chicken Pasta Red Sauce"
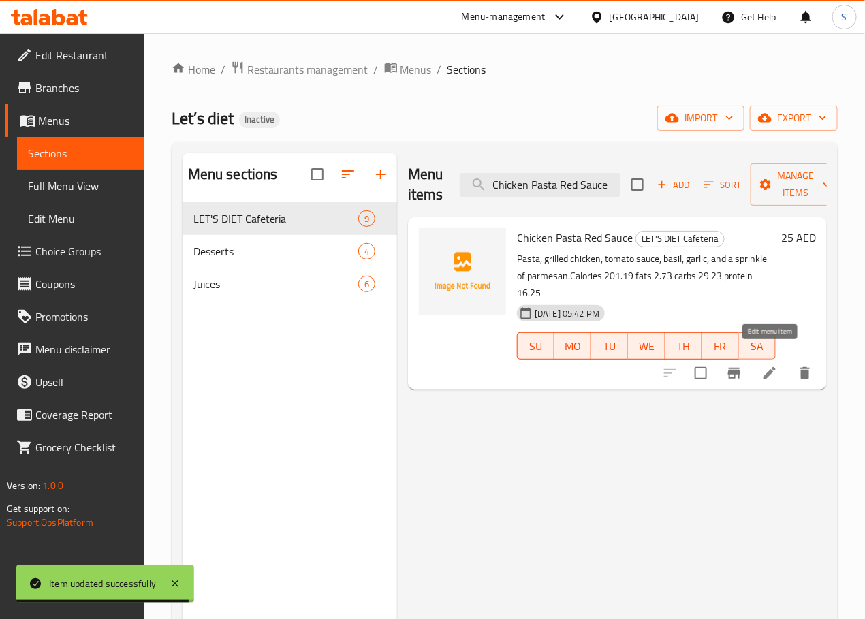
click at [770, 367] on icon at bounding box center [769, 373] width 12 height 12
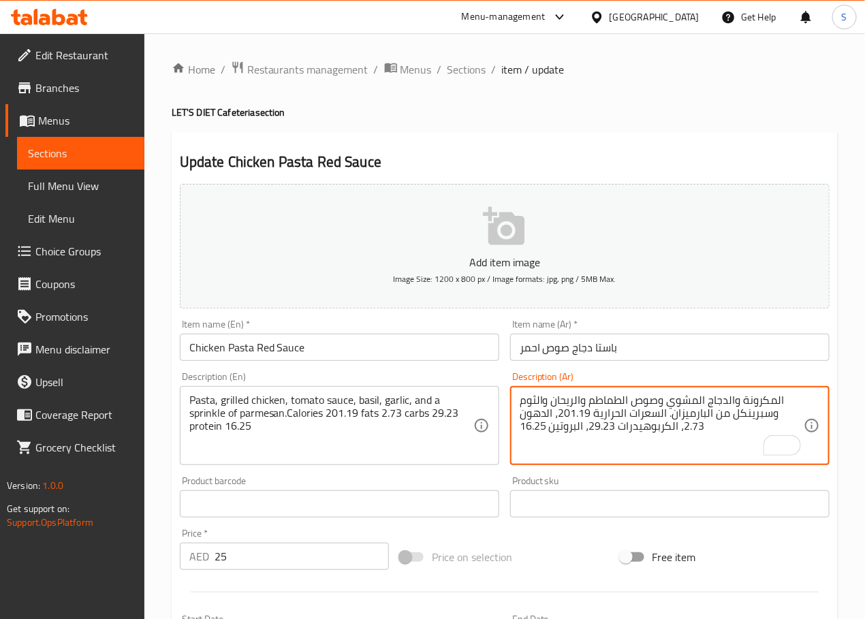
type textarea "المكرونة والدجاج المشوي وصوص الطماطم والريحان والثوم وسبرينكل من البارميزان. ال…"
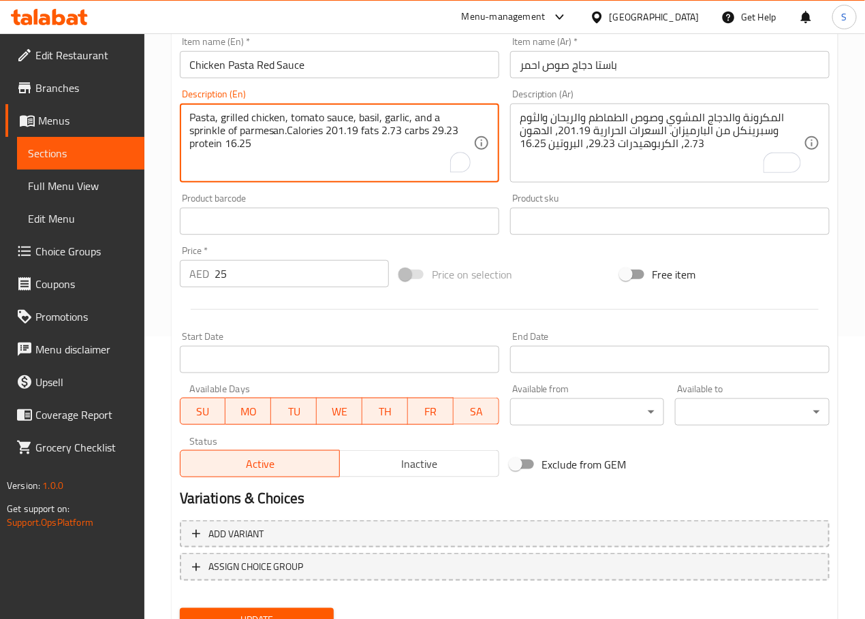
scroll to position [342, 0]
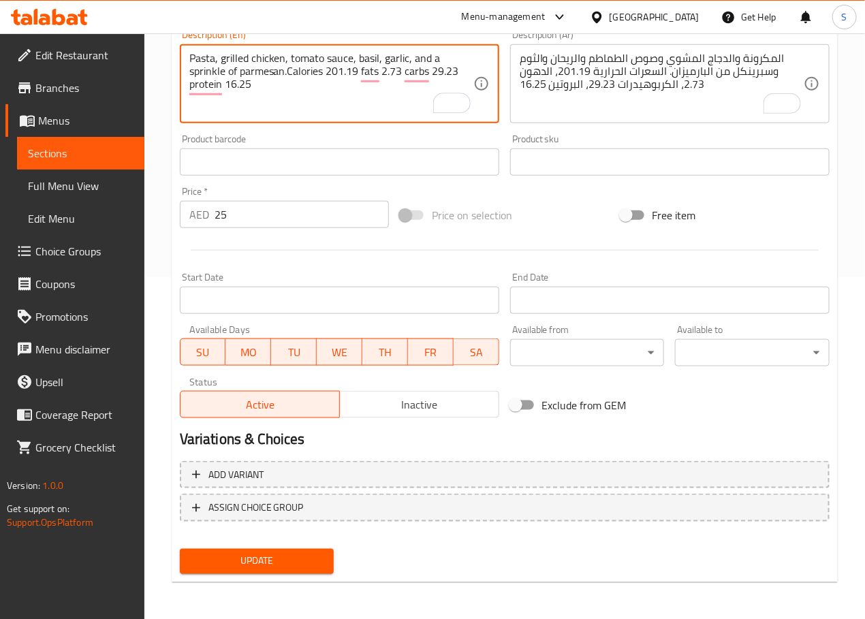
click at [262, 553] on span "Update" at bounding box center [257, 561] width 133 height 17
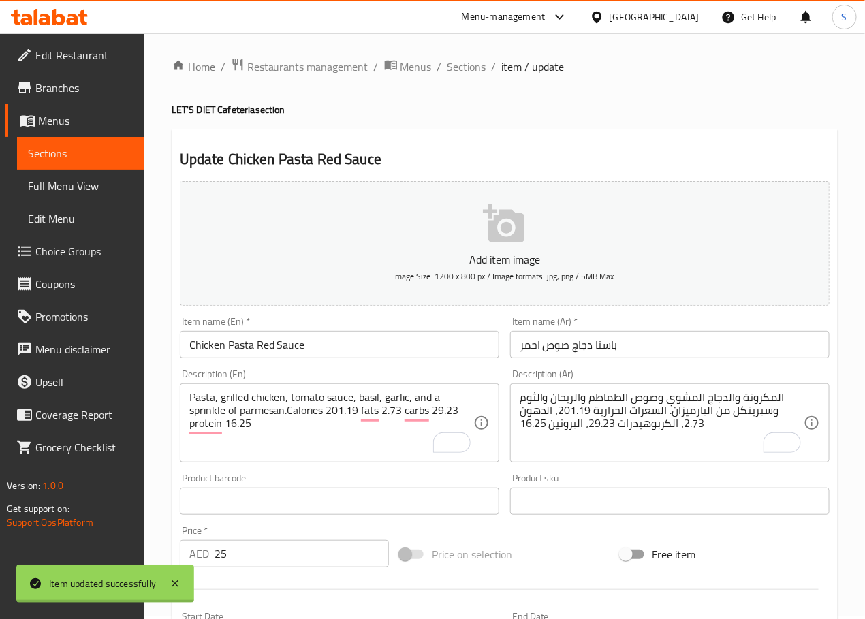
scroll to position [0, 0]
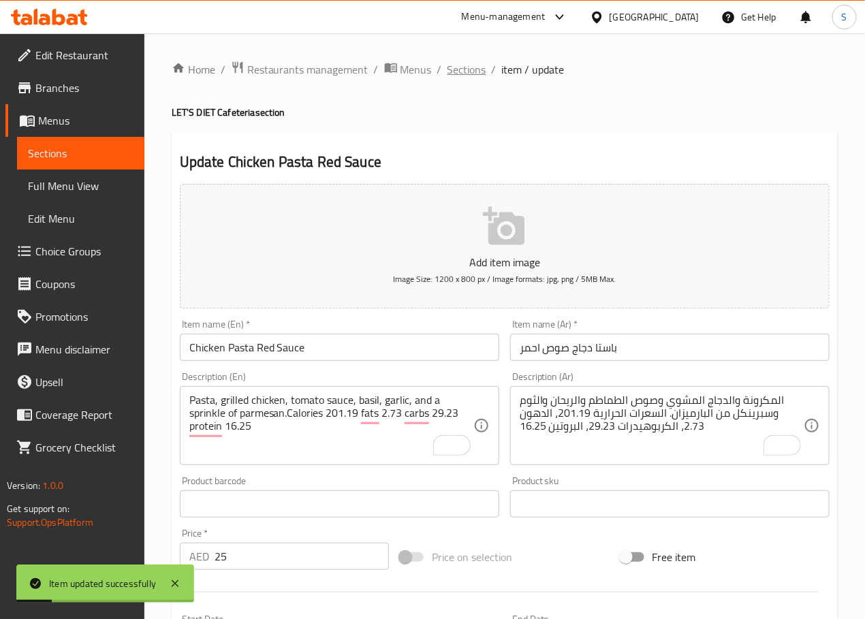
click at [467, 72] on span "Sections" at bounding box center [466, 69] width 39 height 16
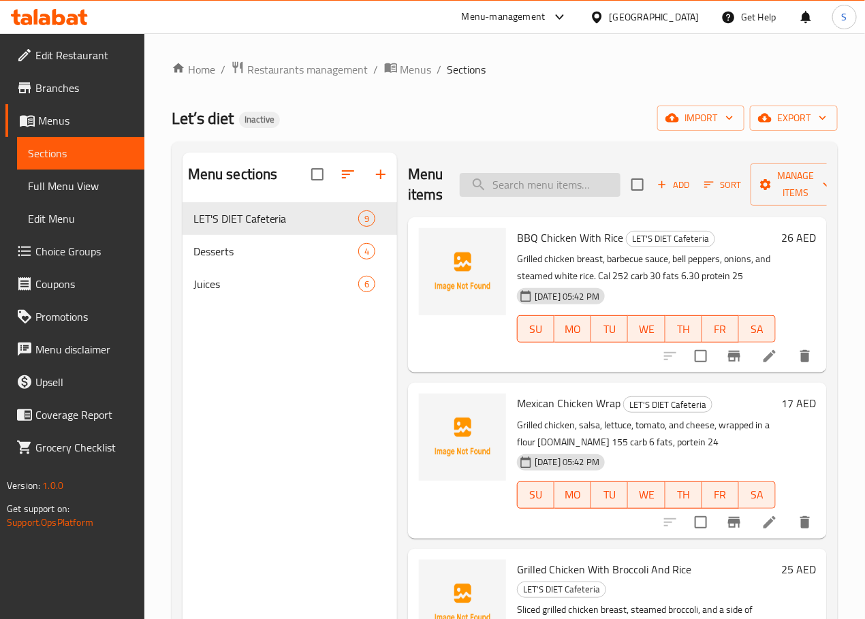
click at [505, 185] on input "search" at bounding box center [540, 185] width 161 height 24
paste input "Carrot Cake"
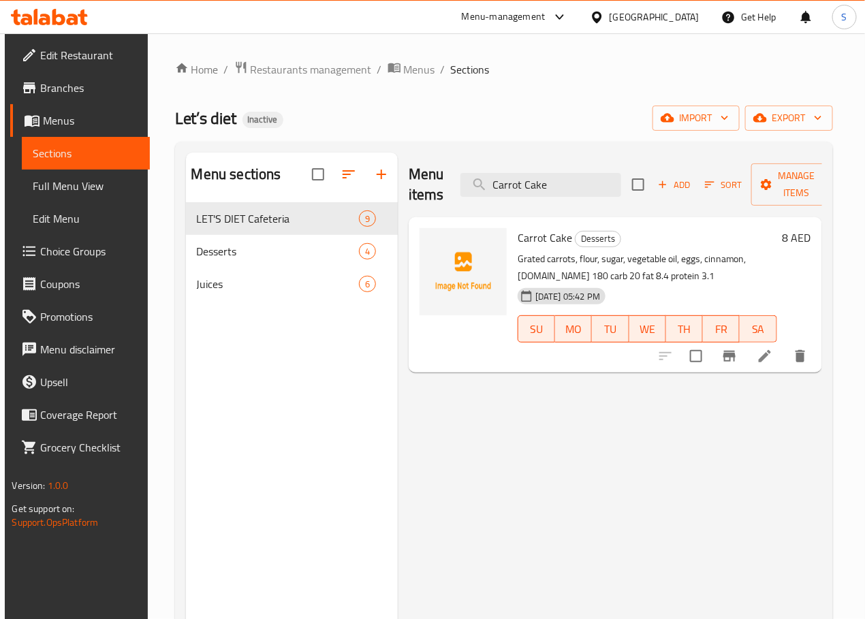
type input "Carrot Cake"
click at [773, 353] on icon at bounding box center [765, 356] width 16 height 16
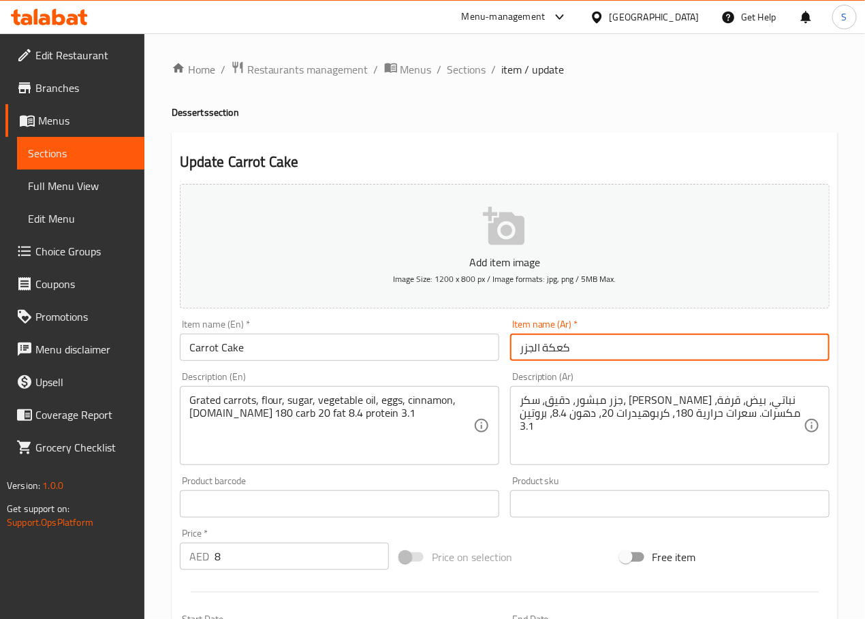
click at [554, 358] on input "كعكة الجزر" at bounding box center [669, 347] width 319 height 27
type input "كيك الجزر"
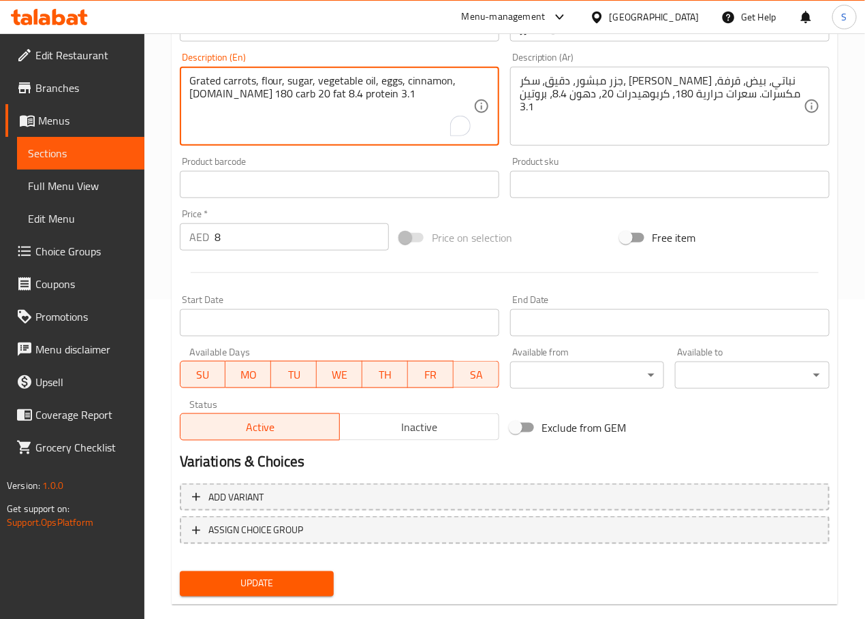
scroll to position [342, 0]
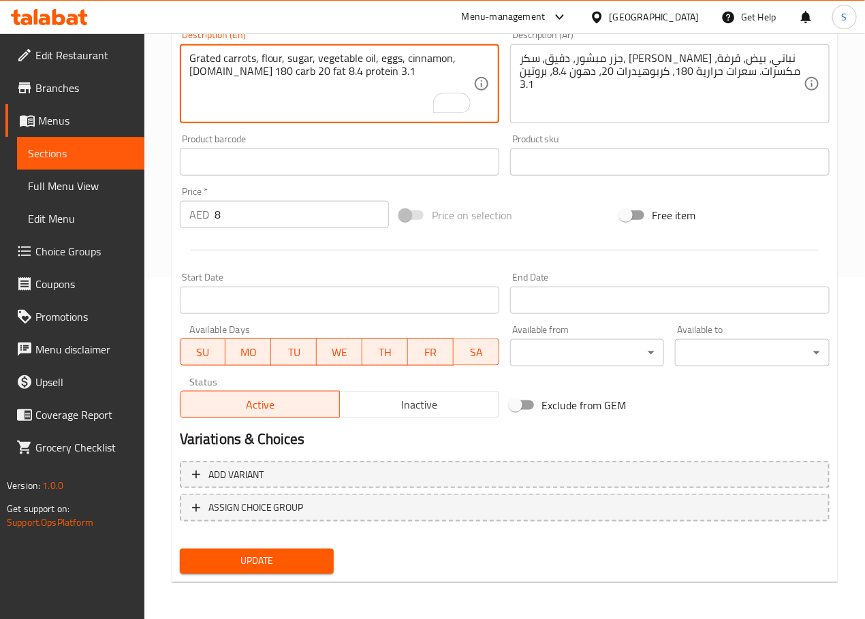
click at [288, 566] on span "Update" at bounding box center [257, 561] width 133 height 17
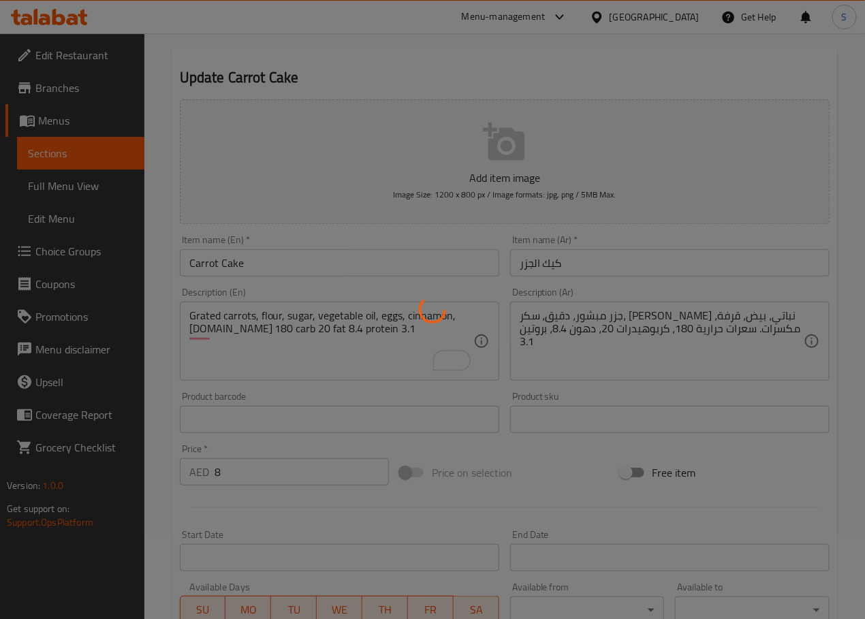
scroll to position [0, 0]
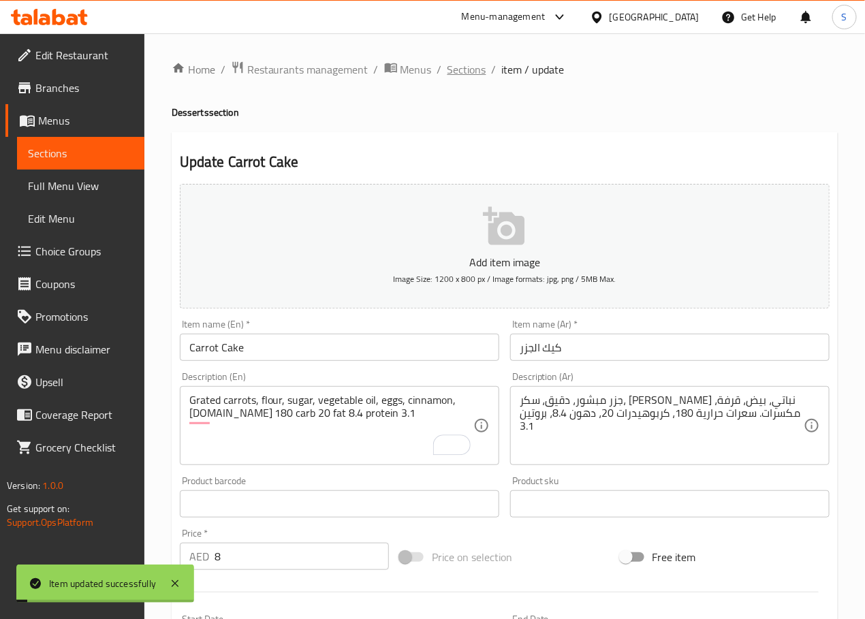
click at [467, 72] on span "Sections" at bounding box center [466, 69] width 39 height 16
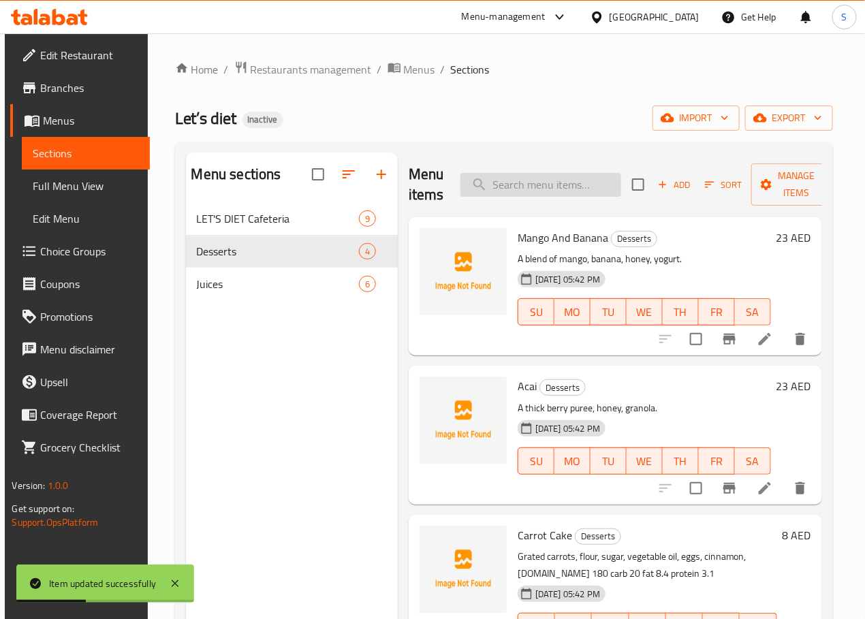
click at [536, 183] on input "search" at bounding box center [540, 185] width 161 height 24
paste input "Guilt - Free Cake"
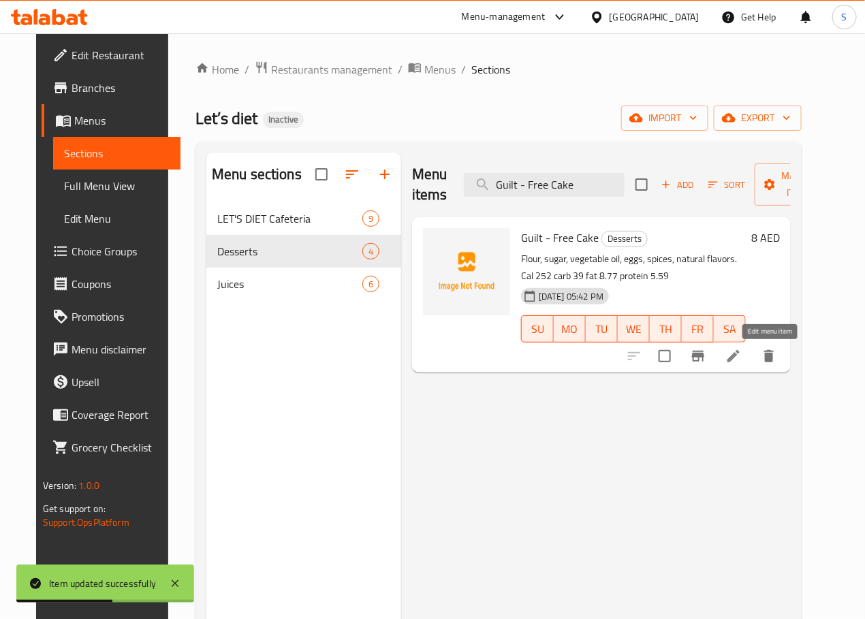
type input "Guilt - Free Cake"
click at [742, 358] on icon at bounding box center [733, 356] width 16 height 16
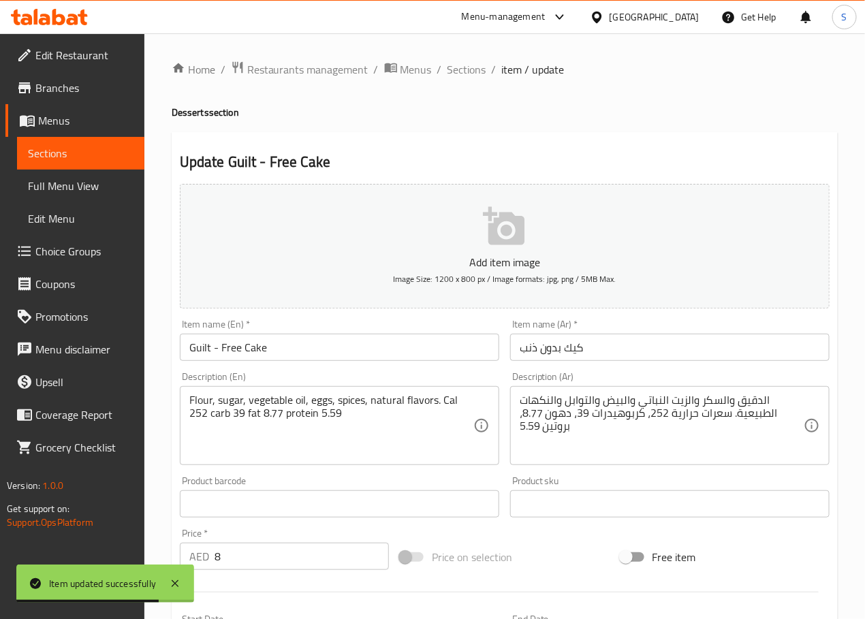
click at [558, 351] on input "كيك بدون ذنب" at bounding box center [669, 347] width 319 height 27
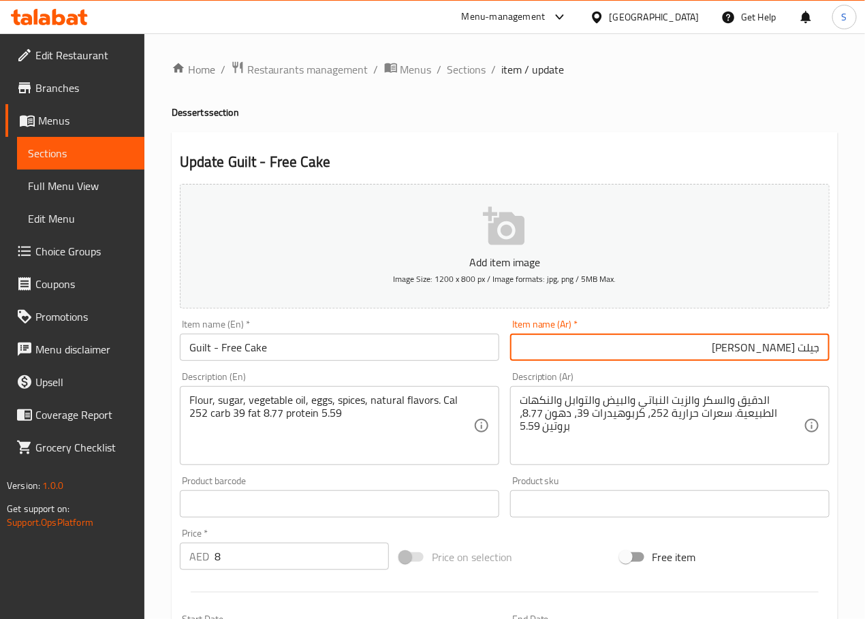
type input "جيلت [PERSON_NAME]"
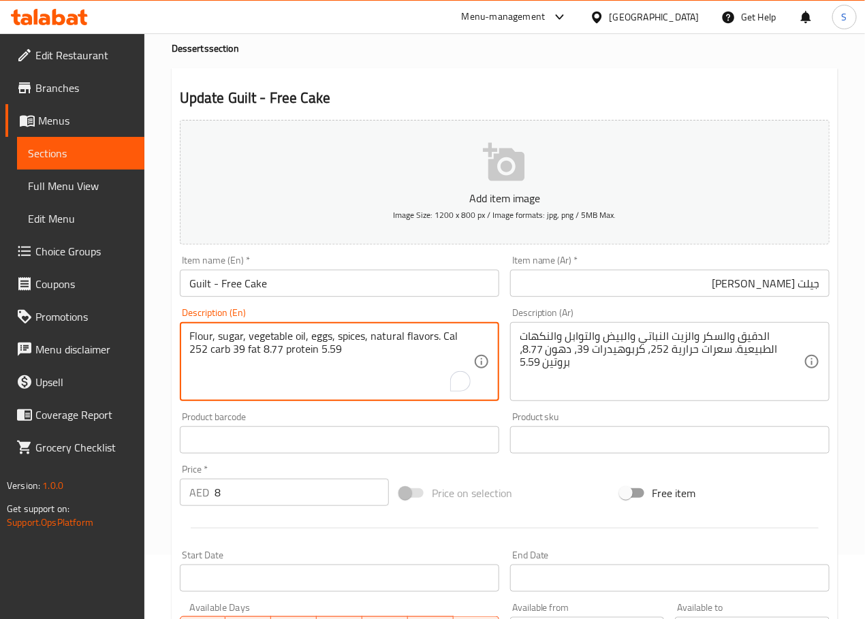
scroll to position [66, 0]
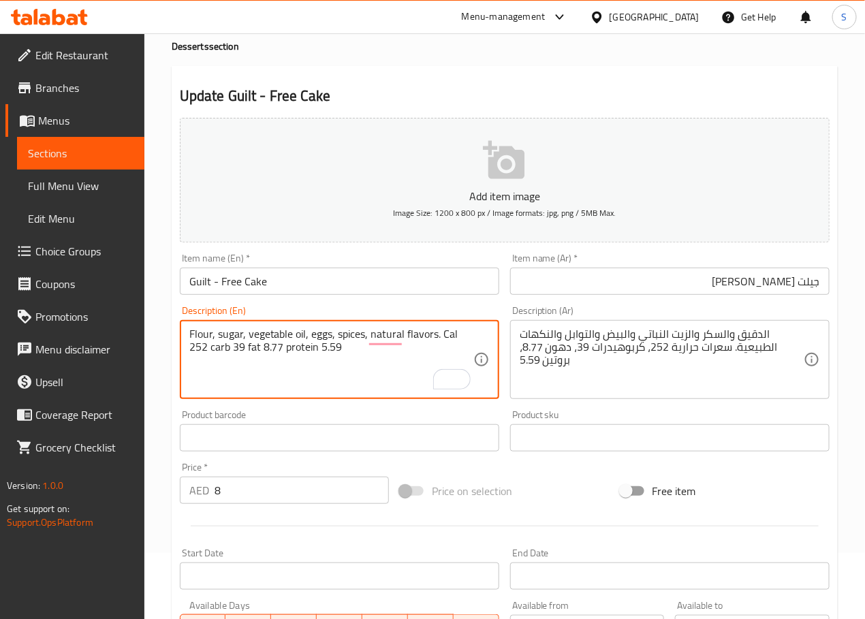
click at [305, 337] on textarea "Flour, sugar, vegetable oil, eggs, spices, natural flavors. Cal 252 carb 39 fat…" at bounding box center [331, 360] width 284 height 65
click at [376, 348] on textarea "Flour, sugar, vegetable oil, eggs, spices, natural flavors. Cal 252 carb 39 fat…" at bounding box center [331, 360] width 284 height 65
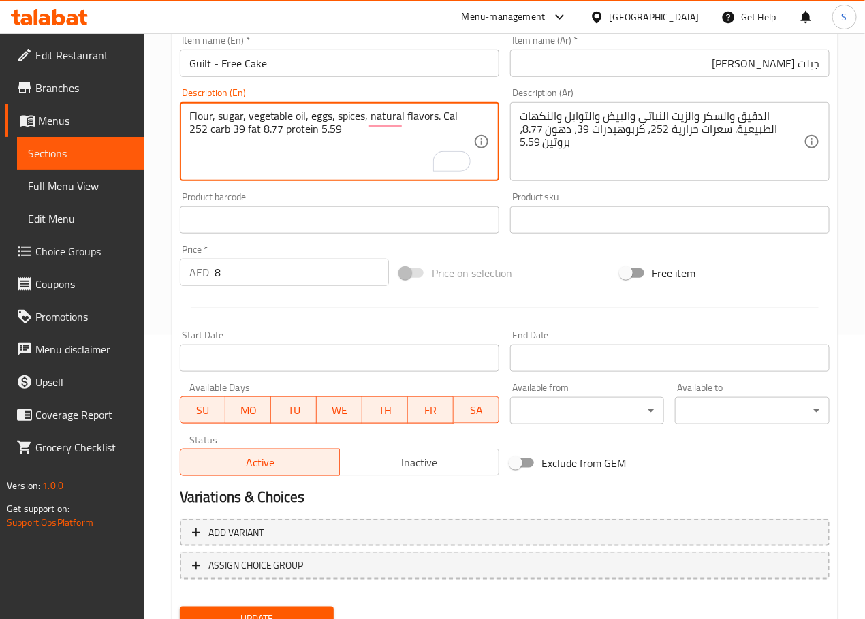
scroll to position [342, 0]
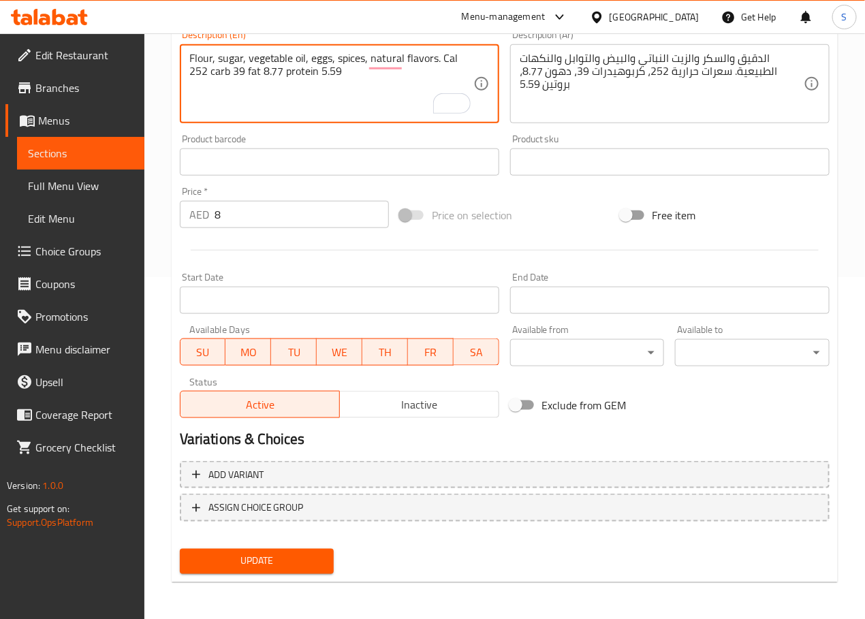
click at [285, 560] on span "Update" at bounding box center [257, 561] width 133 height 17
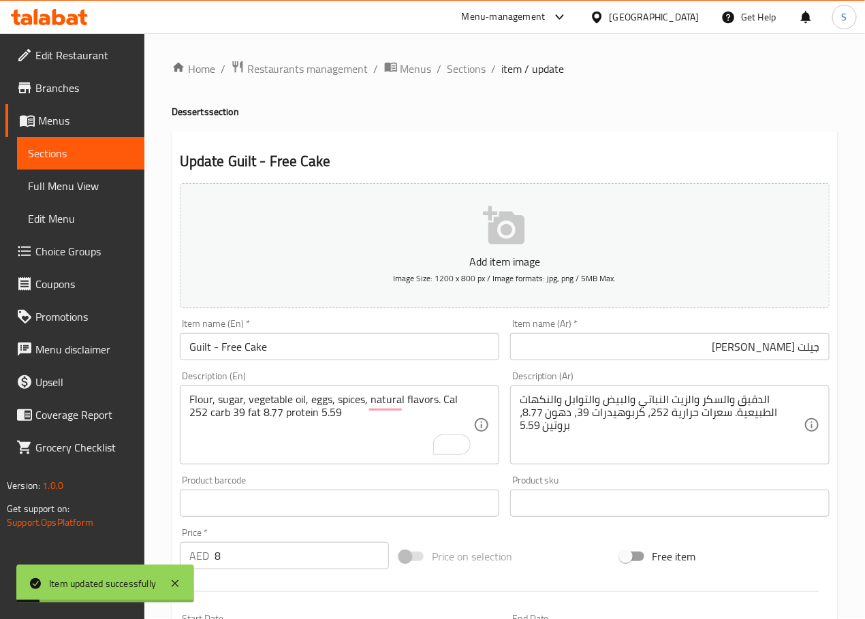
scroll to position [0, 0]
click at [458, 74] on span "Sections" at bounding box center [466, 69] width 39 height 16
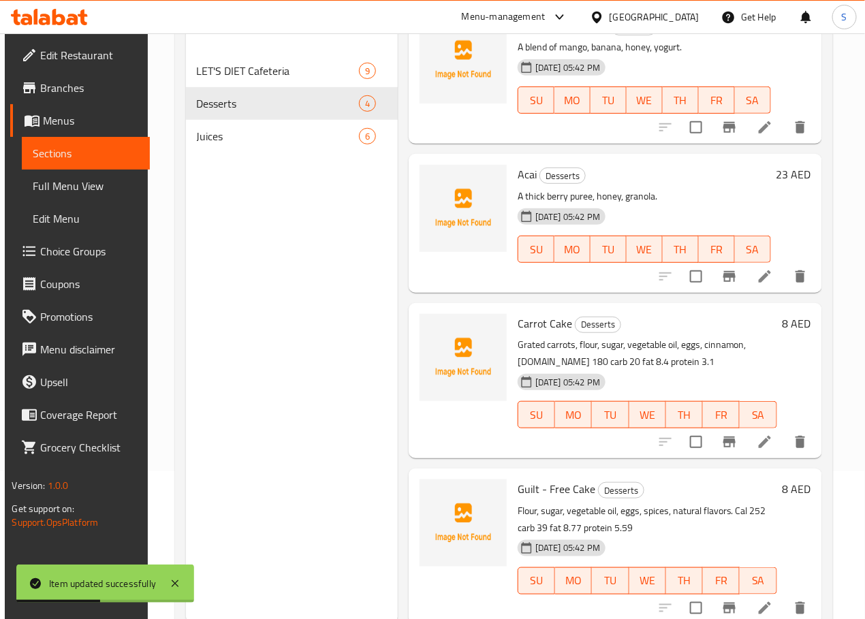
scroll to position [191, 0]
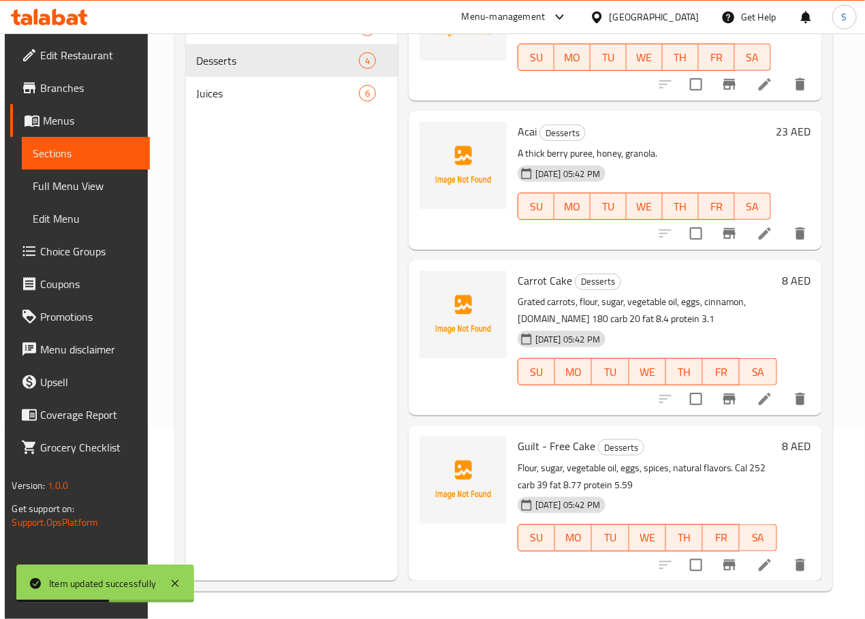
click at [757, 397] on icon at bounding box center [765, 399] width 16 height 16
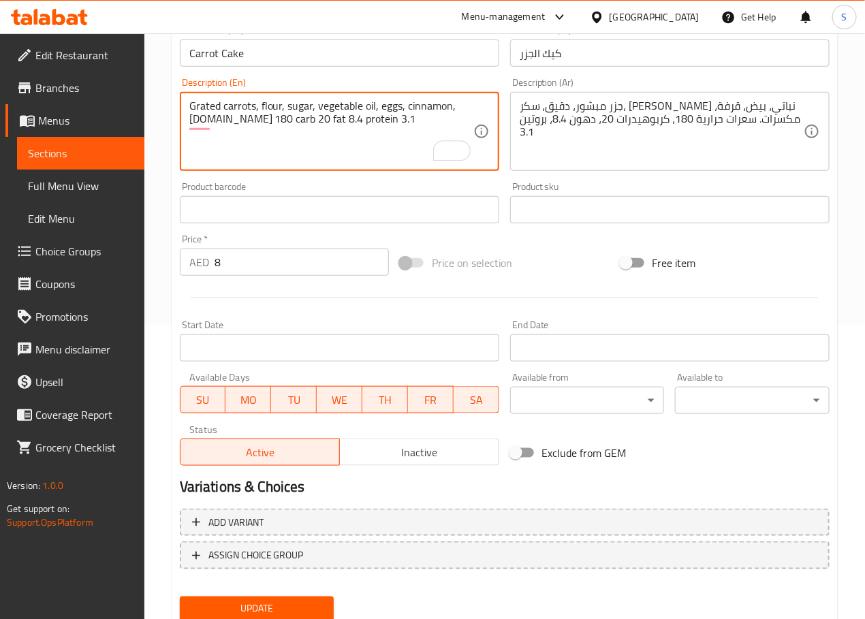
scroll to position [342, 0]
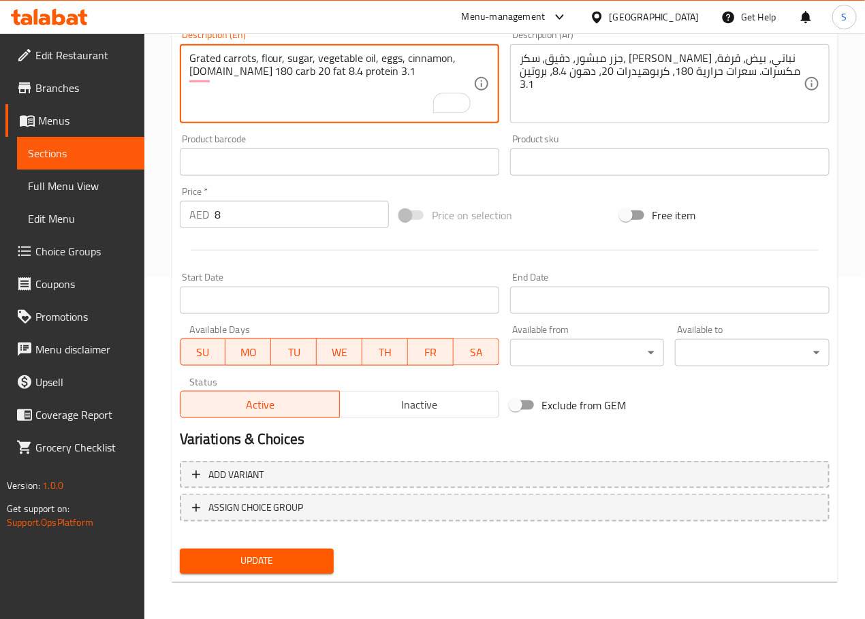
click at [288, 571] on button "Update" at bounding box center [257, 561] width 155 height 25
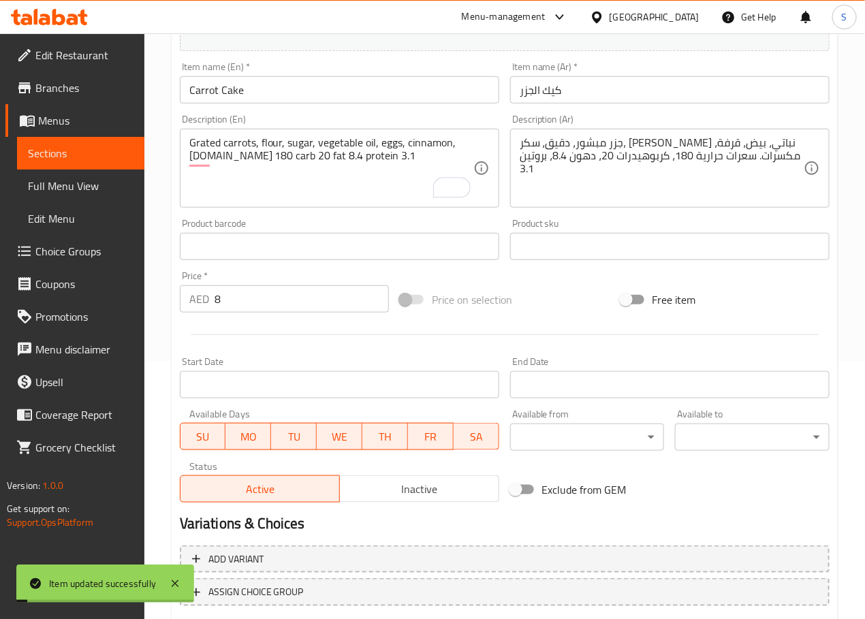
scroll to position [0, 0]
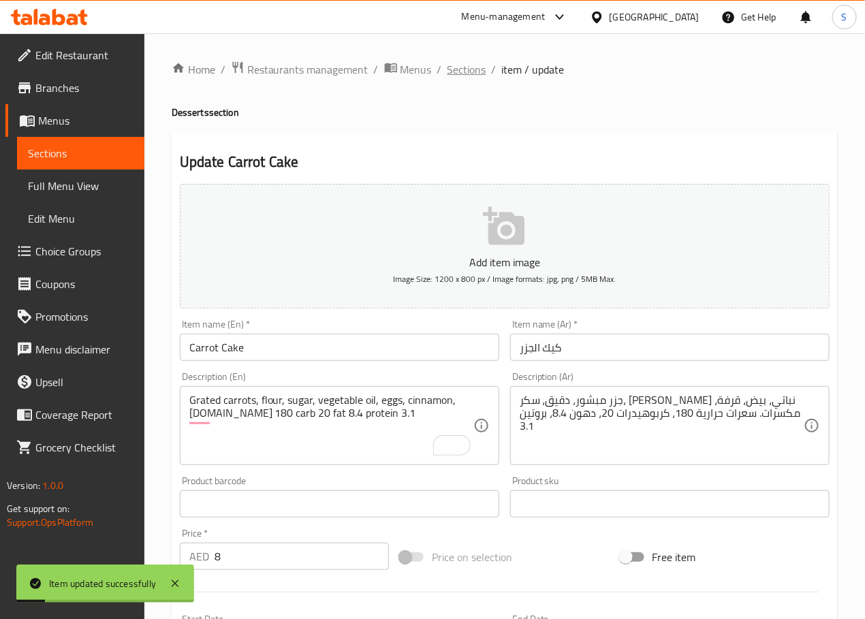
click at [474, 69] on span "Sections" at bounding box center [466, 69] width 39 height 16
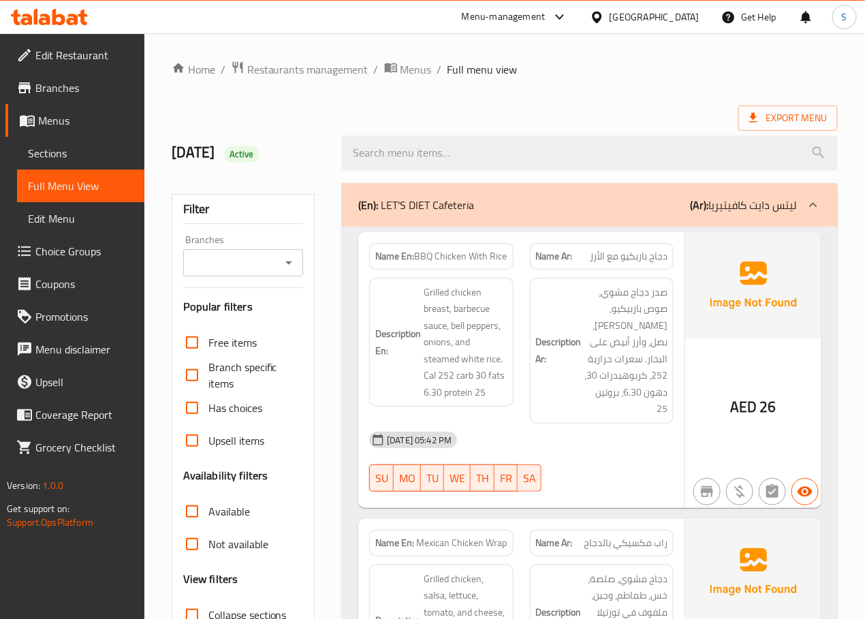
click at [304, 274] on div "Filter Branches Branches Popular filters Free items Branch specific items Has c…" at bounding box center [244, 445] width 144 height 503
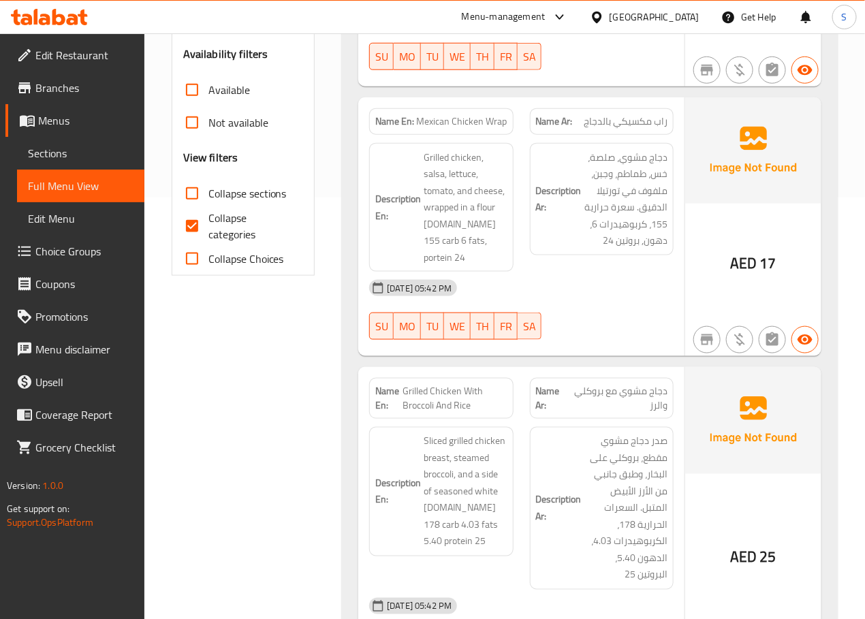
click at [187, 219] on input "Collapse categories" at bounding box center [192, 226] width 33 height 33
checkbox input "false"
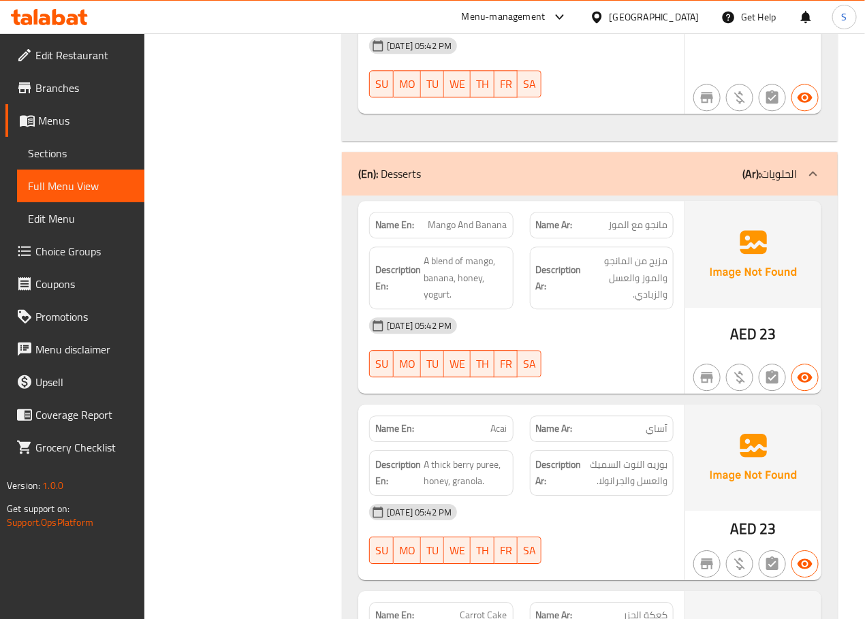
scroll to position [2820, 0]
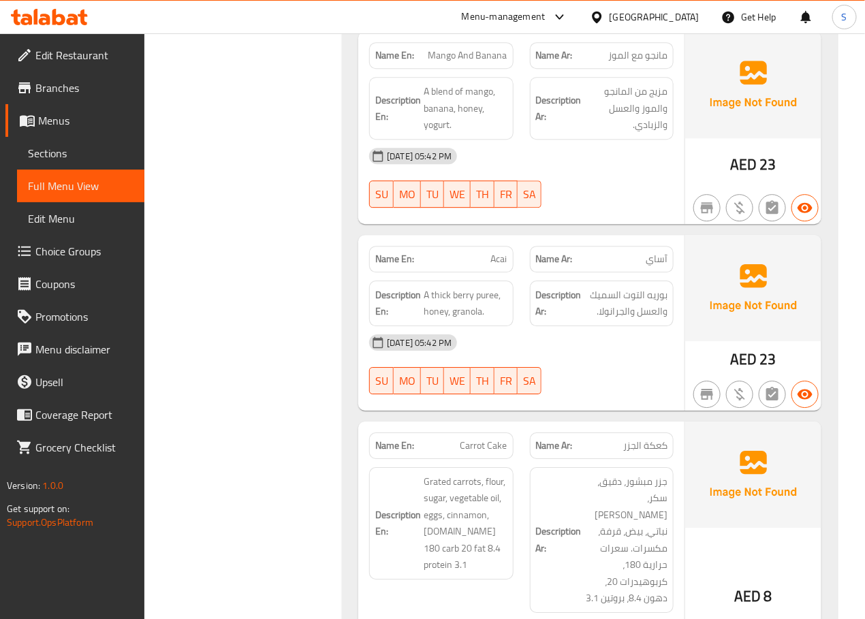
scroll to position [2995, 0]
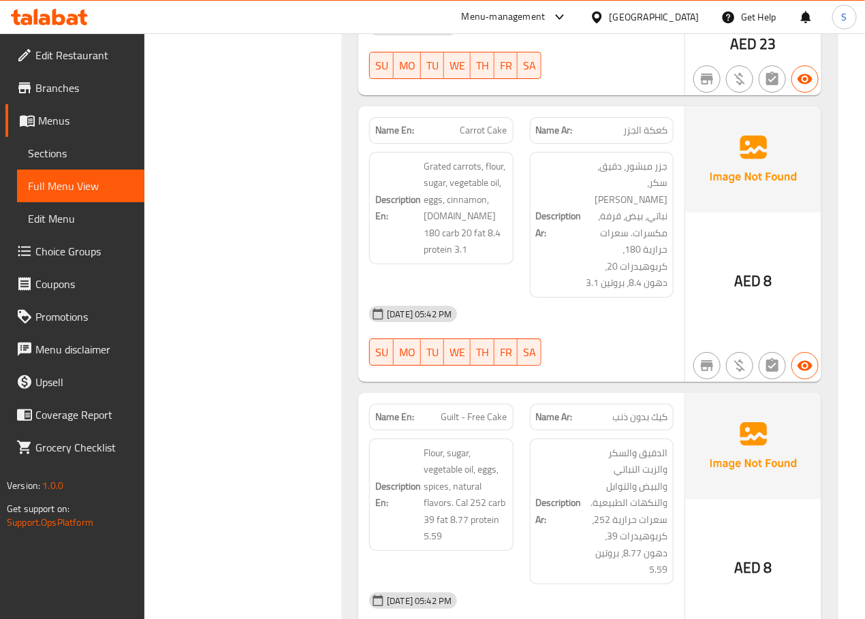
scroll to position [3310, 0]
drag, startPoint x: 259, startPoint y: 294, endPoint x: -259, endPoint y: 405, distance: 530.0
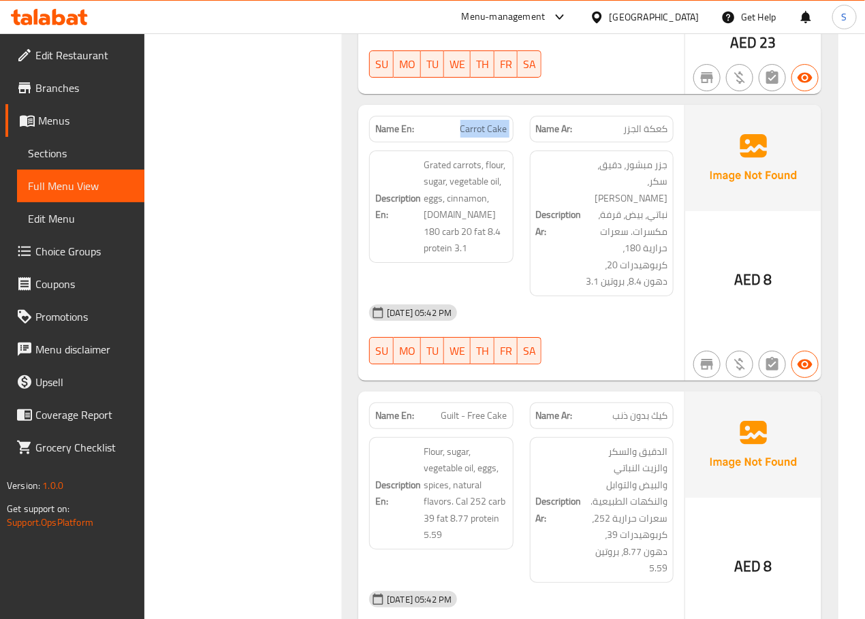
copy span "Carrot Cake"
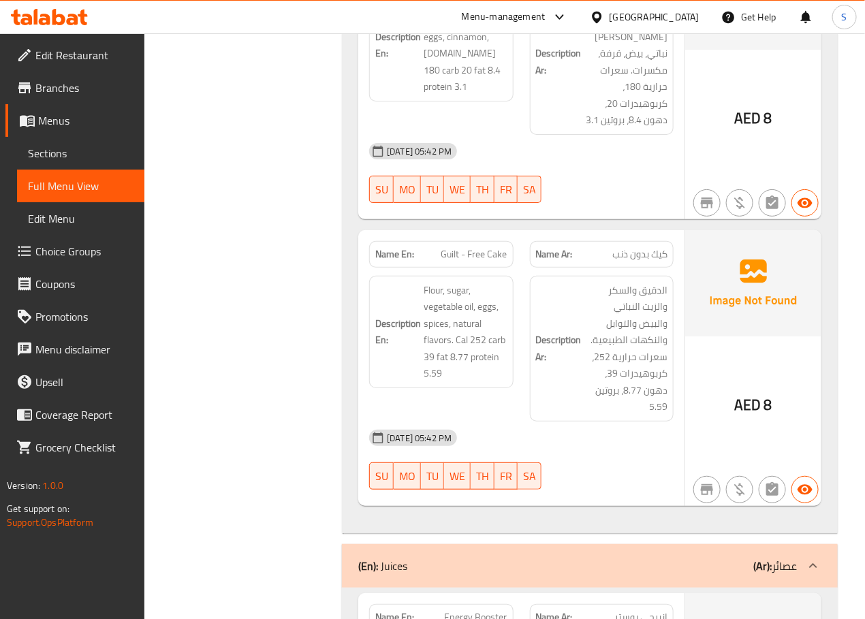
scroll to position [3488, 0]
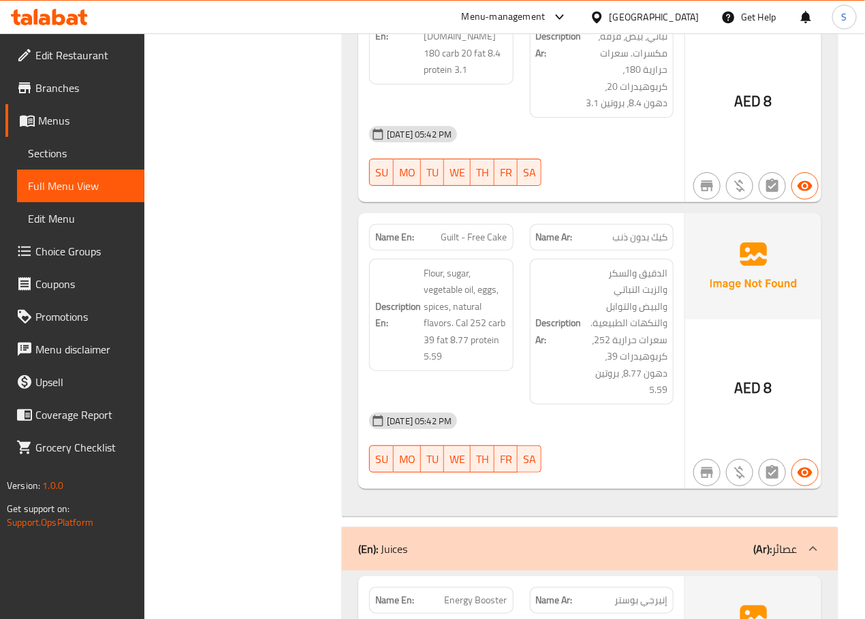
copy span "Guilt - Free Cake"
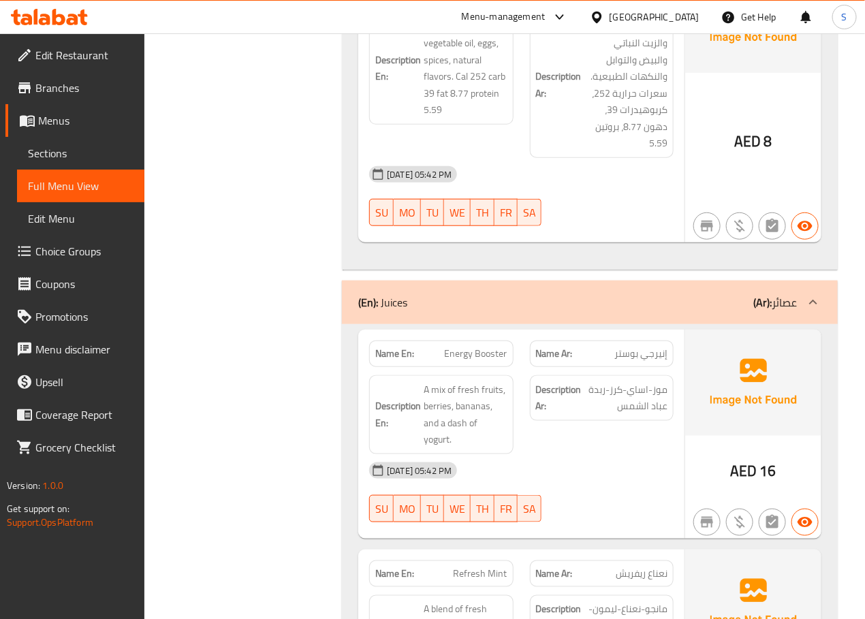
scroll to position [3870, 0]
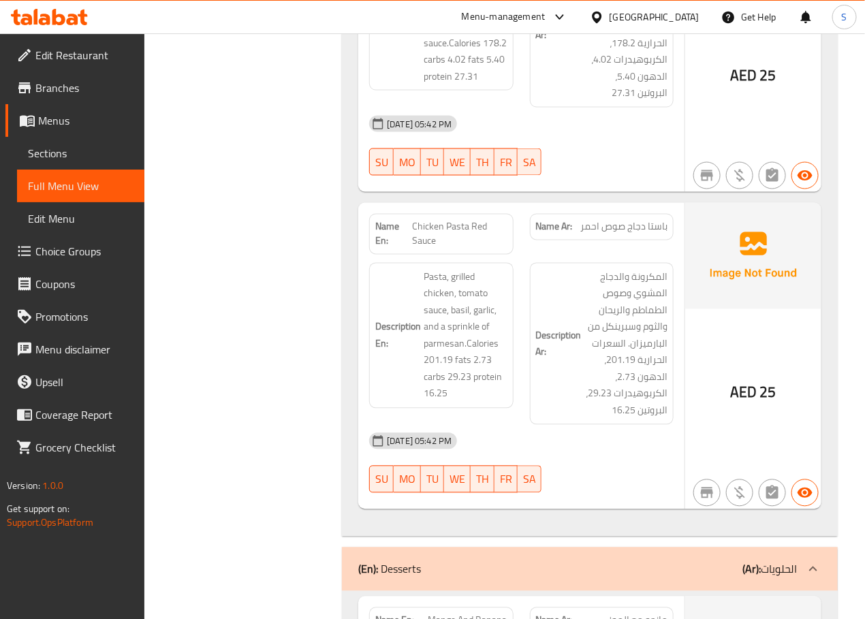
scroll to position [2427, 0]
drag, startPoint x: 328, startPoint y: 368, endPoint x: 329, endPoint y: -124, distance: 491.7
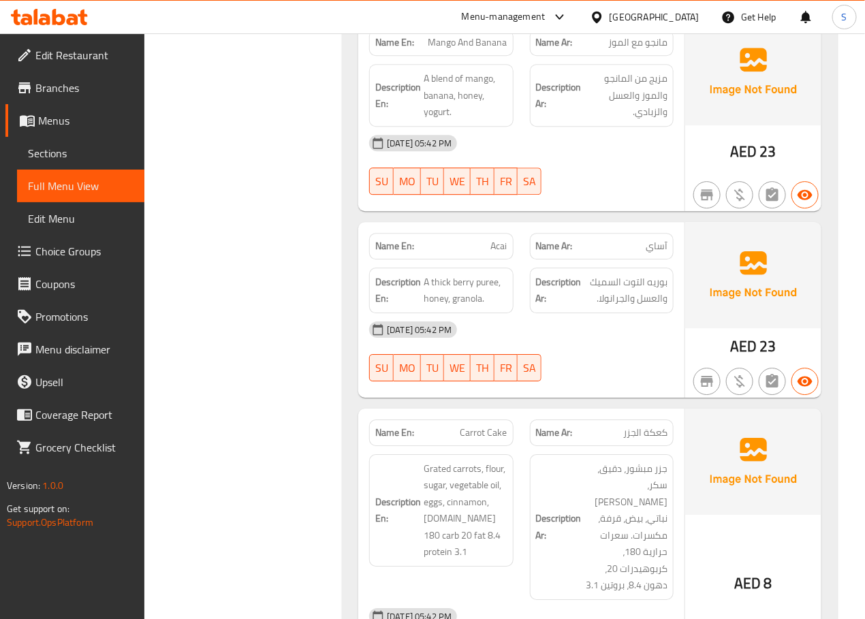
scroll to position [3028, 0]
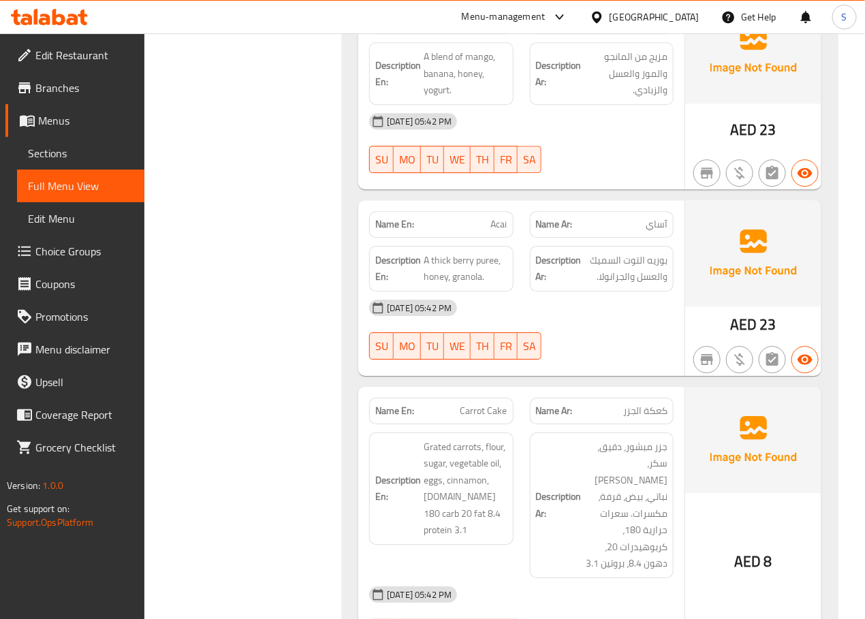
copy span "Acai"
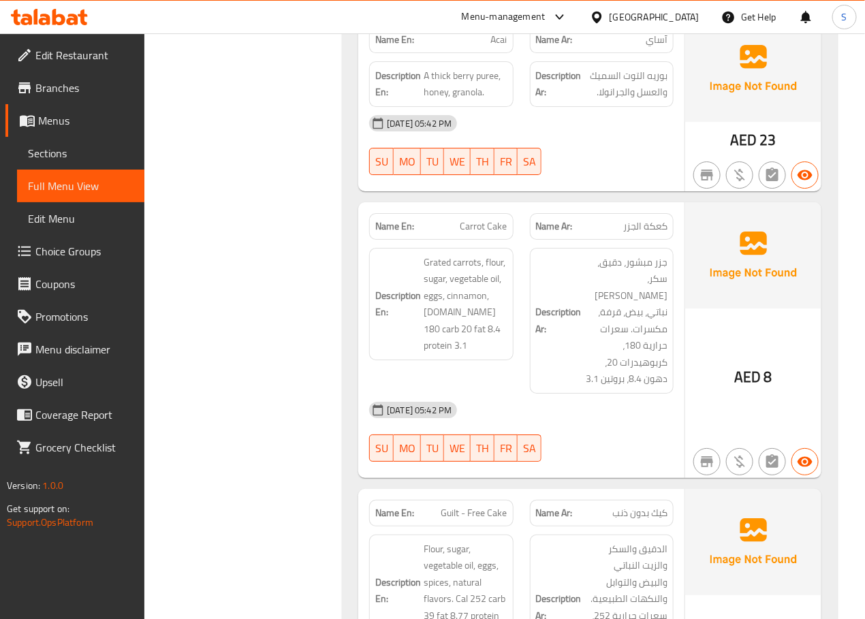
scroll to position [3274, 0]
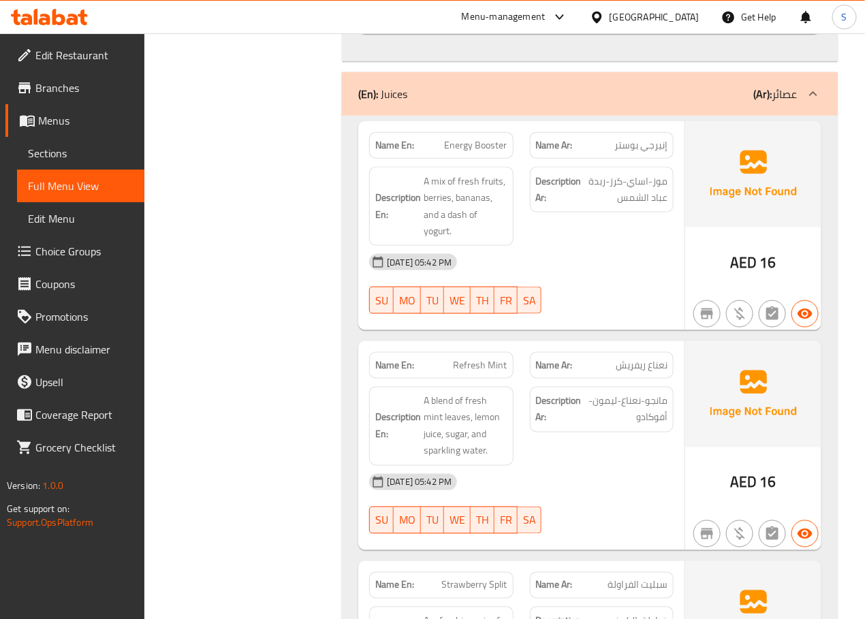
scroll to position [3944, 0]
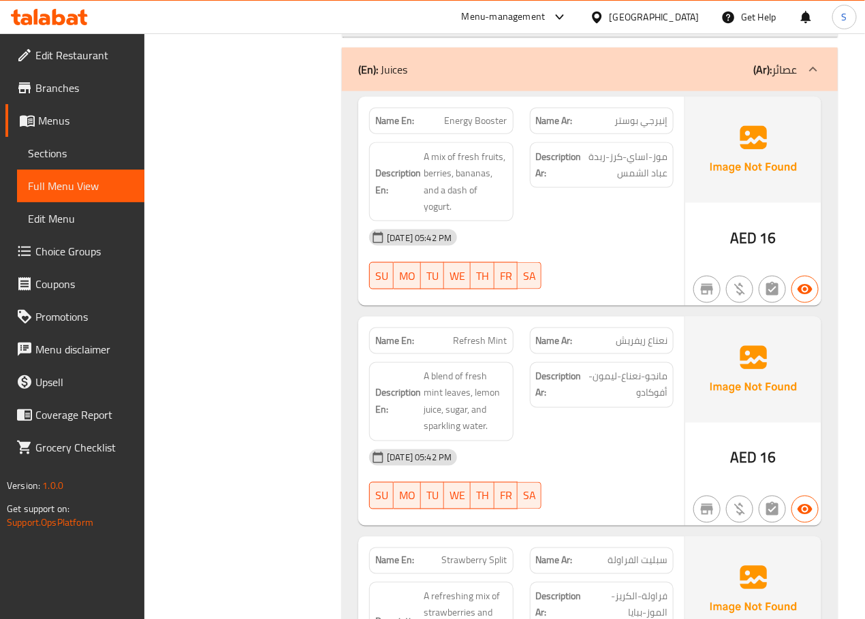
scroll to position [3939, 0]
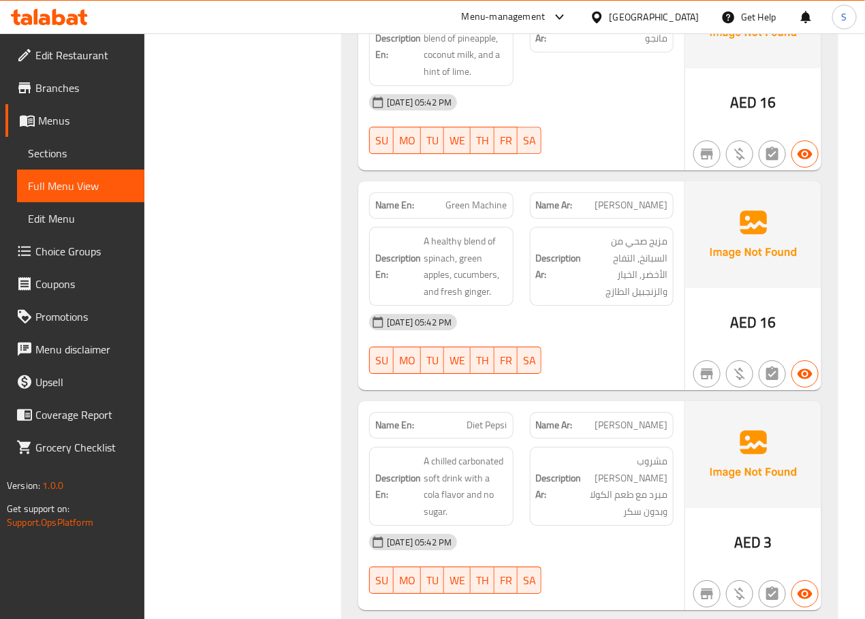
scroll to position [4781, 0]
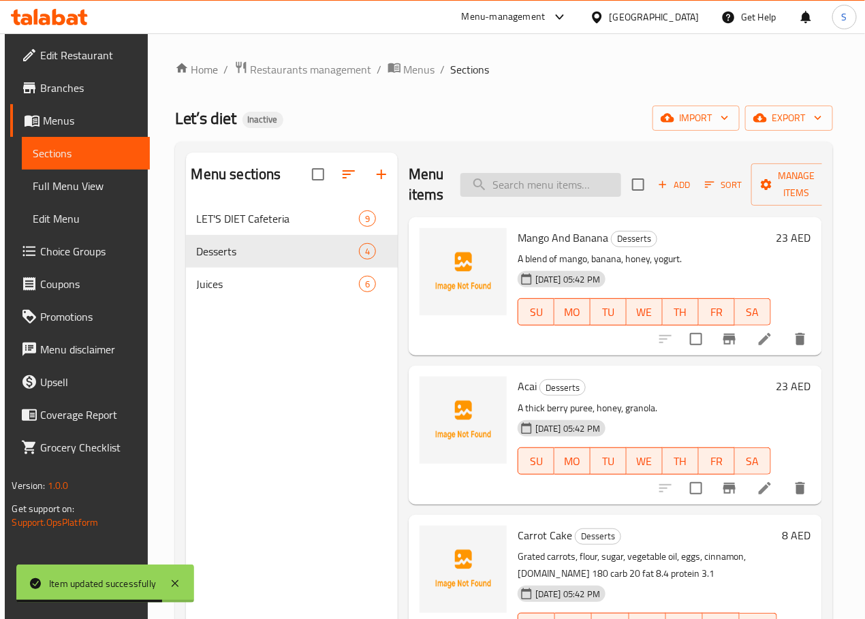
click at [550, 190] on input "search" at bounding box center [540, 185] width 161 height 24
paste input "Acai"
type input "Acai"
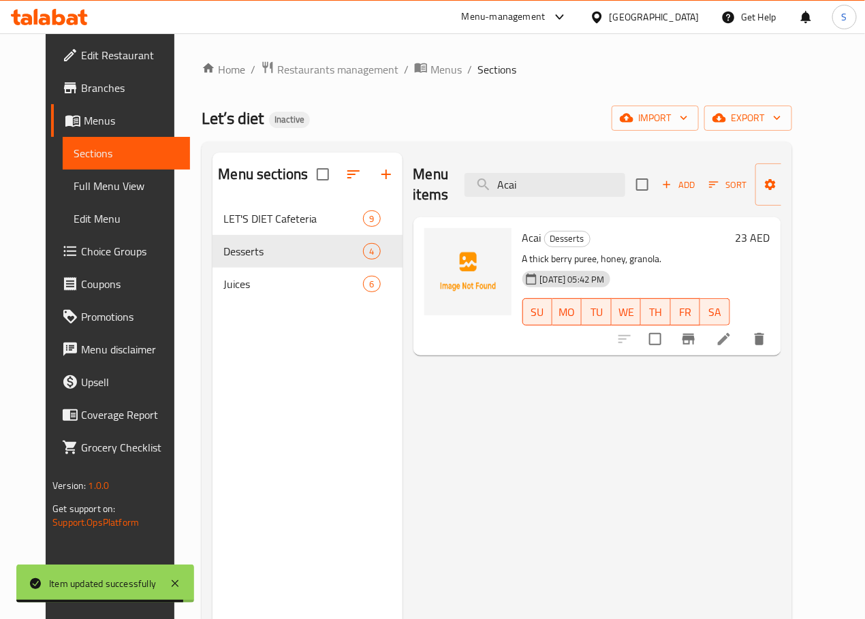
click at [732, 343] on icon at bounding box center [724, 339] width 16 height 16
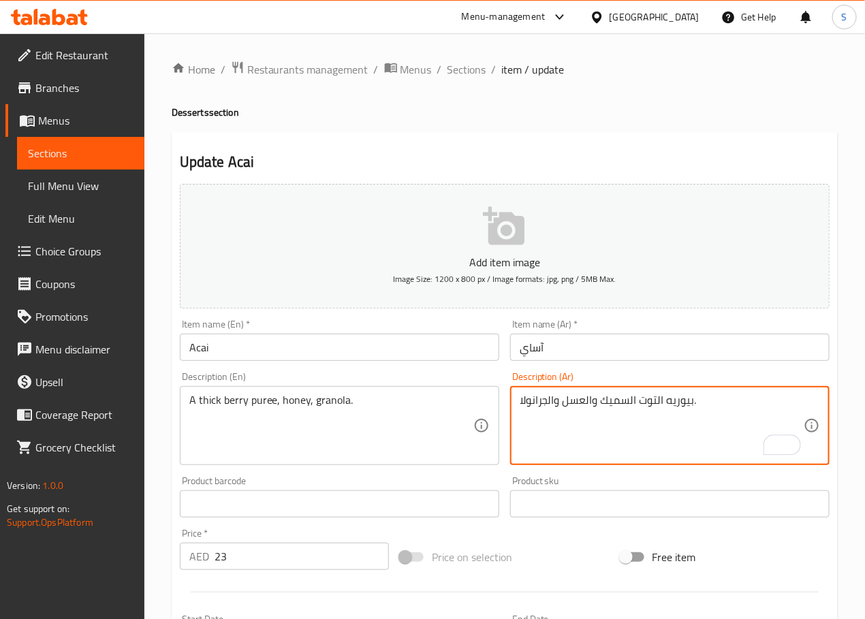
type textarea "بيوريه التوت السميك والعسل والجرانولا."
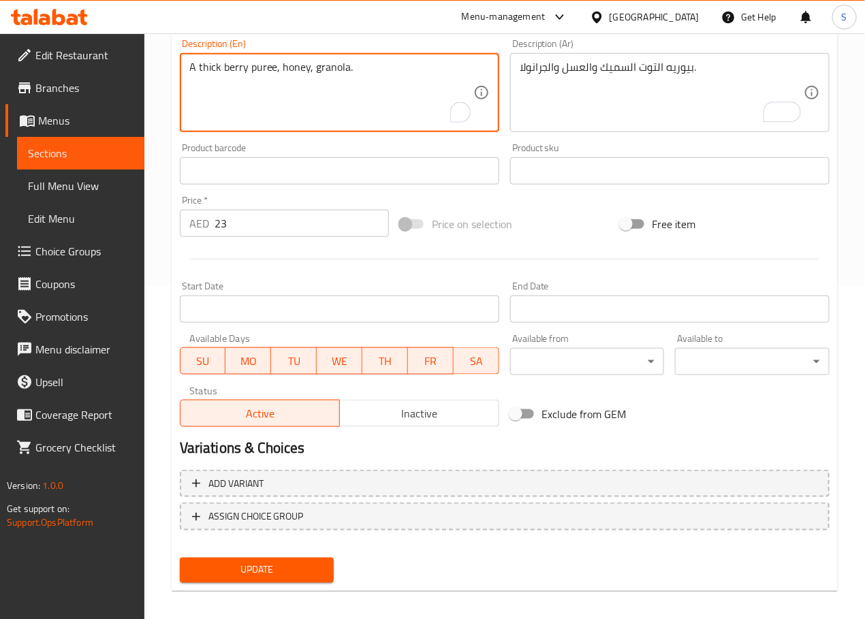
scroll to position [342, 0]
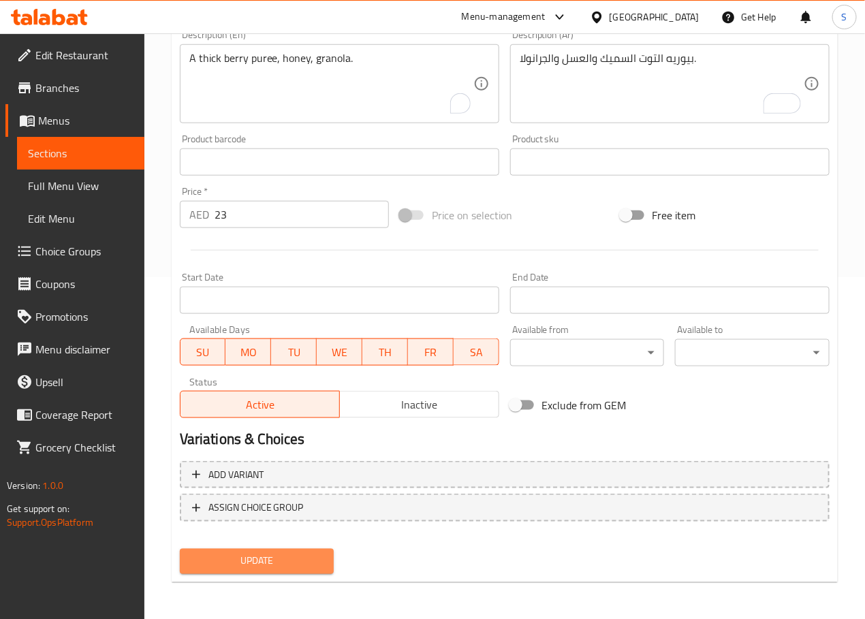
click at [262, 565] on span "Update" at bounding box center [257, 561] width 133 height 17
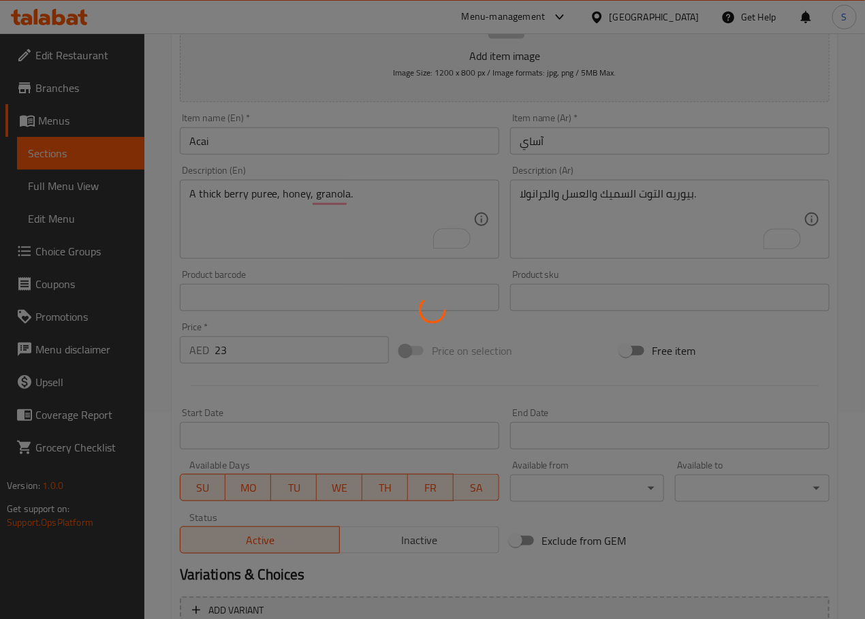
scroll to position [205, 0]
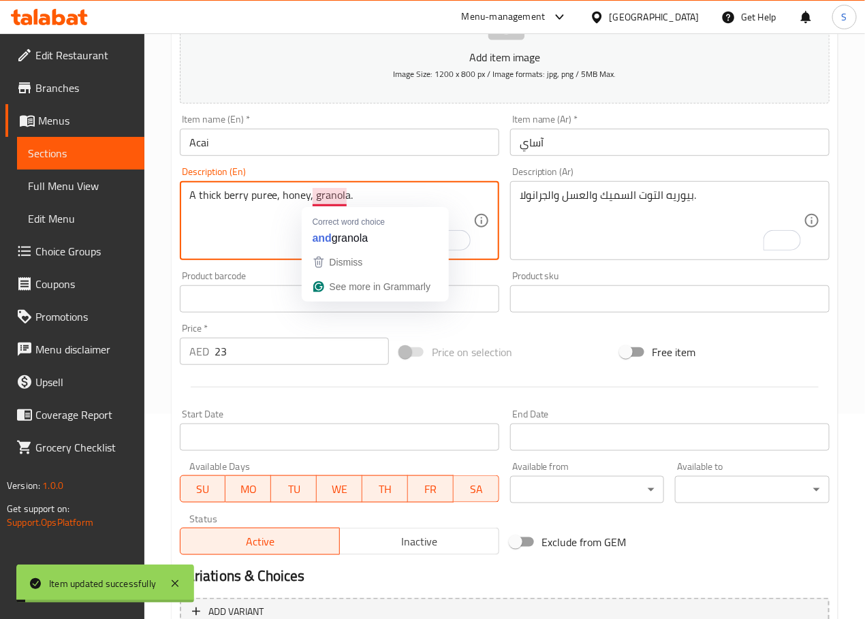
click at [328, 192] on textarea "A thick berry puree, honey, granola." at bounding box center [331, 221] width 284 height 65
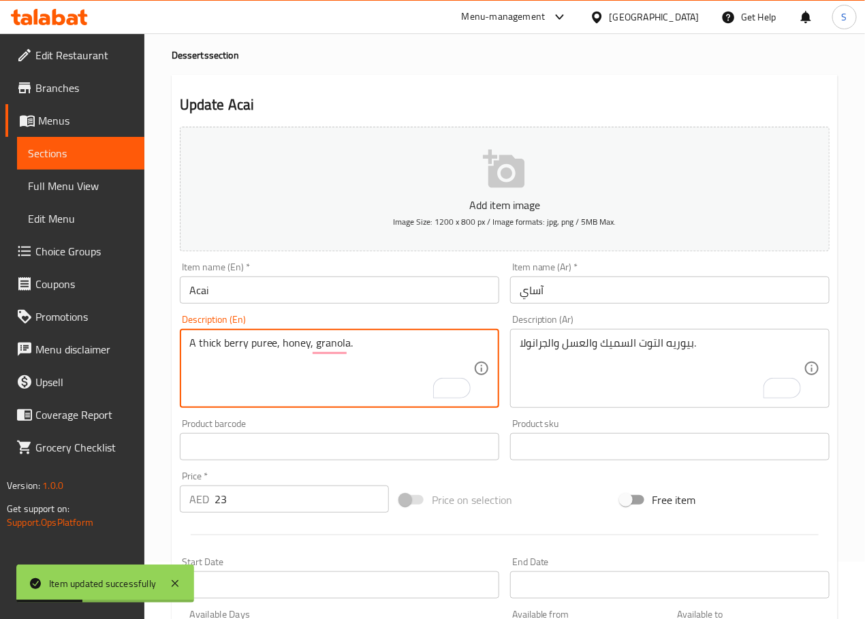
scroll to position [0, 0]
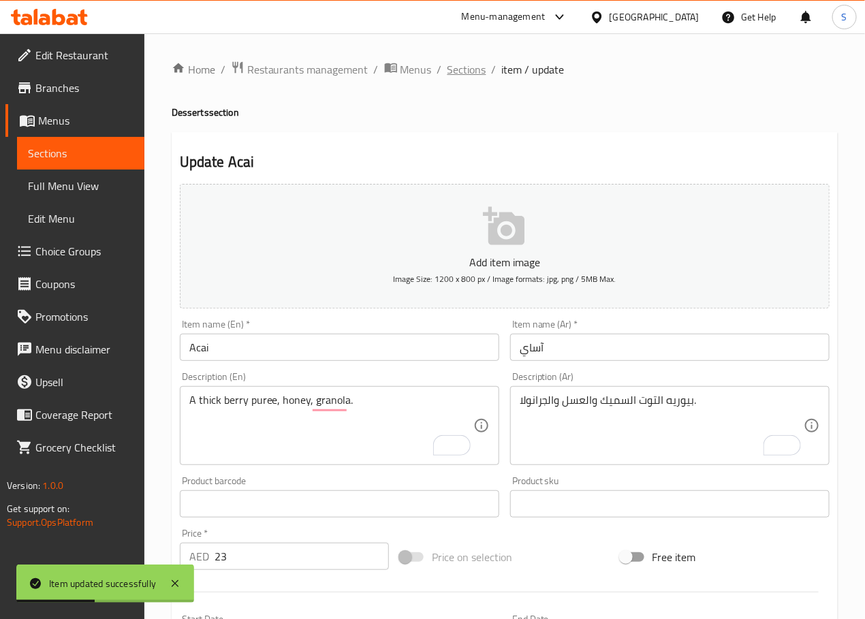
click at [470, 72] on span "Sections" at bounding box center [466, 69] width 39 height 16
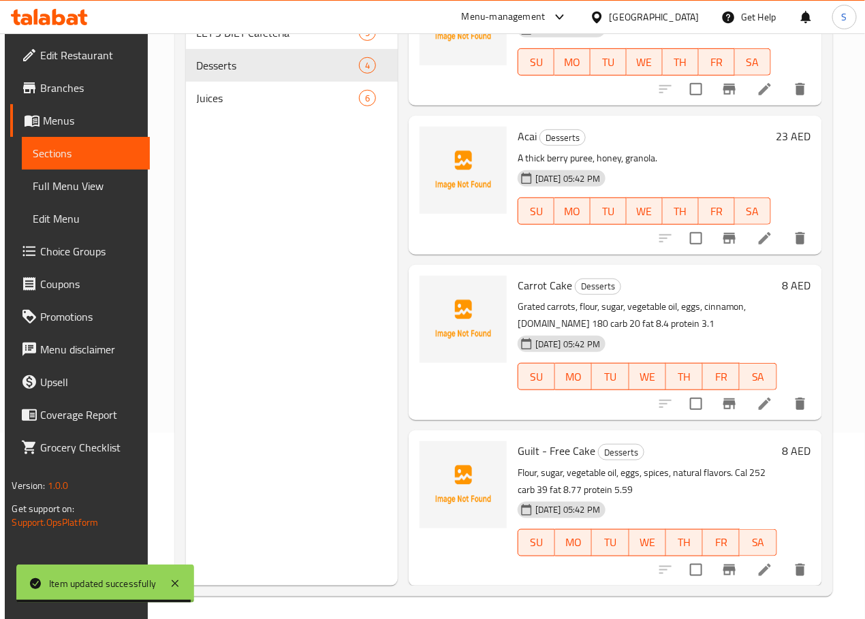
scroll to position [191, 0]
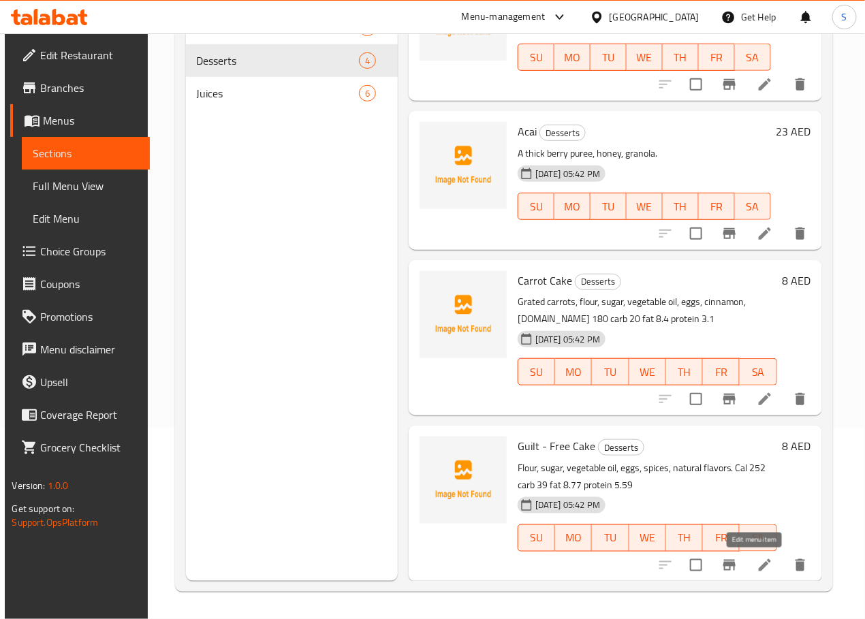
click at [757, 557] on icon at bounding box center [765, 565] width 16 height 16
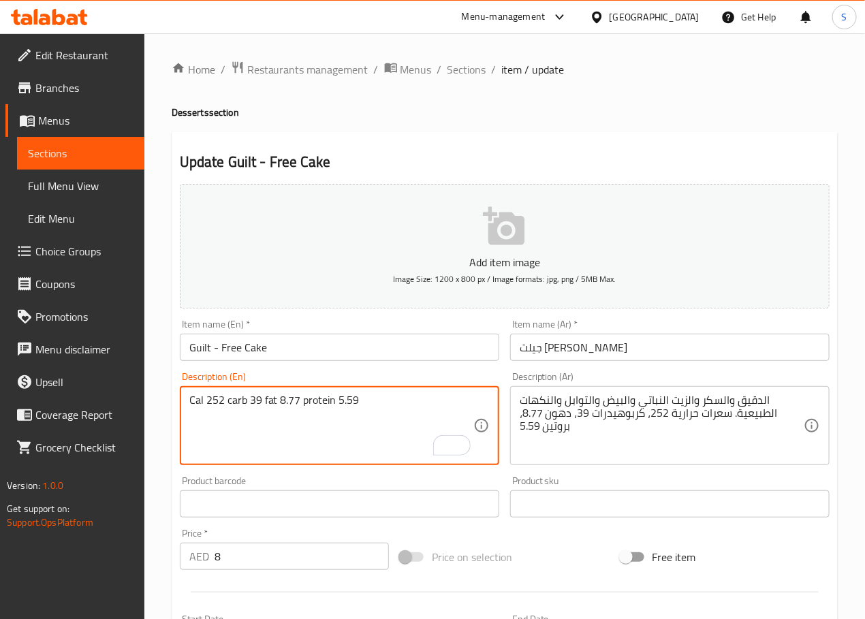
type textarea "Cal 252 carb 39 fat 8.77 protein 5.59"
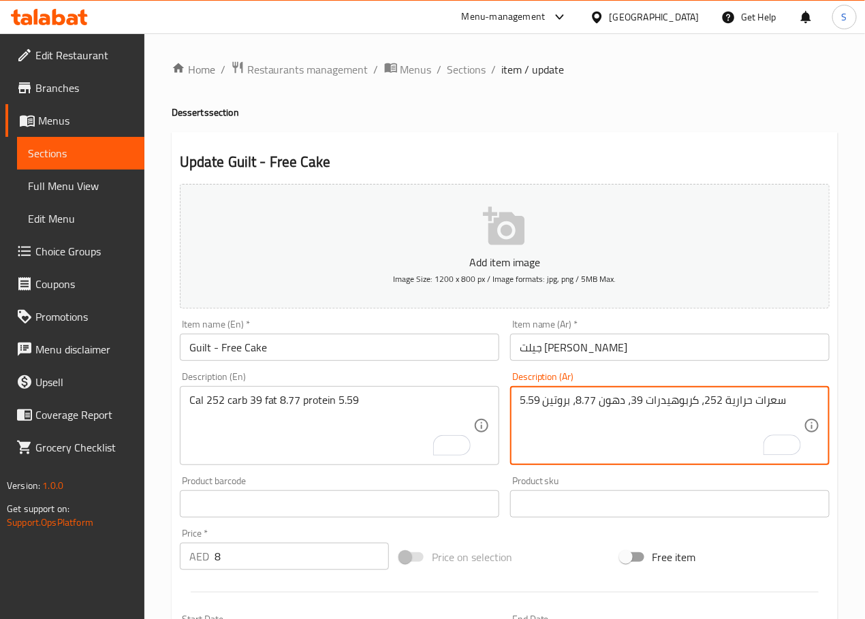
type textarea "سعرات حرارية 252، كربوهيدرات 39، دهون 8.77، بروتين 5.59"
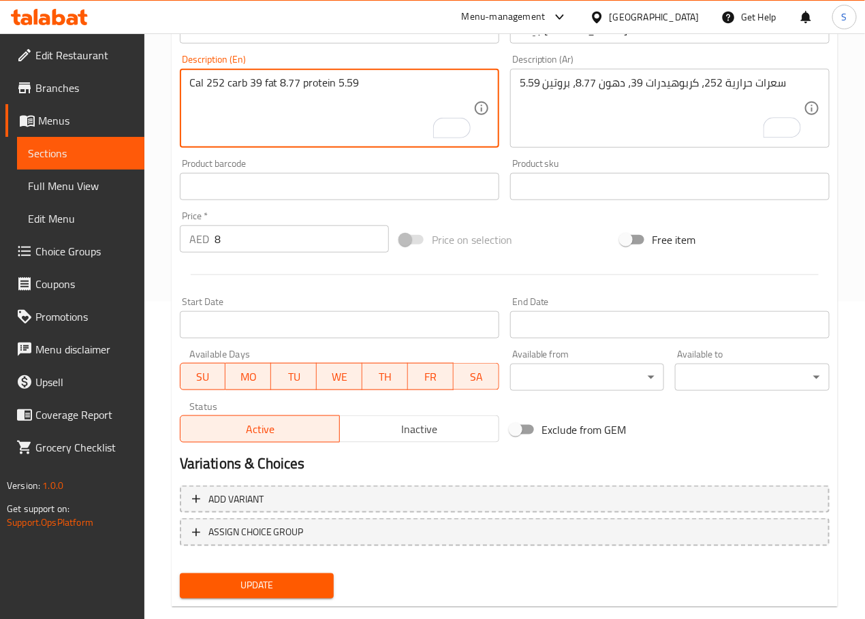
scroll to position [342, 0]
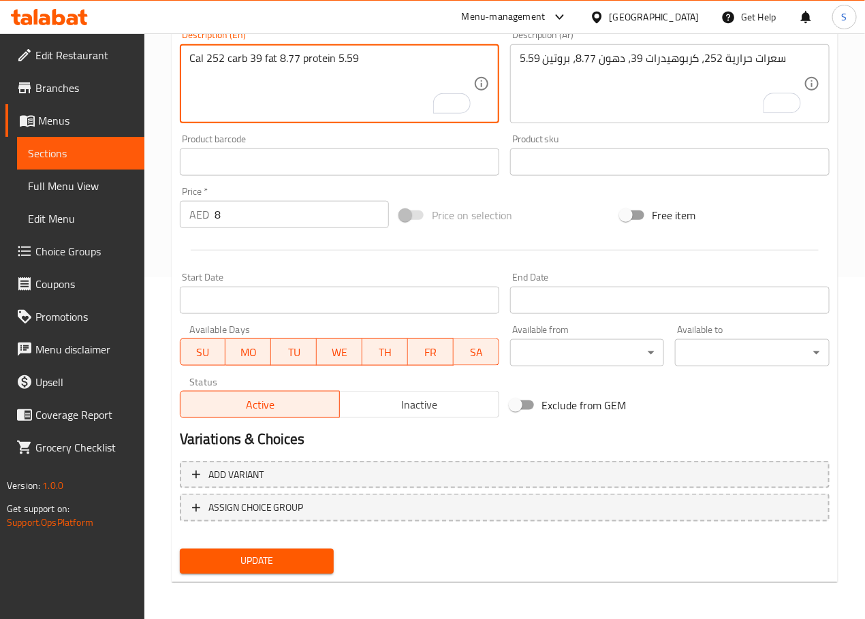
click at [280, 554] on span "Update" at bounding box center [257, 561] width 133 height 17
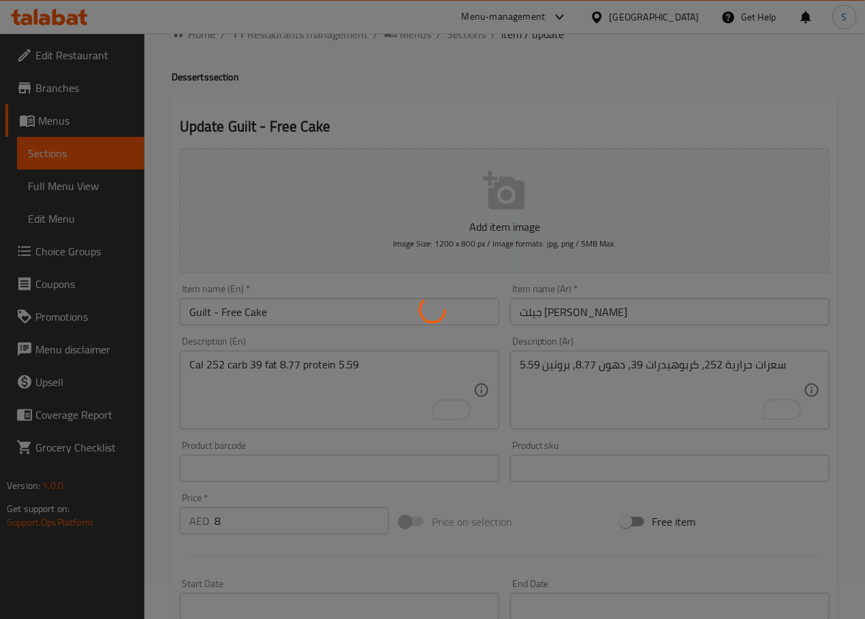
scroll to position [0, 0]
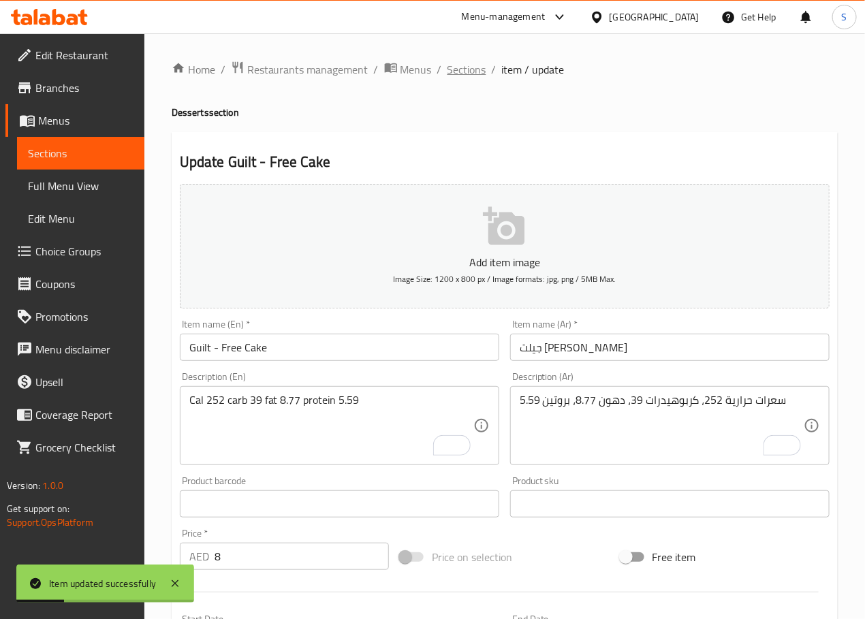
click at [467, 72] on span "Sections" at bounding box center [466, 69] width 39 height 16
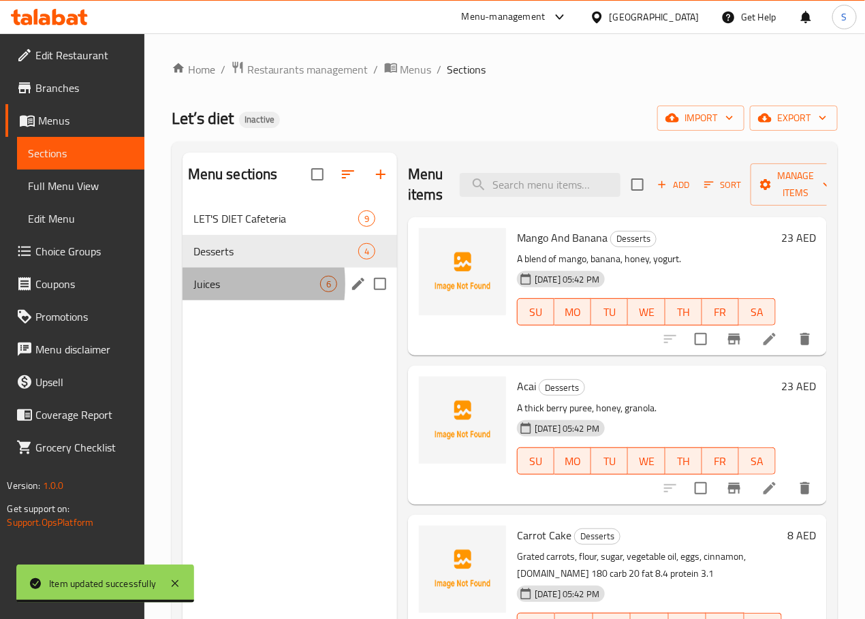
click at [190, 300] on div "Juices 6" at bounding box center [290, 284] width 215 height 33
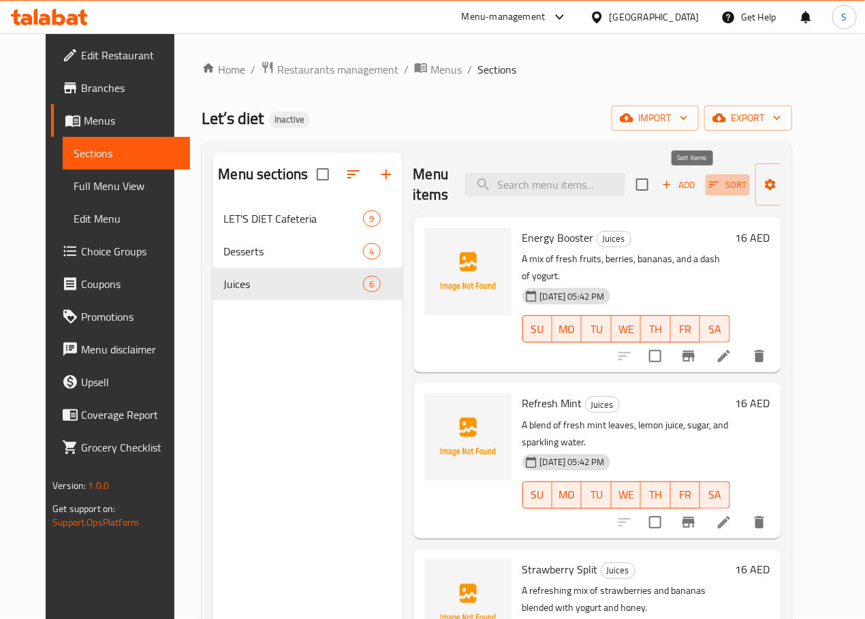
click at [709, 184] on span "Sort" at bounding box center [727, 185] width 37 height 16
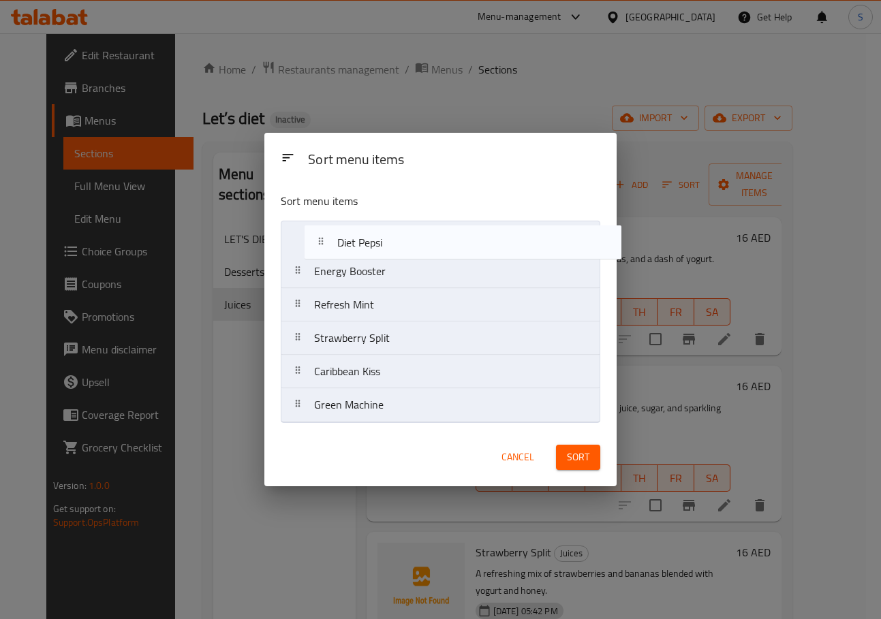
drag, startPoint x: 303, startPoint y: 411, endPoint x: 326, endPoint y: 237, distance: 175.8
click at [326, 237] on nav "Energy Booster Refresh Mint Strawberry Split Caribbean Kiss Green Machine Diet …" at bounding box center [440, 322] width 319 height 202
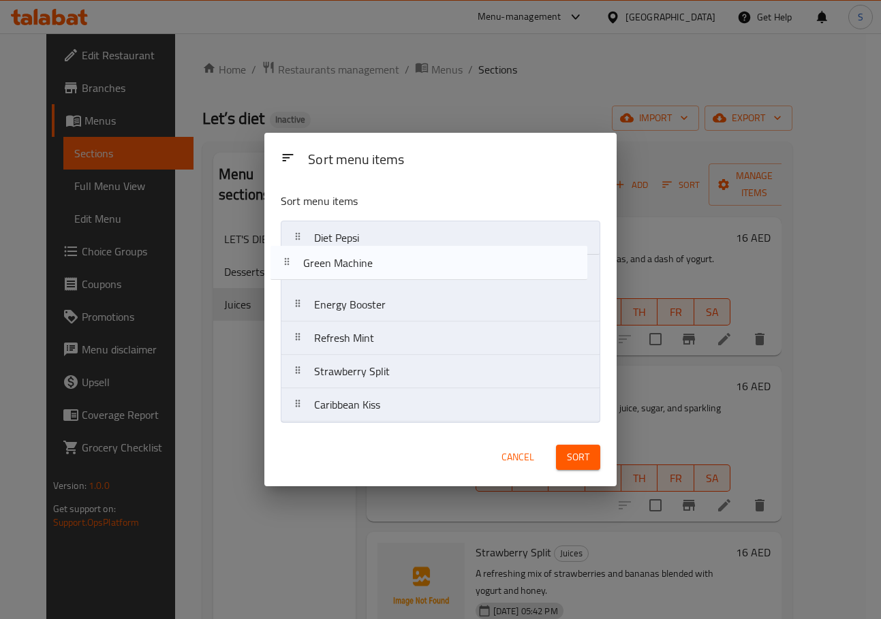
drag, startPoint x: 300, startPoint y: 409, endPoint x: 289, endPoint y: 258, distance: 151.6
click at [289, 258] on nav "Diet Pepsi Energy Booster Refresh Mint Strawberry Split Caribbean Kiss Green Ma…" at bounding box center [440, 322] width 319 height 202
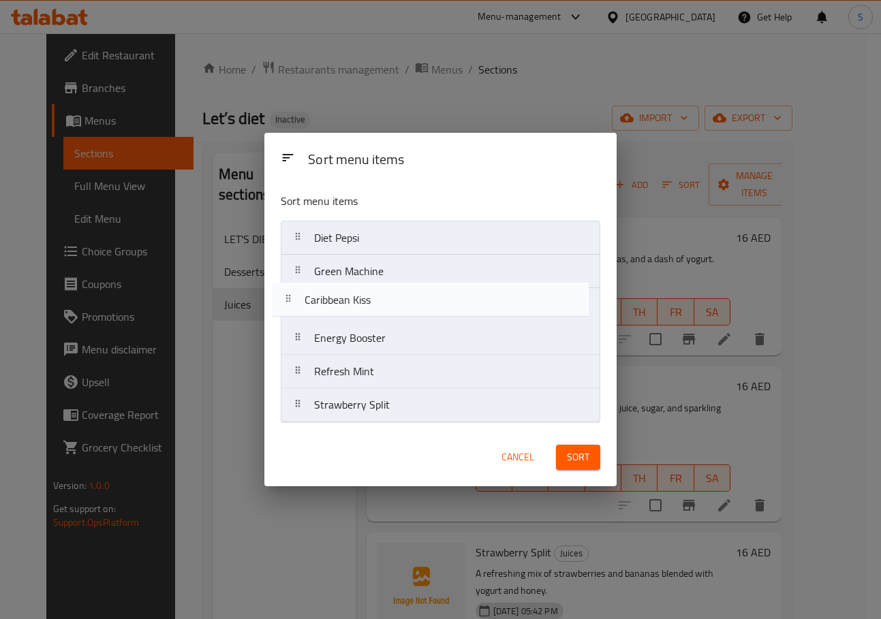
drag, startPoint x: 304, startPoint y: 411, endPoint x: 294, endPoint y: 294, distance: 116.9
click at [294, 294] on nav "Diet Pepsi Green Machine Energy Booster Refresh Mint Strawberry Split Caribbean…" at bounding box center [440, 322] width 319 height 202
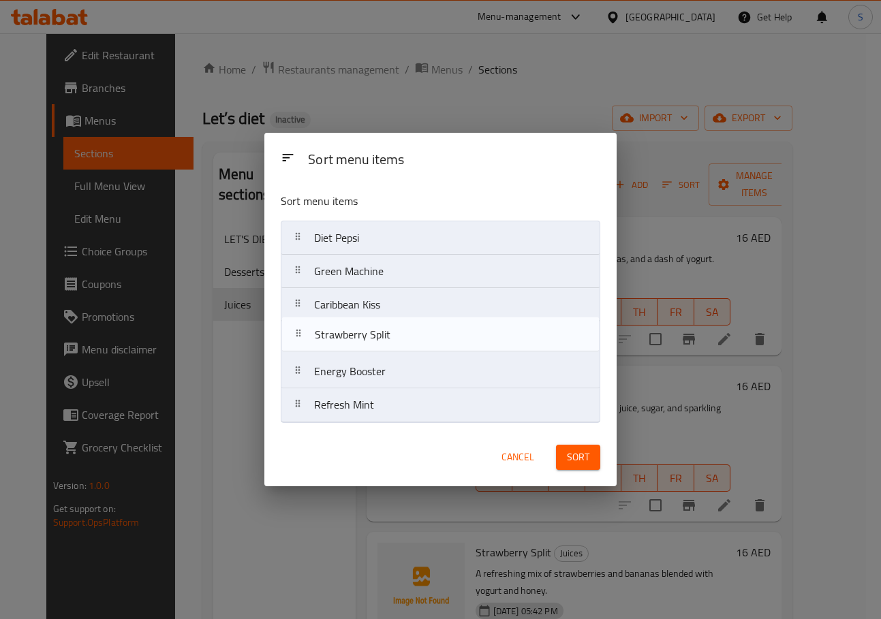
drag, startPoint x: 315, startPoint y: 403, endPoint x: 315, endPoint y: 327, distance: 76.3
click at [315, 327] on nav "Diet Pepsi Green Machine Caribbean Kiss Energy Booster Refresh Mint Strawberry …" at bounding box center [440, 322] width 319 height 202
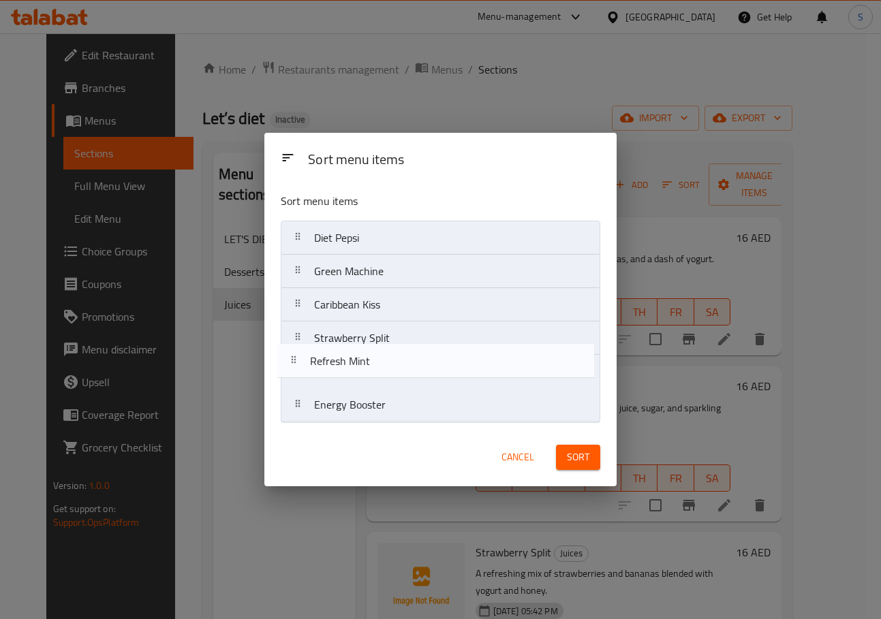
drag, startPoint x: 354, startPoint y: 417, endPoint x: 347, endPoint y: 358, distance: 60.3
click at [347, 358] on nav "Diet Pepsi Green Machine Caribbean Kiss Strawberry Split Energy Booster Refresh…" at bounding box center [440, 322] width 319 height 202
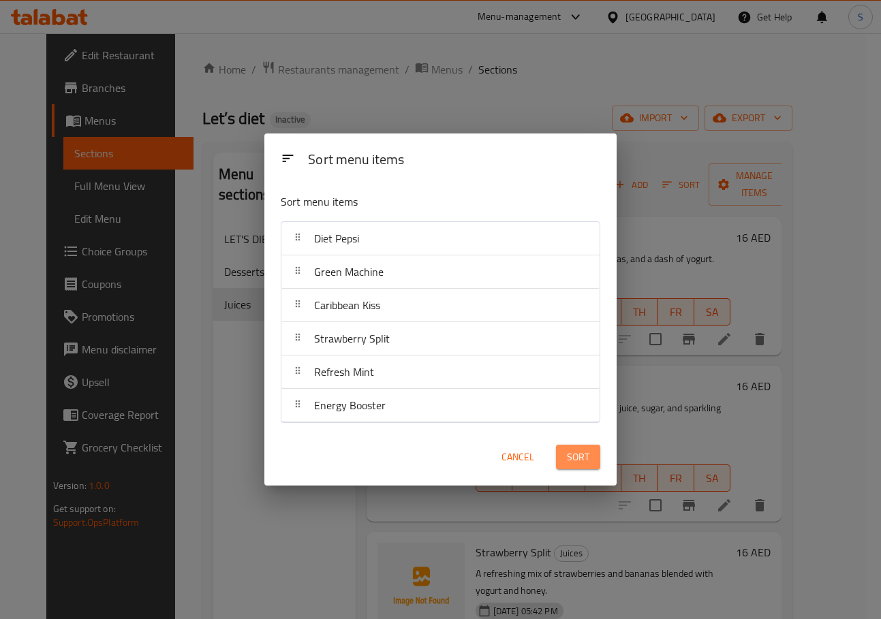
click at [588, 454] on span "Sort" at bounding box center [578, 457] width 22 height 17
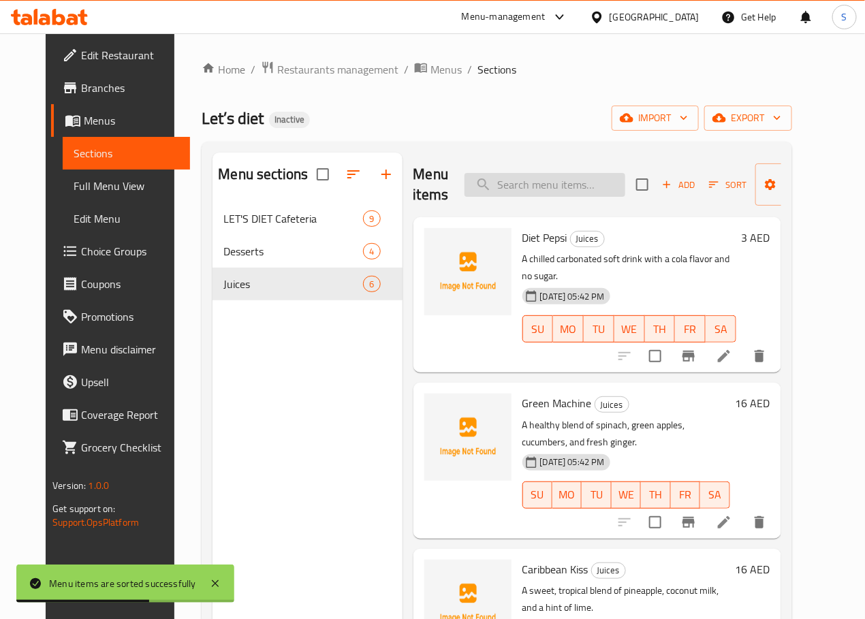
click at [516, 184] on input "search" at bounding box center [544, 185] width 161 height 24
paste input "Diet Pepsi"
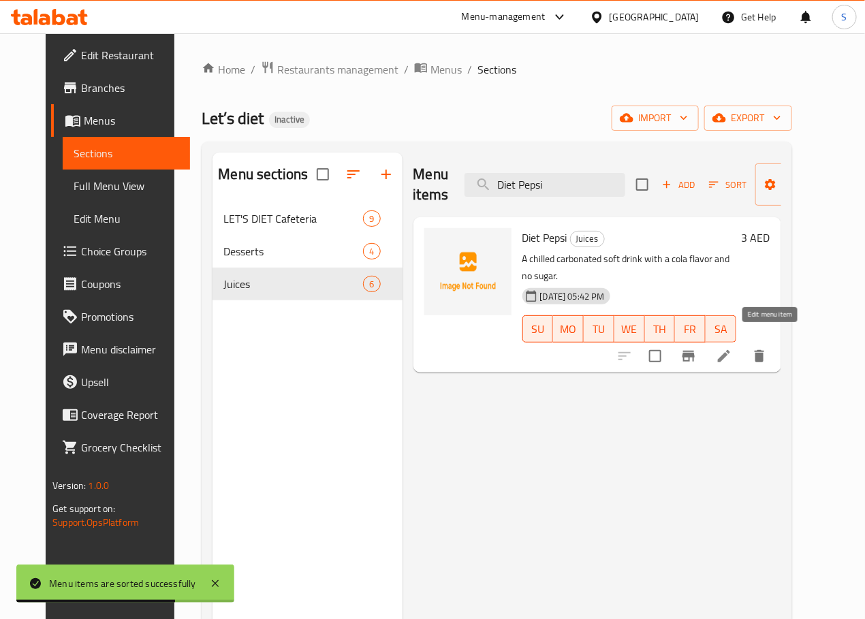
type input "Diet Pepsi"
click at [732, 348] on icon at bounding box center [724, 356] width 16 height 16
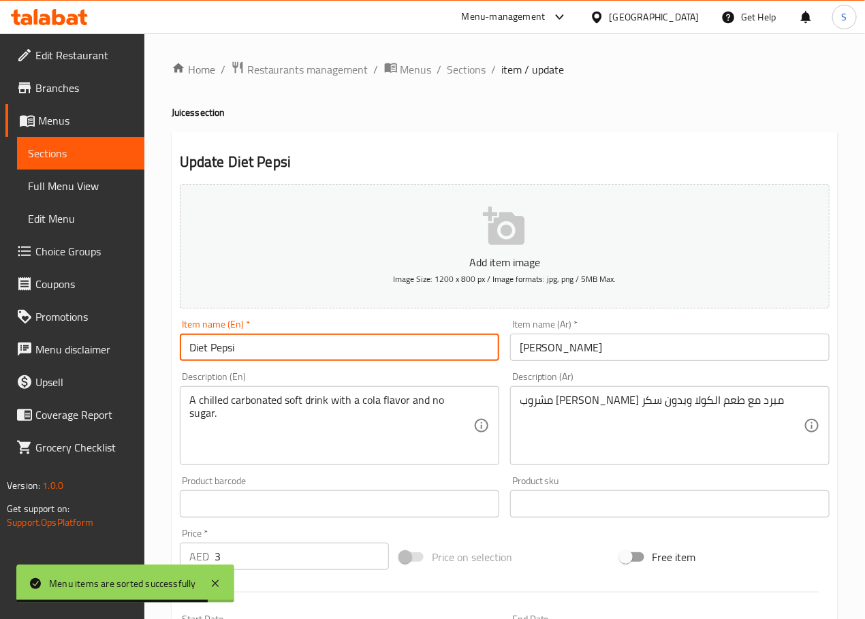
click at [200, 350] on input "Diet Pepsi" at bounding box center [339, 347] width 319 height 27
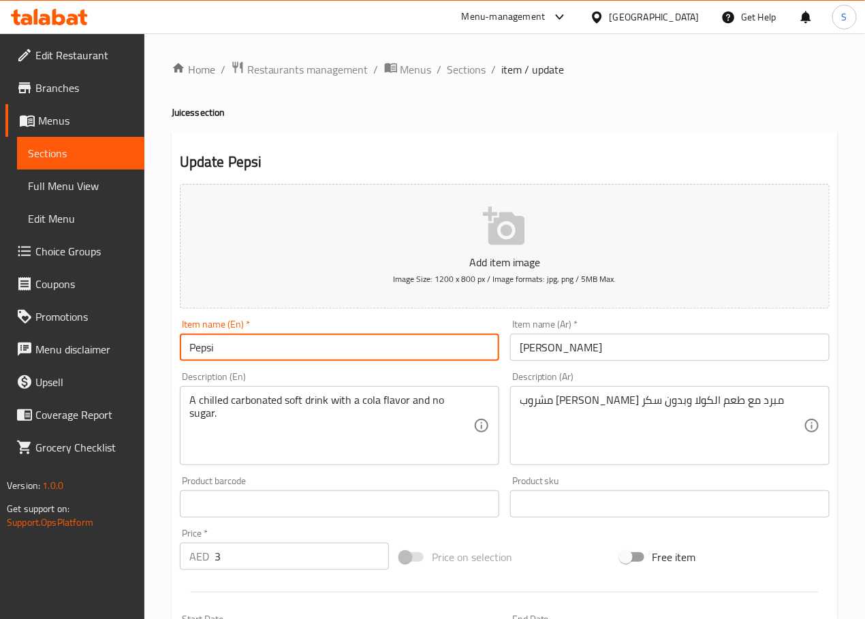
paste input "Diet"
type input "Pepsi Diet"
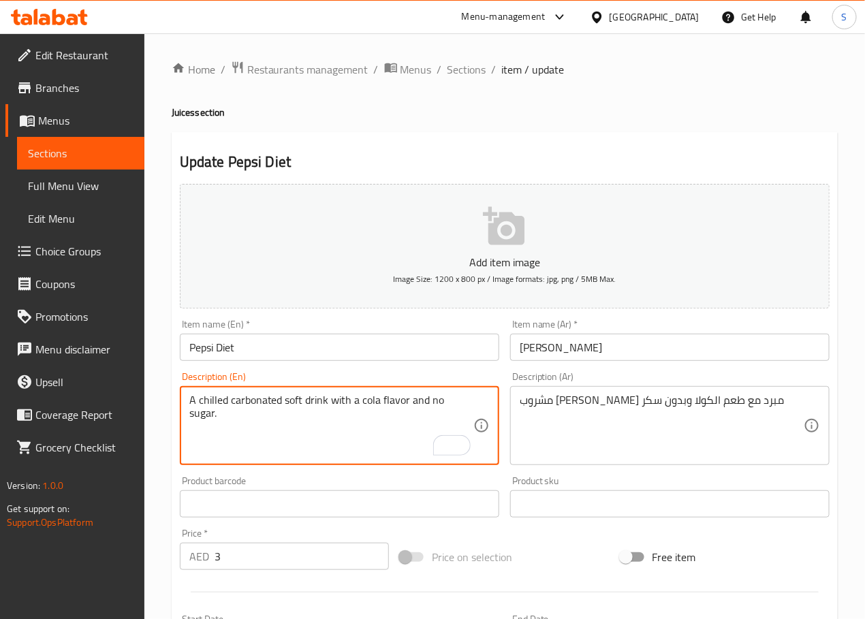
click at [546, 346] on input "[PERSON_NAME]" at bounding box center [669, 347] width 319 height 27
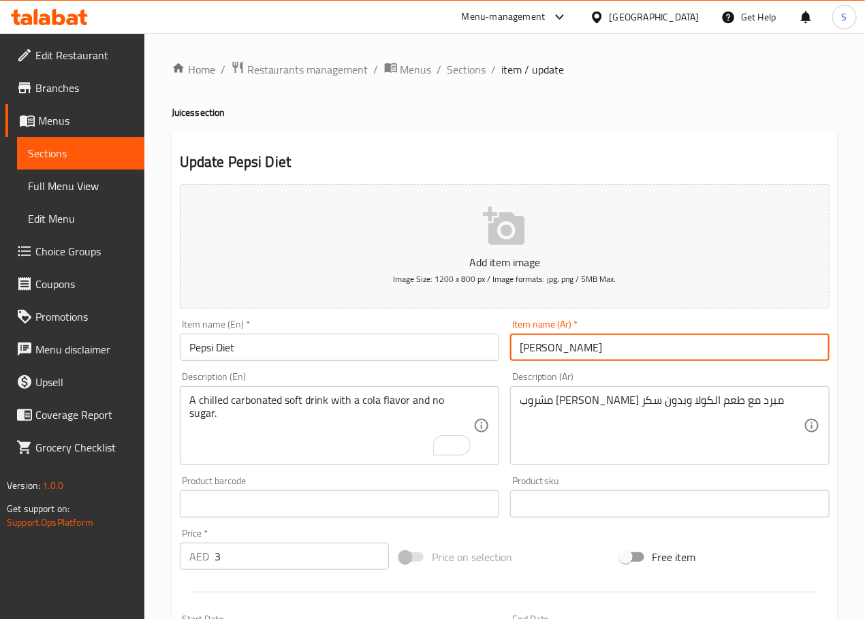
click at [546, 346] on input "[PERSON_NAME]" at bounding box center [669, 347] width 319 height 27
paste input "بيبسي"
type input "بيبسي دايت"
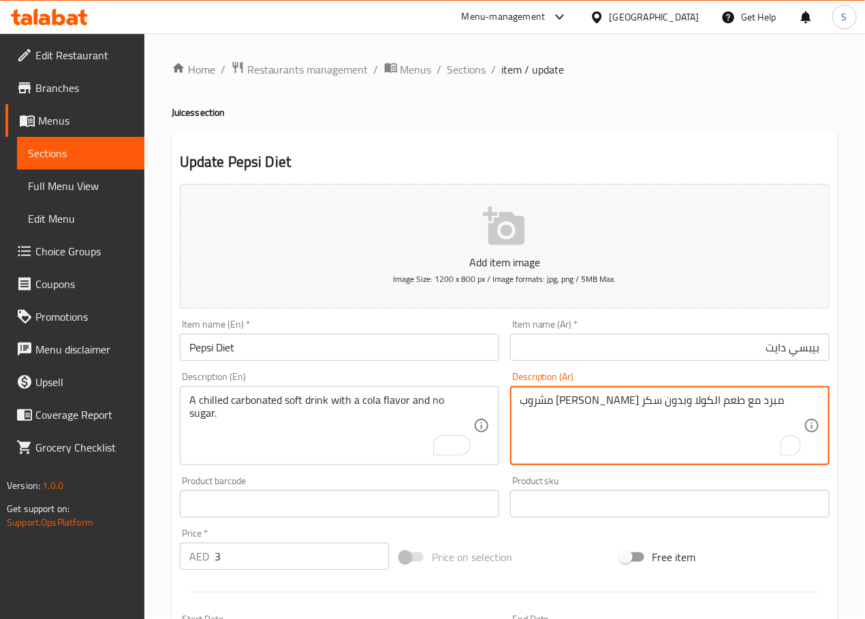
click at [681, 403] on textarea "مشروب [PERSON_NAME] مبرد مع طعم الكولا وبدون سكر" at bounding box center [662, 426] width 284 height 65
click at [607, 405] on textarea "مشروب غازي مكربن مبرد مع طعم الكولا وبدون سكر" at bounding box center [662, 426] width 284 height 65
type textarea "مشروب غازي مكربن مبرد مع نكهة الكولا وبدون سكر"
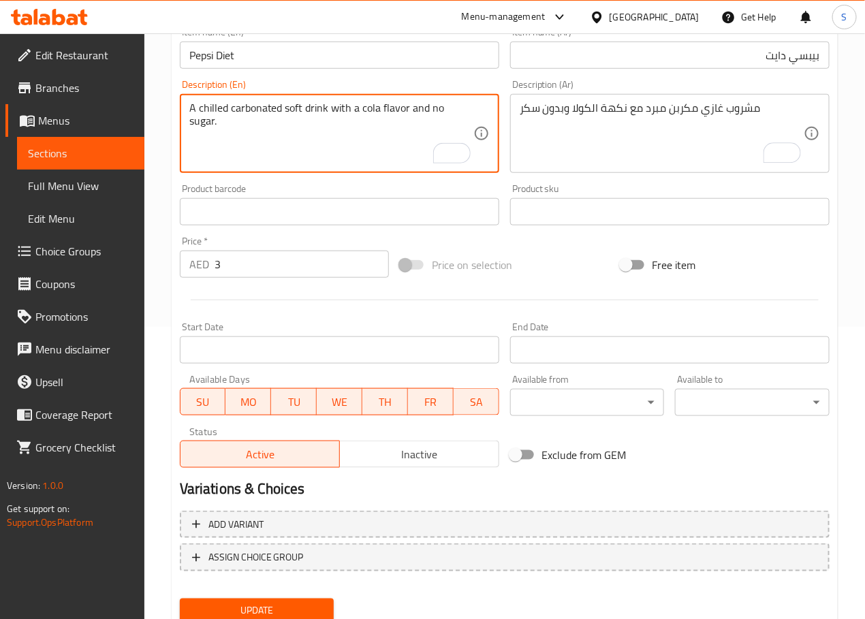
scroll to position [342, 0]
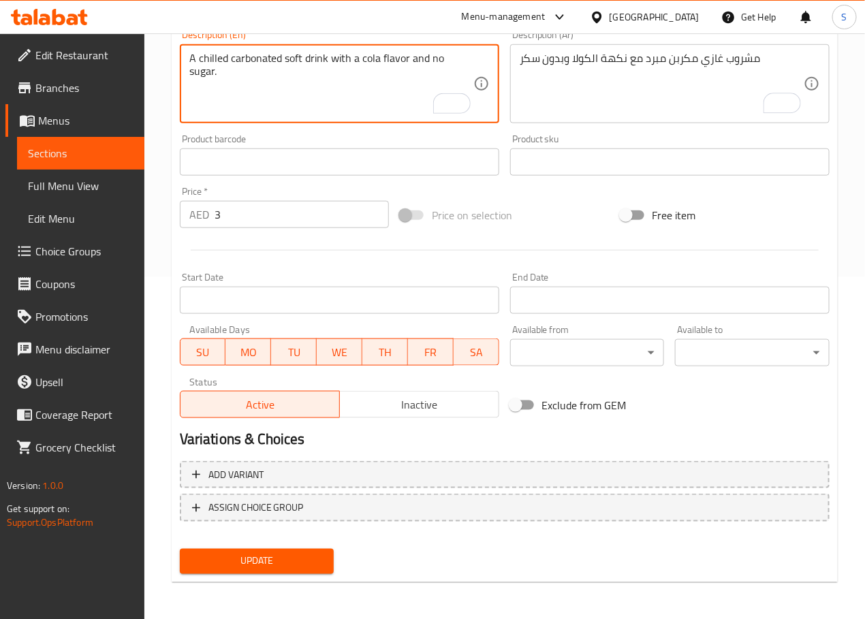
click at [274, 549] on button "Update" at bounding box center [257, 561] width 155 height 25
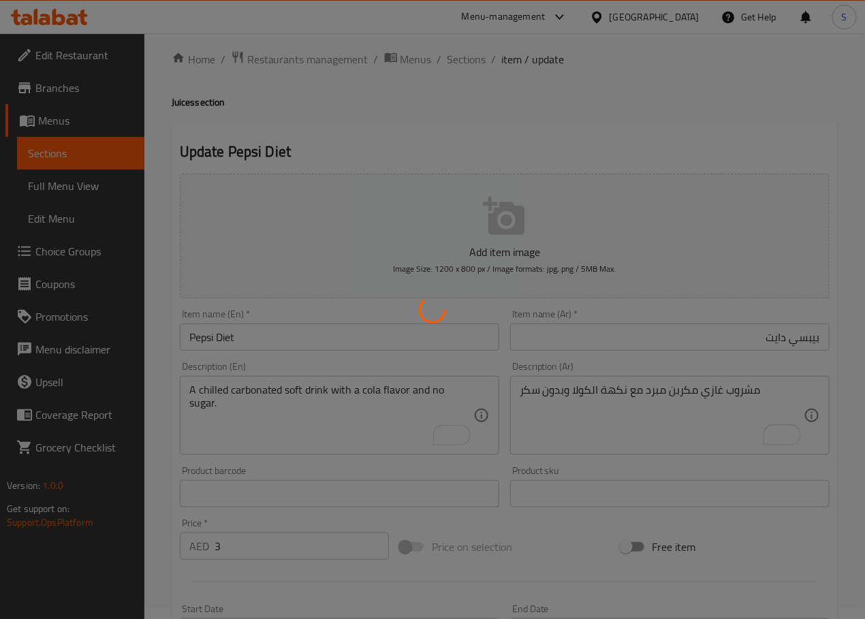
scroll to position [0, 0]
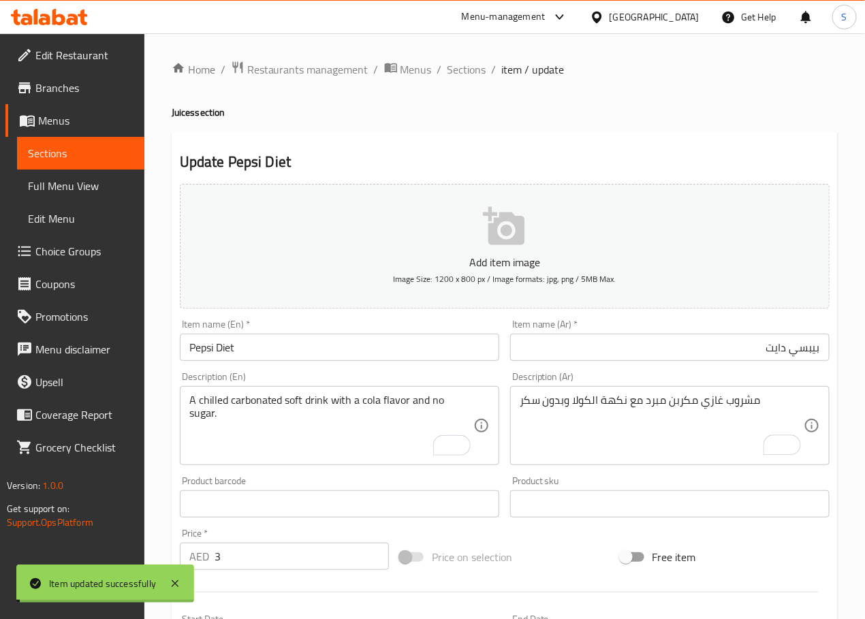
click at [477, 69] on span "Sections" at bounding box center [466, 69] width 39 height 16
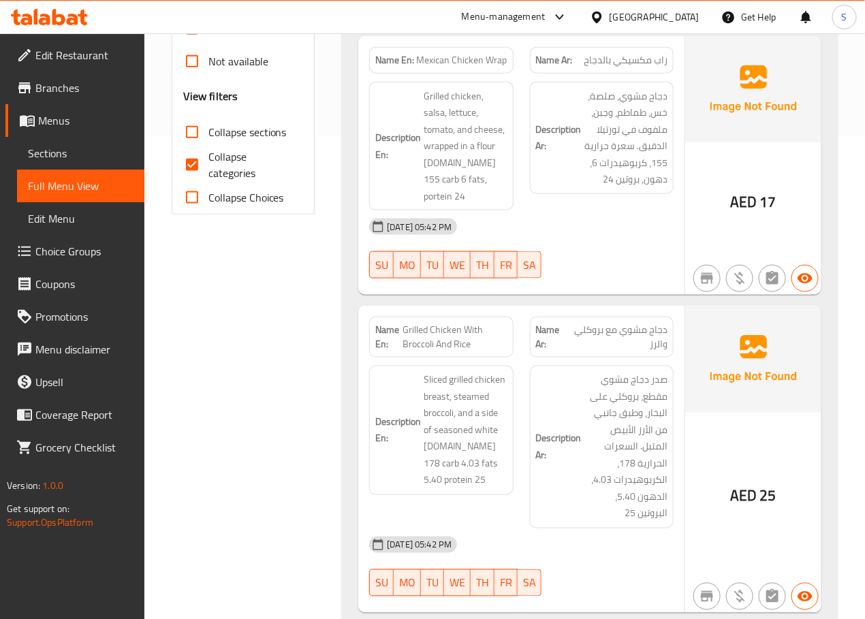
scroll to position [492, 0]
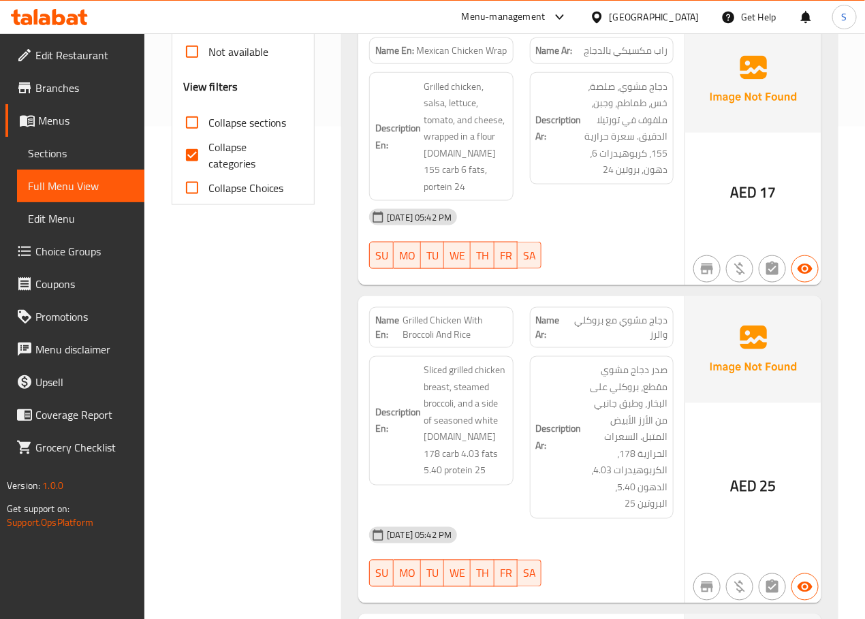
click at [194, 151] on input "Collapse categories" at bounding box center [192, 155] width 33 height 33
checkbox input "false"
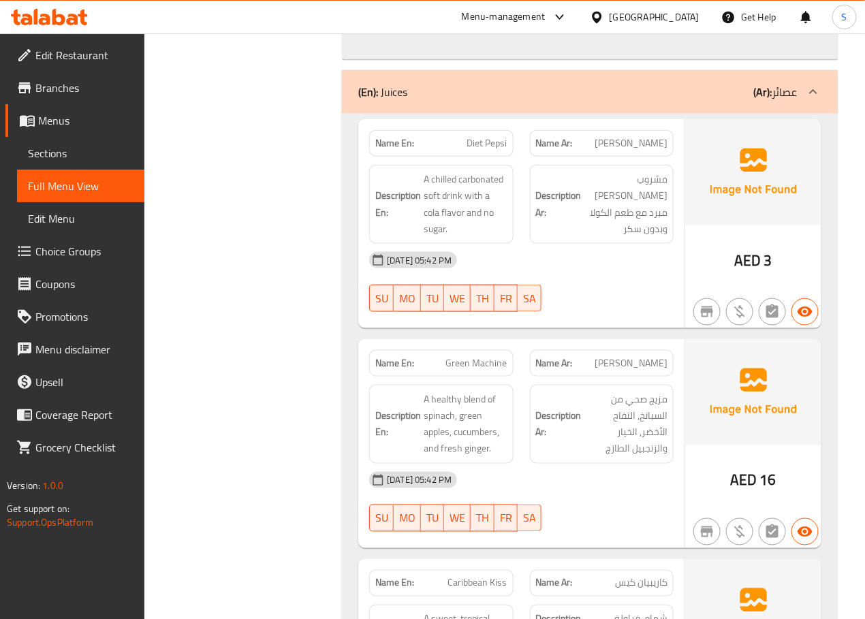
scroll to position [3891, 0]
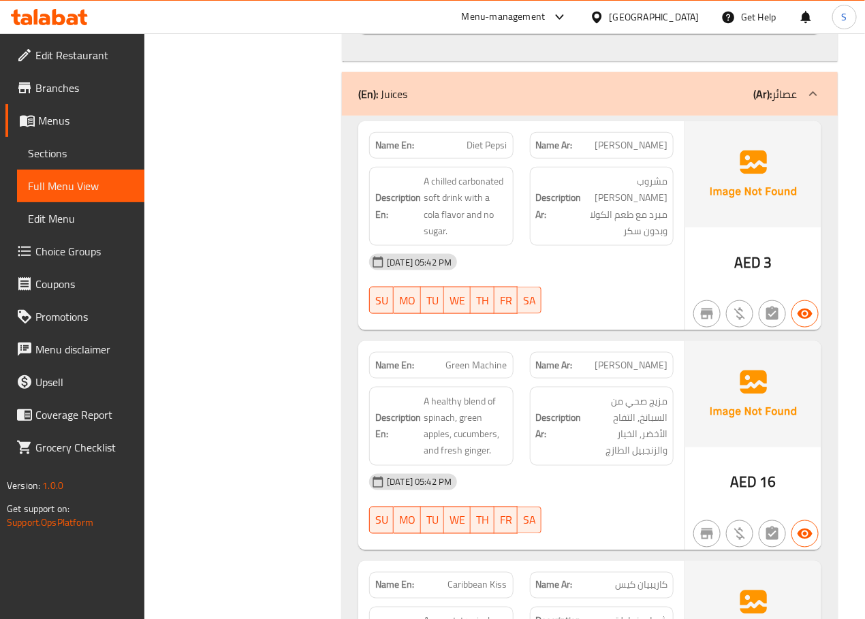
copy span "Diet Pepsi"
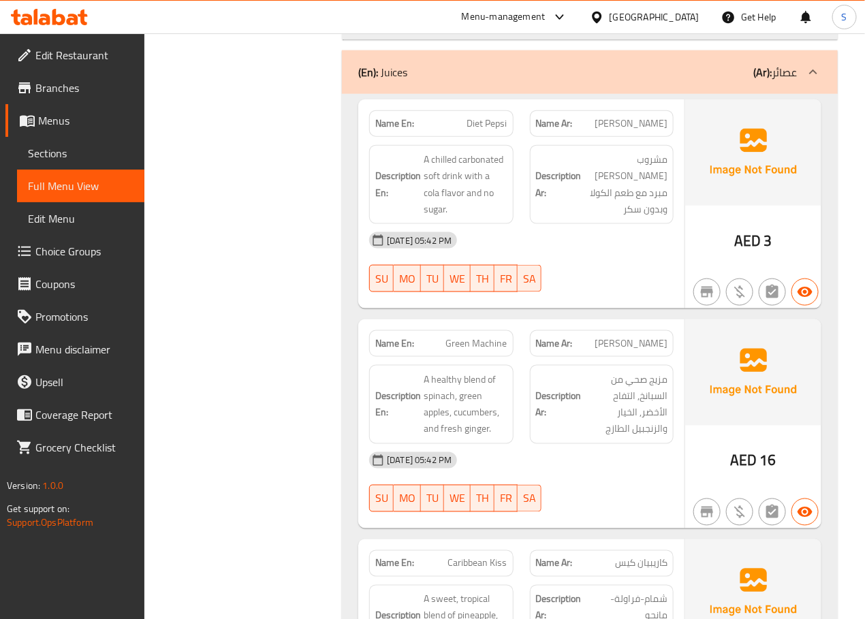
scroll to position [3913, 0]
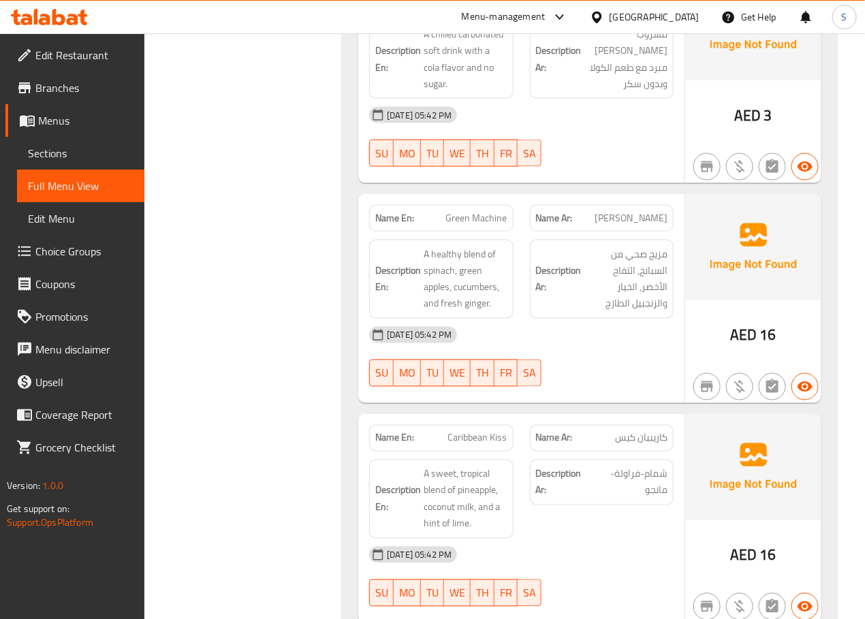
scroll to position [4062, 0]
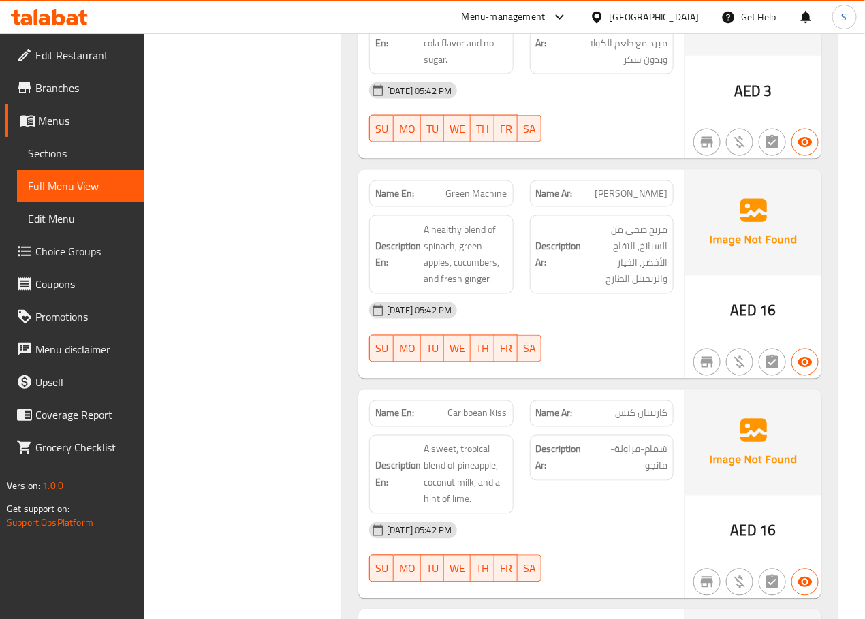
copy span "Caribbean Kiss"
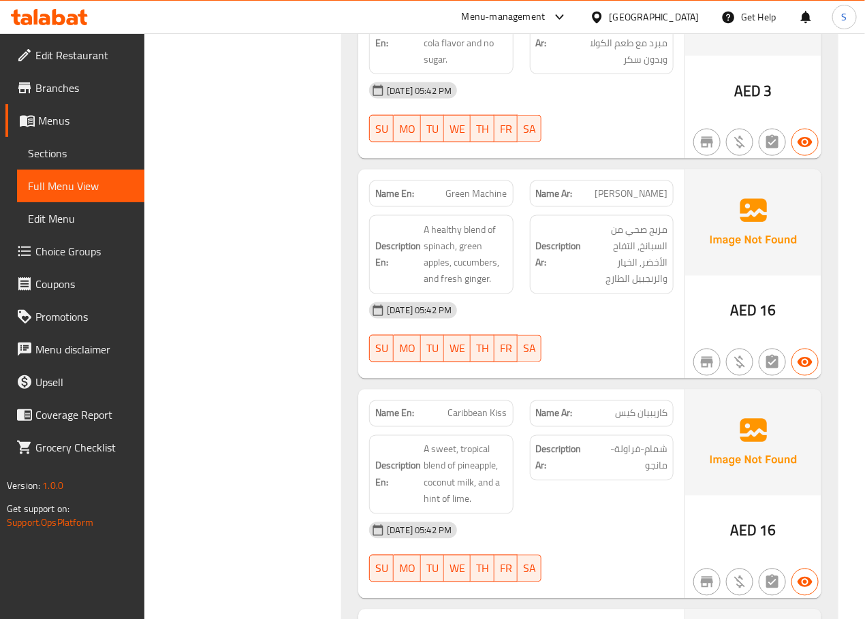
click at [78, 148] on span "Sections" at bounding box center [81, 153] width 106 height 16
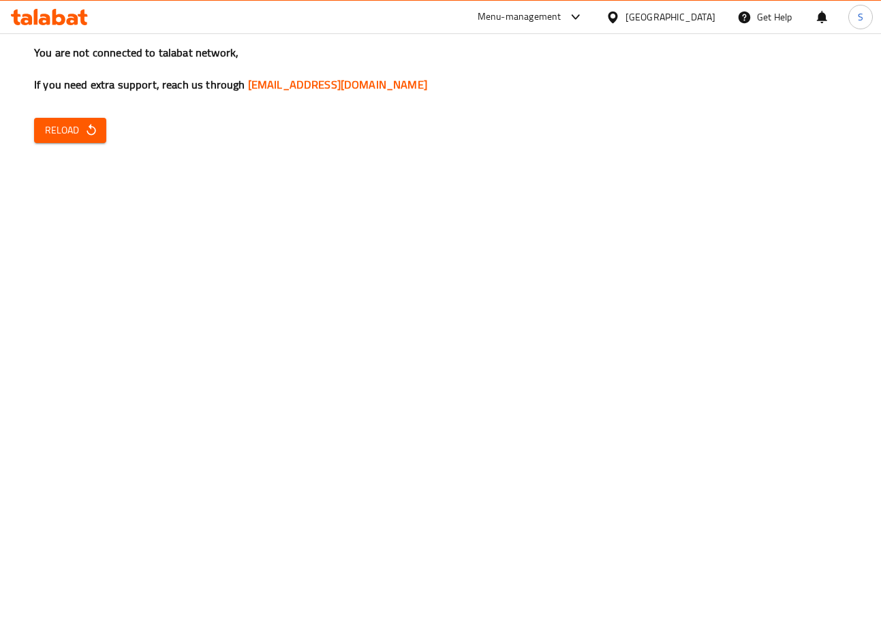
click at [89, 136] on icon "button" at bounding box center [91, 130] width 14 height 14
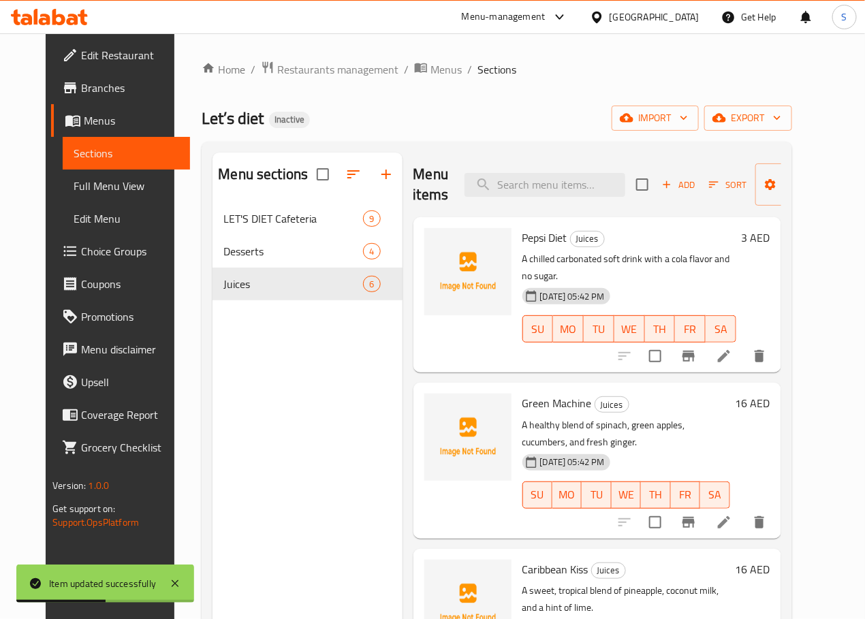
click at [490, 204] on div "Menu items Add Sort Manage items" at bounding box center [597, 185] width 368 height 65
click at [486, 194] on input "search" at bounding box center [544, 185] width 161 height 24
paste input "Caribbean Kiss"
type input "Caribbean Kiss"
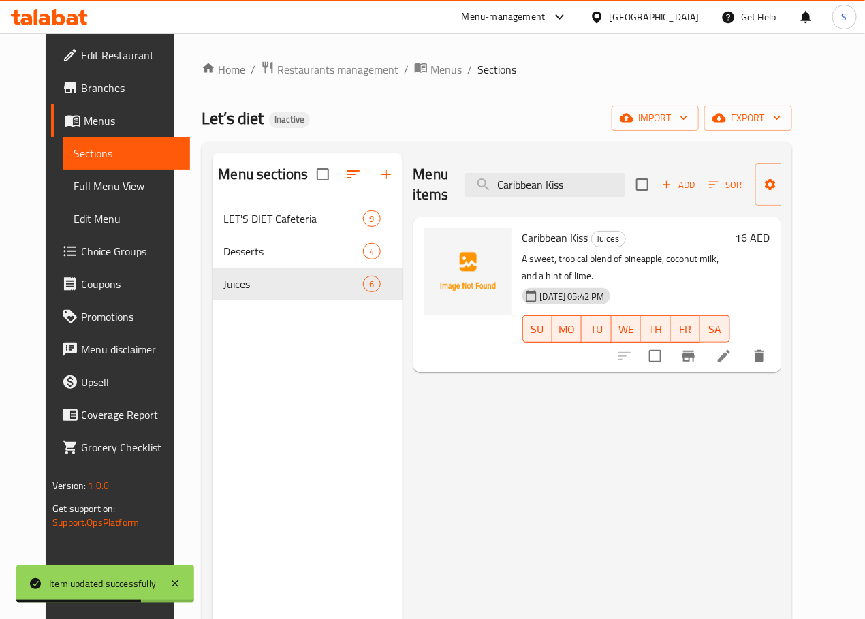
click at [732, 348] on icon at bounding box center [724, 356] width 16 height 16
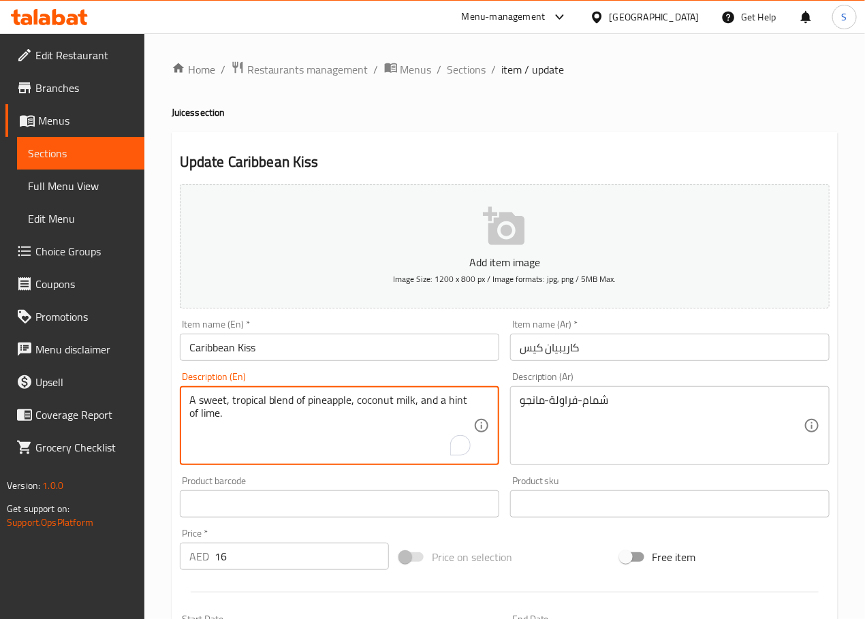
drag, startPoint x: 344, startPoint y: 430, endPoint x: 185, endPoint y: 407, distance: 160.9
click at [339, 413] on textarea "A sweet, tropical blend of pineapple, coconut milk, and a hint of lime." at bounding box center [331, 426] width 284 height 65
drag, startPoint x: 370, startPoint y: 440, endPoint x: 158, endPoint y: 403, distance: 215.0
click at [158, 403] on div "Home / Restaurants management / Menus / Sections / item / update Juices section…" at bounding box center [504, 497] width 721 height 929
click at [332, 415] on textarea "A sweet, tropical blend of pineapple, coconut milk, and a hint of lime." at bounding box center [331, 426] width 284 height 65
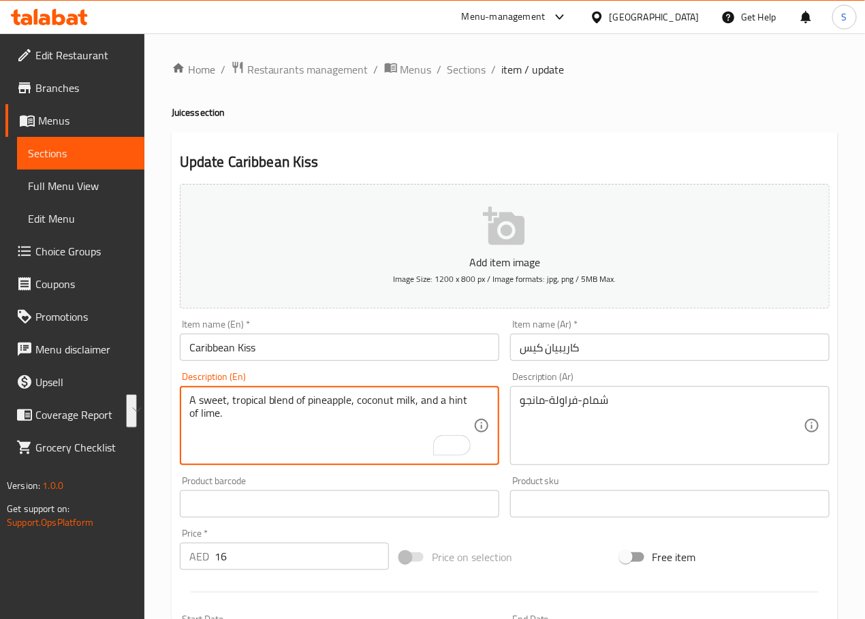
click at [268, 419] on textarea "A sweet, tropical blend of pineapple, coconut milk, and a hint of lime." at bounding box center [331, 426] width 284 height 65
drag, startPoint x: 268, startPoint y: 425, endPoint x: 225, endPoint y: 402, distance: 48.4
click at [225, 402] on textarea "A sweet, tropical blend of pineapple, coconut milk, and a hint of lime." at bounding box center [331, 426] width 284 height 65
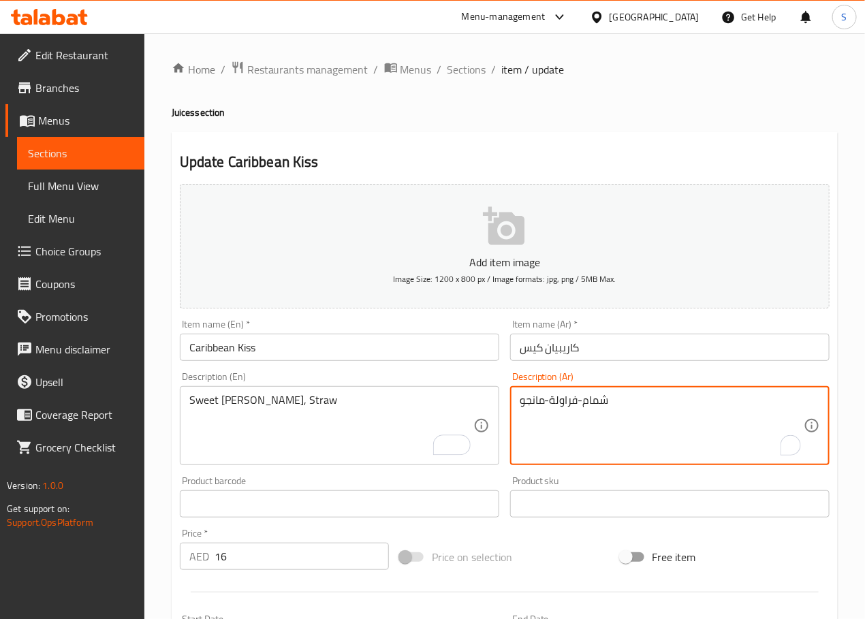
click at [566, 405] on textarea "شمام-فراولة-مانجو" at bounding box center [662, 426] width 284 height 65
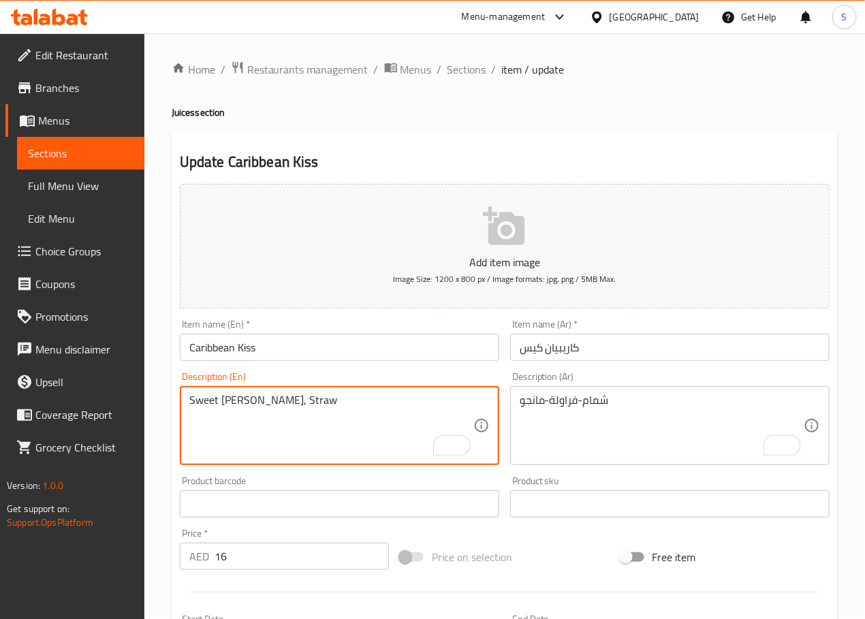
paste textarea "berry"
type textarea "Sweet melin, strawberry, Mango"
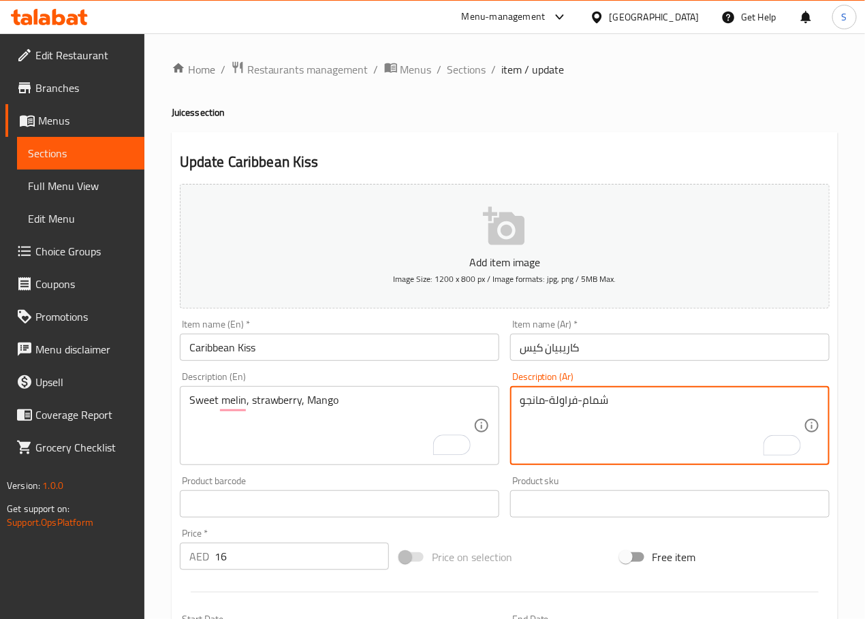
click at [538, 407] on textarea "شمام-فراولة-مانجو" at bounding box center [662, 426] width 284 height 65
type textarea "شمام، فراولة، مانجو"
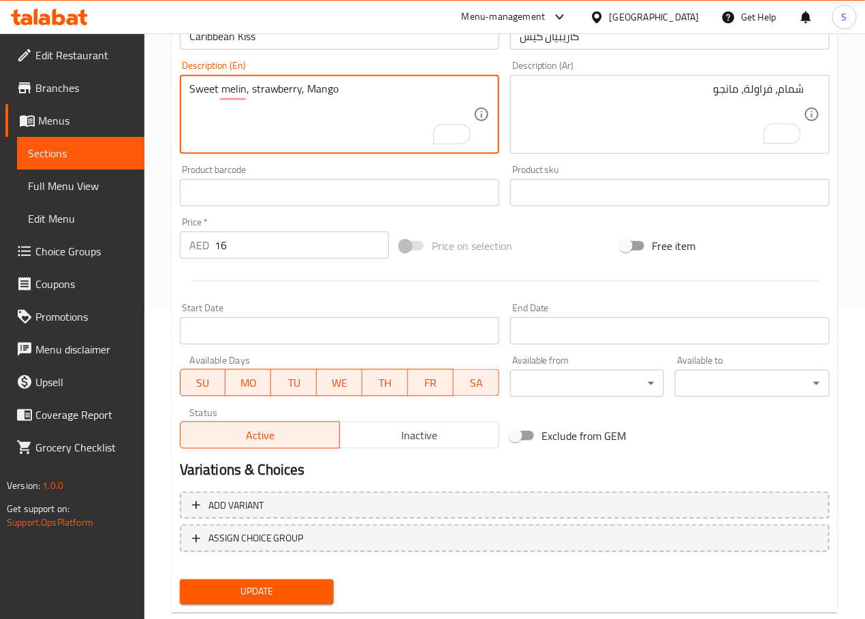
scroll to position [342, 0]
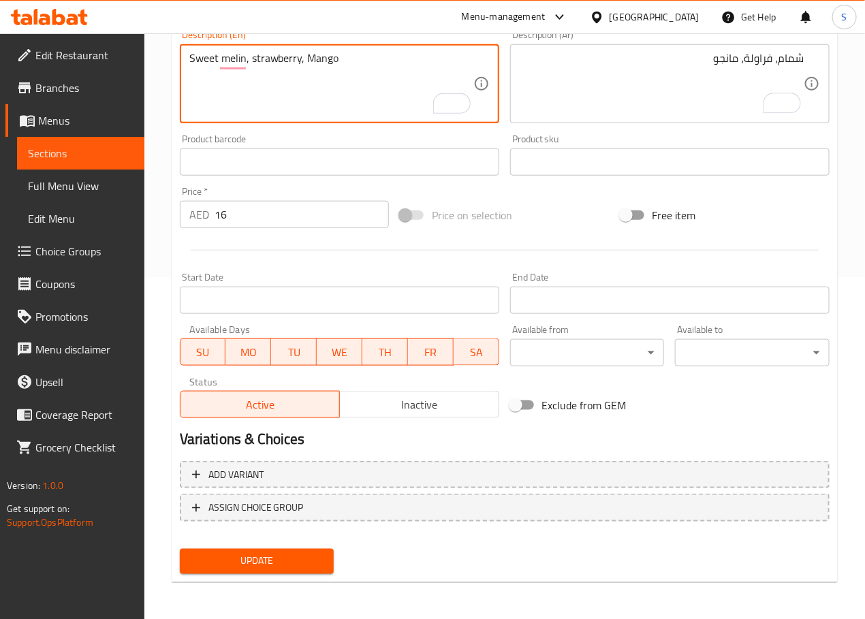
click at [266, 564] on span "Update" at bounding box center [257, 561] width 133 height 17
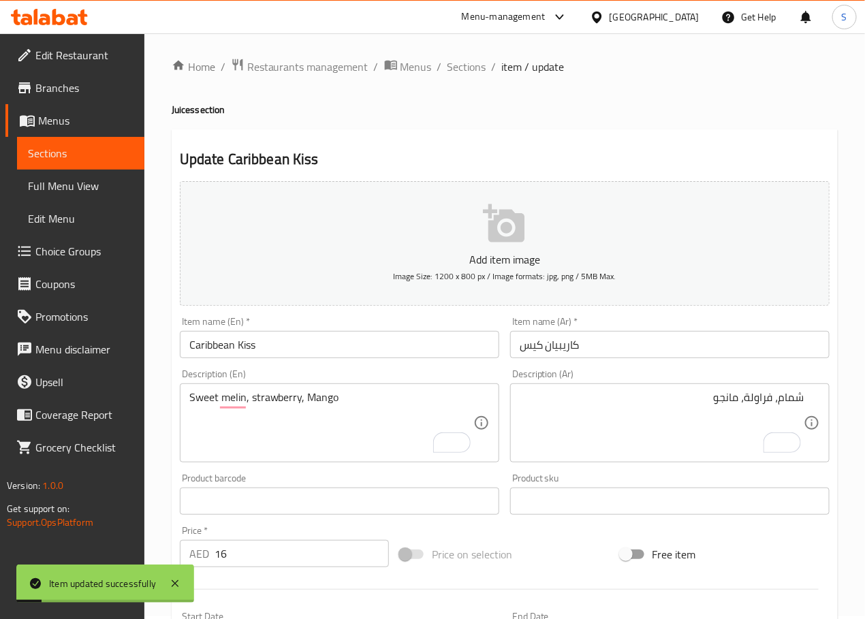
scroll to position [0, 0]
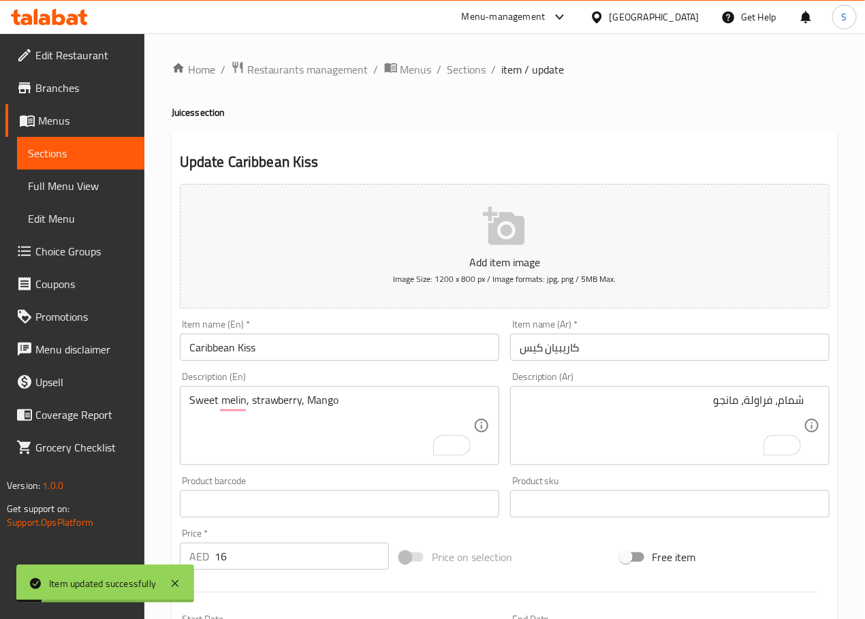
click at [270, 268] on p "Add item image" at bounding box center [504, 262] width 607 height 16
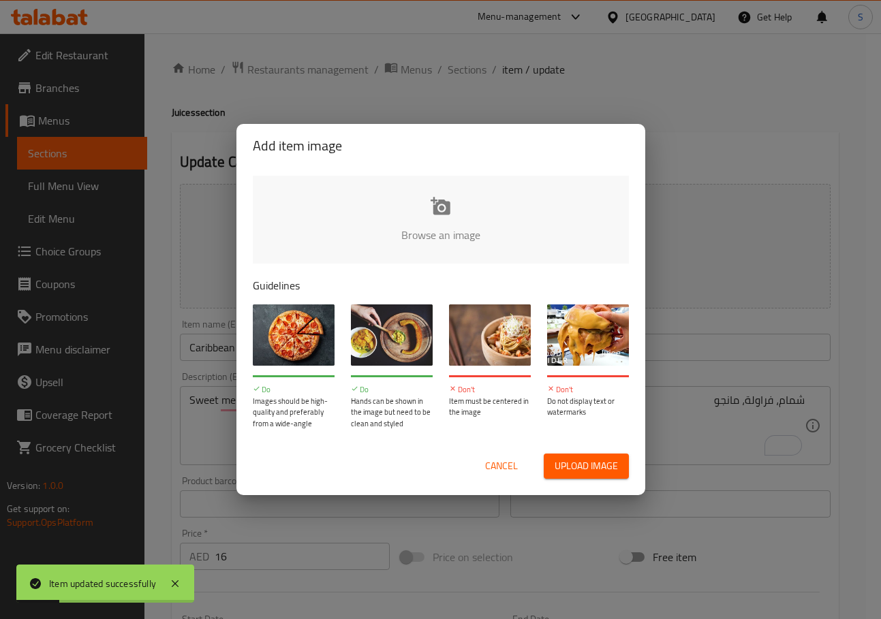
click at [597, 78] on div "Add item image Browse an image Guidelines Do Images should be high-quality and …" at bounding box center [440, 309] width 881 height 619
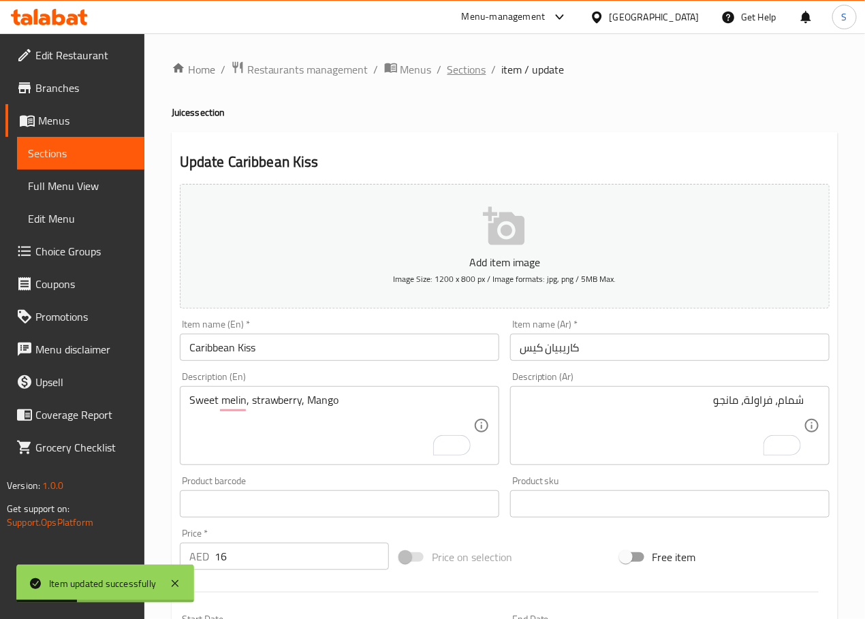
click at [471, 68] on span "Sections" at bounding box center [466, 69] width 39 height 16
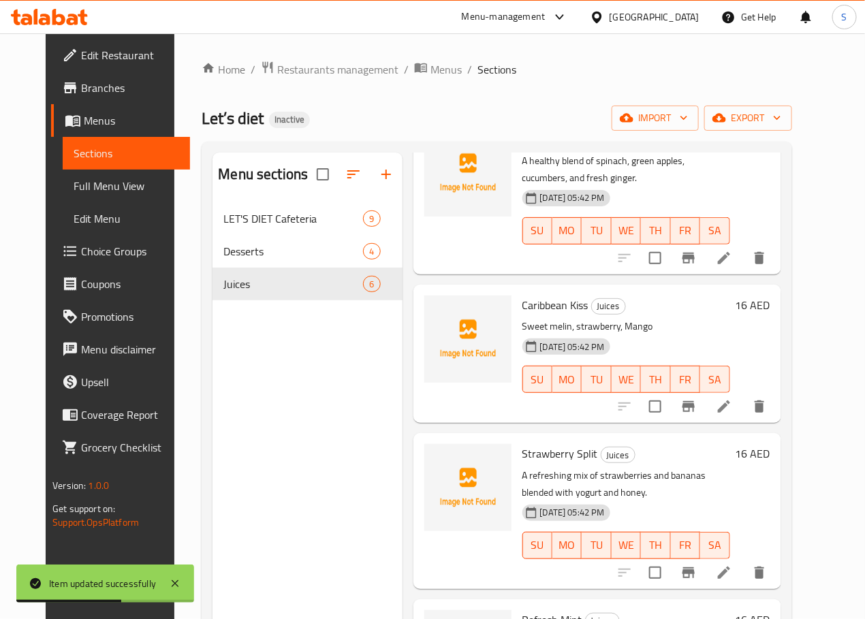
scroll to position [344, 0]
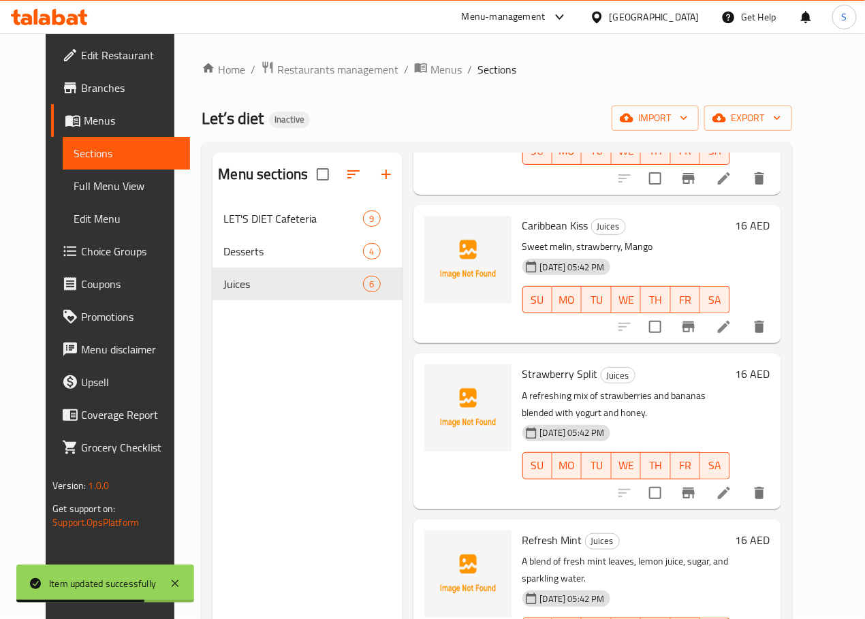
click at [743, 481] on li at bounding box center [724, 493] width 38 height 25
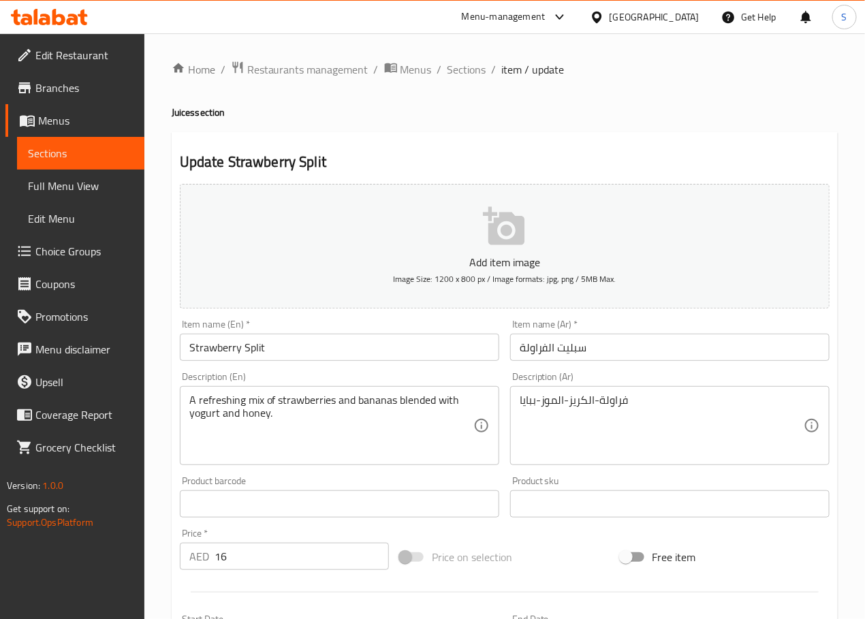
click at [536, 351] on input "سبليت الفراولة" at bounding box center [669, 347] width 319 height 27
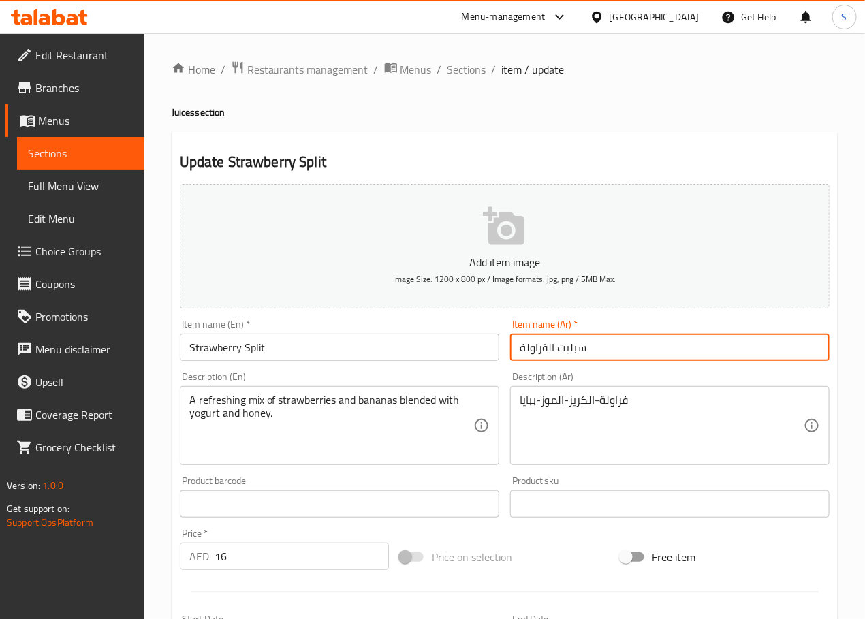
click at [536, 351] on input "سبليت الفراولة" at bounding box center [669, 347] width 319 height 27
type input "سبليت فراولة"
click at [574, 400] on textarea "فراولة-الكريز-الموز-ببايا" at bounding box center [662, 426] width 284 height 65
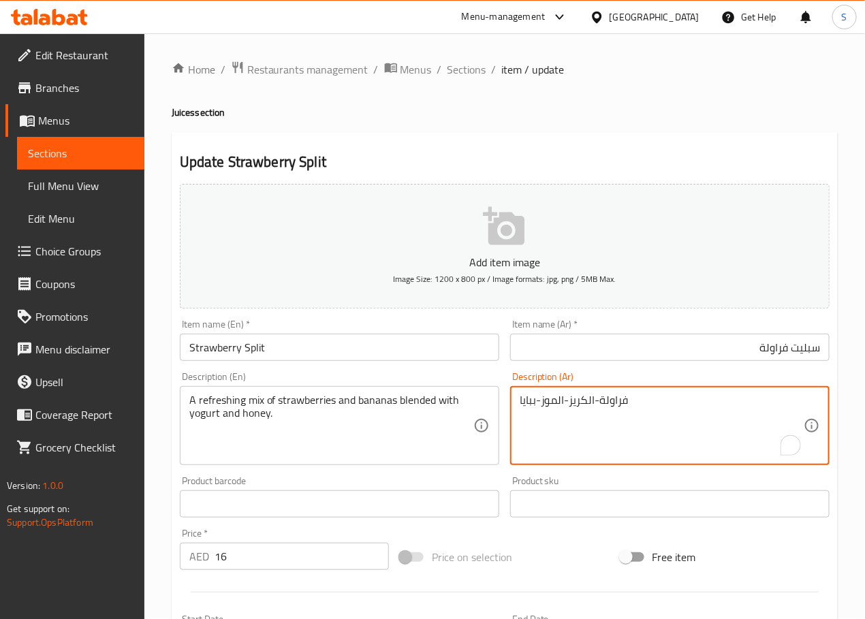
click at [574, 400] on textarea "فراولة-الكريز-الموز-ببايا" at bounding box center [662, 426] width 284 height 65
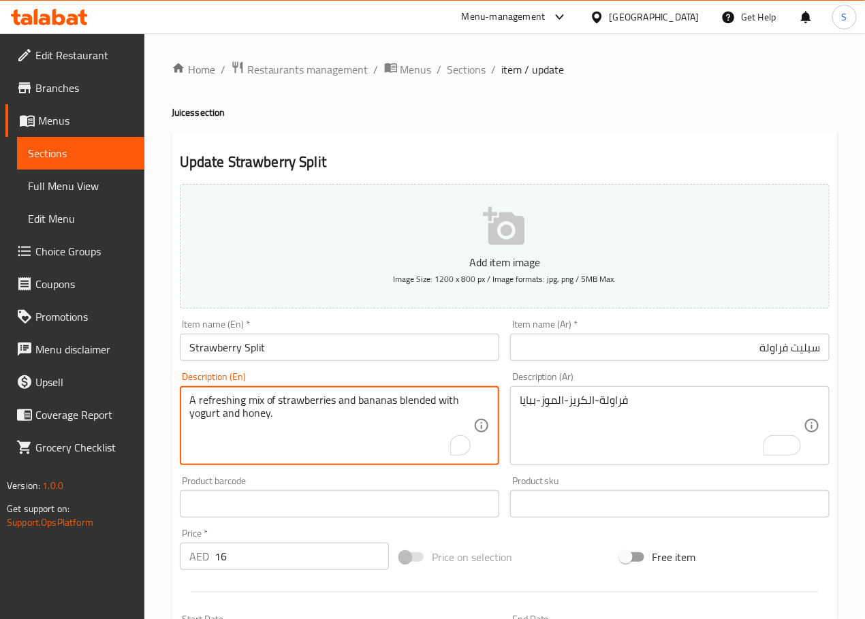
paste textarea "Strawberry-Cherry-Banana-[GEOGRAPHIC_DATA]"
click at [392, 430] on textarea "Strawberry-Cherry-Banana-[GEOGRAPHIC_DATA]" at bounding box center [331, 426] width 284 height 65
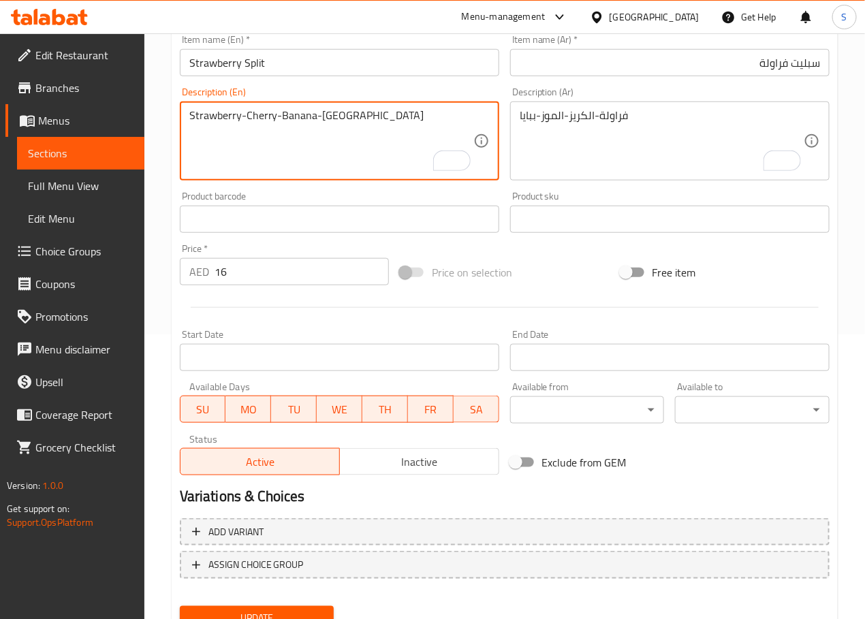
scroll to position [342, 0]
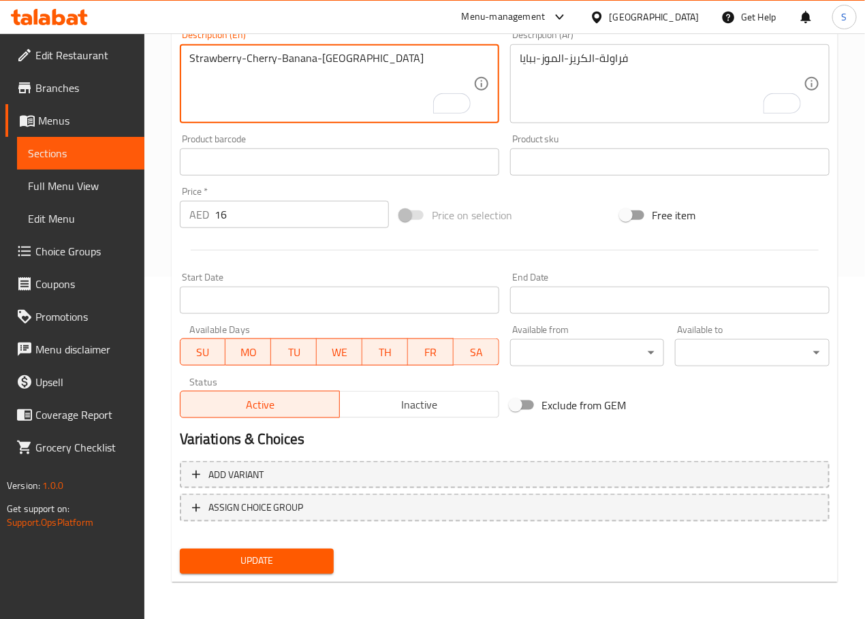
type textarea "Strawberry-Cherry-Banana-Papaya"
click at [285, 562] on span "Update" at bounding box center [257, 561] width 133 height 17
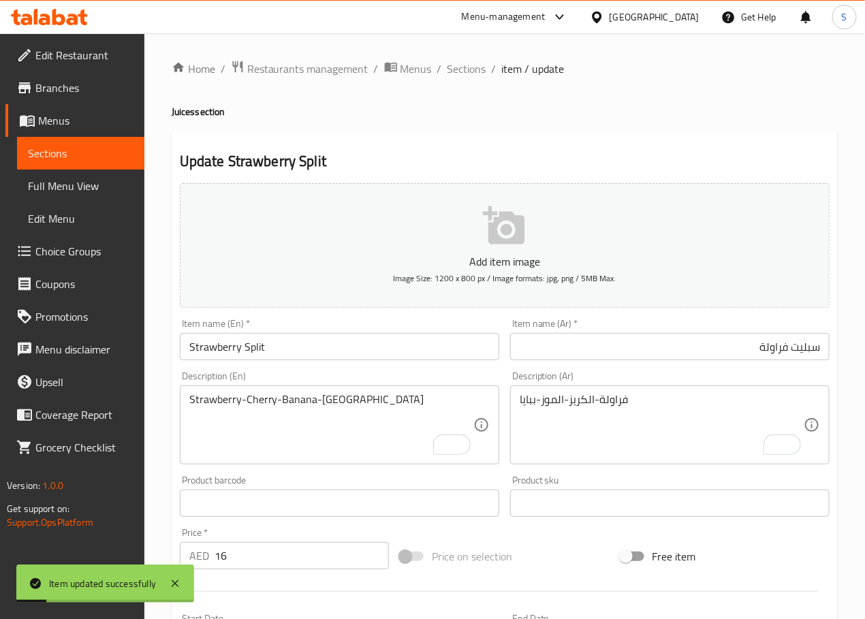
scroll to position [0, 0]
click at [462, 72] on span "Sections" at bounding box center [466, 69] width 39 height 16
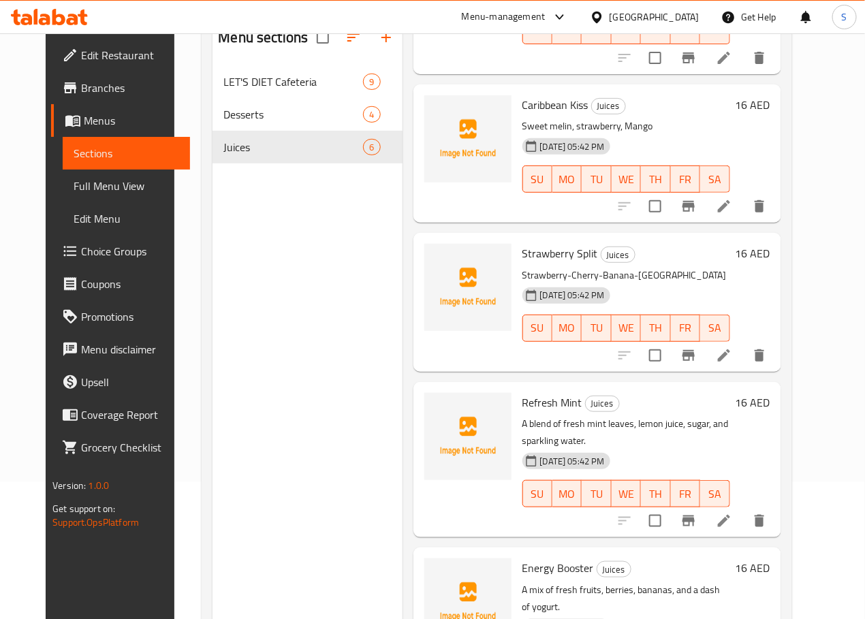
scroll to position [191, 0]
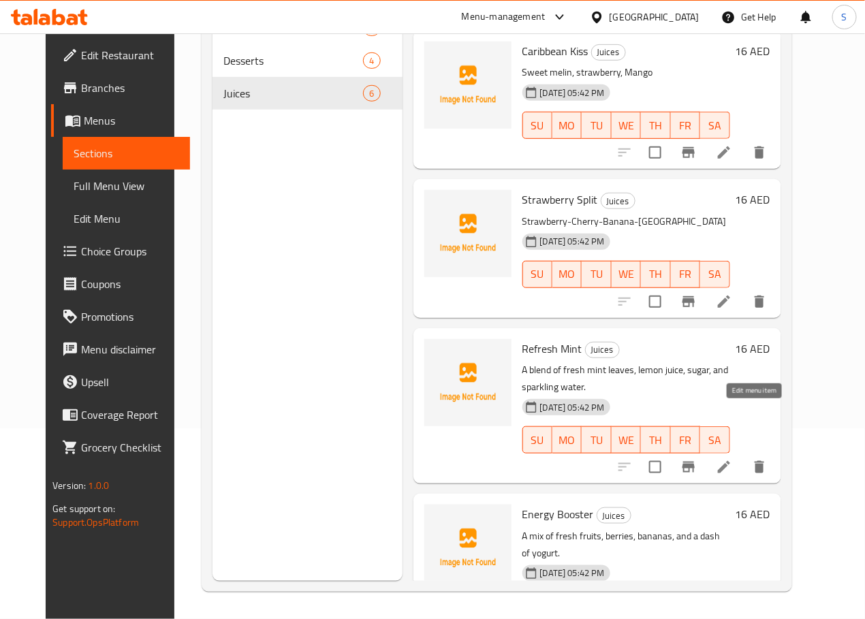
click at [730, 461] on icon at bounding box center [724, 467] width 12 height 12
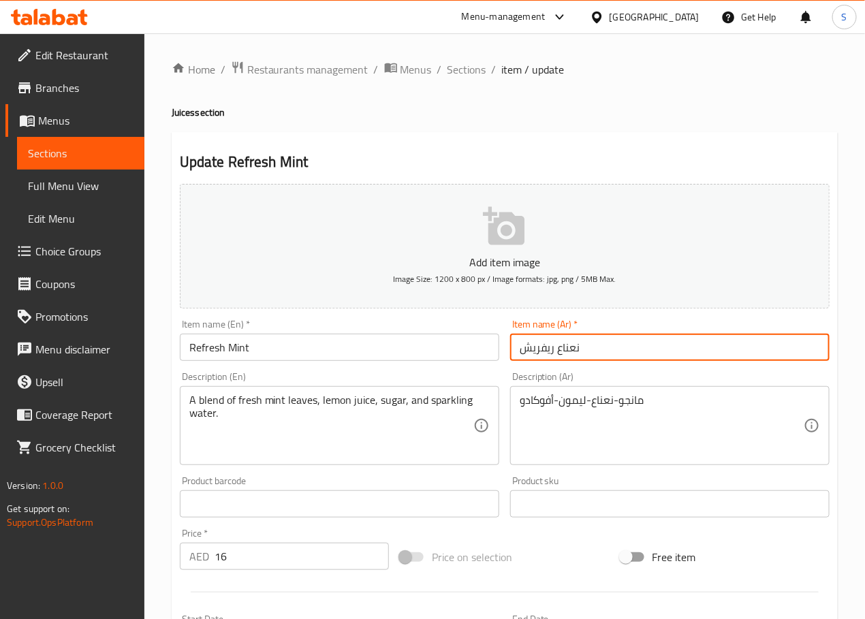
click at [552, 350] on input "نعناع ريفريش" at bounding box center [669, 347] width 319 height 27
type input "نعناع ريفريش"
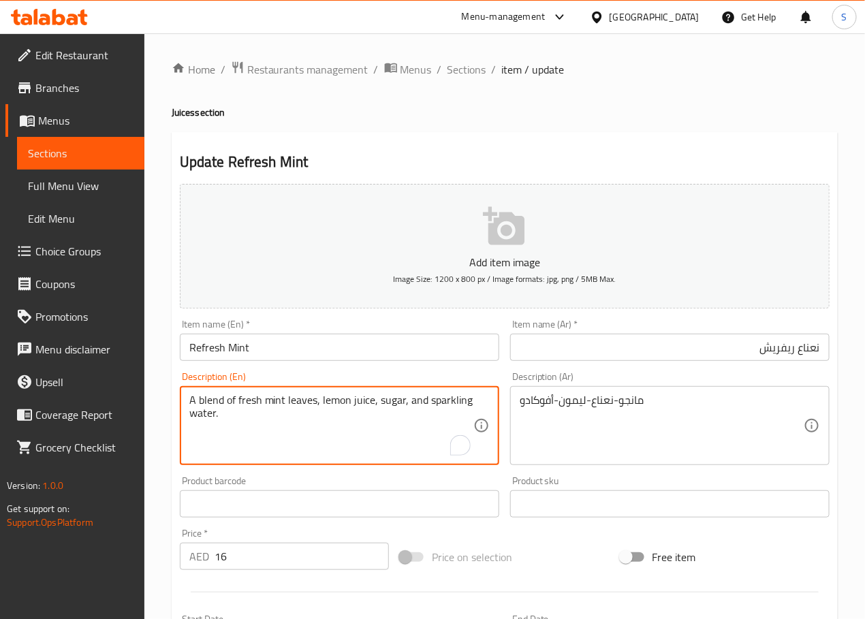
paste textarea "Mango Mint - Lemon Avocado"
drag, startPoint x: 227, startPoint y: 397, endPoint x: 221, endPoint y: 403, distance: 8.2
click at [225, 399] on textarea "Mango Mint - Lemon Avocado" at bounding box center [331, 426] width 284 height 65
click at [291, 405] on textarea "Mango - Mint - Lemon Avocado" at bounding box center [331, 426] width 284 height 65
click at [384, 405] on textarea "Mango - Mint - Lemon - Avocado" at bounding box center [331, 426] width 284 height 65
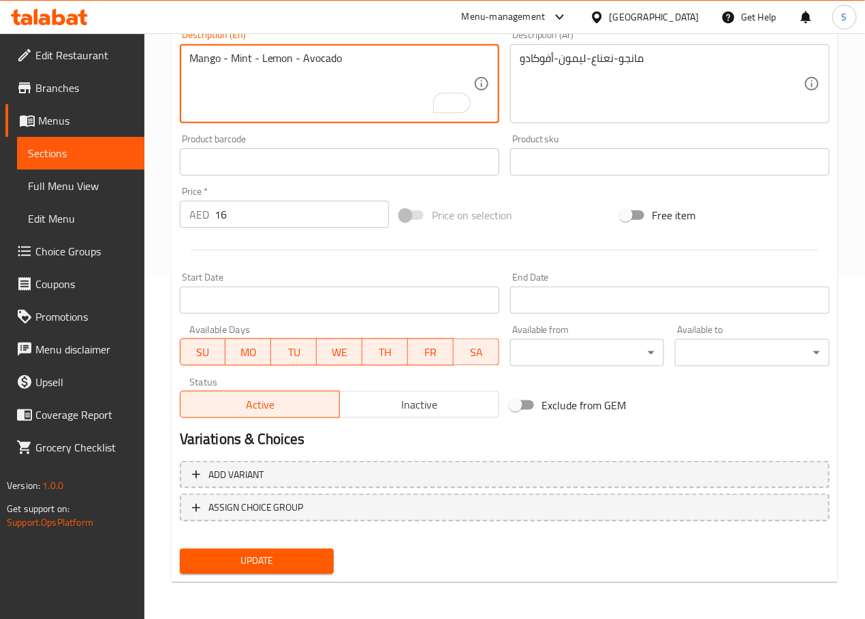
type textarea "Mango - Mint - Lemon - Avocado"
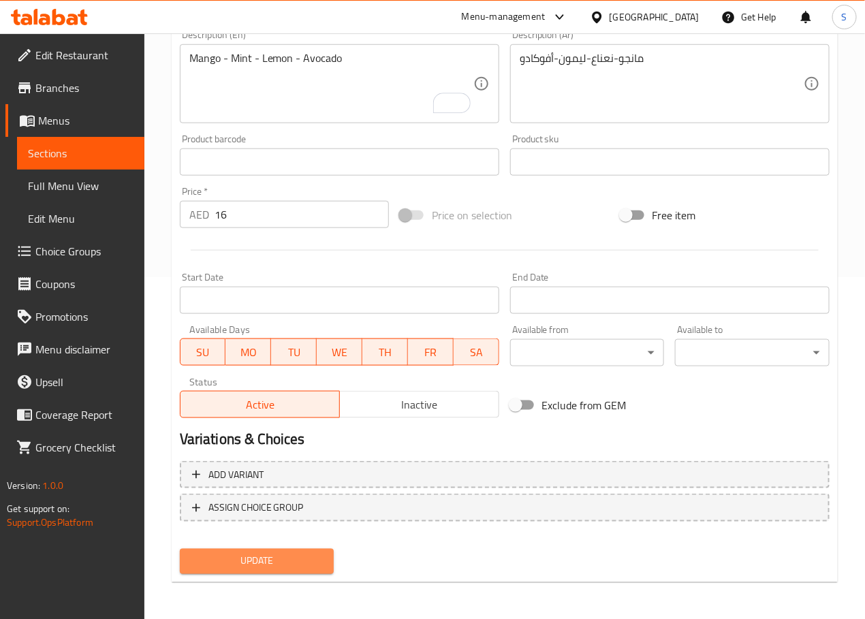
click at [278, 562] on span "Update" at bounding box center [257, 561] width 133 height 17
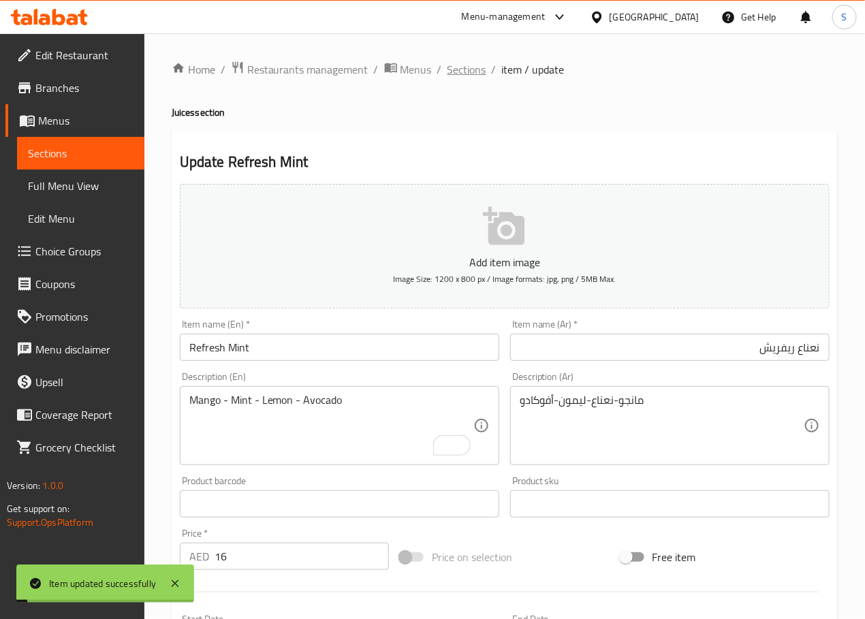
click at [469, 62] on span "Sections" at bounding box center [466, 69] width 39 height 16
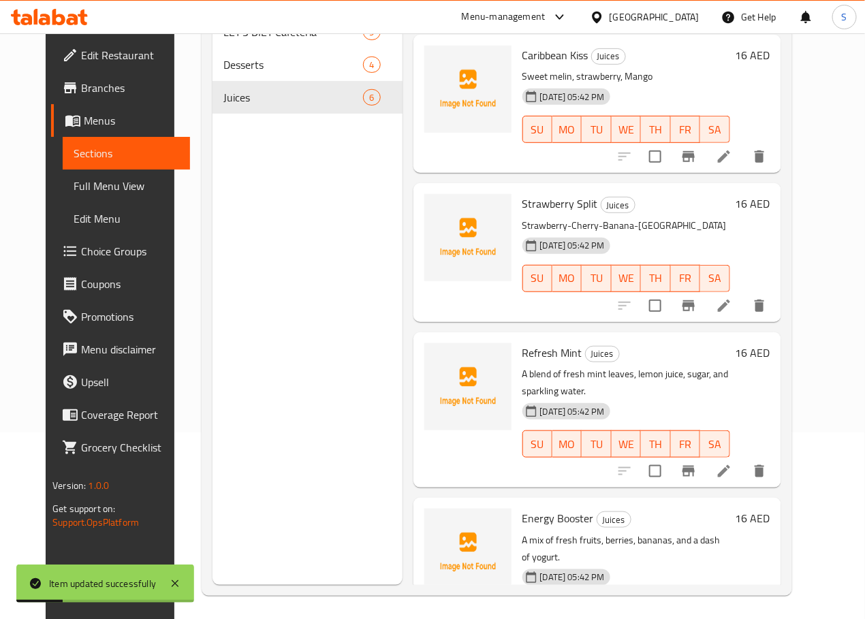
scroll to position [191, 0]
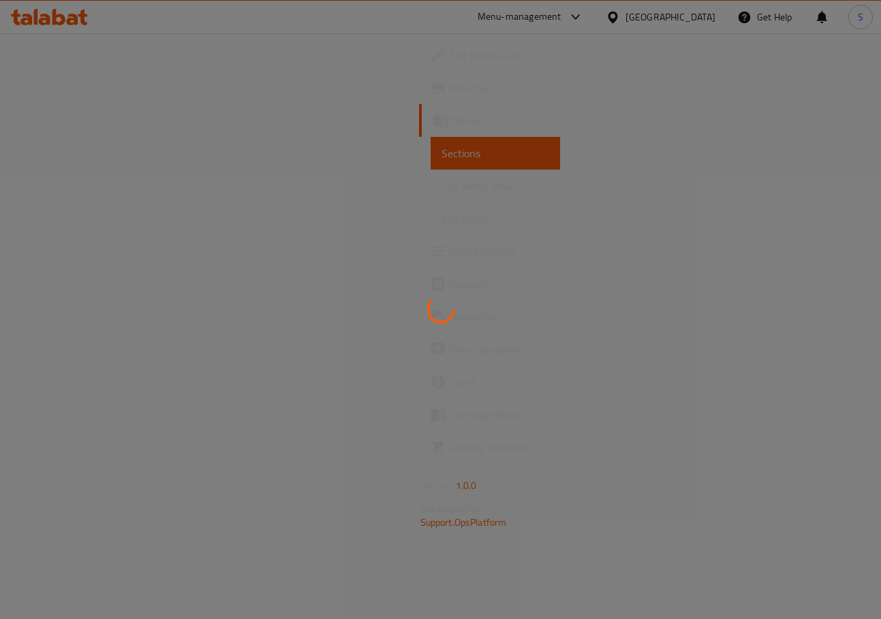
click at [474, 272] on div at bounding box center [440, 309] width 881 height 619
click at [251, 166] on div at bounding box center [440, 309] width 881 height 619
click at [239, 296] on div at bounding box center [440, 309] width 881 height 619
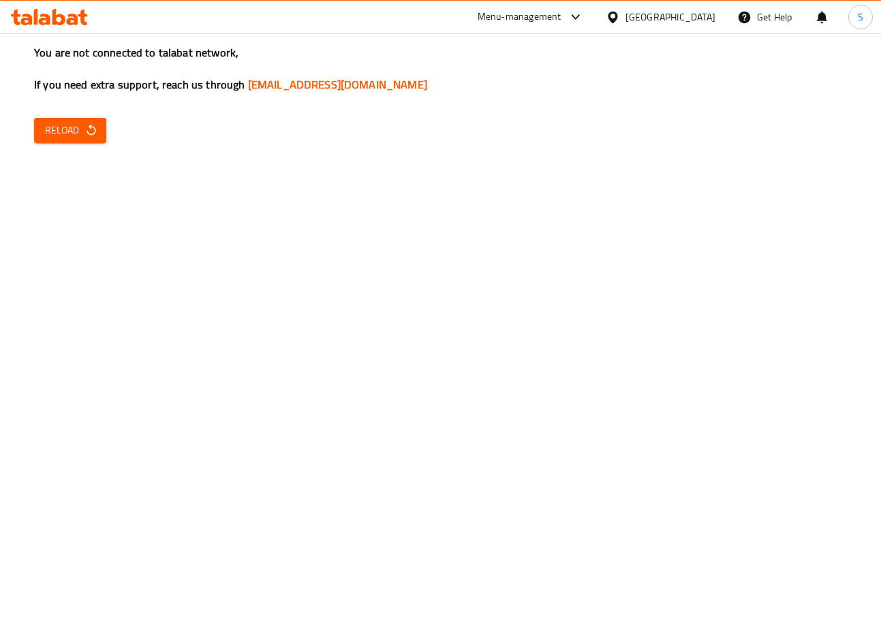
click at [746, 415] on div "You are not connected to talabat network, If you need extra support, reach us t…" at bounding box center [440, 309] width 881 height 619
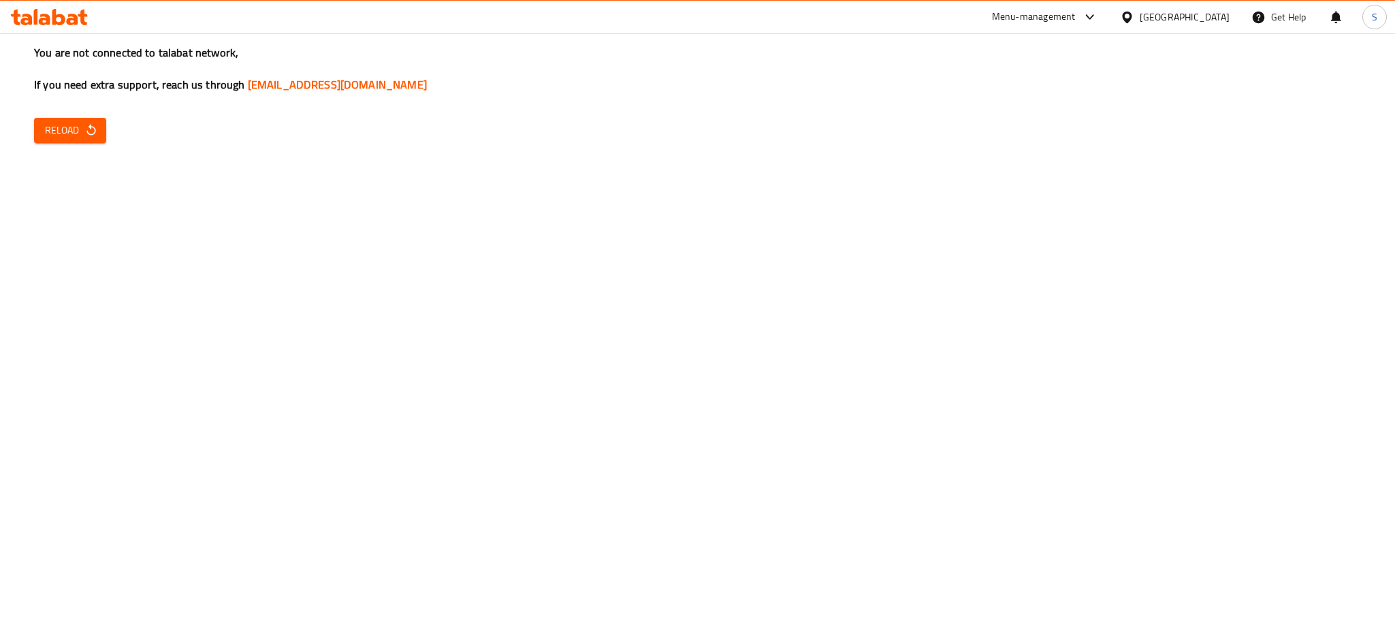
click at [84, 125] on icon "button" at bounding box center [91, 130] width 14 height 14
click at [74, 136] on span "Reload" at bounding box center [70, 130] width 50 height 17
click at [174, 283] on div "You are not connected to talabat network, If you need extra support, reach us t…" at bounding box center [697, 310] width 1395 height 620
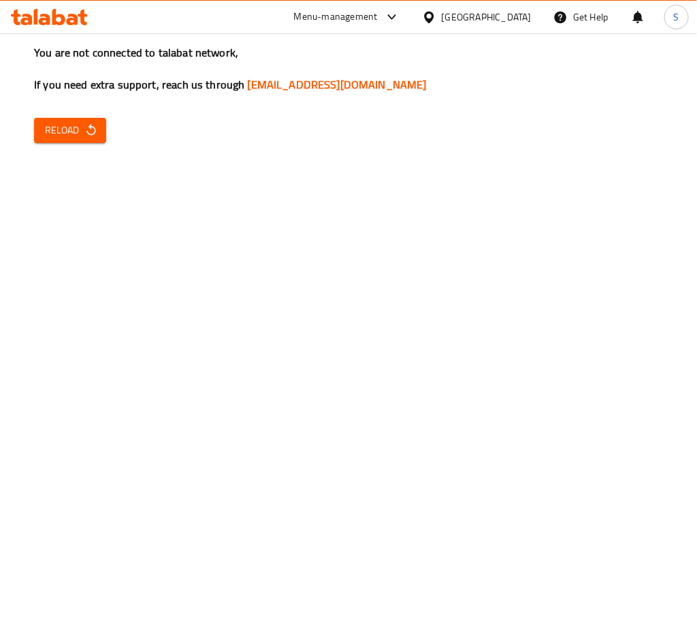
click at [80, 123] on span "Reload" at bounding box center [70, 130] width 50 height 17
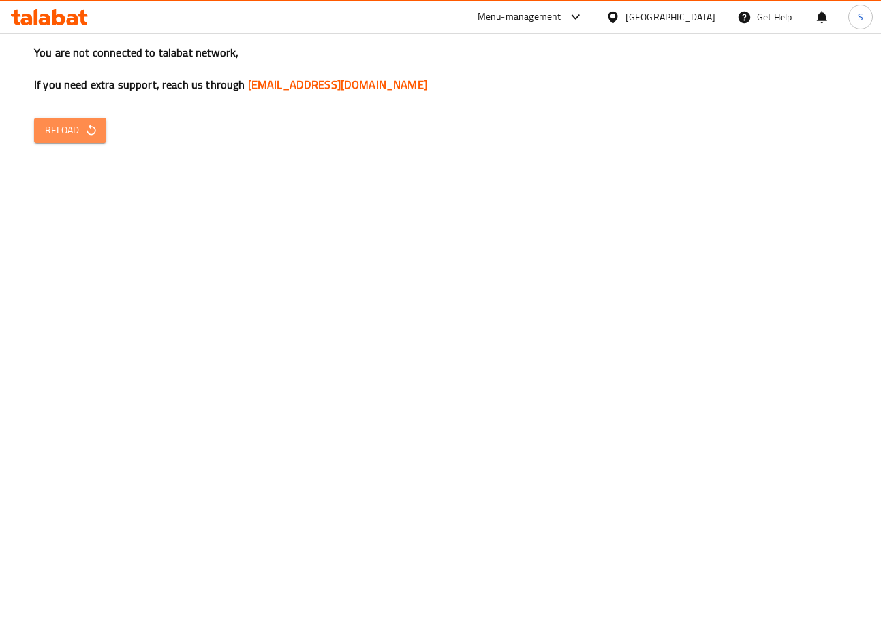
click at [68, 129] on span "Reload" at bounding box center [70, 130] width 50 height 17
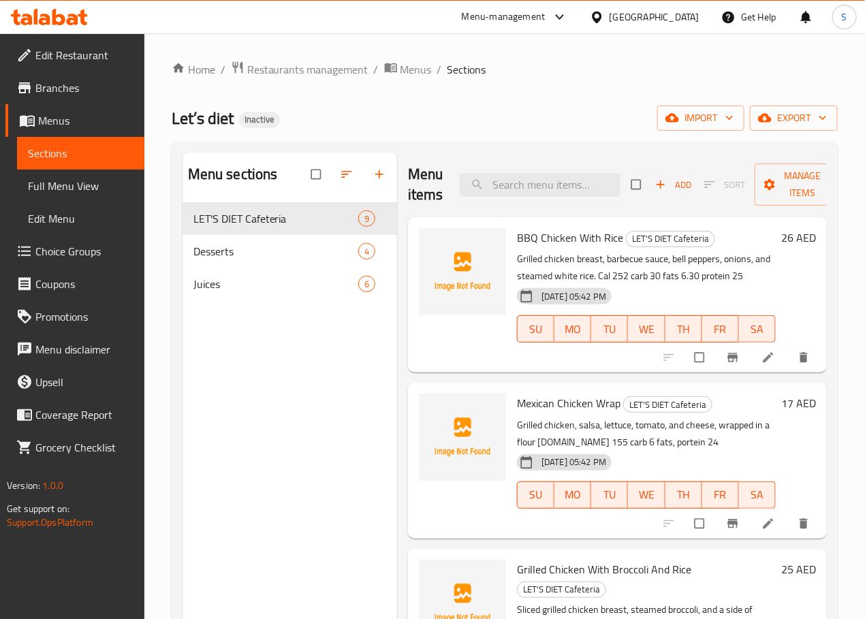
click at [67, 187] on span "Full Menu View" at bounding box center [81, 186] width 106 height 16
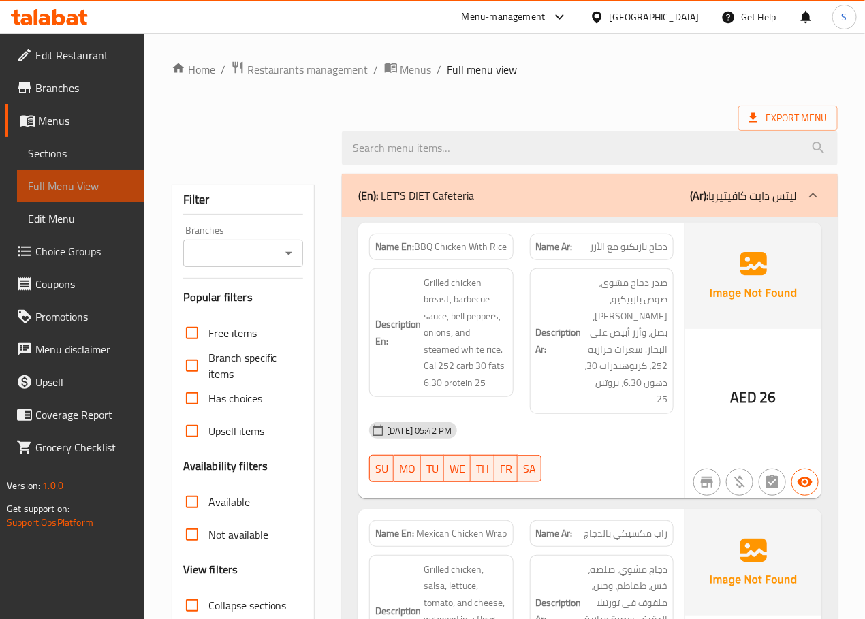
click at [67, 187] on span "Full Menu View" at bounding box center [81, 186] width 106 height 16
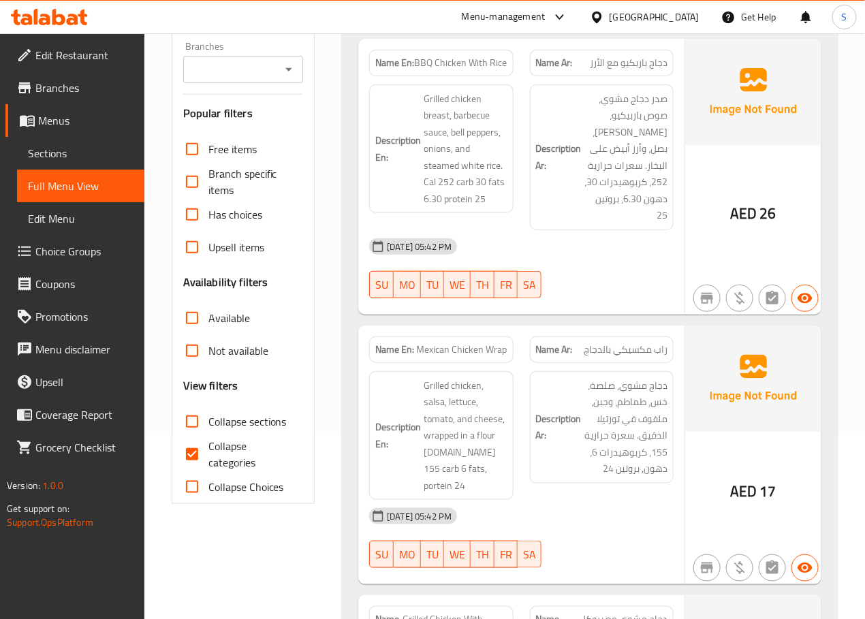
scroll to position [219, 0]
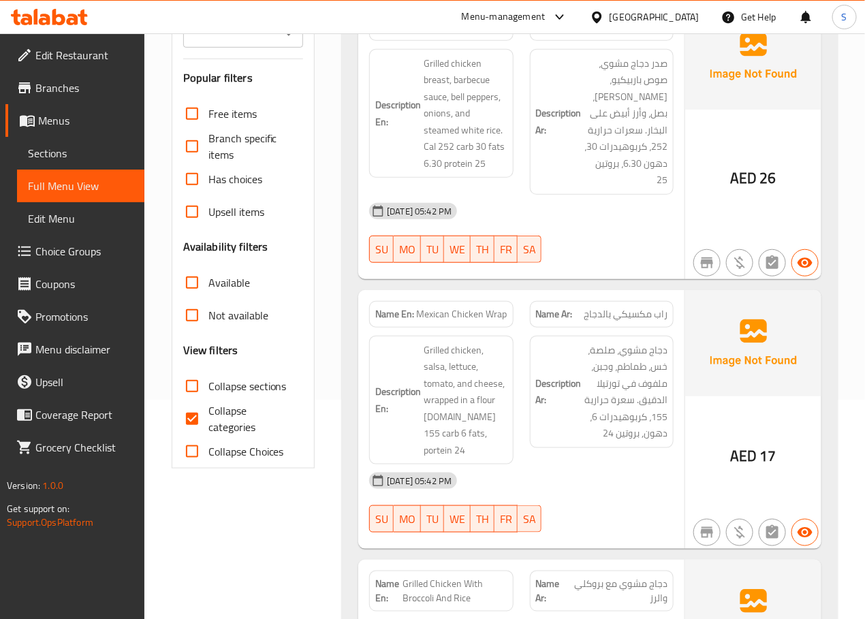
click at [195, 419] on input "Collapse categories" at bounding box center [192, 418] width 33 height 33
checkbox input "false"
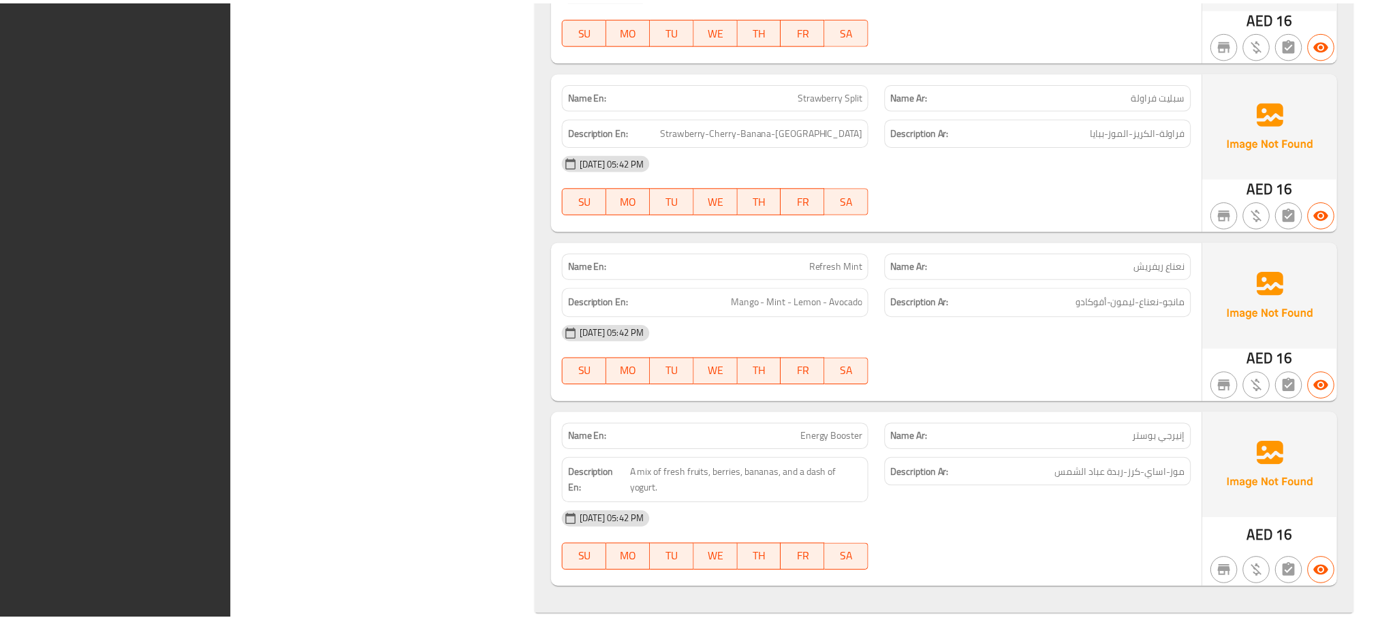
scroll to position [3385, 0]
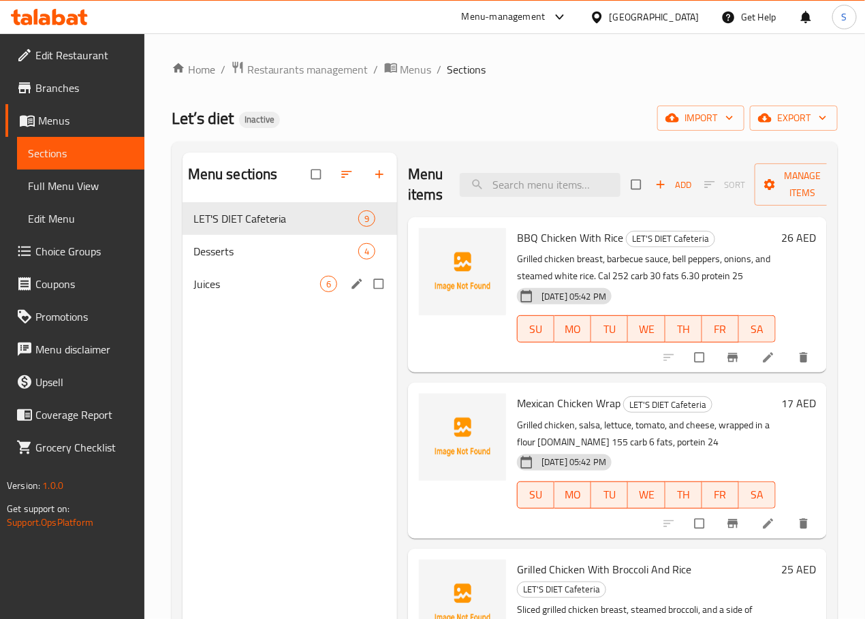
click at [202, 292] on span "Juices" at bounding box center [256, 284] width 127 height 16
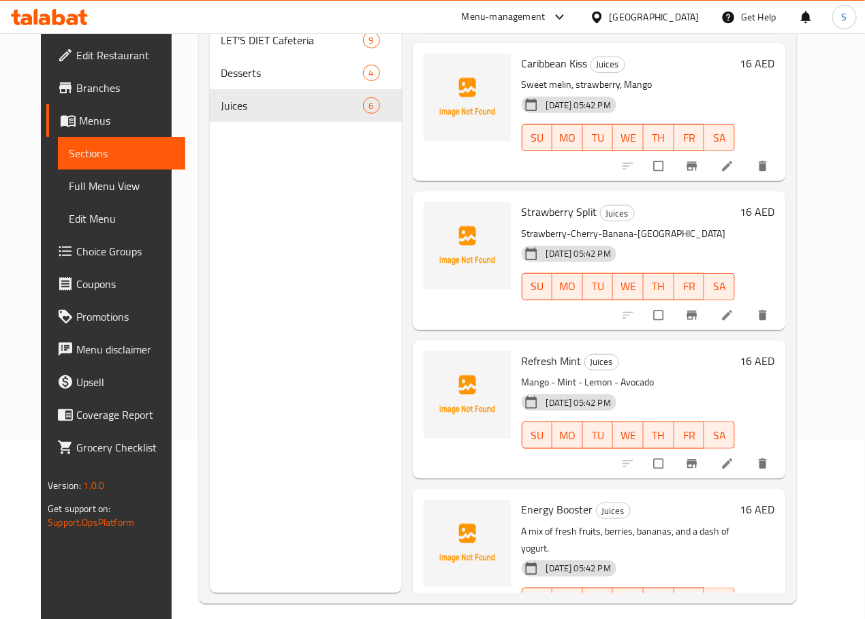
scroll to position [191, 0]
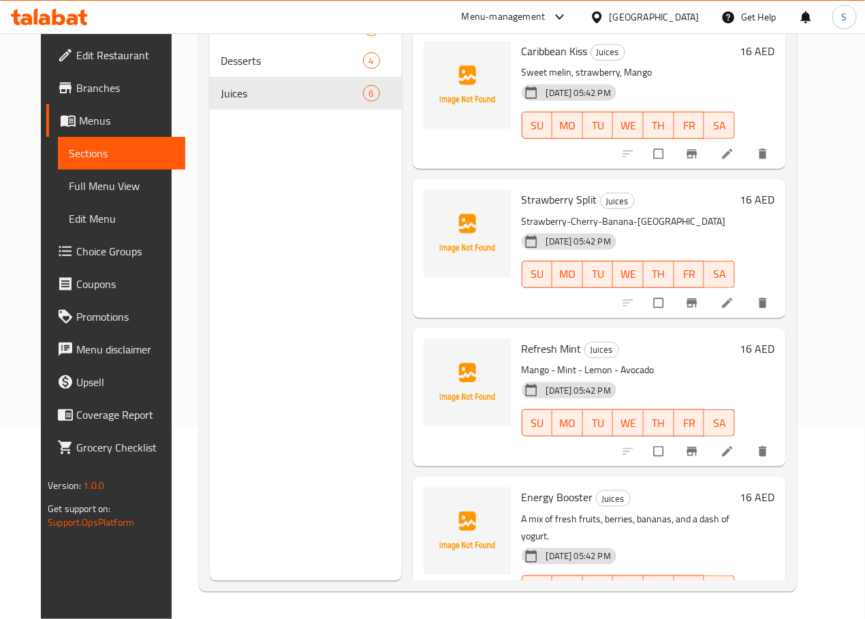
click at [748, 607] on li at bounding box center [729, 618] width 38 height 22
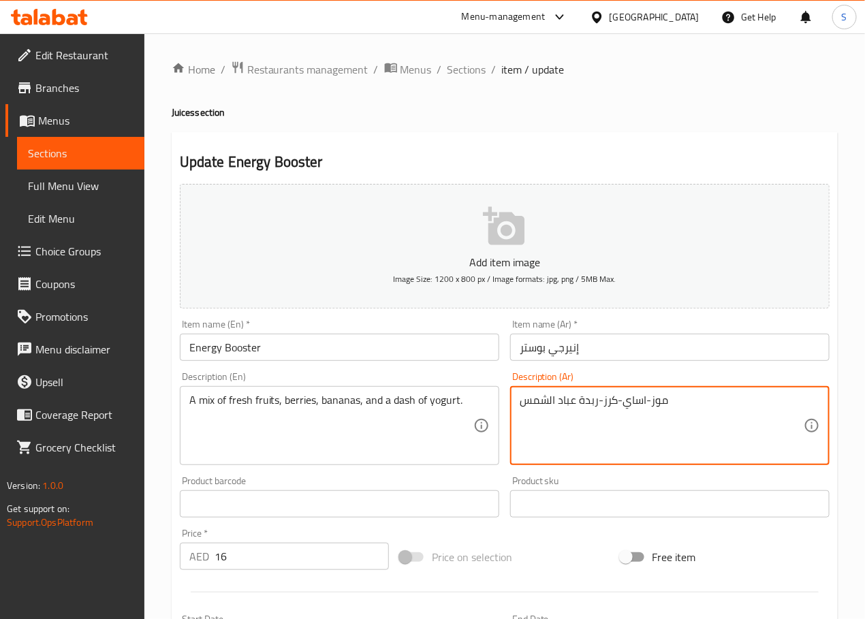
click at [599, 400] on textarea "موز-اساي-كرز-ربدة عباد الشمس" at bounding box center [662, 426] width 284 height 65
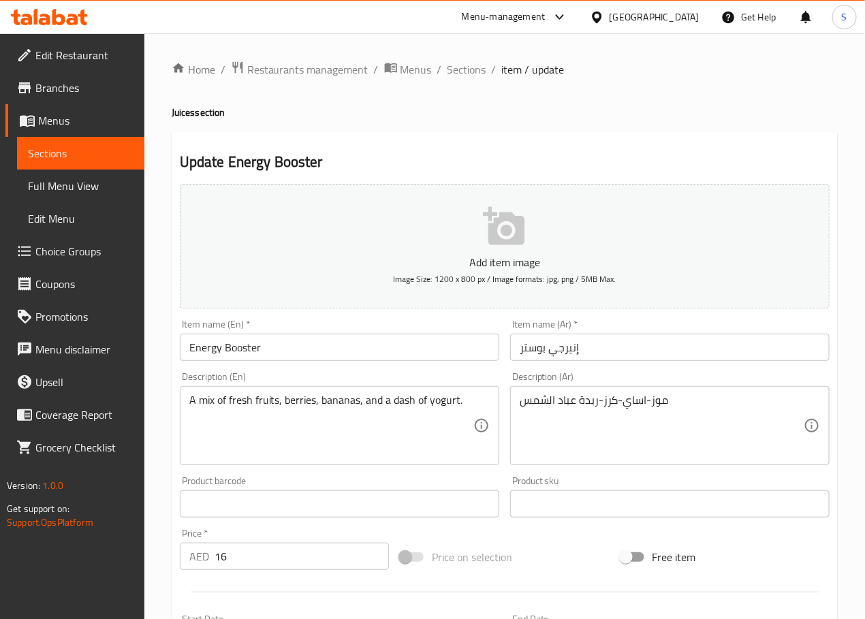
click at [630, 407] on textarea "موز-اساي-كرز-ربدة عباد الشمس" at bounding box center [662, 426] width 284 height 65
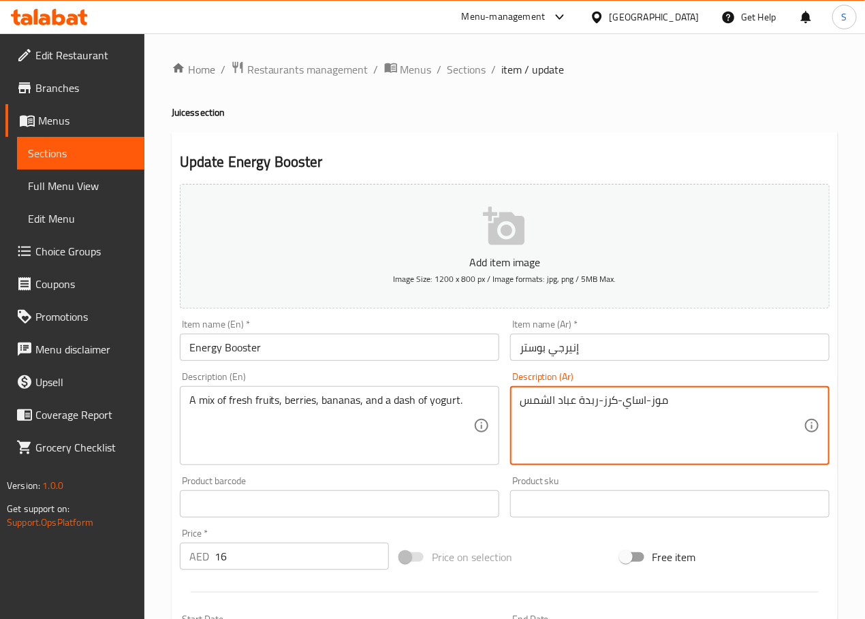
click at [630, 407] on textarea "موز-اساي-كرز-ربدة عباد الشمس" at bounding box center [662, 426] width 284 height 65
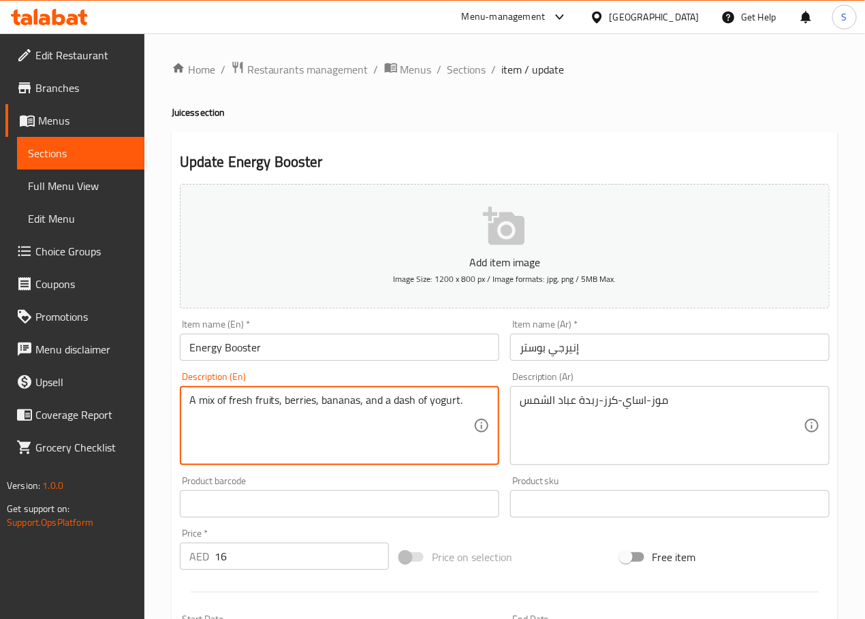
paste textarea "Banana-Açai-Cherry-Sunflower"
click at [240, 402] on textarea "Banana-Açai-Cherry-Sunflower" at bounding box center [331, 426] width 284 height 65
click at [383, 430] on textarea "Banana-Acai-Cherry-Sunflower" at bounding box center [331, 426] width 284 height 65
click at [401, 419] on textarea "Banana-Acai-Cherry-Sunflower butter" at bounding box center [331, 426] width 284 height 65
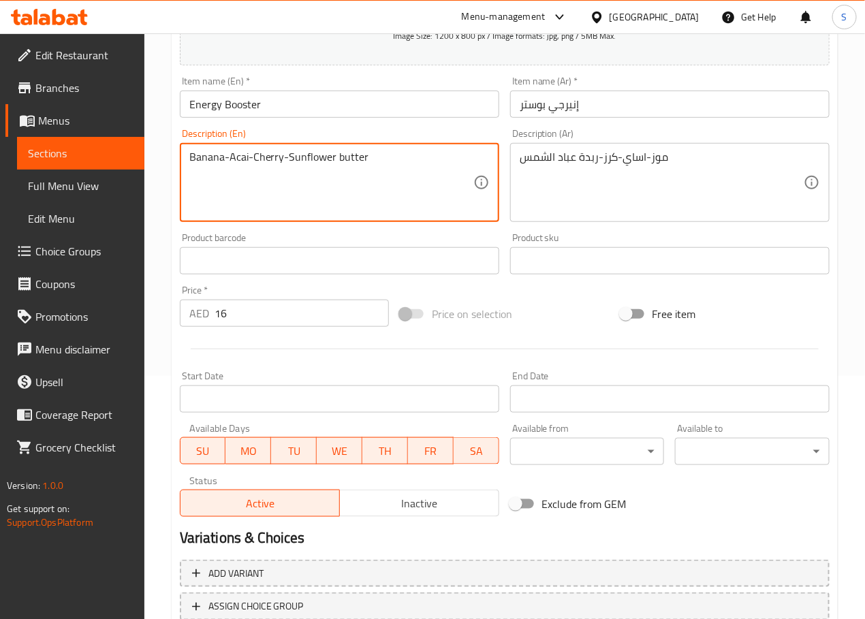
scroll to position [342, 0]
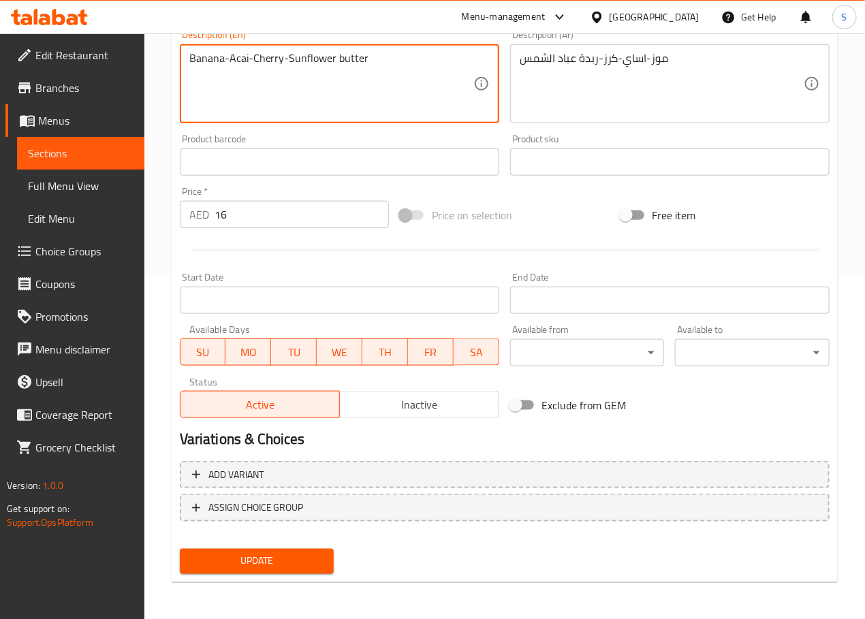
type textarea "Banana-Acai-Cherry-Sunflower butter"
click at [268, 571] on button "Update" at bounding box center [257, 561] width 155 height 25
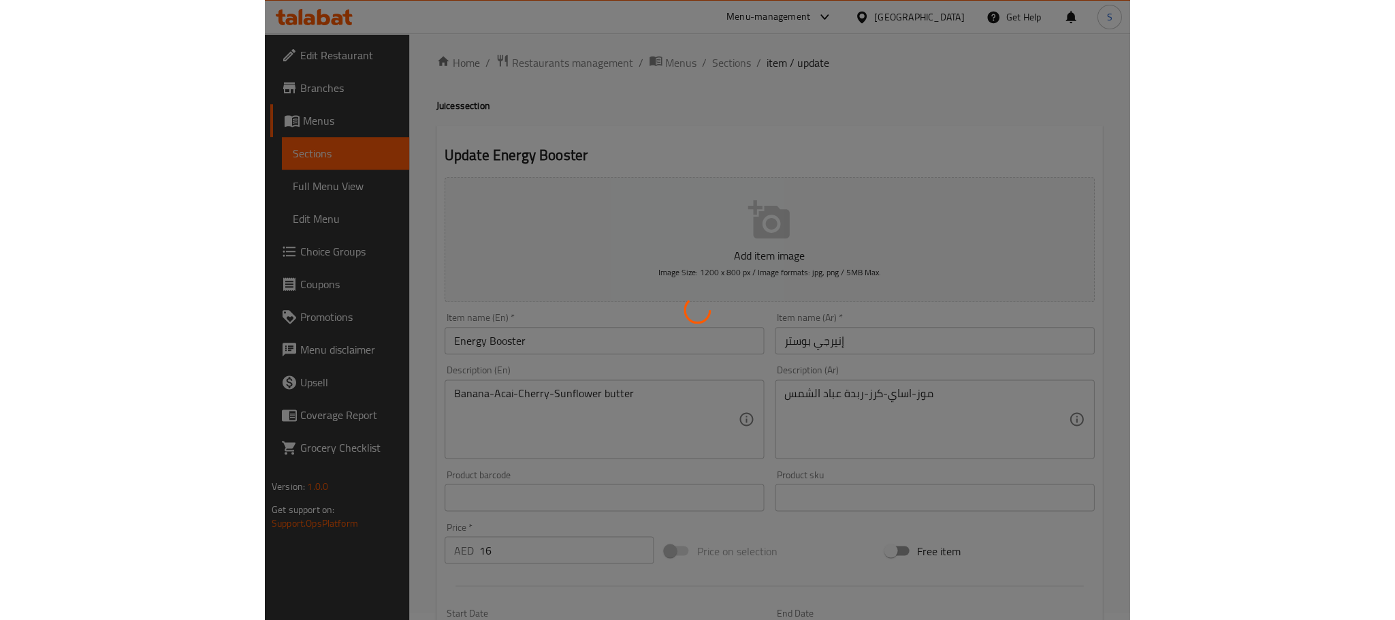
scroll to position [0, 0]
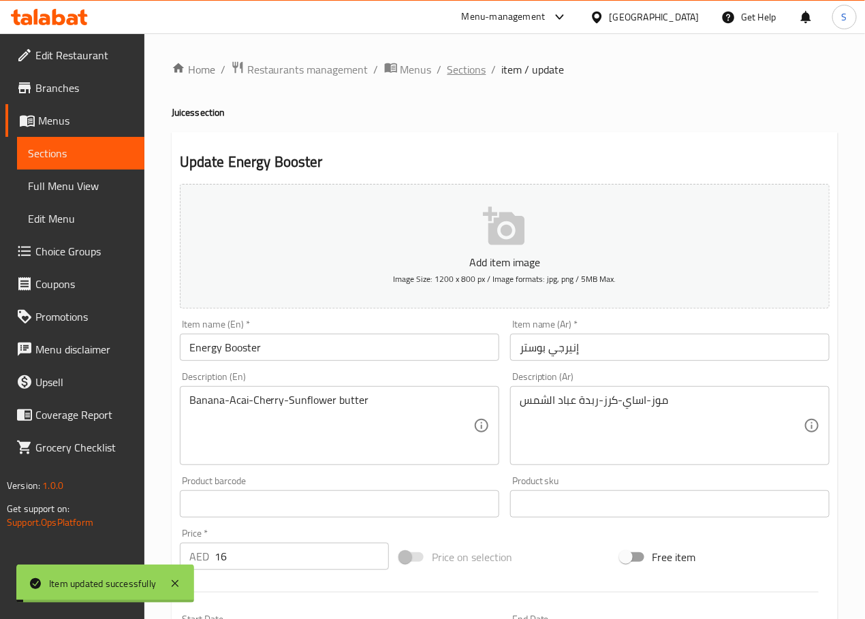
click at [462, 64] on span "Sections" at bounding box center [466, 69] width 39 height 16
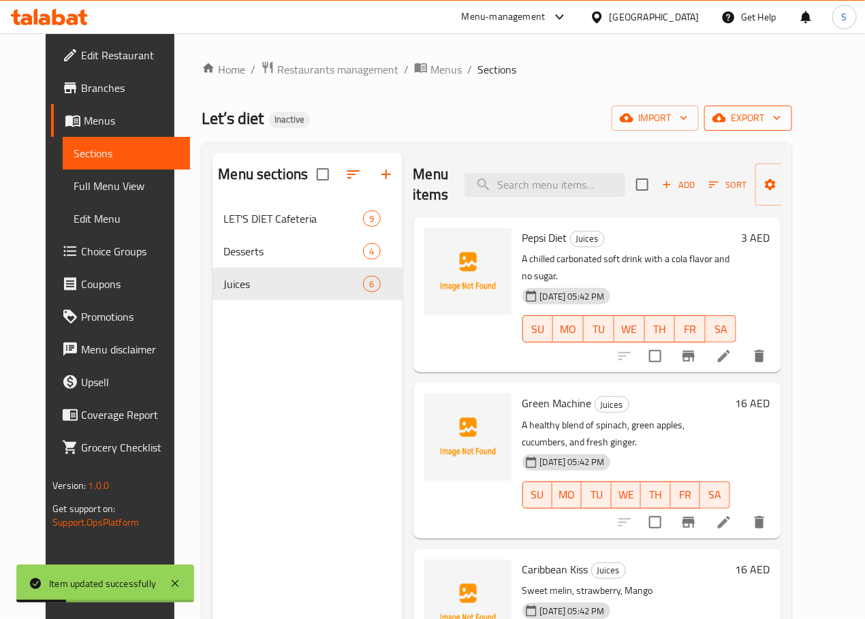
click at [781, 118] on span "export" at bounding box center [748, 118] width 66 height 17
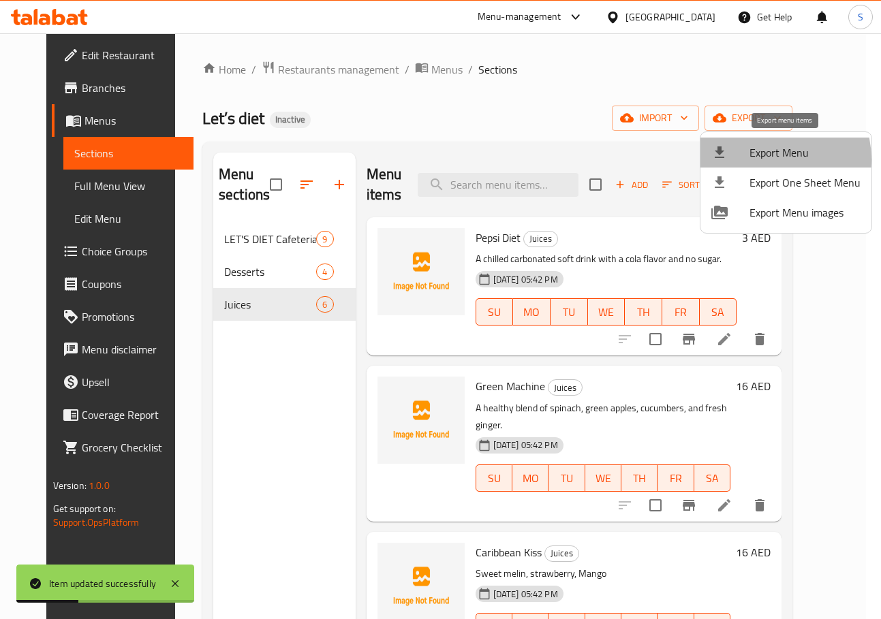
click at [763, 159] on span "Export Menu" at bounding box center [804, 152] width 111 height 16
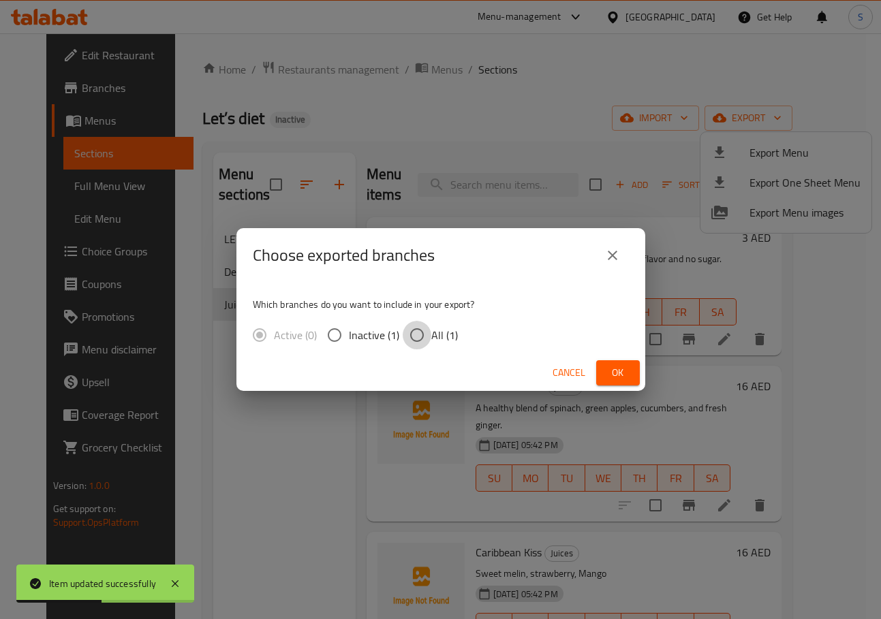
click at [411, 339] on input "All (1)" at bounding box center [416, 335] width 29 height 29
radio input "true"
click at [629, 370] on button "Ok" at bounding box center [618, 372] width 44 height 25
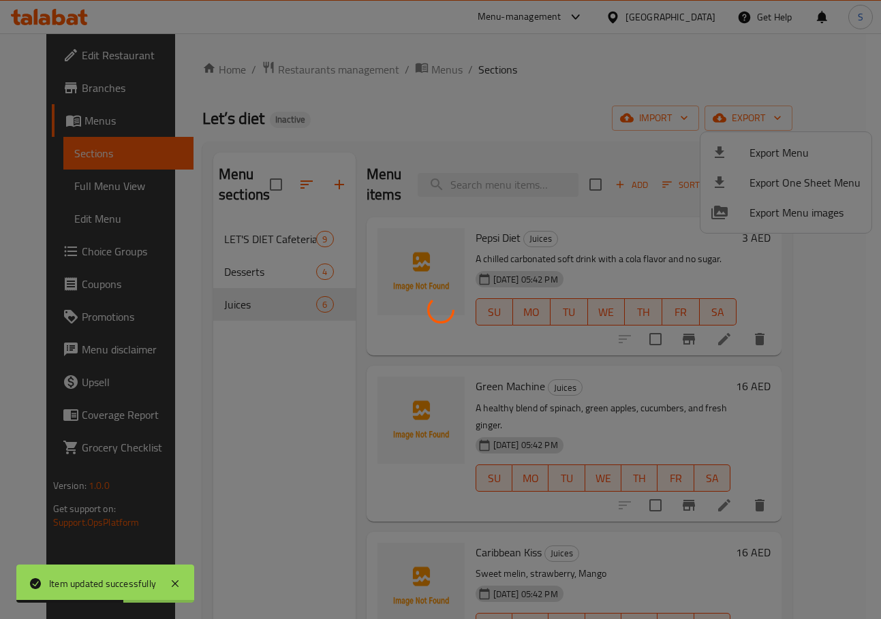
click at [513, 94] on div at bounding box center [440, 309] width 881 height 619
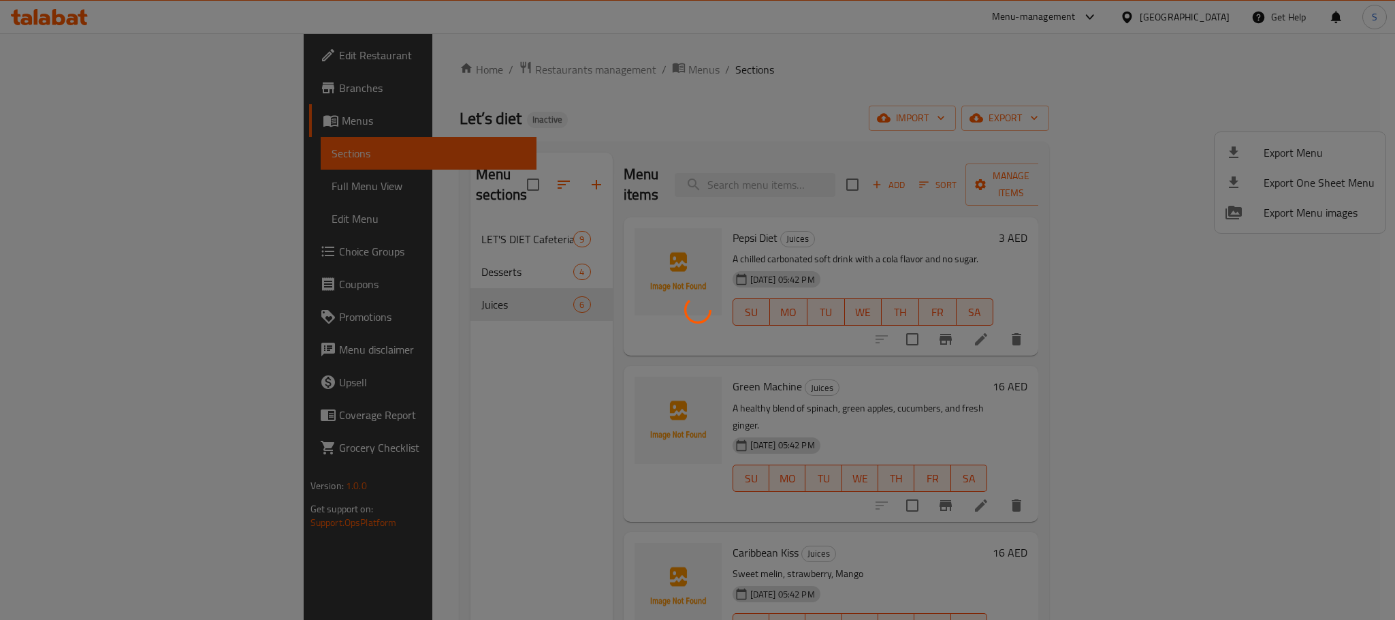
click at [233, 98] on div at bounding box center [697, 310] width 1395 height 620
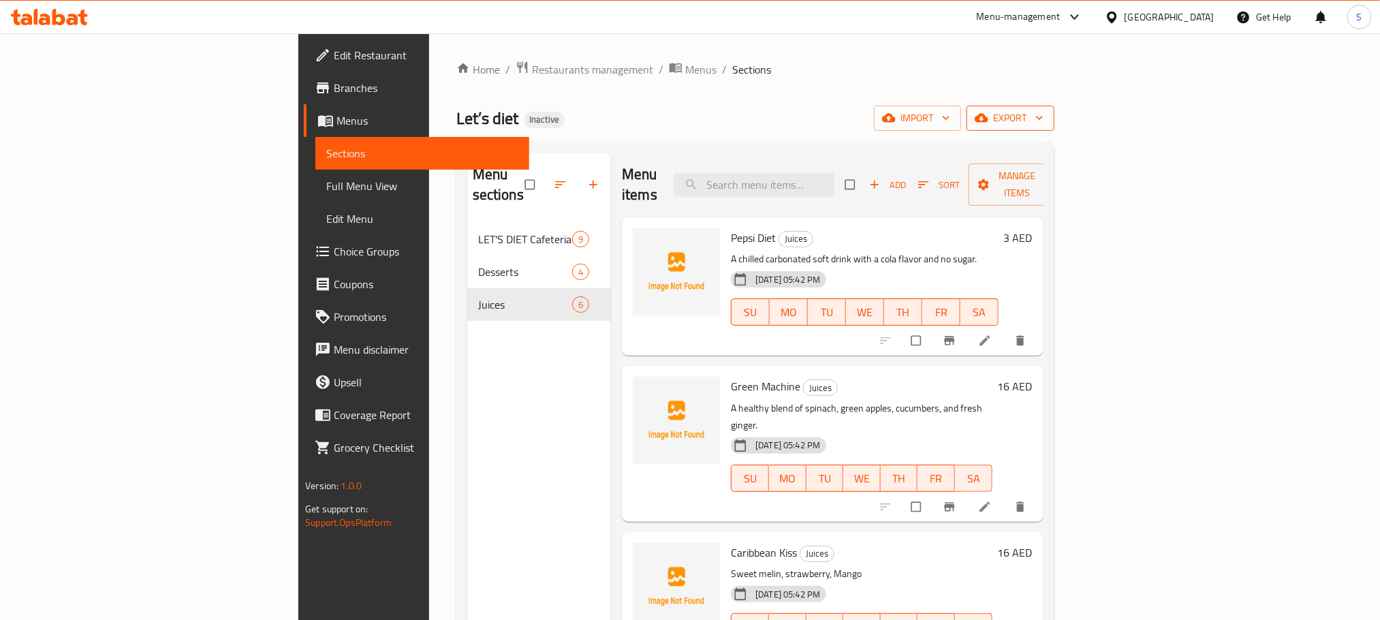
click at [1043, 114] on span "export" at bounding box center [1010, 118] width 66 height 17
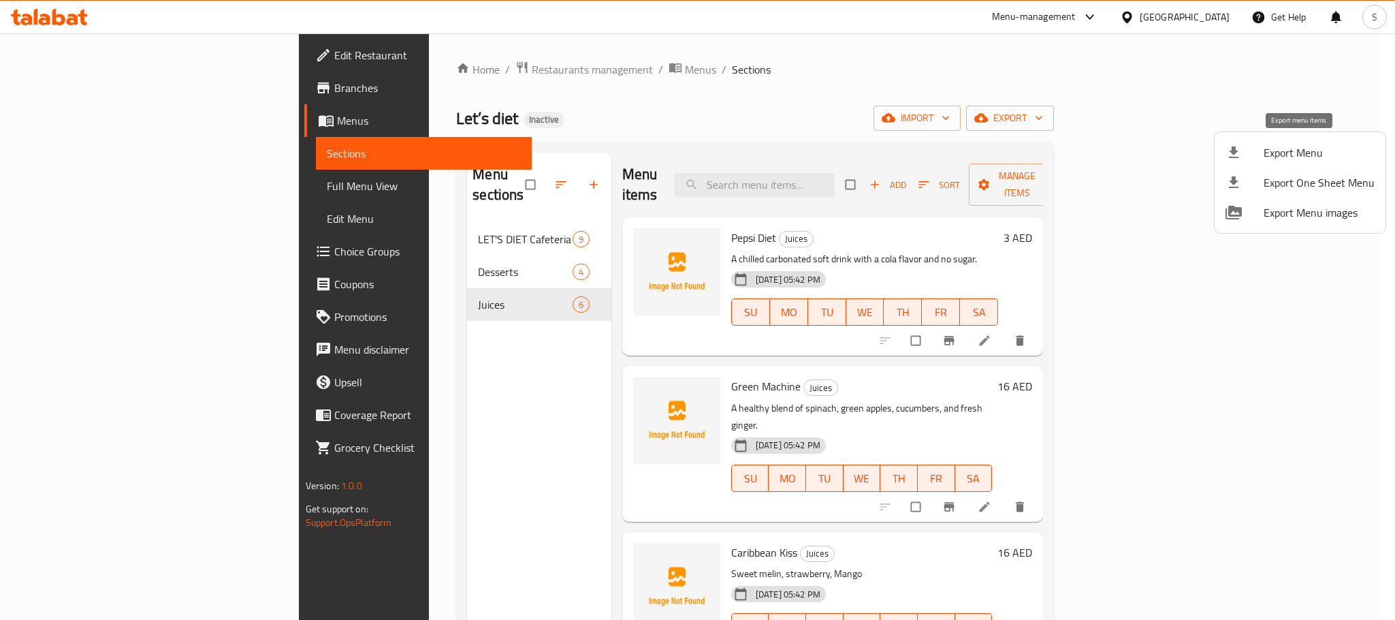
click at [1251, 154] on div at bounding box center [1245, 152] width 38 height 16
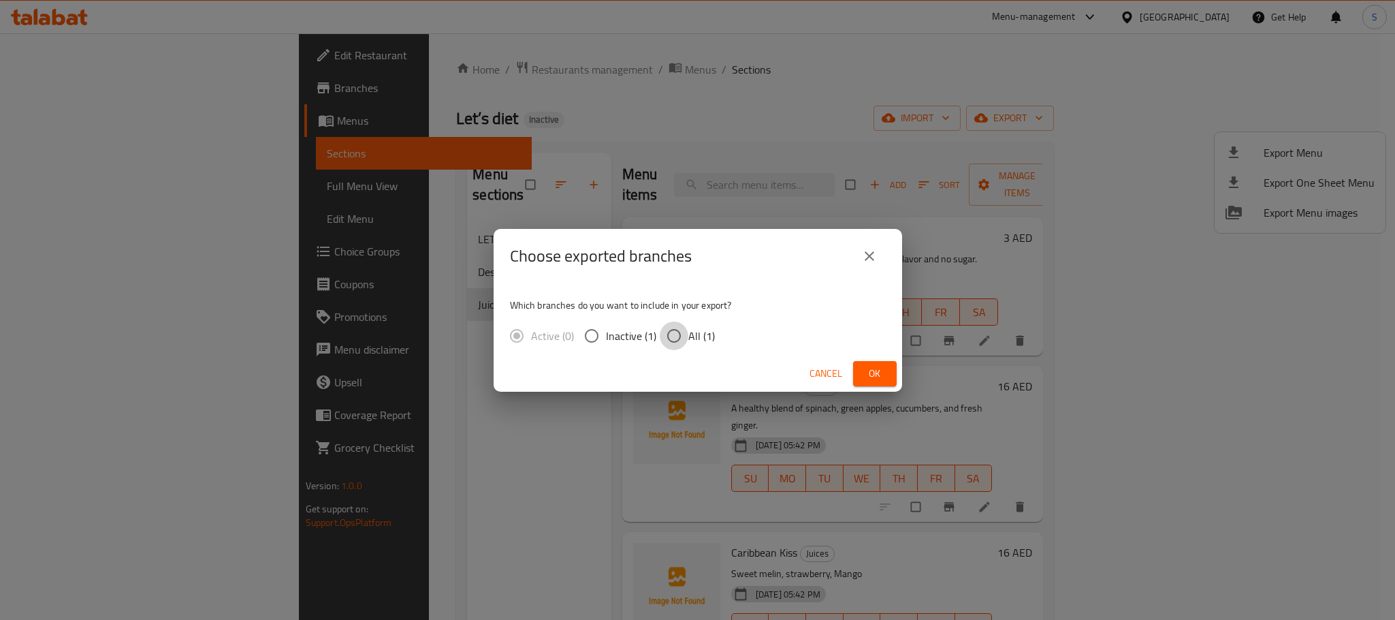
click at [675, 329] on input "All (1)" at bounding box center [674, 335] width 29 height 29
radio input "true"
click at [866, 370] on span "Ok" at bounding box center [875, 373] width 22 height 17
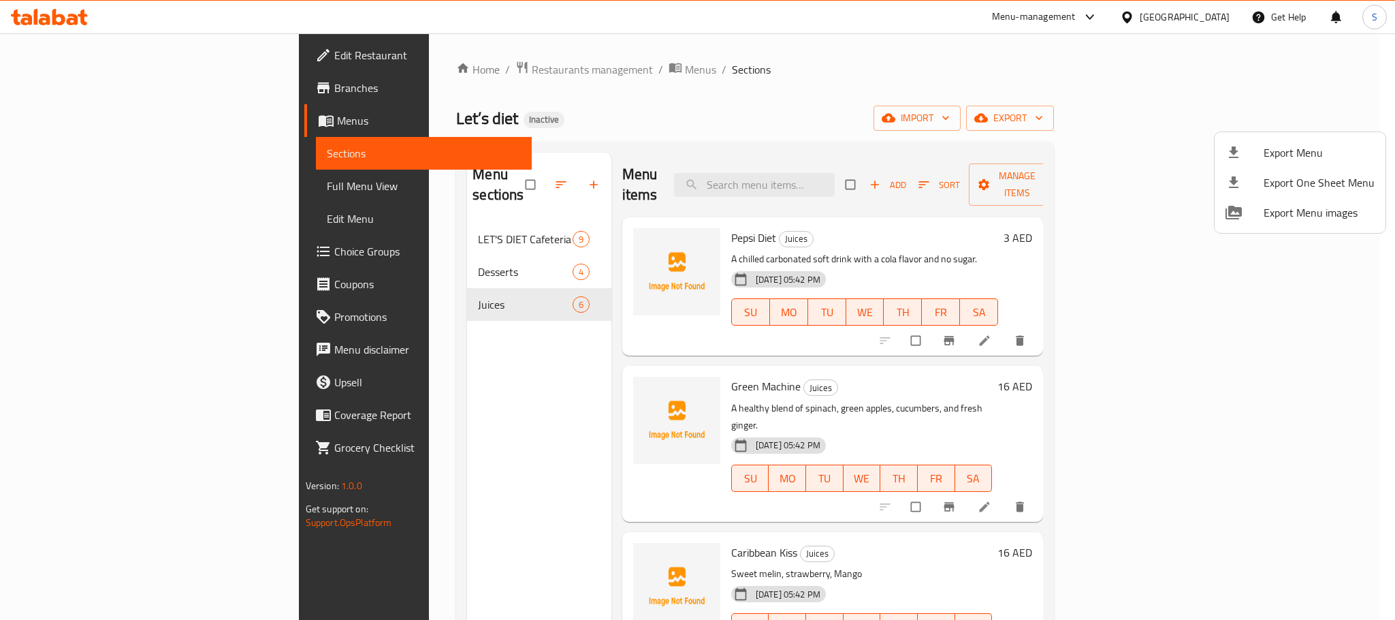
click at [712, 94] on div at bounding box center [697, 310] width 1395 height 620
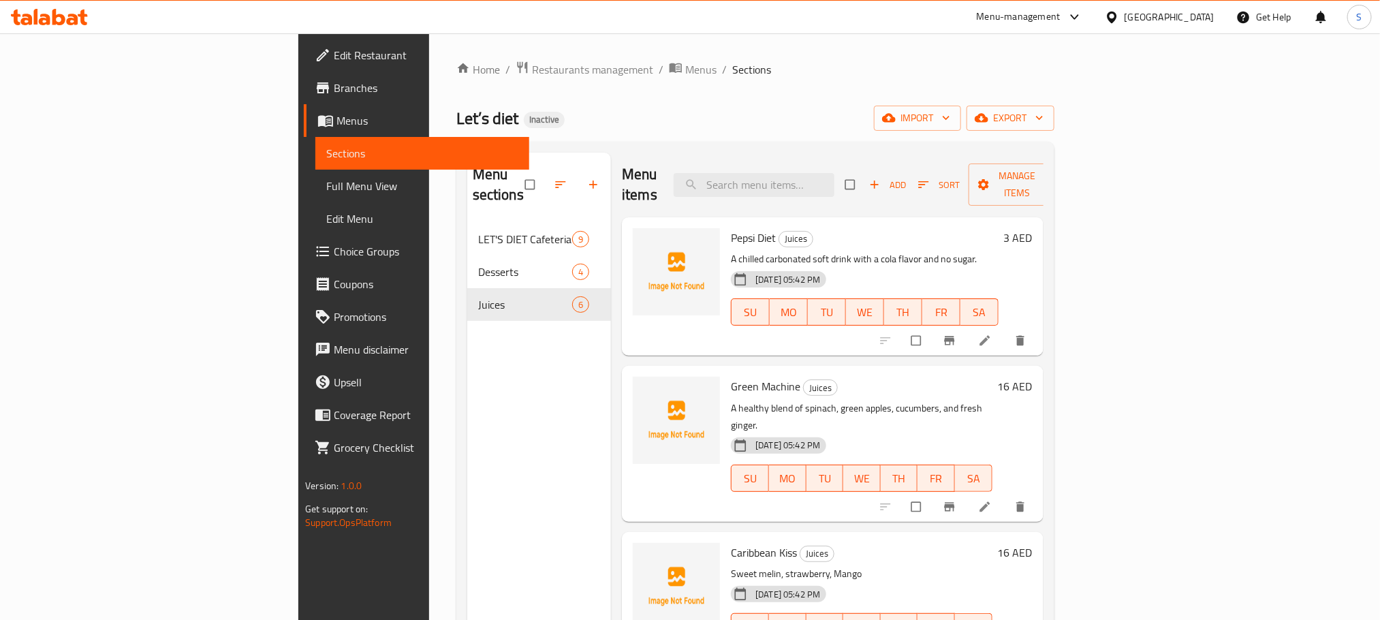
click at [684, 84] on div "Home / Restaurants management / Menus / Sections Let’s diet Inactive import exp…" at bounding box center [755, 422] width 598 height 723
click at [1143, 14] on div "[GEOGRAPHIC_DATA]" at bounding box center [1169, 17] width 90 height 15
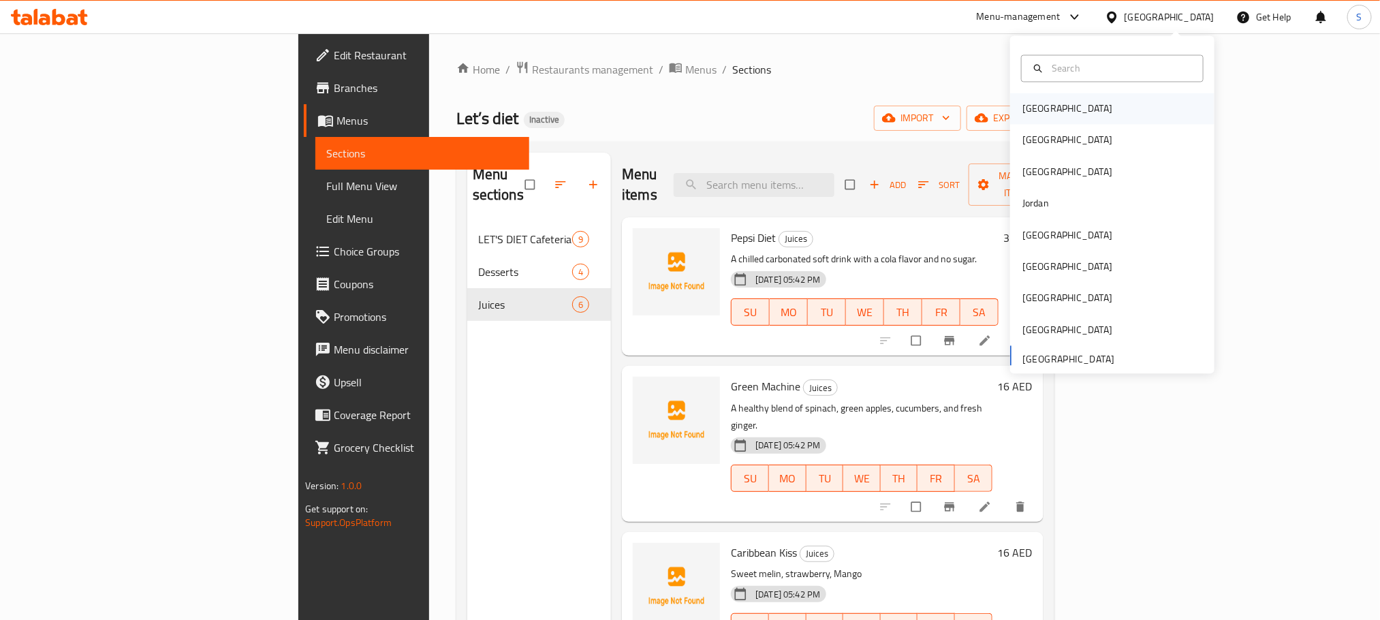
click at [1066, 113] on div "[GEOGRAPHIC_DATA]" at bounding box center [1112, 108] width 204 height 31
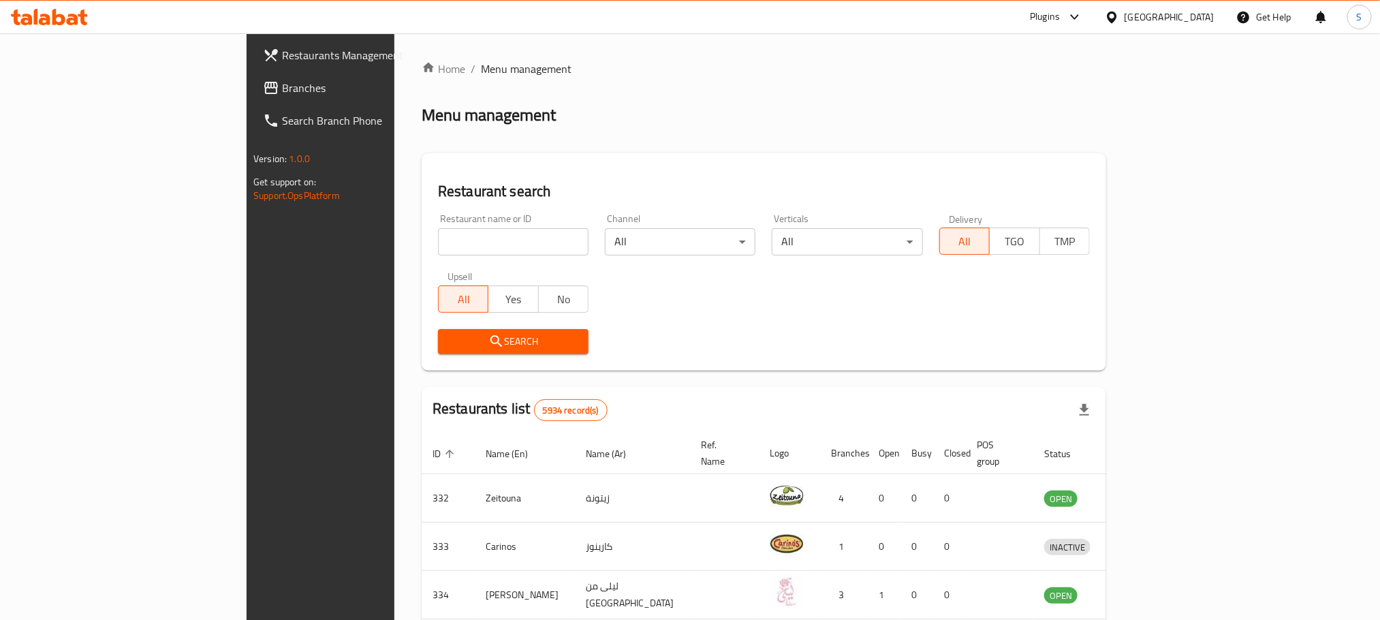
click at [252, 96] on link "Branches" at bounding box center [364, 88] width 225 height 33
